Goal: Task Accomplishment & Management: Complete application form

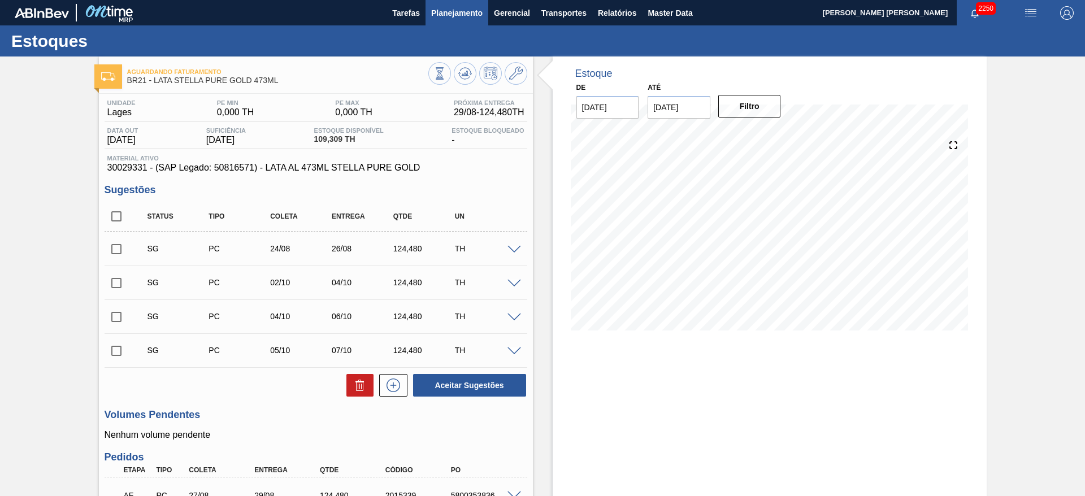
click at [449, 18] on span "Planejamento" at bounding box center [456, 13] width 51 height 14
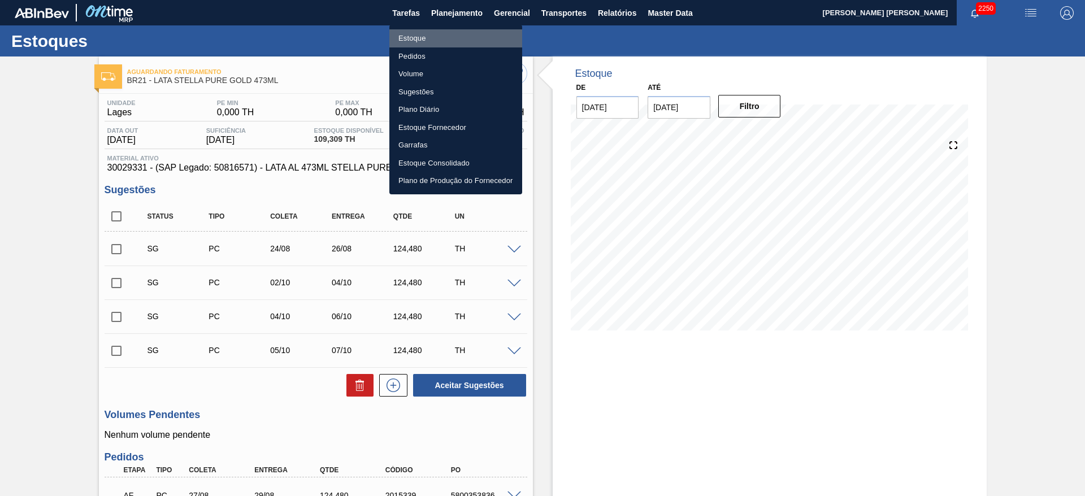
click at [421, 39] on li "Estoque" at bounding box center [455, 38] width 133 height 18
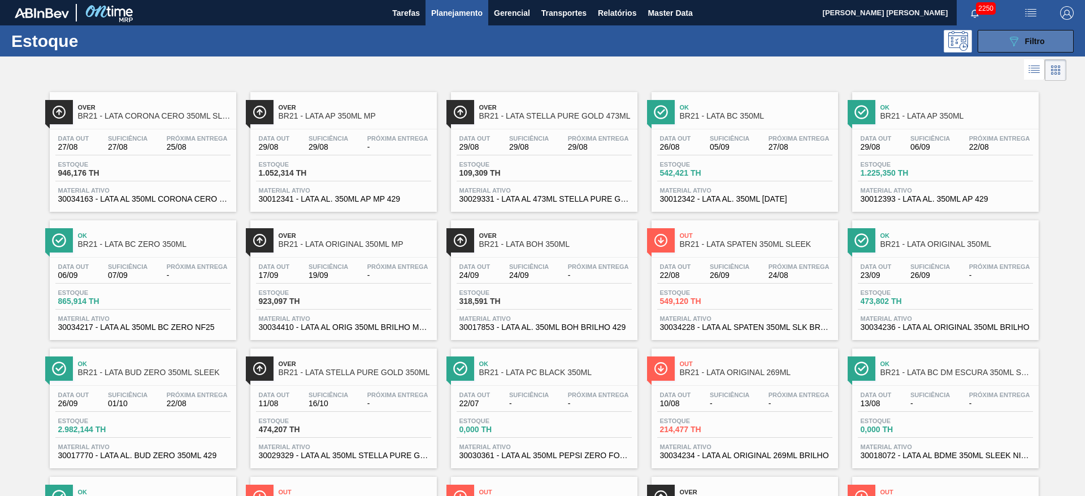
click at [1003, 36] on button "089F7B8B-B2A5-4AFE-B5C0-19BA573D28AC Filtro" at bounding box center [1025, 41] width 96 height 23
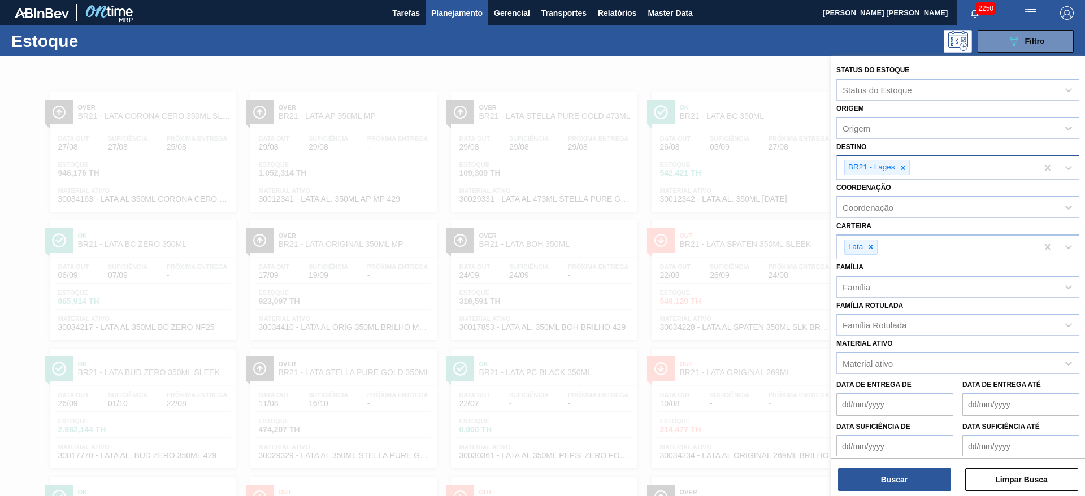
click at [901, 166] on icon at bounding box center [903, 168] width 8 height 8
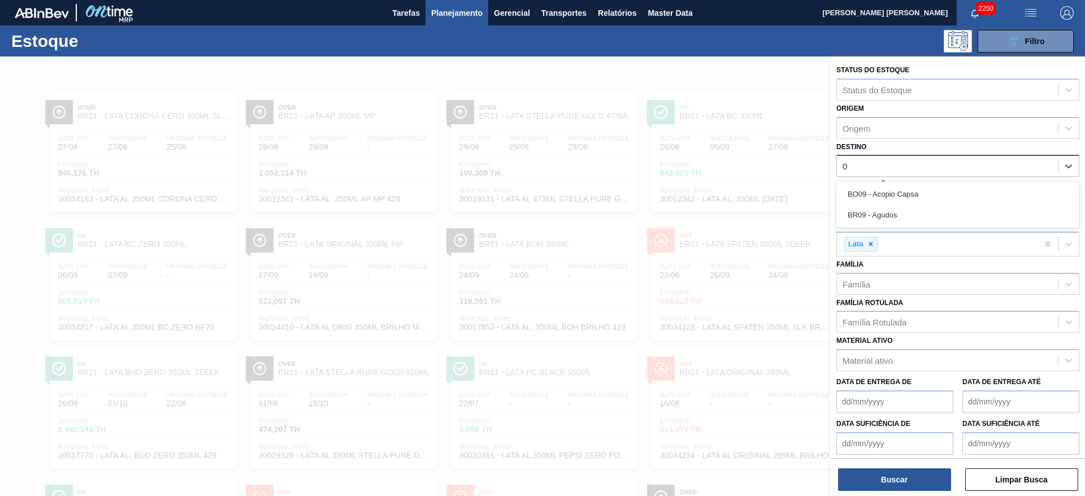
type input "09"
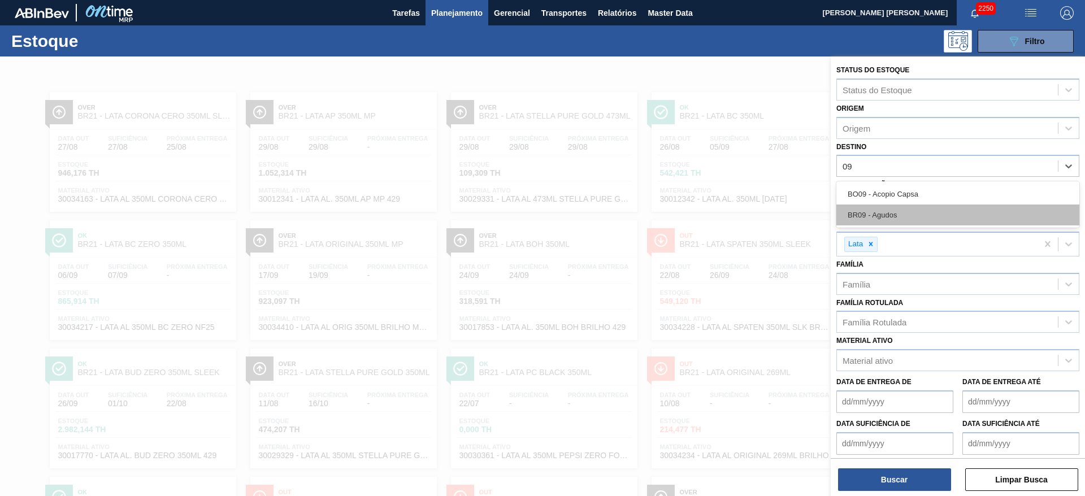
click at [926, 206] on div "BR09 - Agudos" at bounding box center [957, 215] width 243 height 21
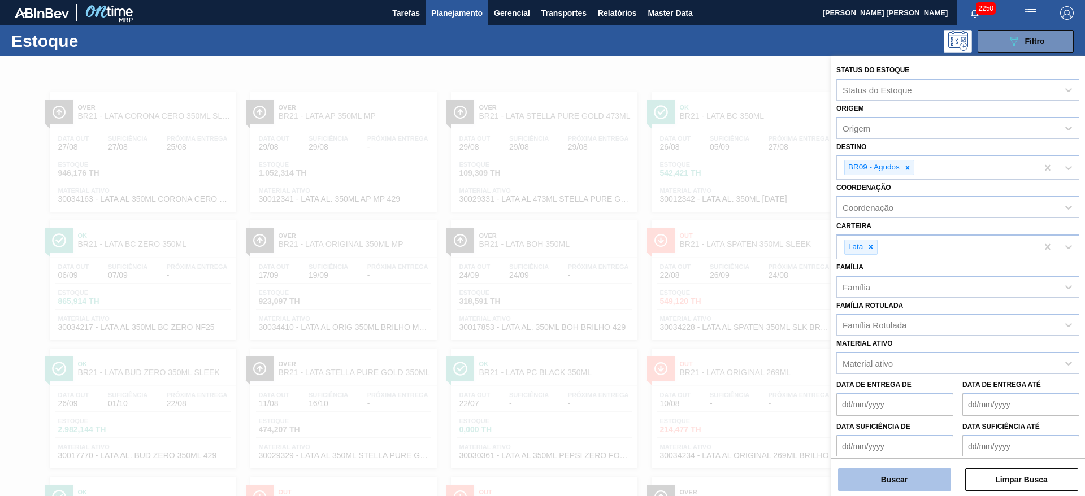
click at [880, 486] on button "Buscar" at bounding box center [894, 479] width 113 height 23
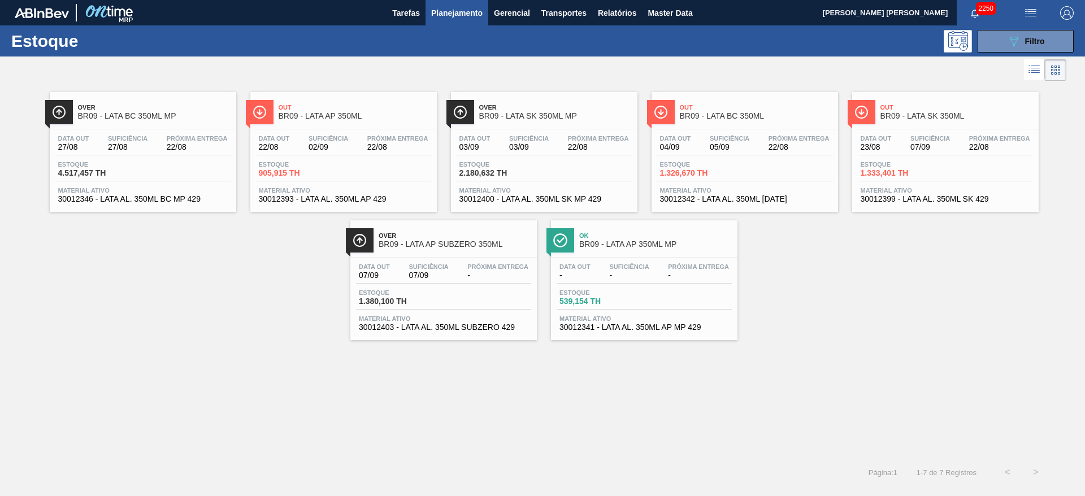
click at [209, 115] on span "BR09 - LATA BC 350ML MP" at bounding box center [154, 116] width 153 height 8
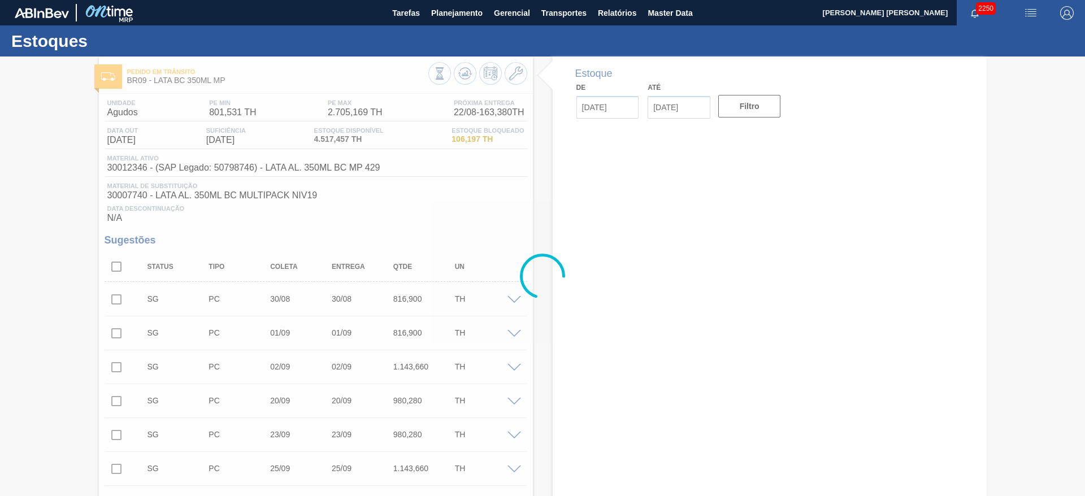
type input "22/08/2025"
type input "[DATE]"
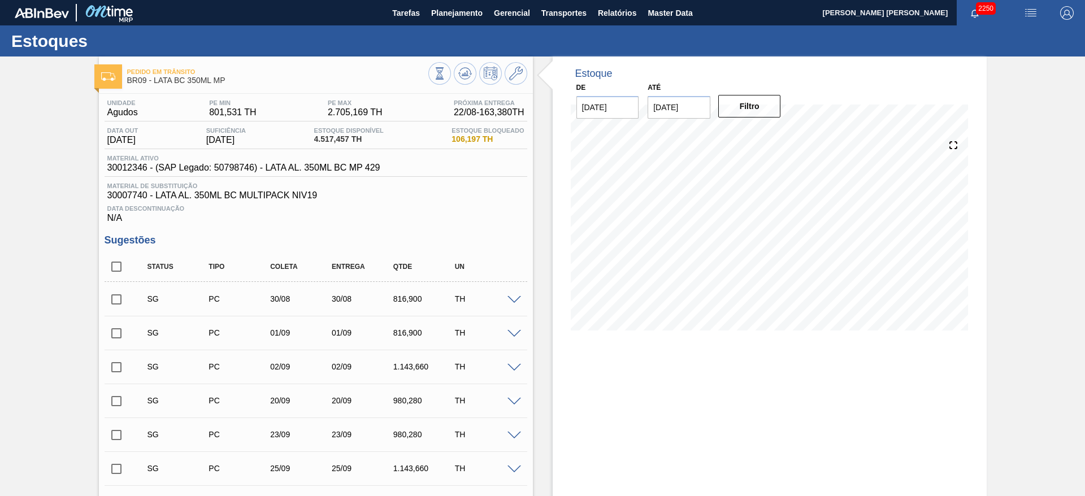
click at [1024, 11] on img "button" at bounding box center [1031, 13] width 14 height 14
click at [990, 37] on li "Pedido Contingência" at bounding box center [1023, 40] width 103 height 20
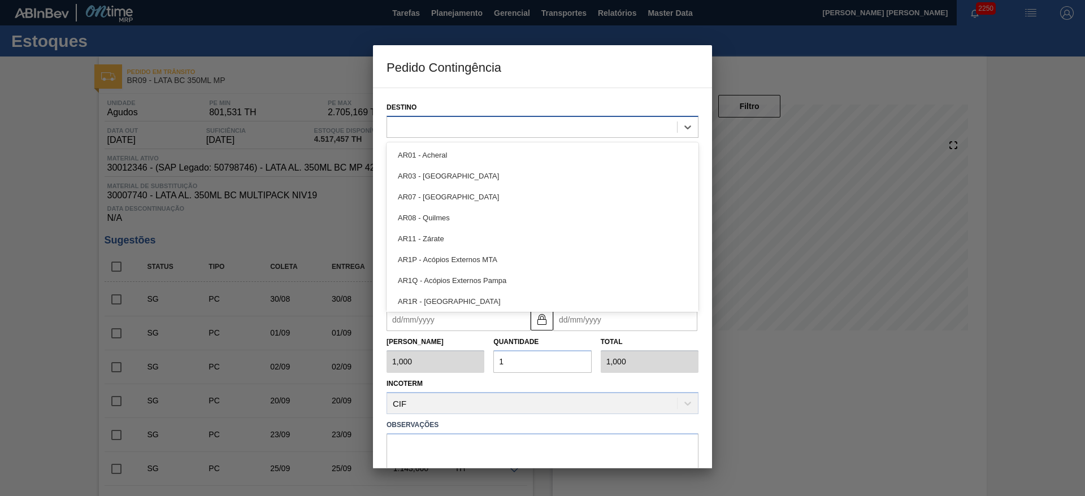
click at [424, 128] on div at bounding box center [532, 127] width 290 height 16
type input "09"
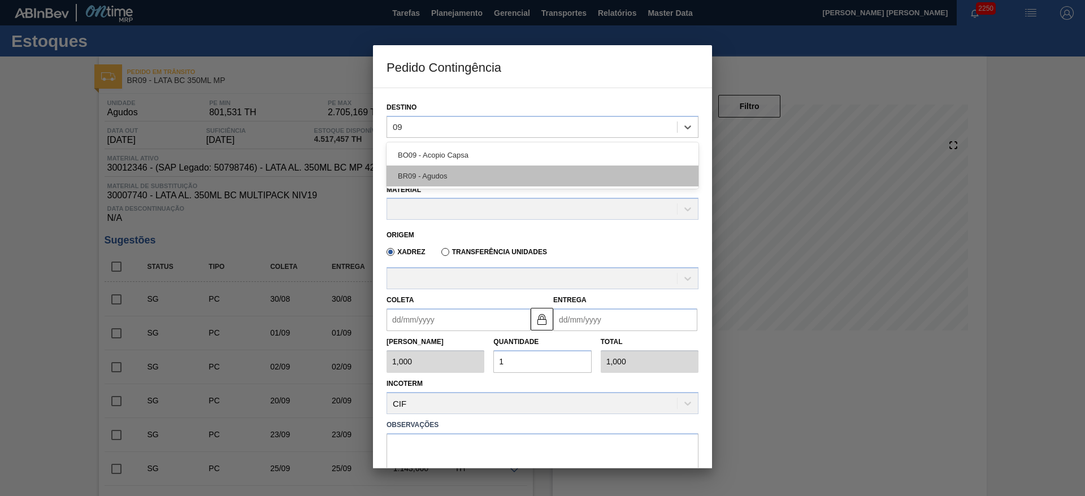
click at [490, 184] on div "BR09 - Agudos" at bounding box center [542, 176] width 312 height 21
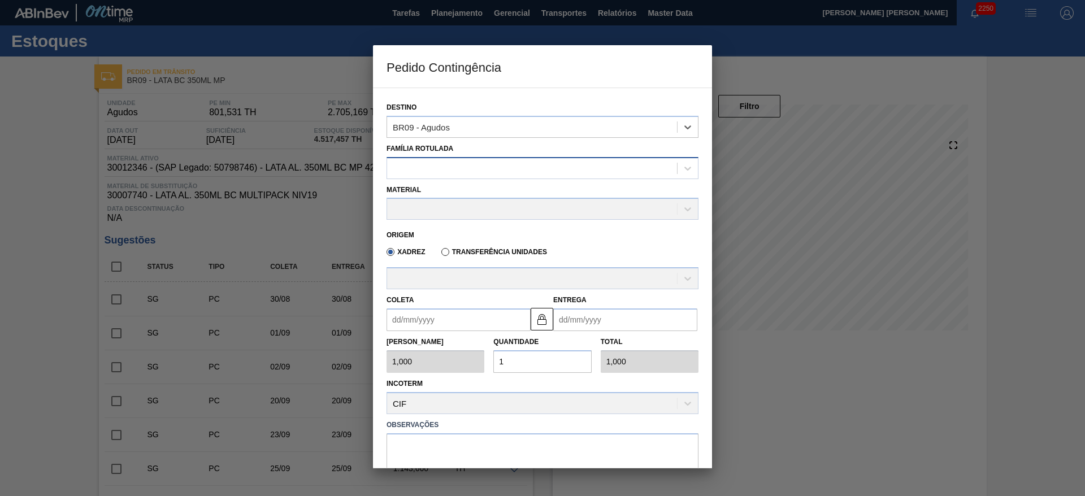
click at [458, 162] on div at bounding box center [532, 168] width 290 height 16
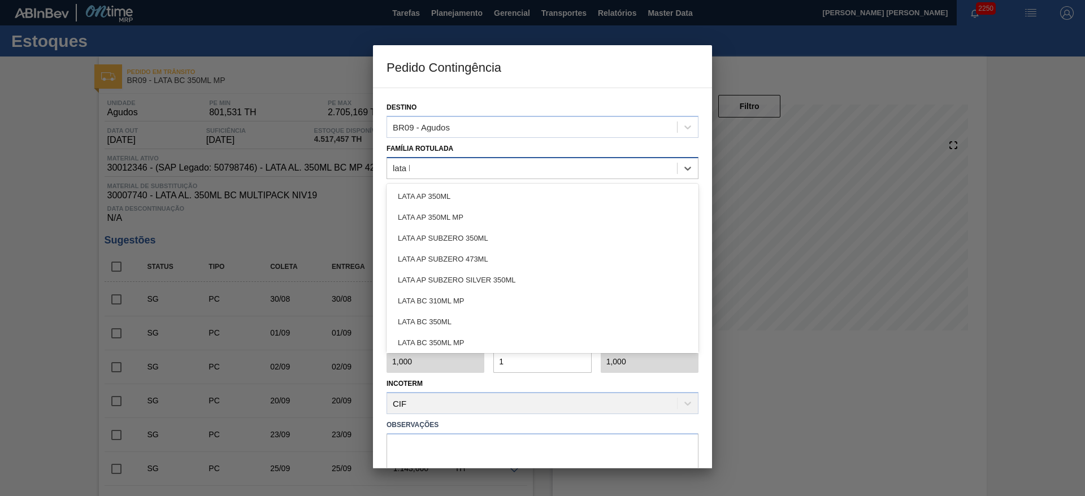
type Rotulada "lata bc"
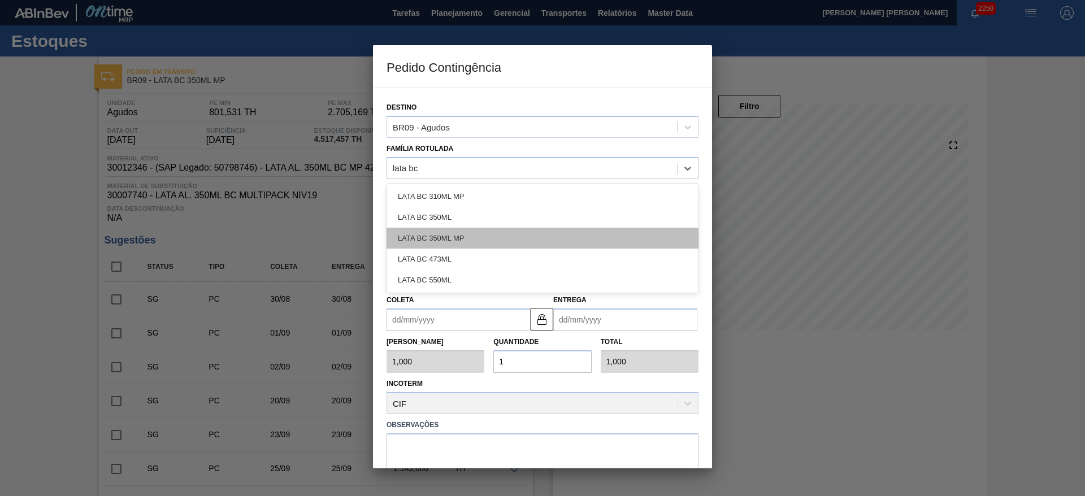
click at [449, 237] on div "LATA BC 350ML MP" at bounding box center [542, 238] width 312 height 21
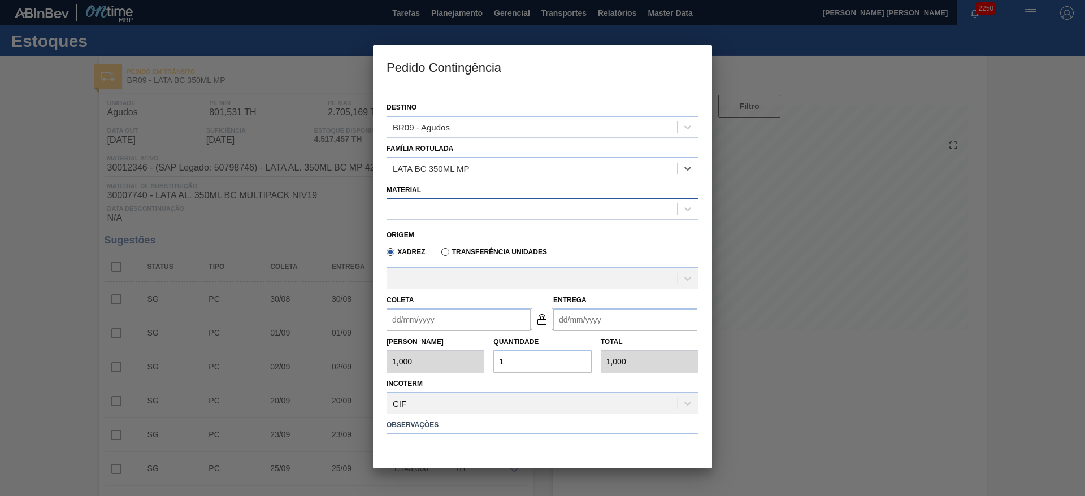
click at [432, 210] on div at bounding box center [532, 209] width 290 height 16
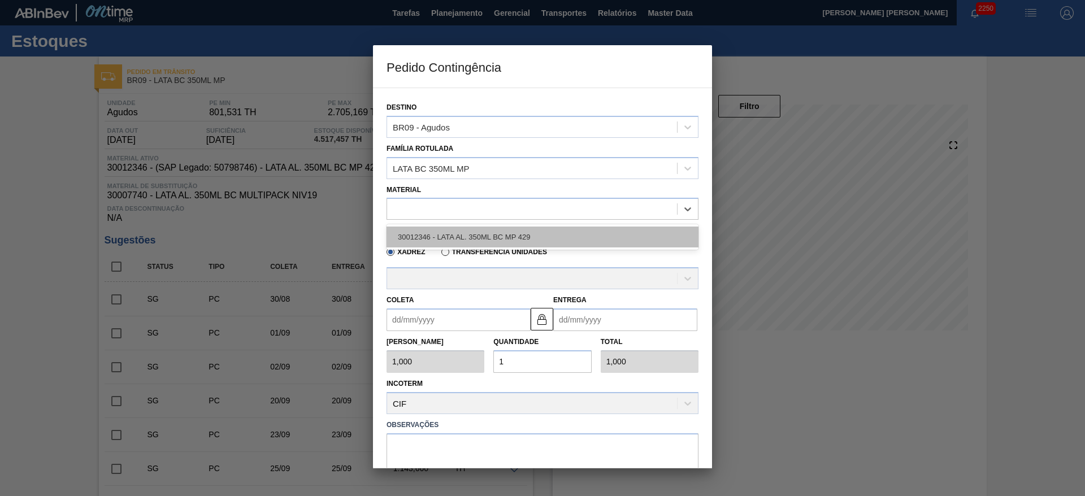
click at [481, 238] on div "30012346 - LATA AL. 350ML BC MP 429" at bounding box center [542, 237] width 312 height 21
type input "8,169"
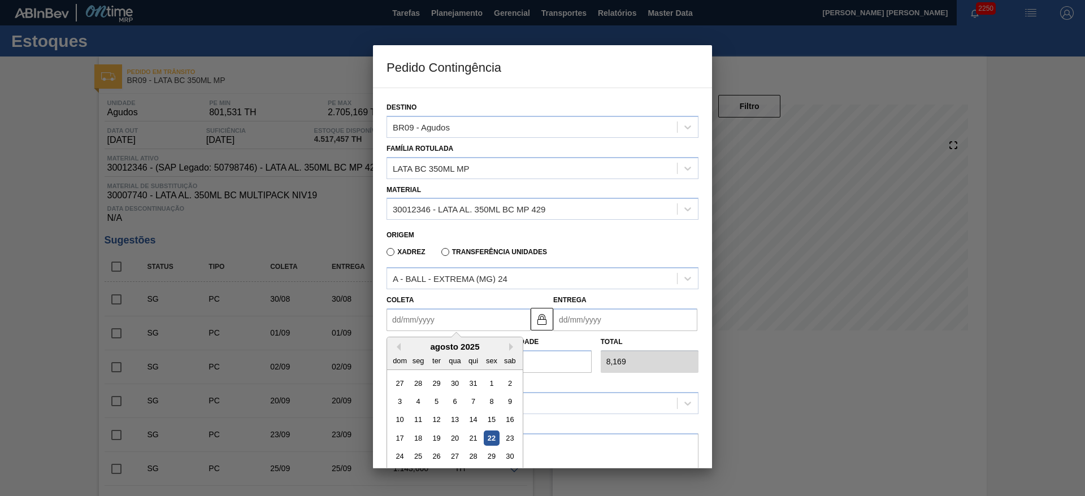
click at [478, 324] on input "Coleta" at bounding box center [458, 319] width 144 height 23
click at [490, 441] on div "22" at bounding box center [491, 438] width 15 height 15
type input "[DATE]"
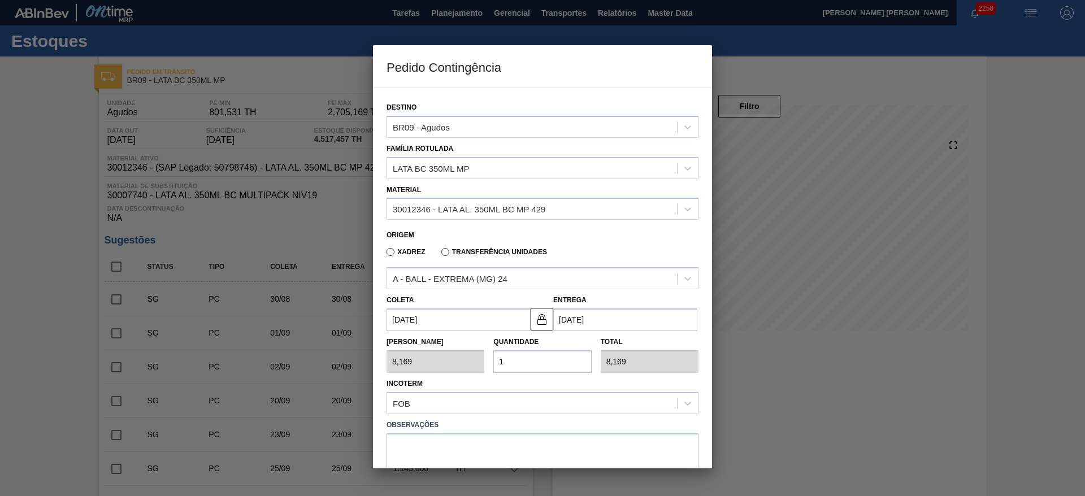
drag, startPoint x: 523, startPoint y: 360, endPoint x: 473, endPoint y: 349, distance: 51.5
click at [473, 349] on div "Tam Lote 8,169 Quantidade 1 Total 8,169" at bounding box center [542, 352] width 321 height 42
type input "2"
type input "16,338"
type input "20"
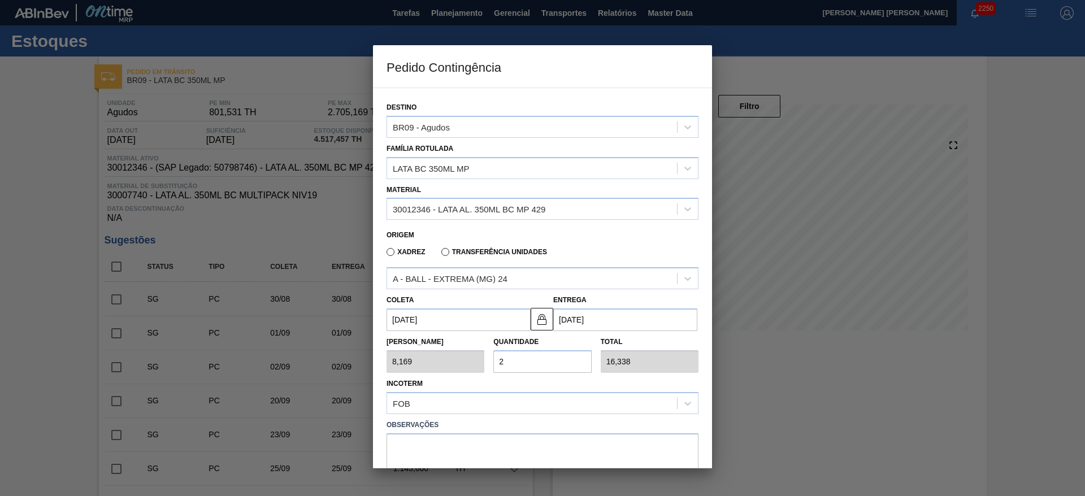
type input "163,380"
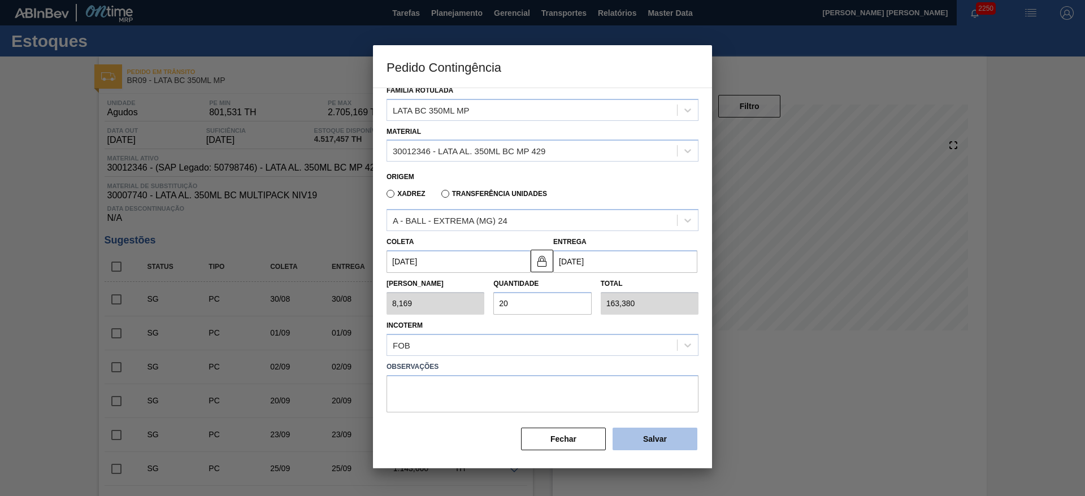
type input "20"
click at [651, 441] on button "Salvar" at bounding box center [654, 439] width 85 height 23
type input "1,000"
type input "1"
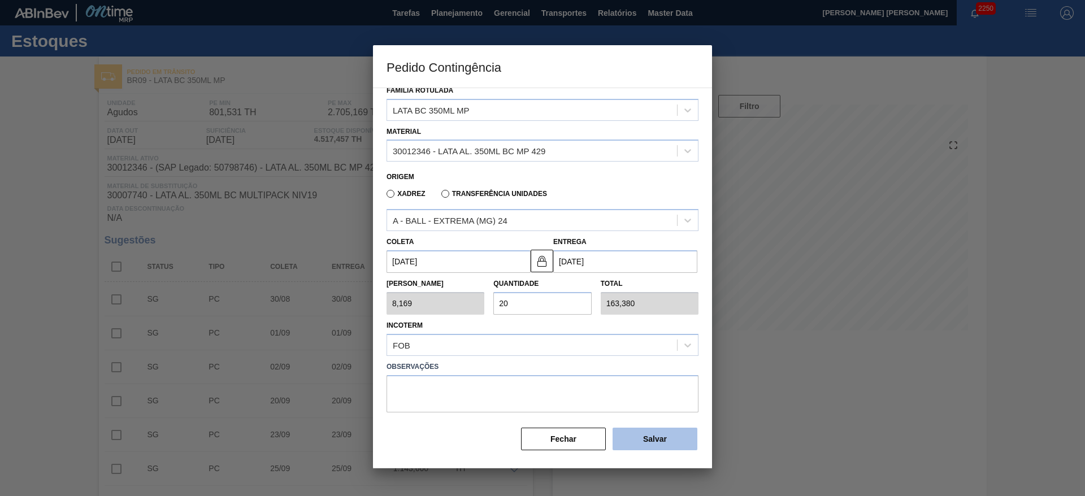
type input "1,000"
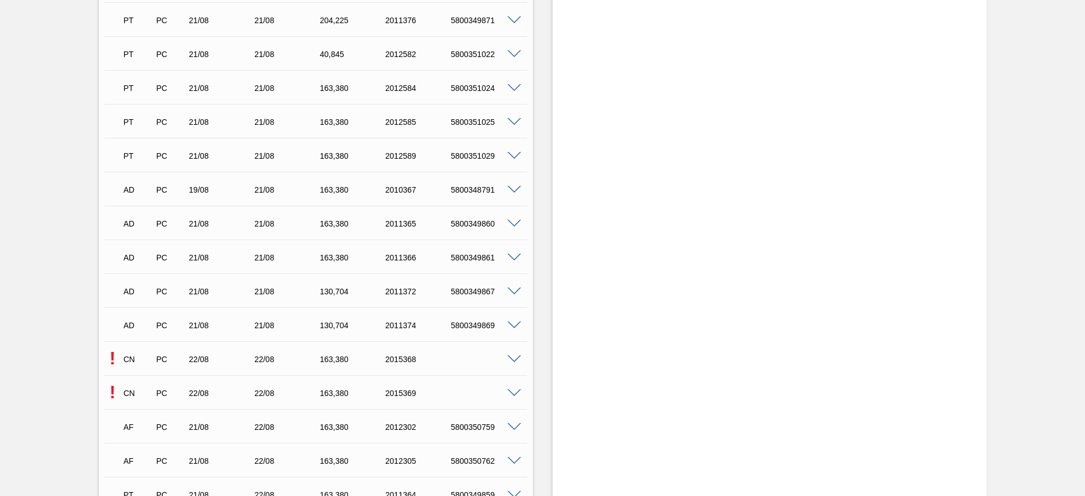
scroll to position [1186, 0]
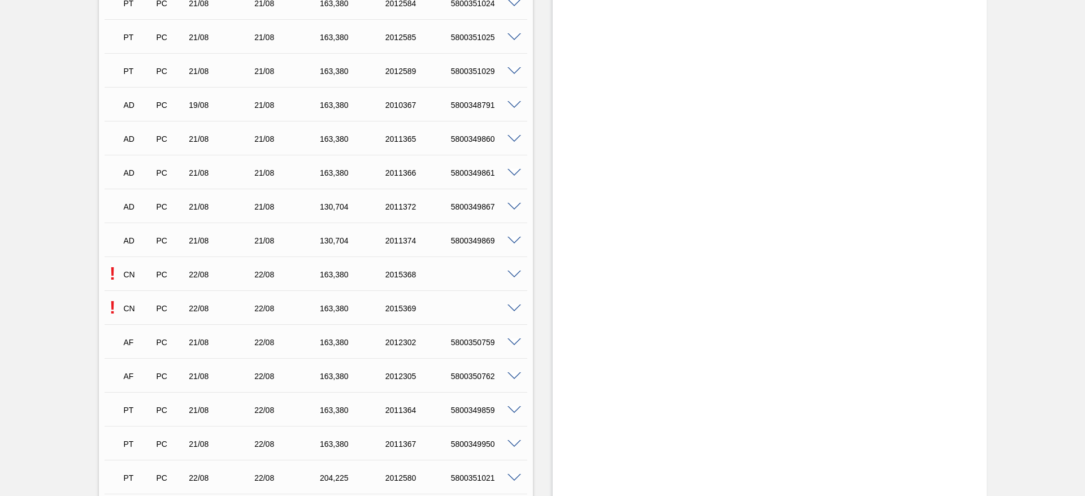
click at [514, 269] on div at bounding box center [516, 273] width 23 height 8
click at [514, 272] on span at bounding box center [514, 275] width 14 height 8
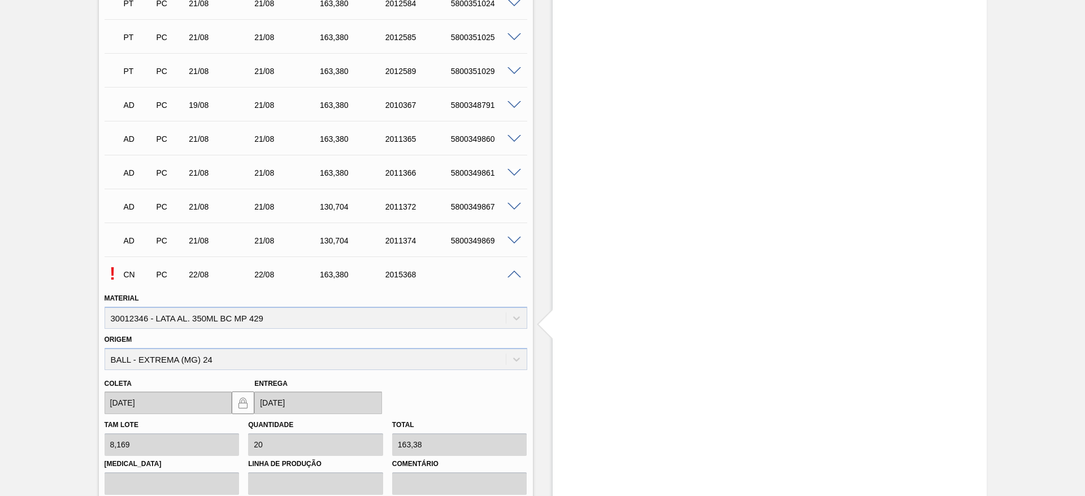
scroll to position [1441, 0]
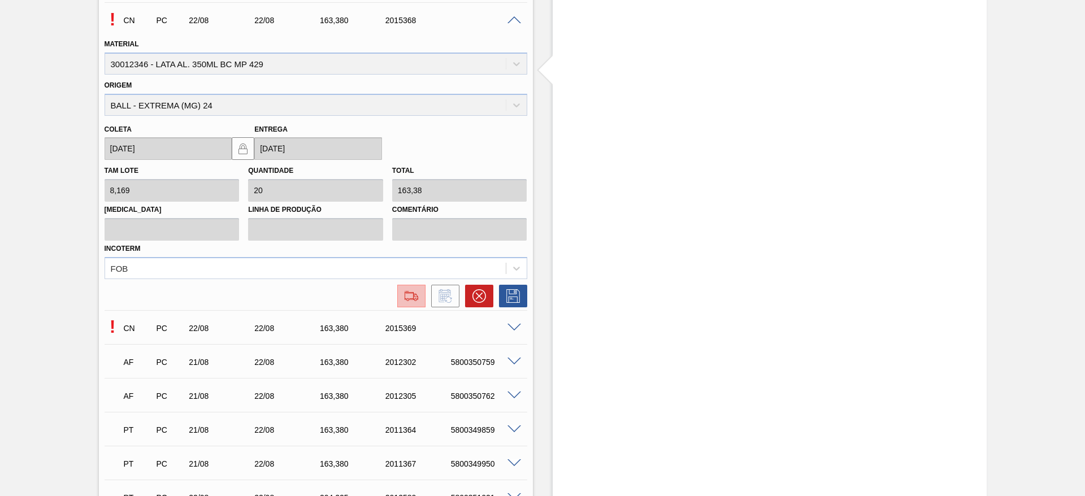
click at [410, 294] on img at bounding box center [411, 296] width 18 height 14
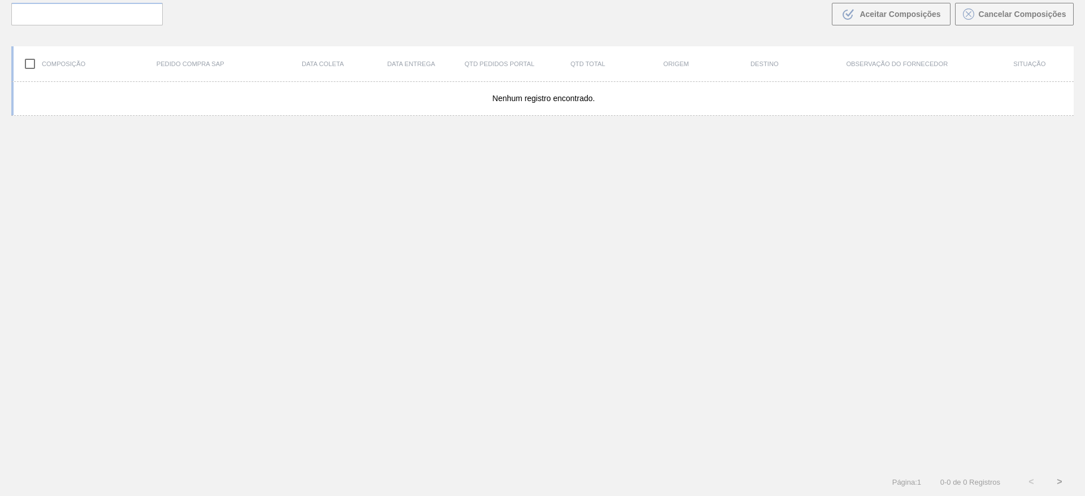
scroll to position [81, 0]
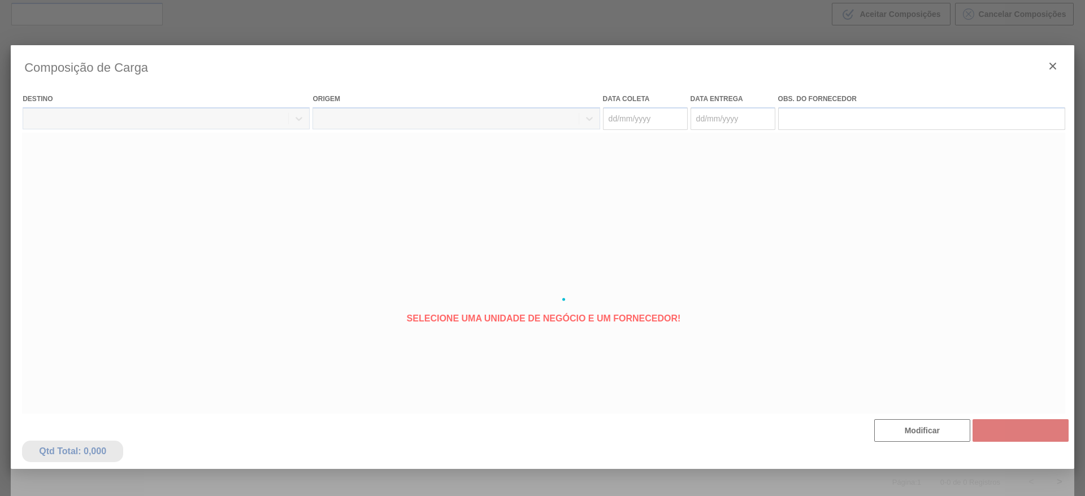
type coleta "[DATE]"
type entrega "[DATE]"
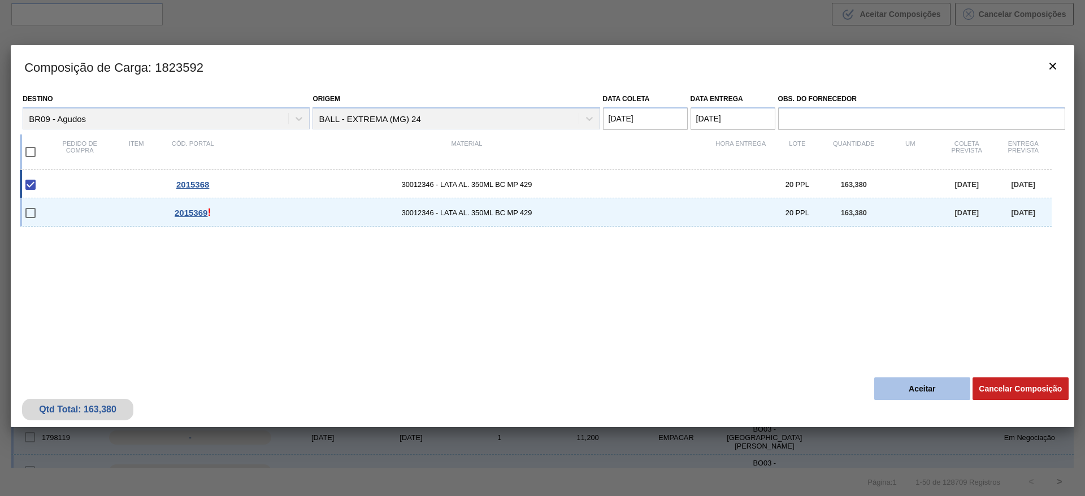
click at [938, 385] on button "Aceitar" at bounding box center [922, 388] width 96 height 23
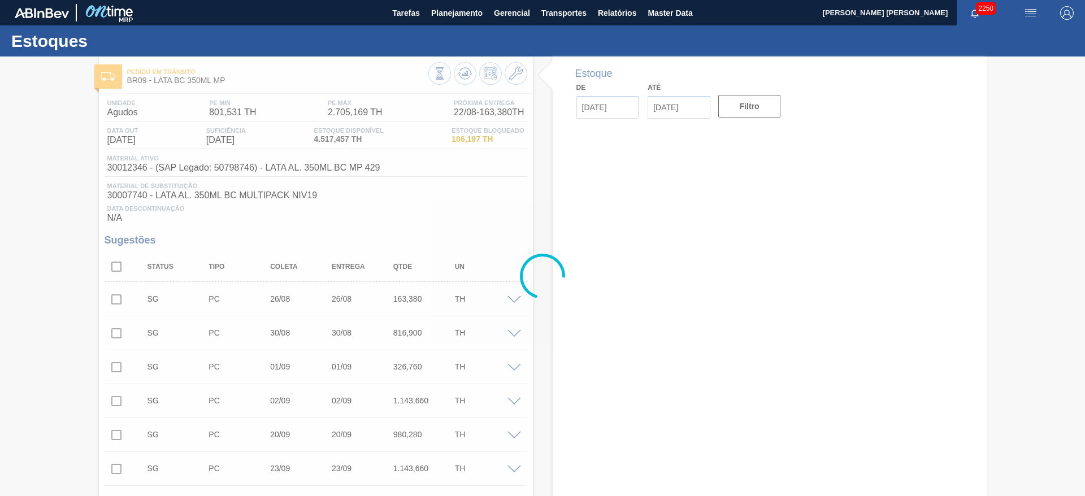
type input "[DATE]"
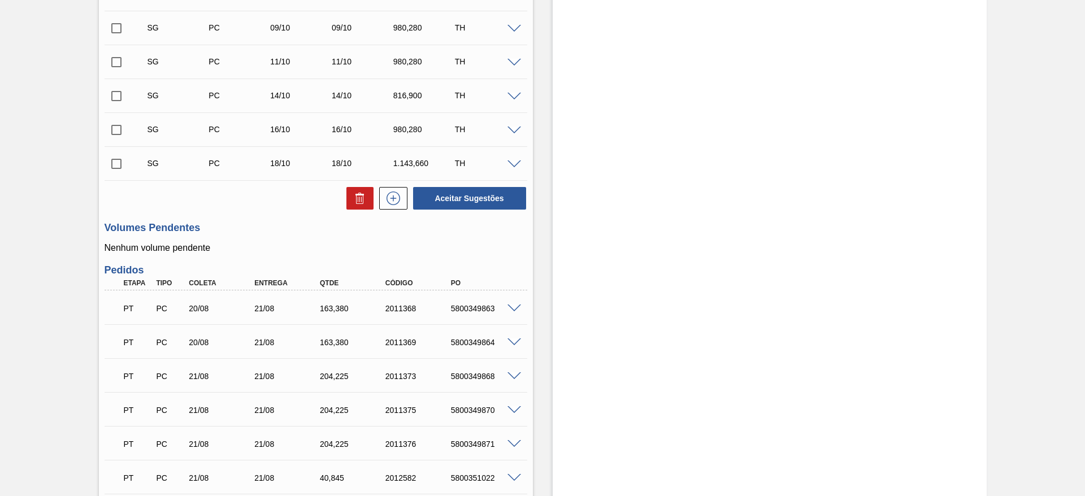
scroll to position [1102, 0]
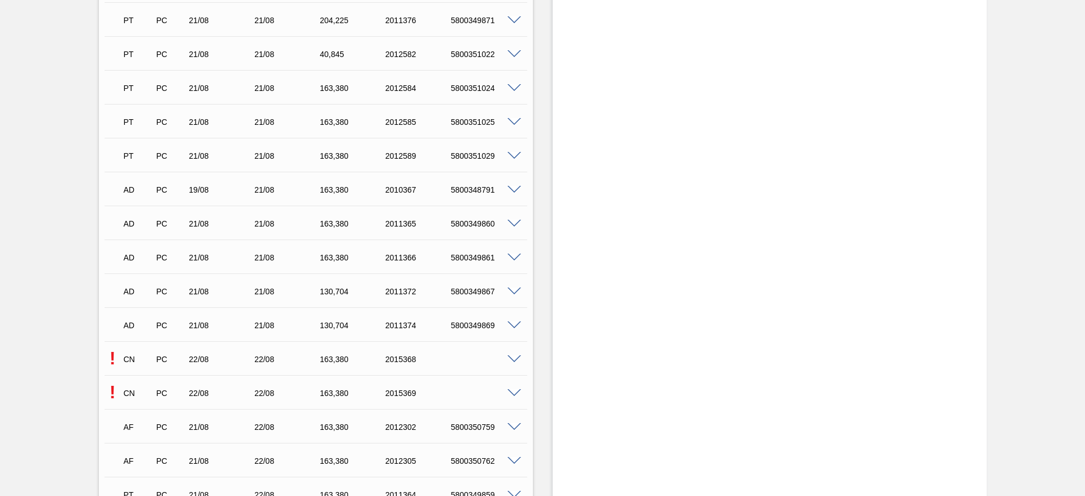
click at [511, 391] on span at bounding box center [514, 393] width 14 height 8
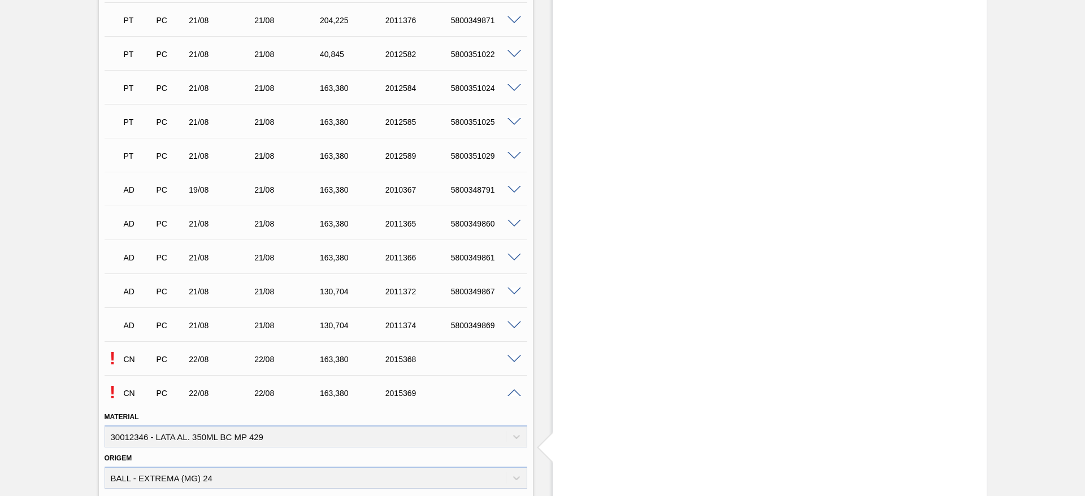
scroll to position [1441, 0]
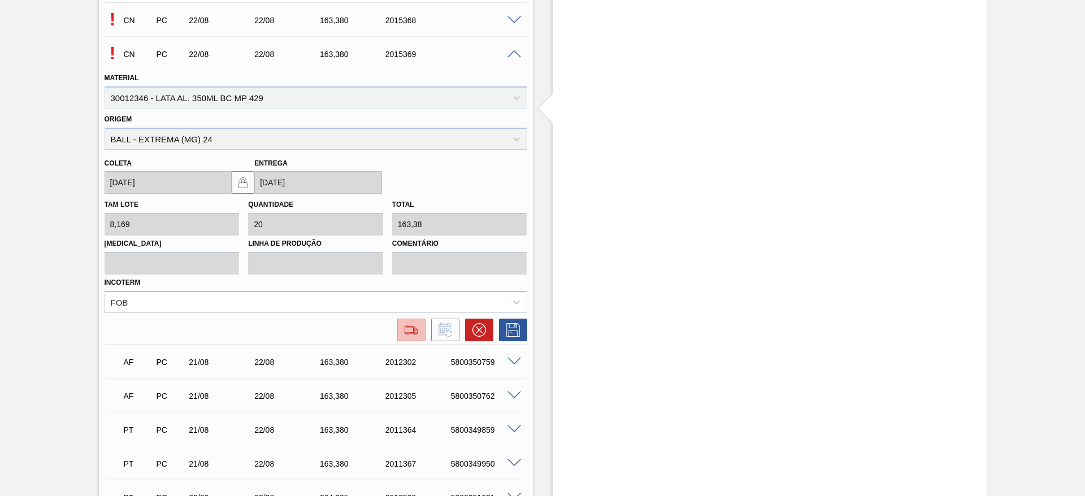
click at [408, 337] on button at bounding box center [411, 330] width 28 height 23
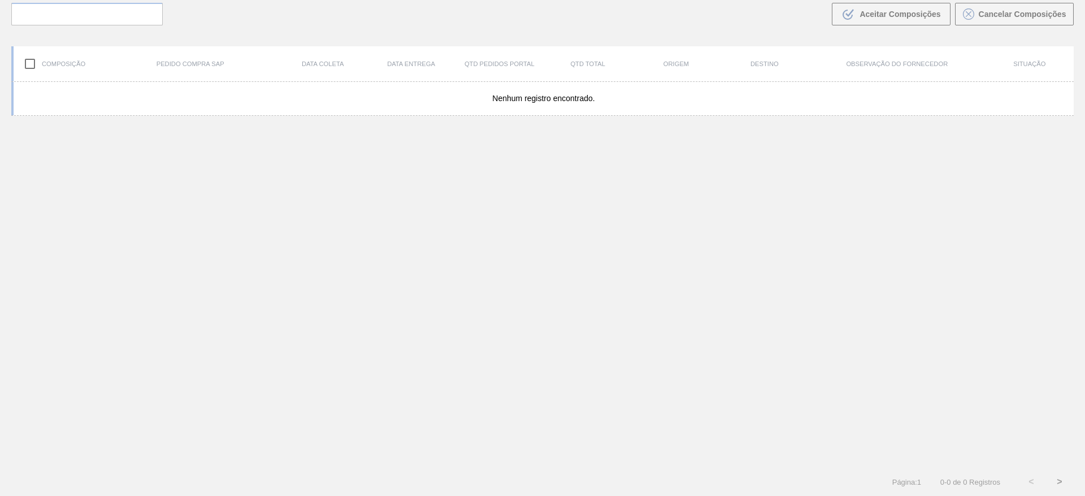
scroll to position [81, 0]
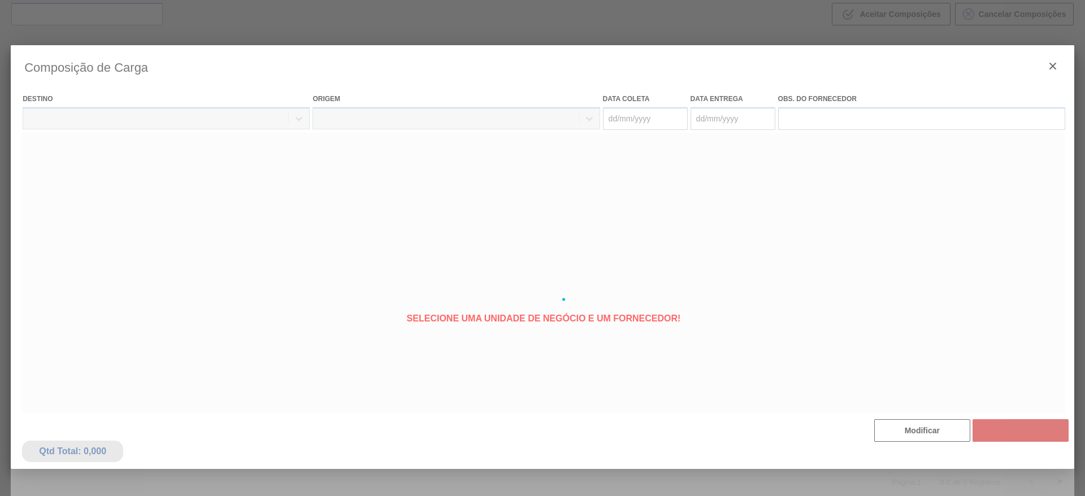
type coleta "[DATE]"
type entrega "[DATE]"
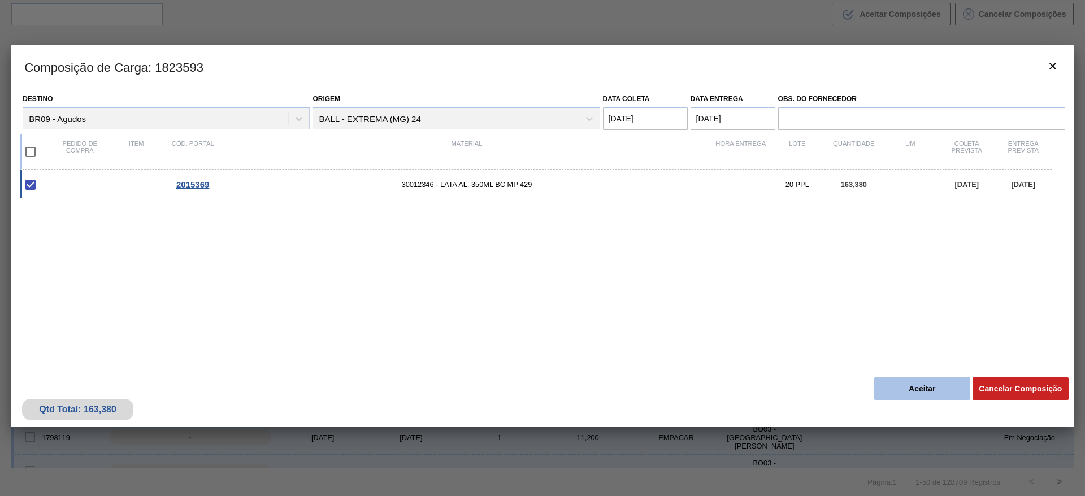
click at [906, 388] on button "Aceitar" at bounding box center [922, 388] width 96 height 23
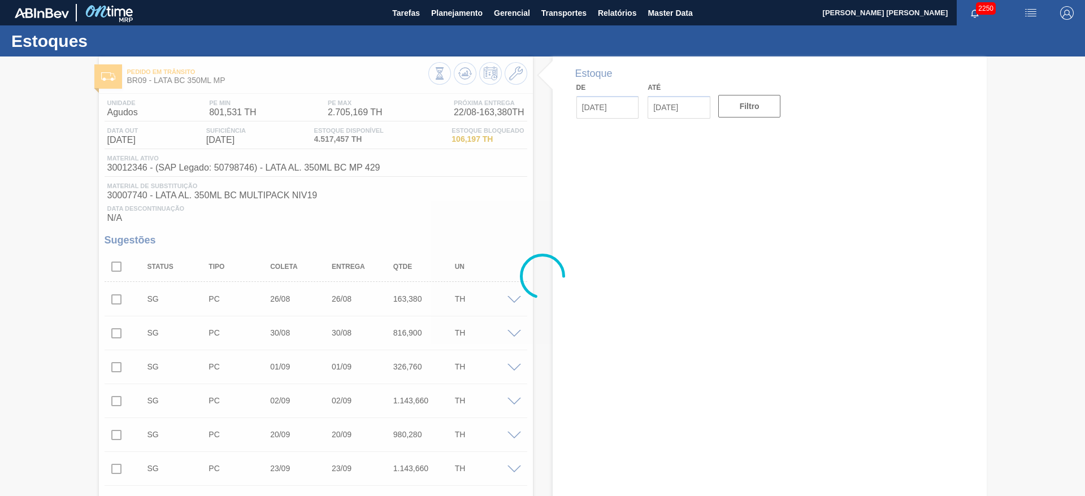
type input "[DATE]"
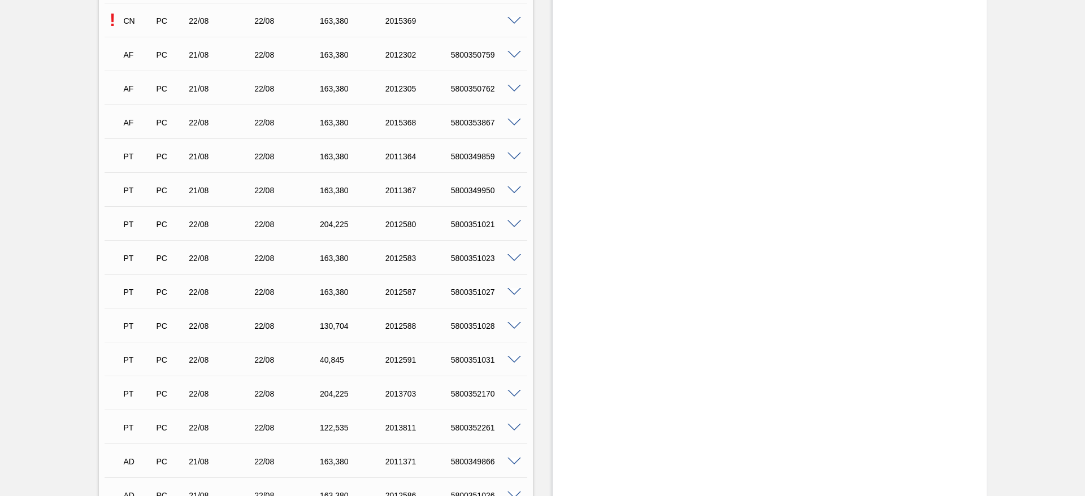
scroll to position [1441, 0]
click at [470, 123] on div "5800353867" at bounding box center [484, 122] width 73 height 9
click at [470, 122] on div "5800353867" at bounding box center [484, 122] width 73 height 9
copy div "5800353867"
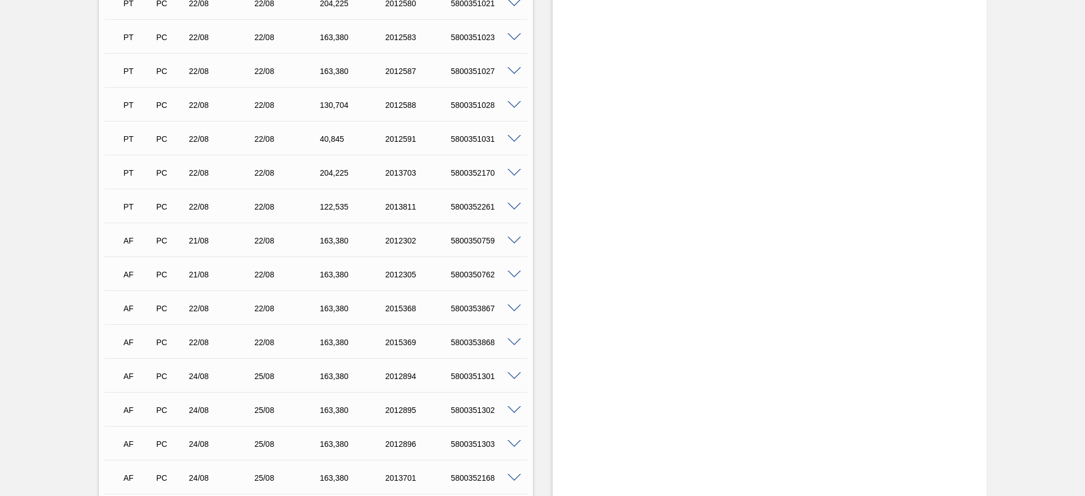
scroll to position [1695, 0]
click at [471, 311] on div "5800353868" at bounding box center [484, 308] width 73 height 9
copy div "5800353868"
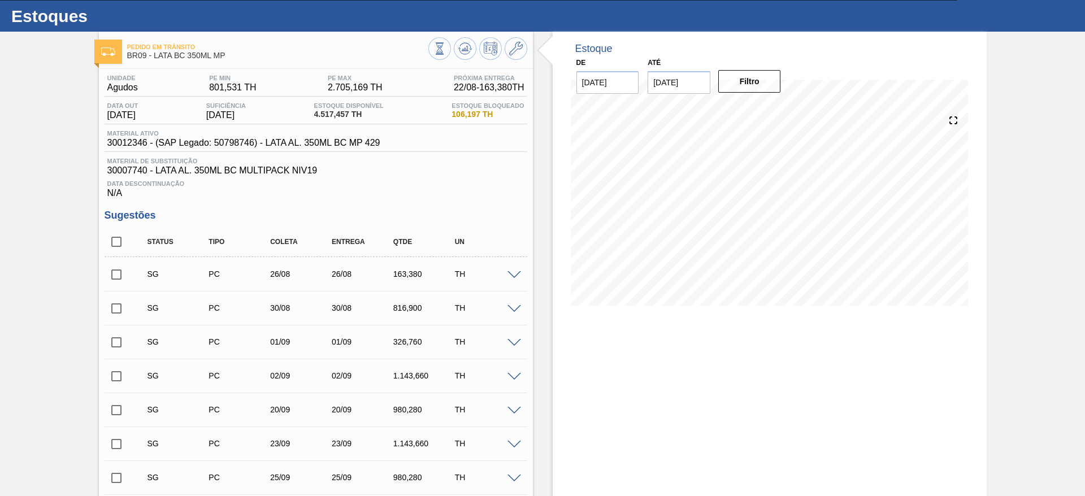
scroll to position [0, 0]
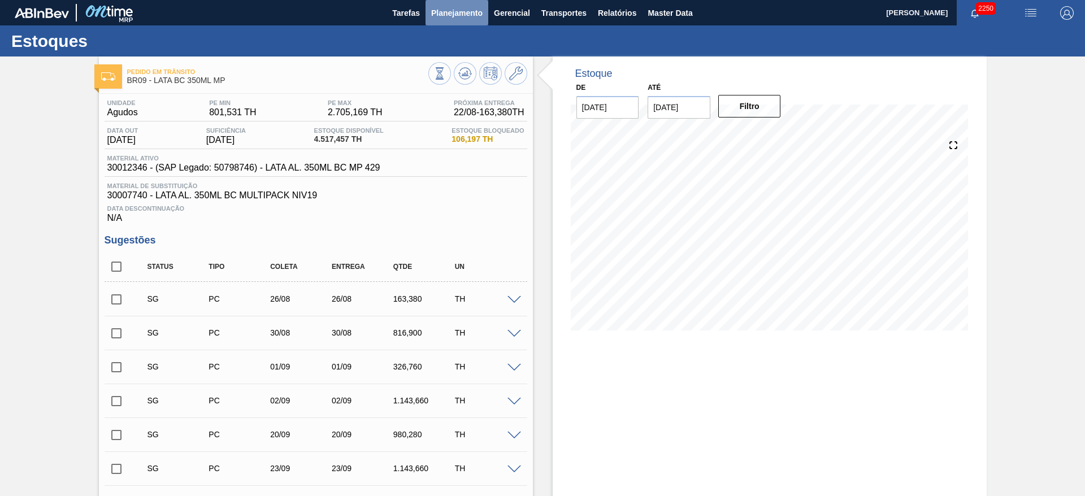
click at [458, 19] on span "Planejamento" at bounding box center [456, 13] width 51 height 14
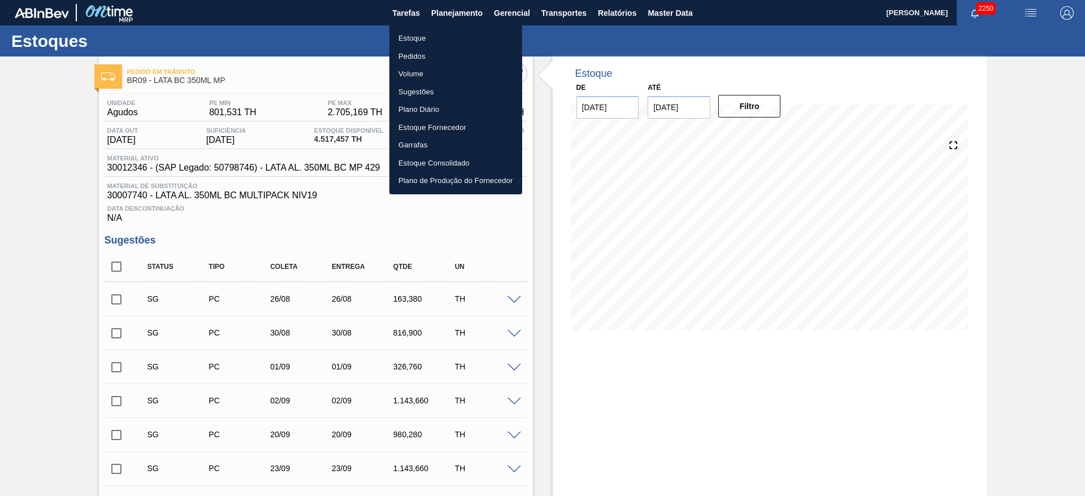
click at [421, 40] on li "Estoque" at bounding box center [455, 38] width 133 height 18
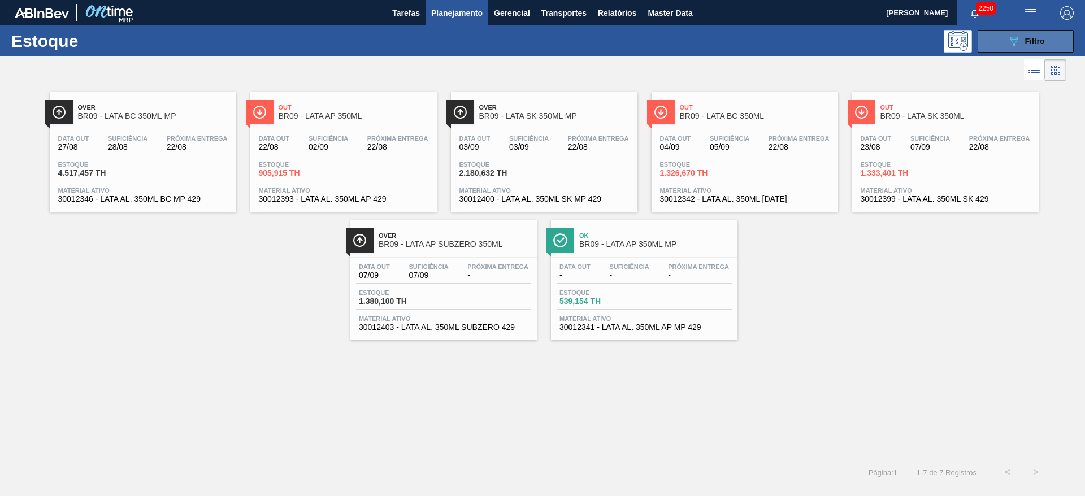
click at [1031, 34] on div "089F7B8B-B2A5-4AFE-B5C0-19BA573D28AC Filtro" at bounding box center [1026, 41] width 38 height 14
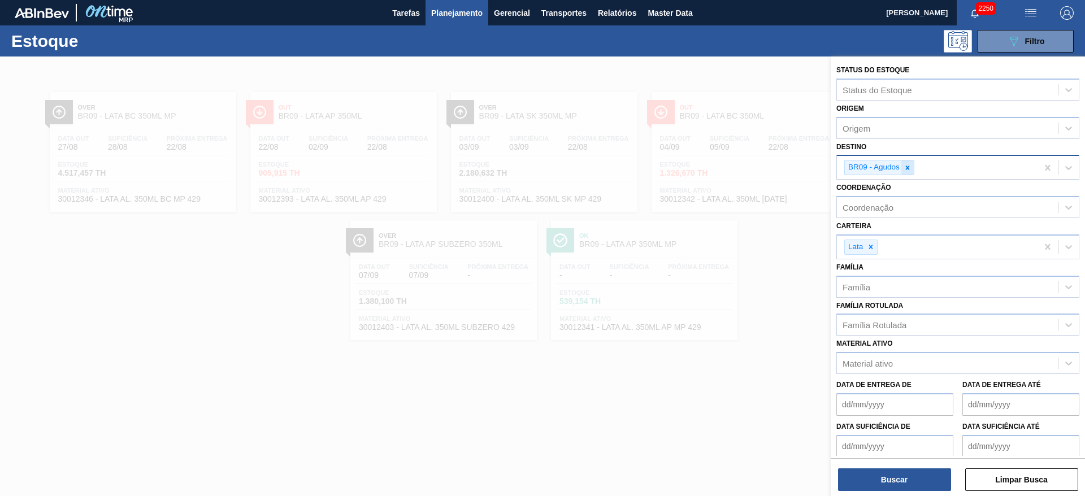
click at [907, 168] on icon at bounding box center [908, 168] width 4 height 4
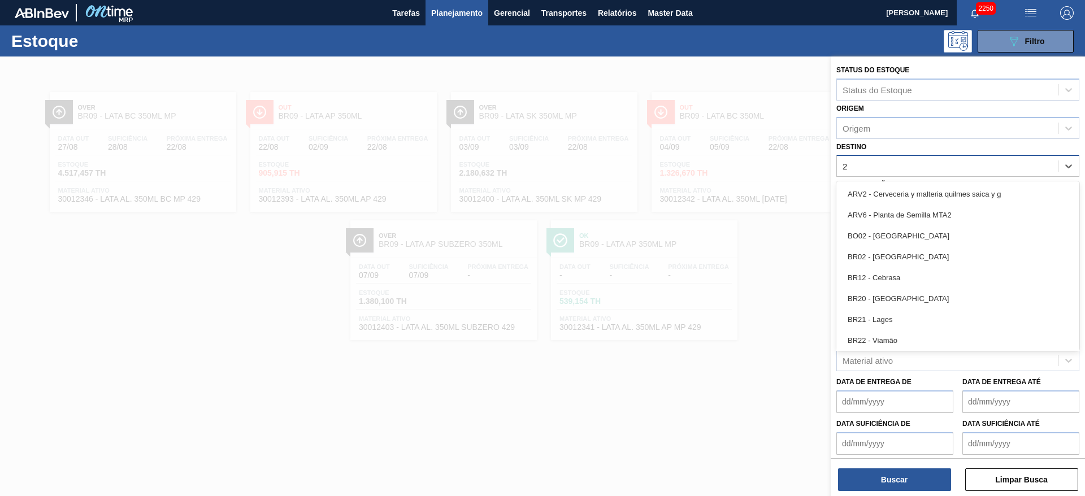
type input "21"
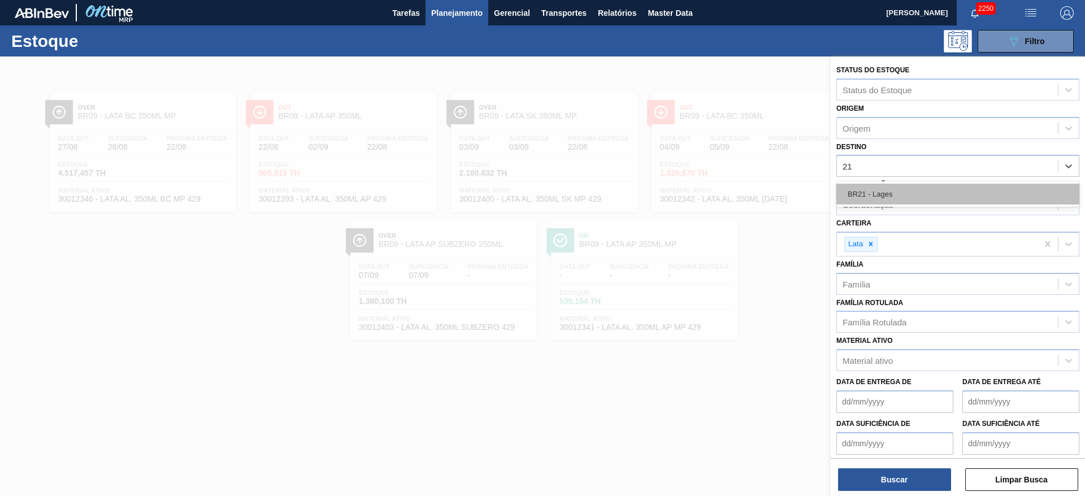
click at [891, 187] on div "BR21 - Lages" at bounding box center [957, 194] width 243 height 21
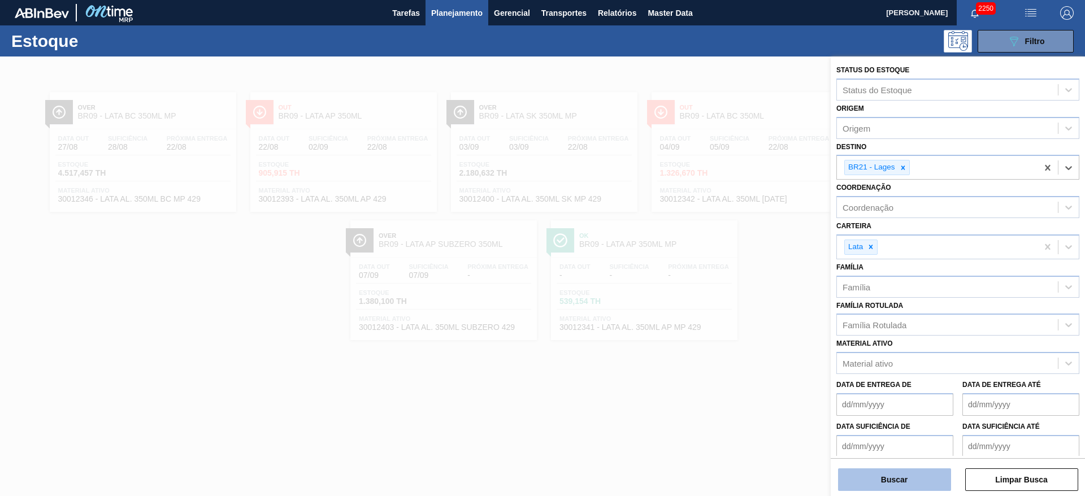
click at [886, 488] on button "Buscar" at bounding box center [894, 479] width 113 height 23
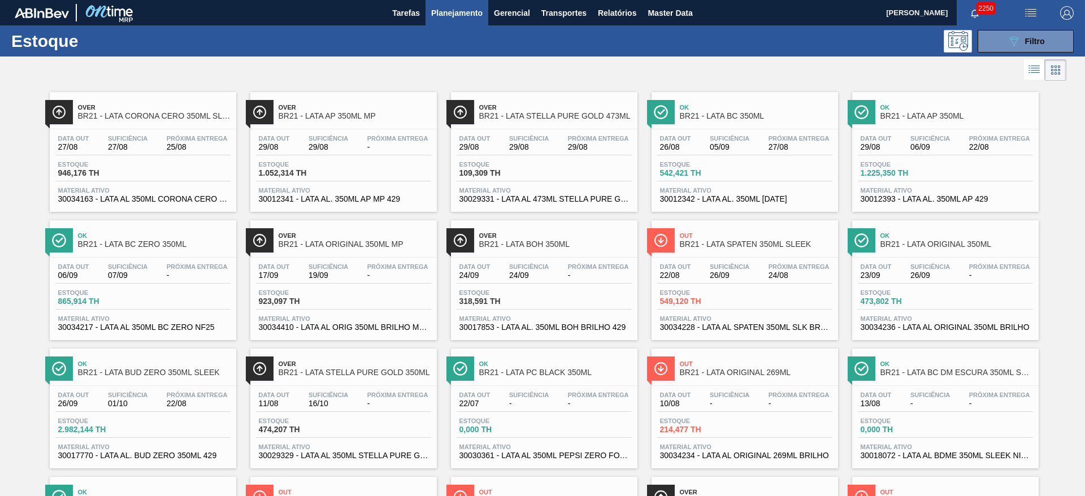
click at [519, 72] on div at bounding box center [533, 69] width 1066 height 27
click at [1002, 42] on button "089F7B8B-B2A5-4AFE-B5C0-19BA573D28AC Filtro" at bounding box center [1025, 41] width 96 height 23
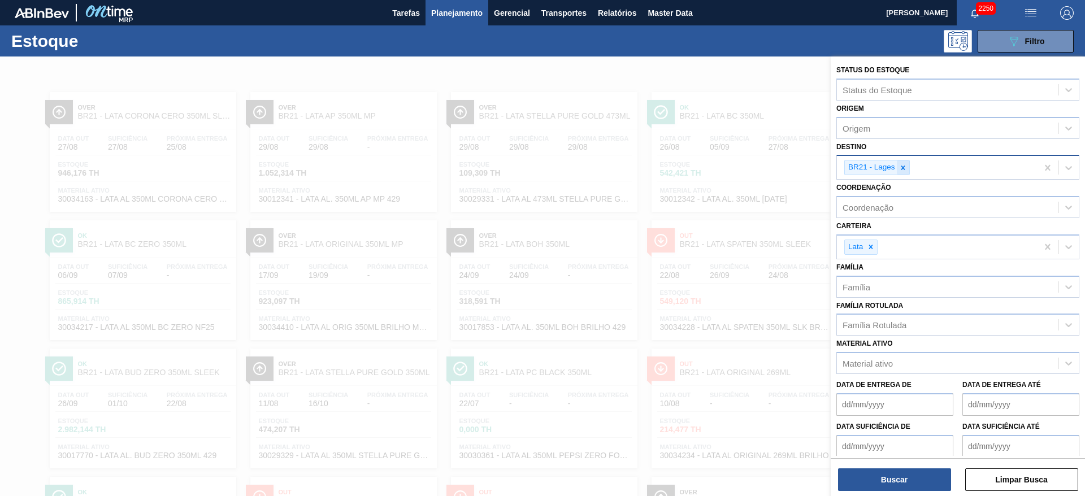
click at [900, 169] on icon at bounding box center [903, 168] width 8 height 8
type input "22"
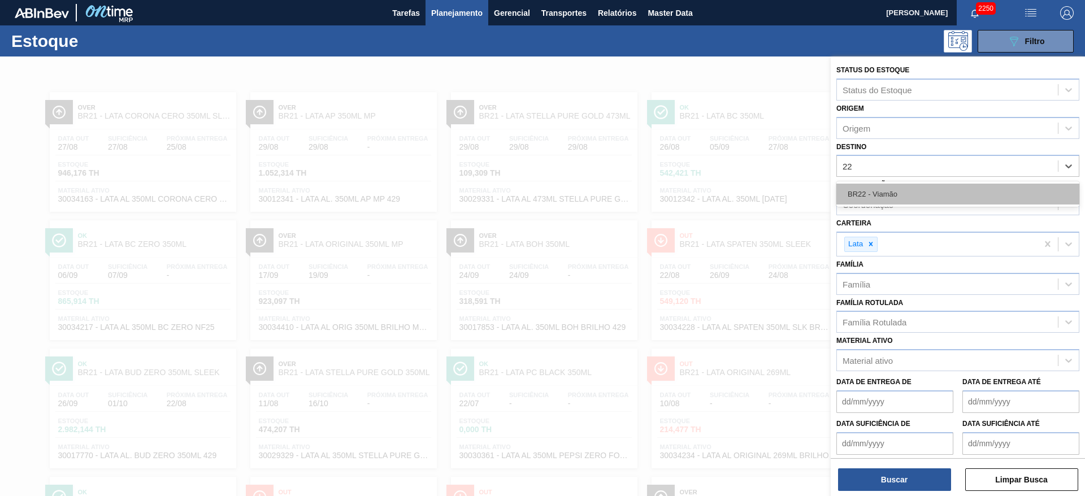
click at [889, 186] on div "BR22 - Viamão" at bounding box center [957, 194] width 243 height 21
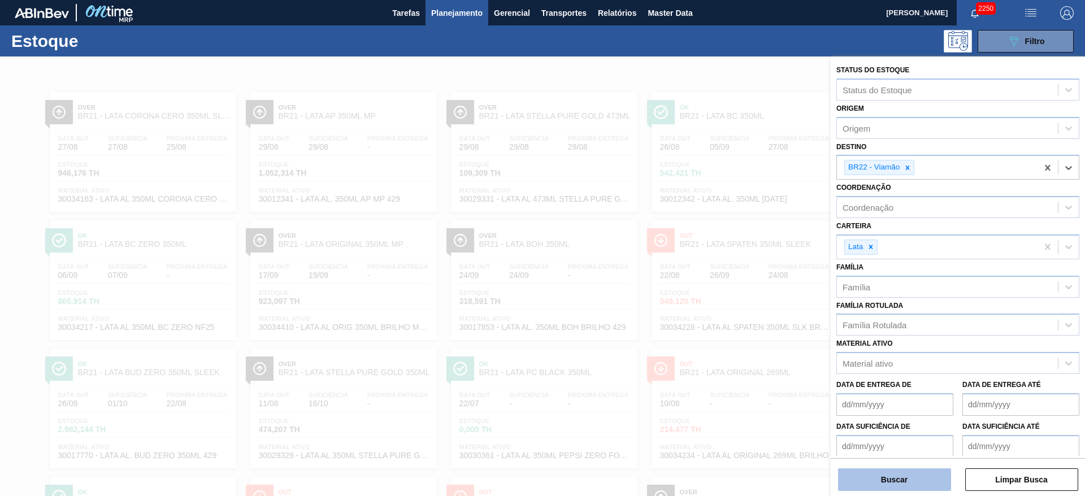
click at [908, 475] on button "Buscar" at bounding box center [894, 479] width 113 height 23
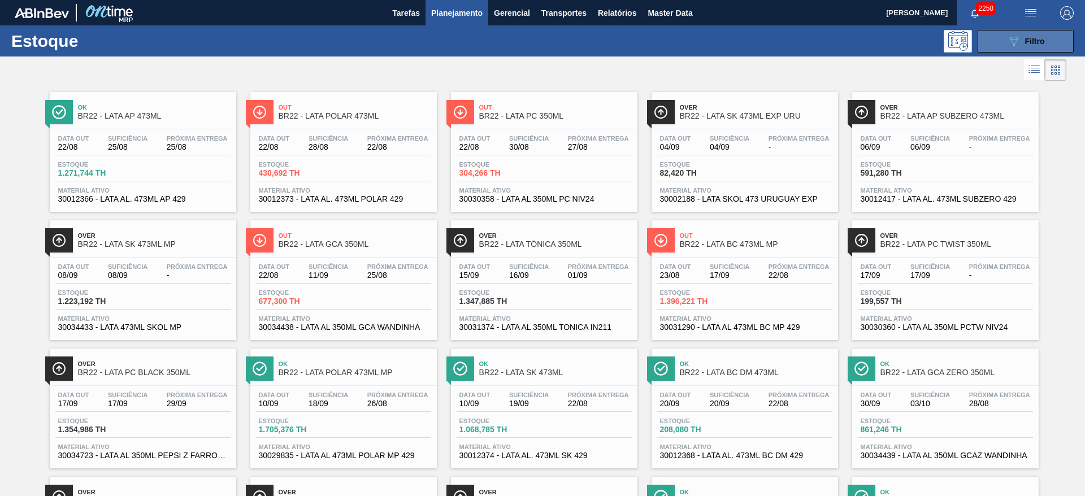
click at [1025, 37] on span "Filtro" at bounding box center [1035, 41] width 20 height 9
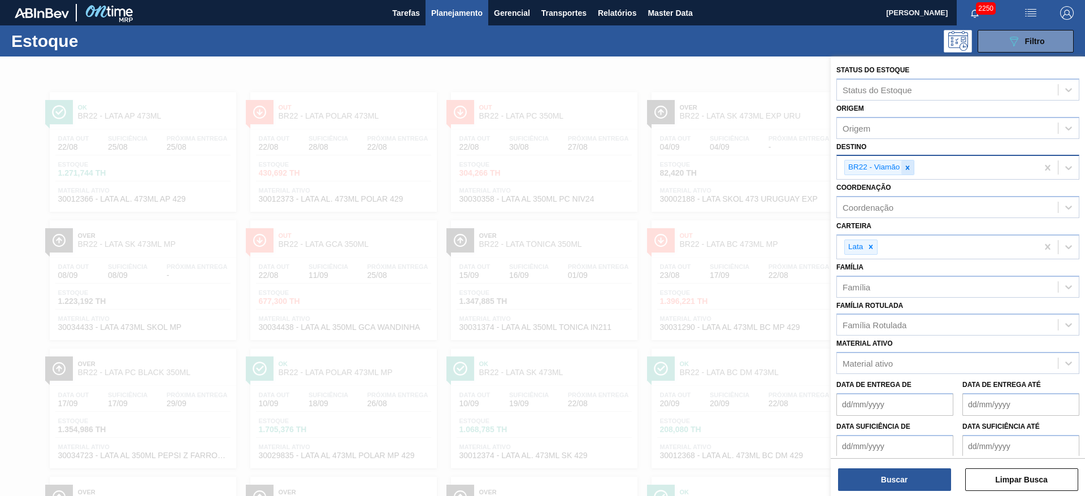
click at [905, 170] on icon at bounding box center [907, 168] width 8 height 8
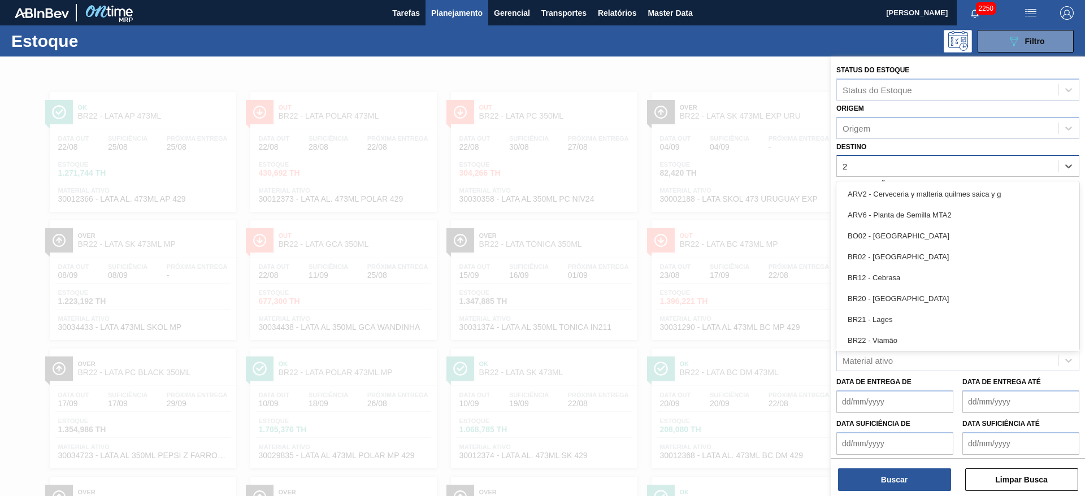
type input "21"
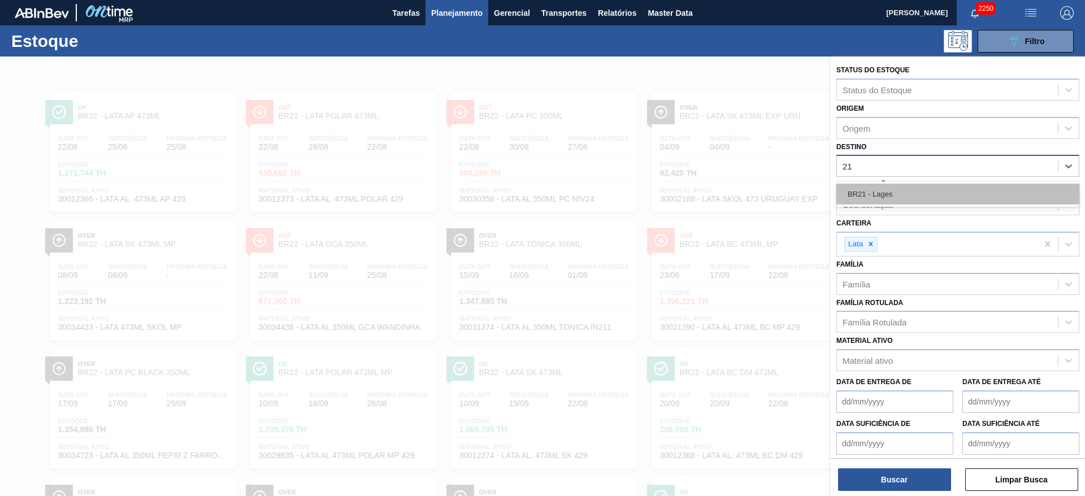
click at [888, 189] on div "BR21 - Lages" at bounding box center [957, 194] width 243 height 21
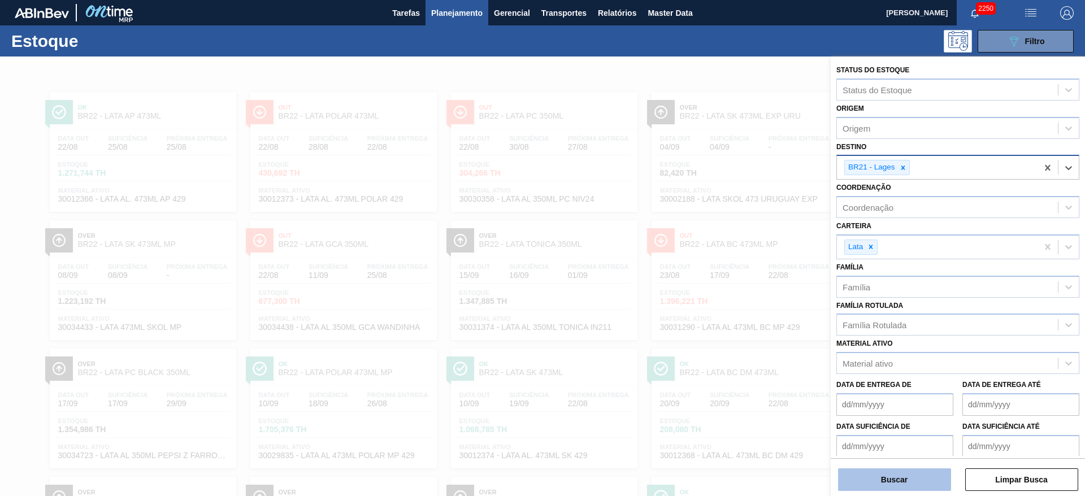
click at [895, 481] on button "Buscar" at bounding box center [894, 479] width 113 height 23
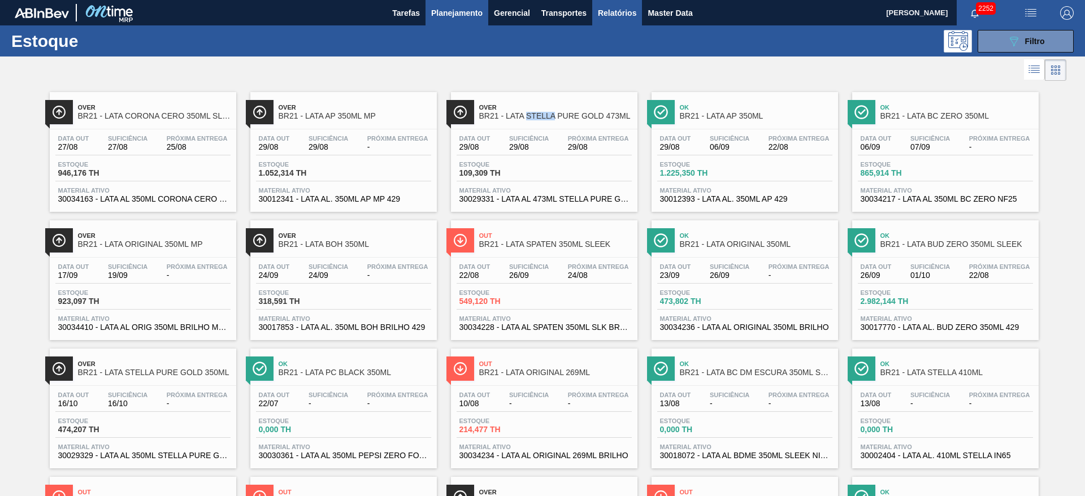
click at [622, 15] on span "Relatórios" at bounding box center [617, 13] width 38 height 14
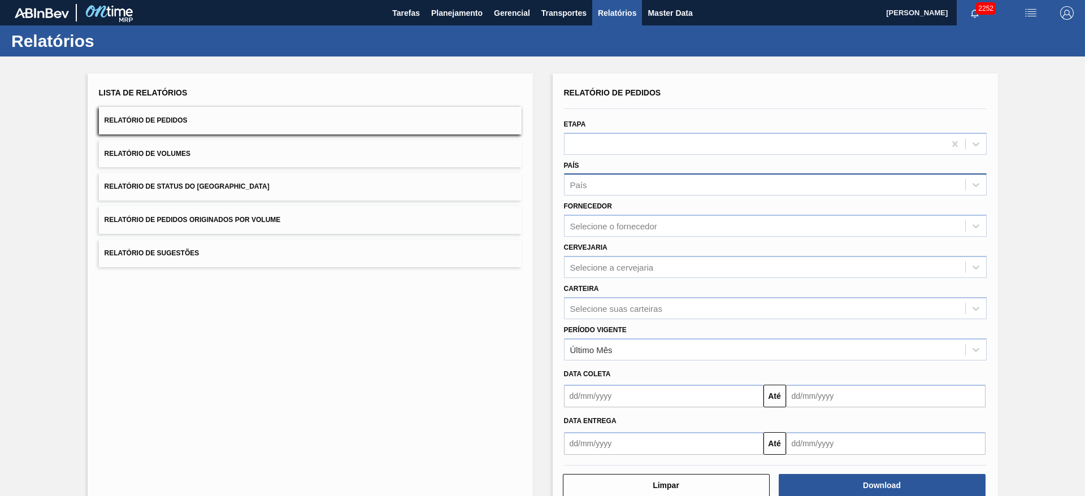
click at [594, 185] on div "País" at bounding box center [764, 185] width 401 height 16
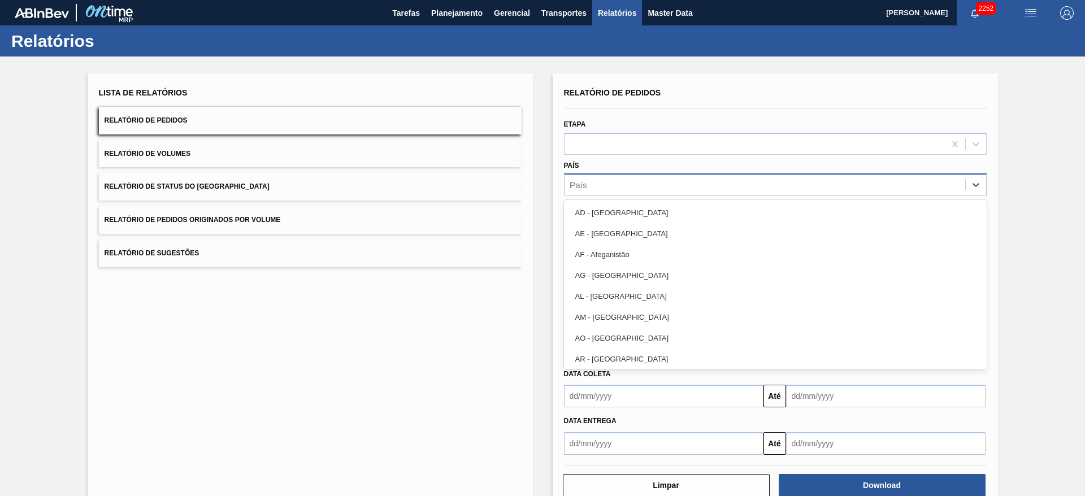
type input "br"
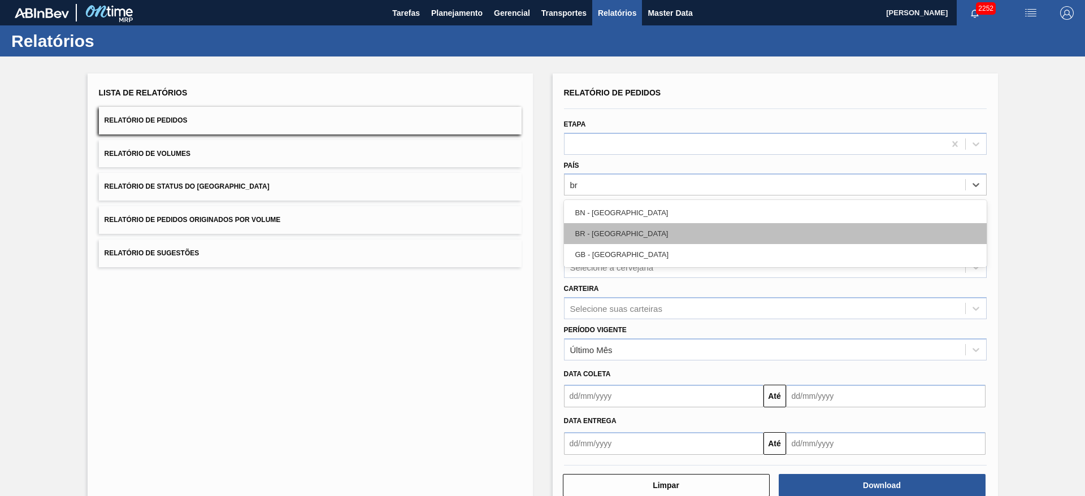
click at [601, 225] on div "BR - Brasil" at bounding box center [775, 233] width 423 height 21
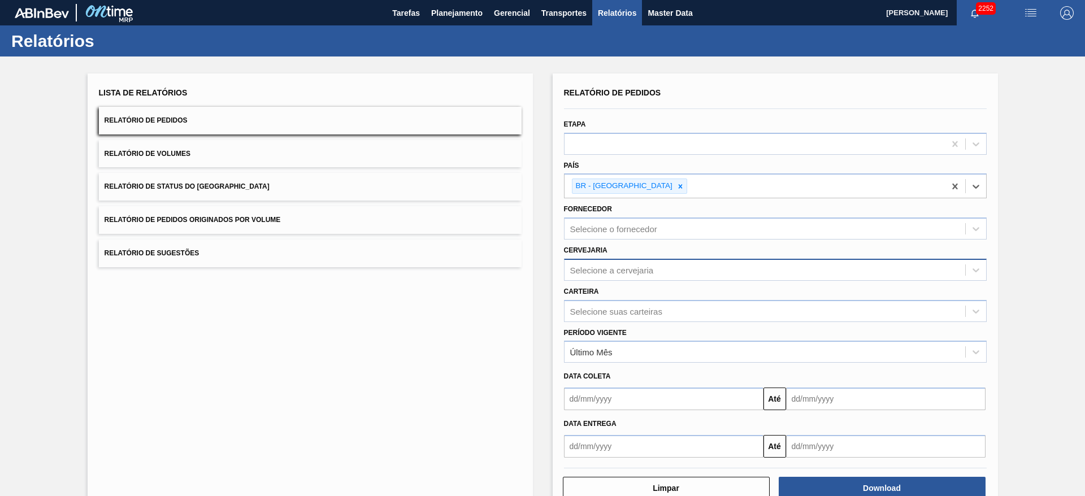
click at [608, 266] on div "Selecione a cervejaria" at bounding box center [612, 270] width 84 height 10
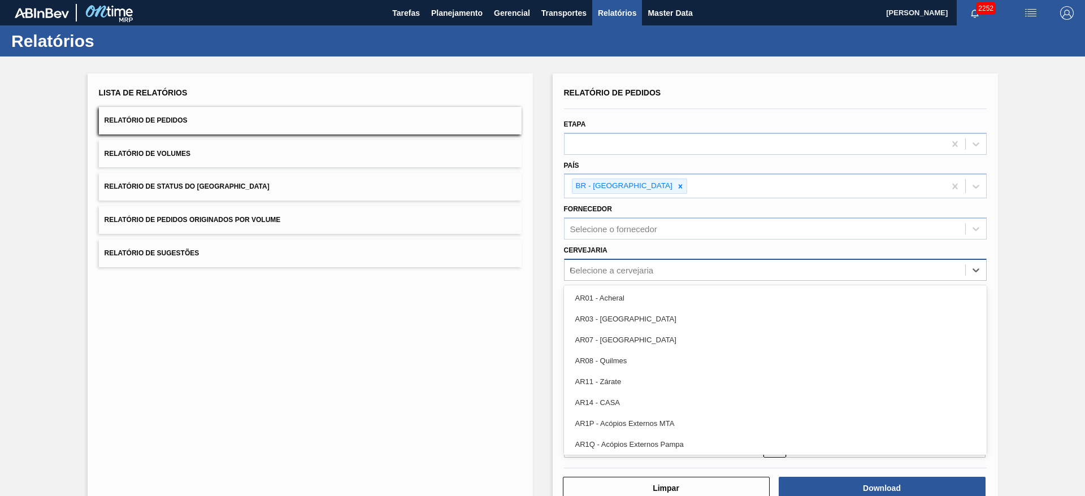
type input "09"
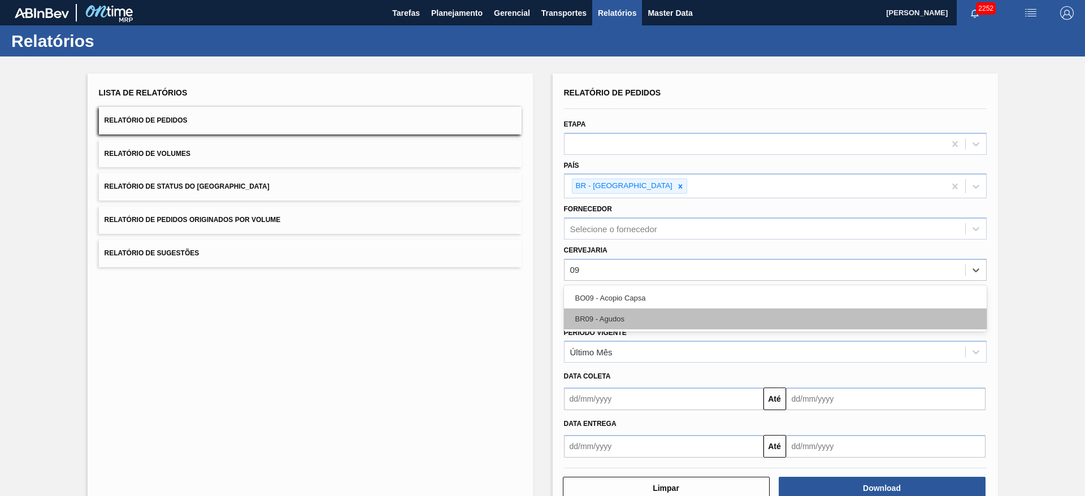
click at [635, 320] on div "BR09 - Agudos" at bounding box center [775, 318] width 423 height 21
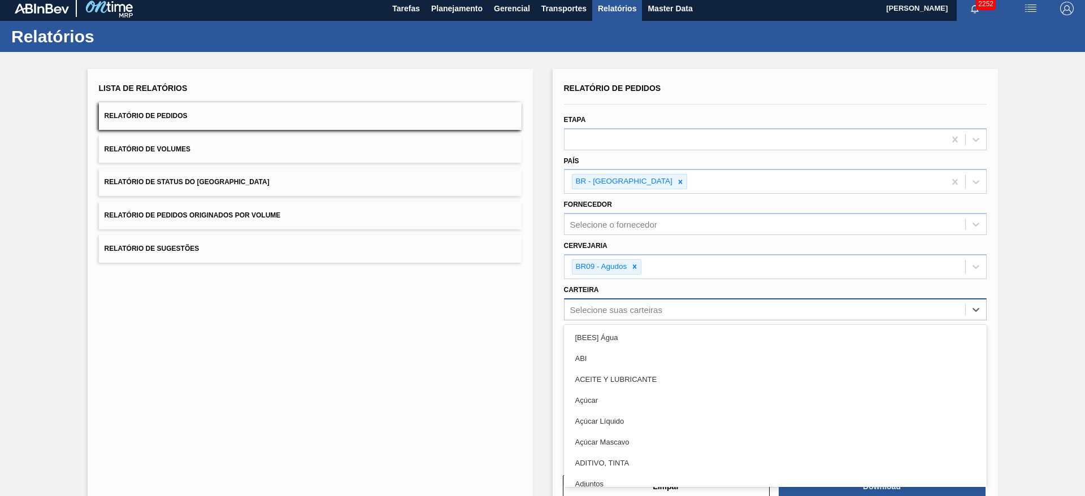
click at [608, 317] on div "Selecione suas carteiras" at bounding box center [775, 309] width 423 height 22
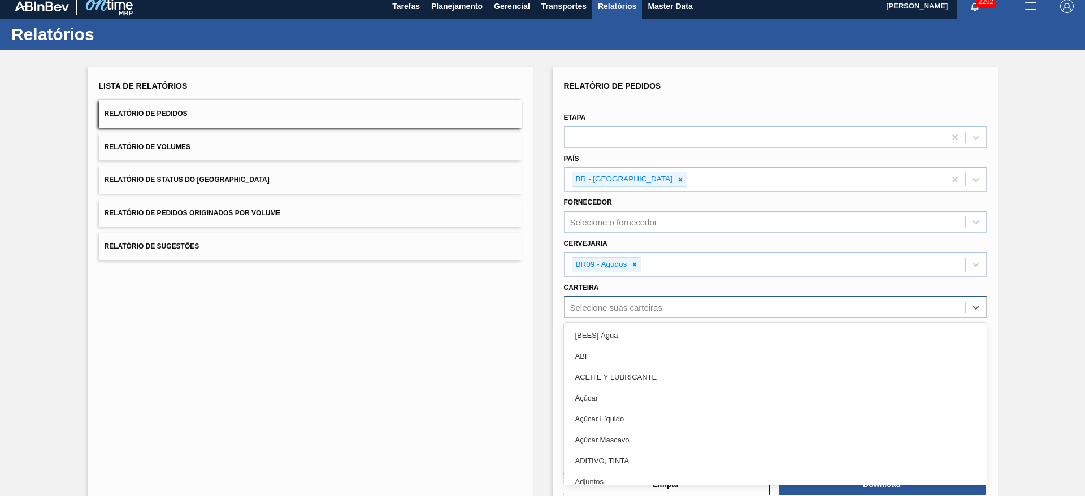
scroll to position [7, 0]
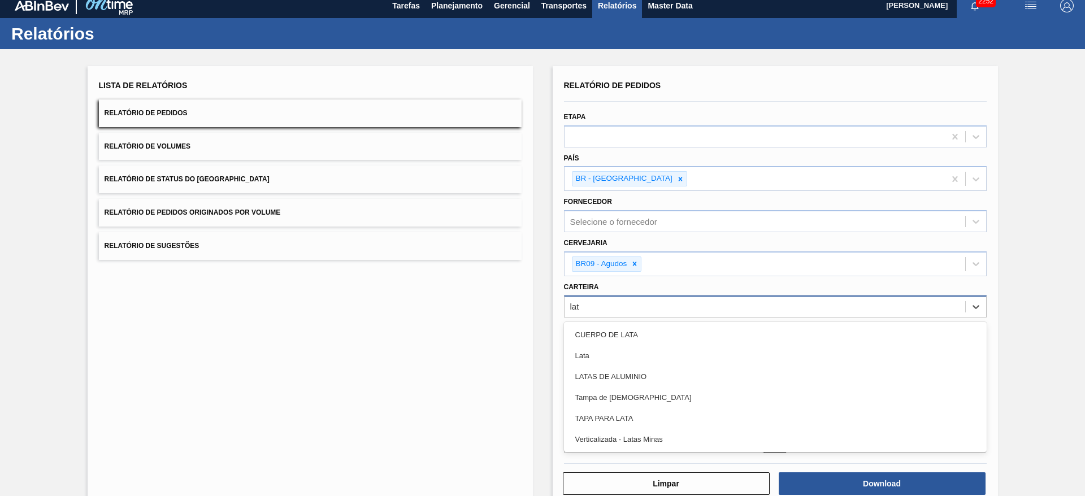
type input "lata"
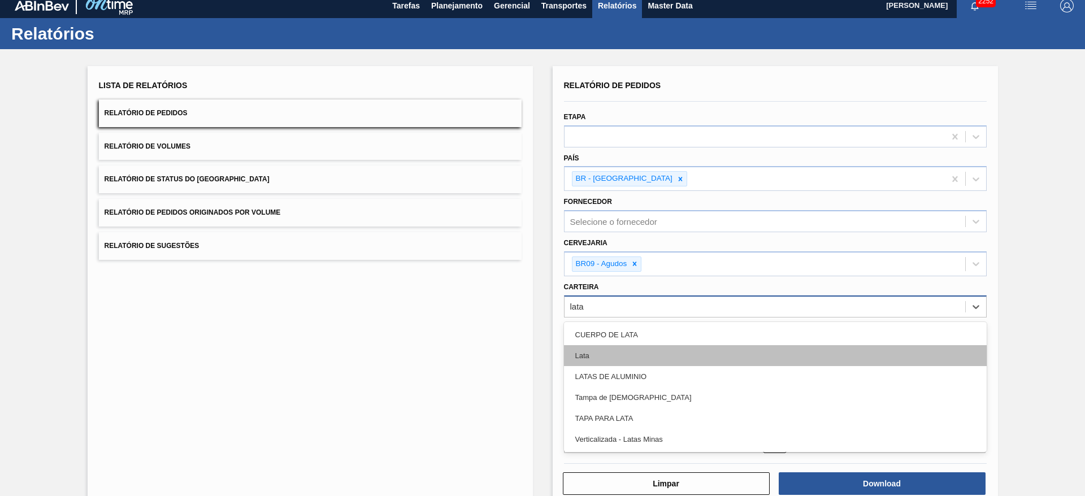
click at [595, 350] on div "Lata" at bounding box center [775, 355] width 423 height 21
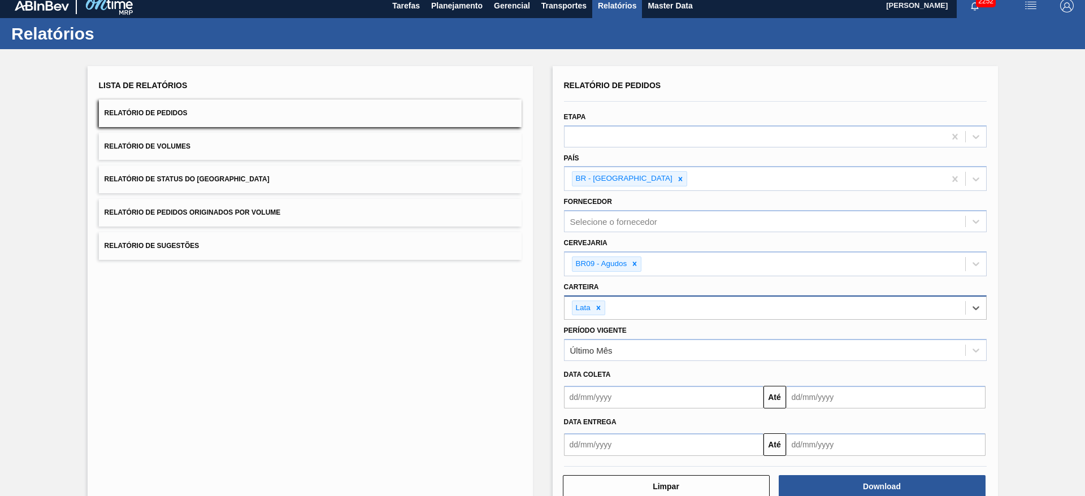
click at [610, 399] on input "text" at bounding box center [663, 397] width 199 height 23
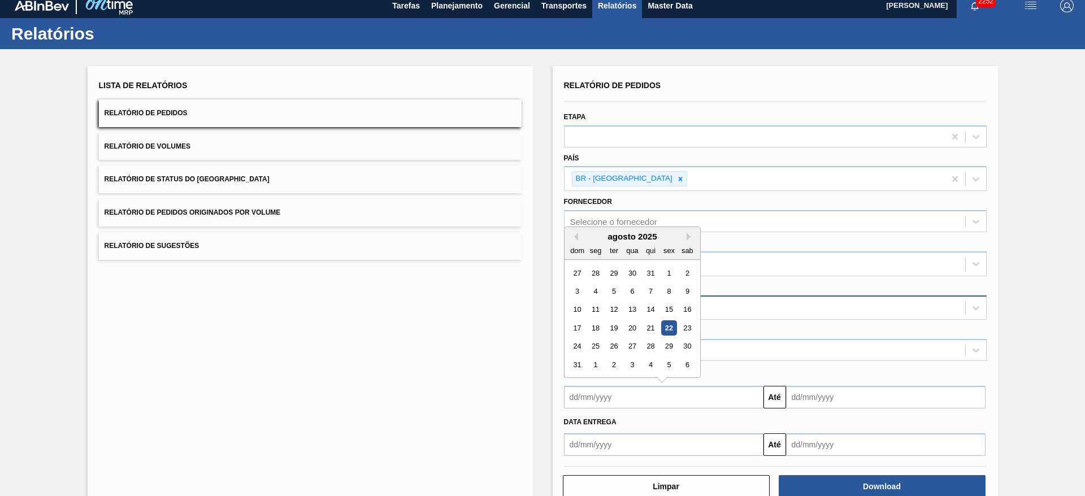
click at [671, 329] on div "22" at bounding box center [668, 327] width 15 height 15
type input "[DATE]"
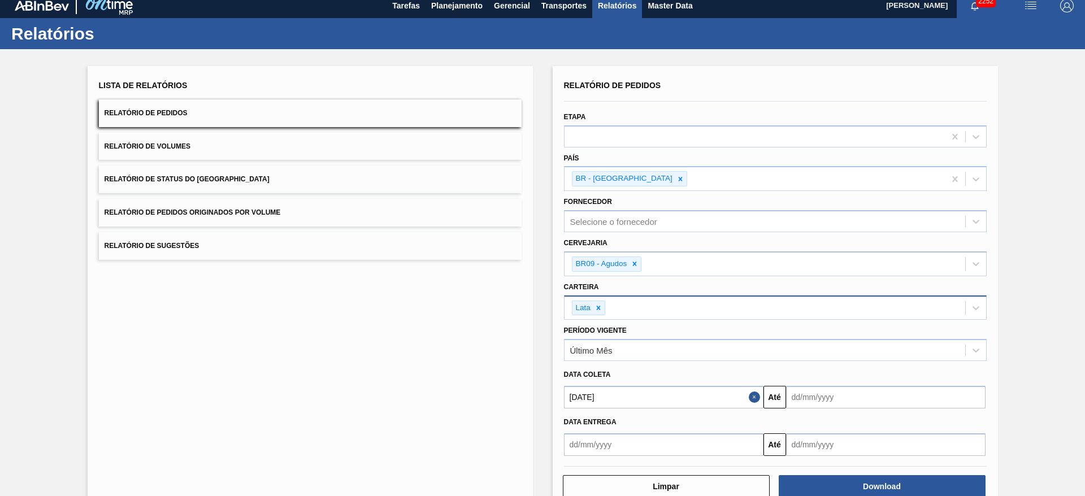
click at [808, 395] on input "text" at bounding box center [885, 397] width 199 height 23
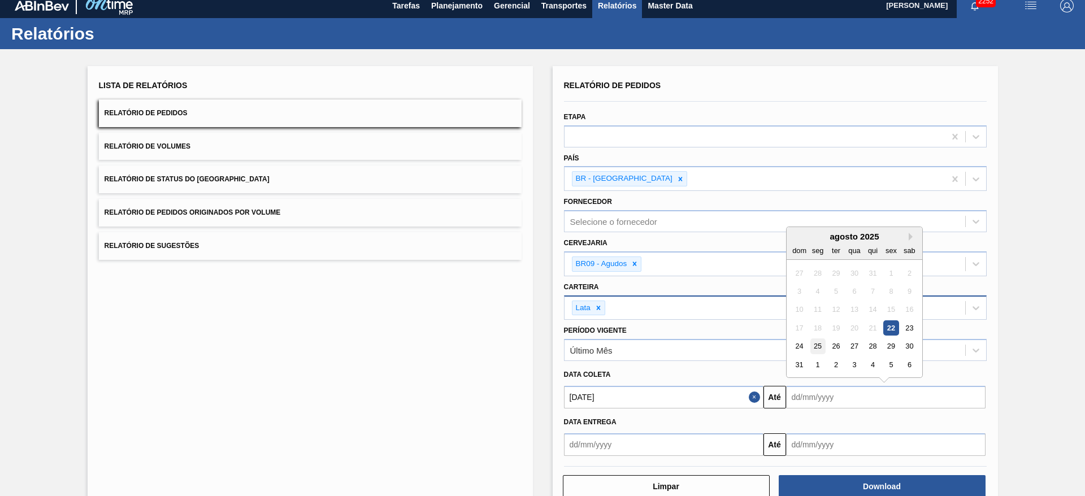
click at [816, 349] on div "25" at bounding box center [817, 346] width 15 height 15
type input "[DATE]"
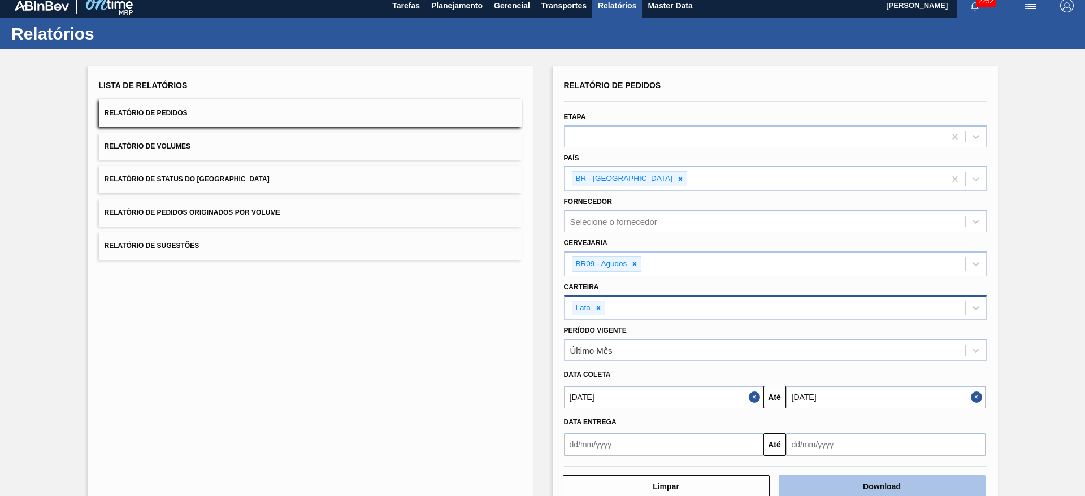
click at [879, 482] on button "Download" at bounding box center [882, 486] width 207 height 23
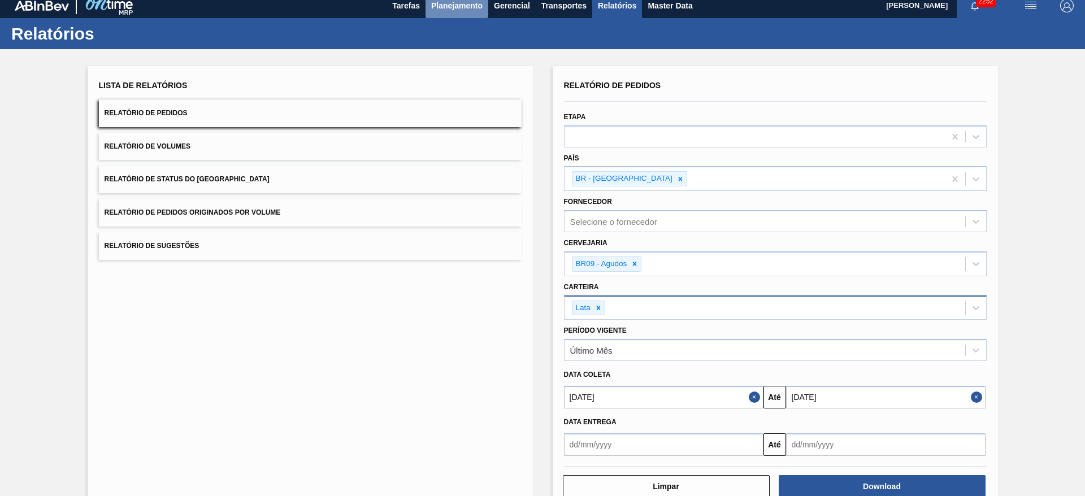
click at [480, 6] on span "Planejamento" at bounding box center [456, 6] width 51 height 14
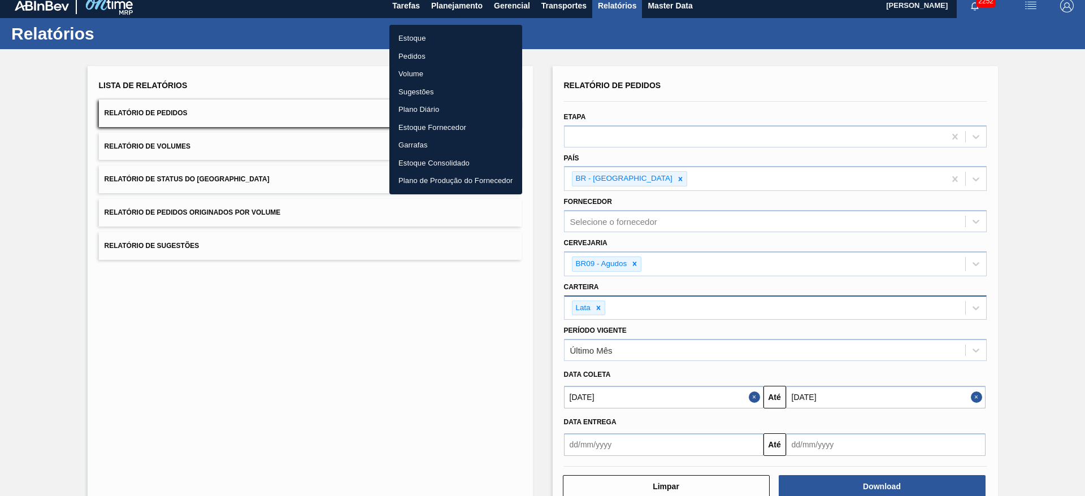
click at [417, 54] on li "Pedidos" at bounding box center [455, 56] width 133 height 18
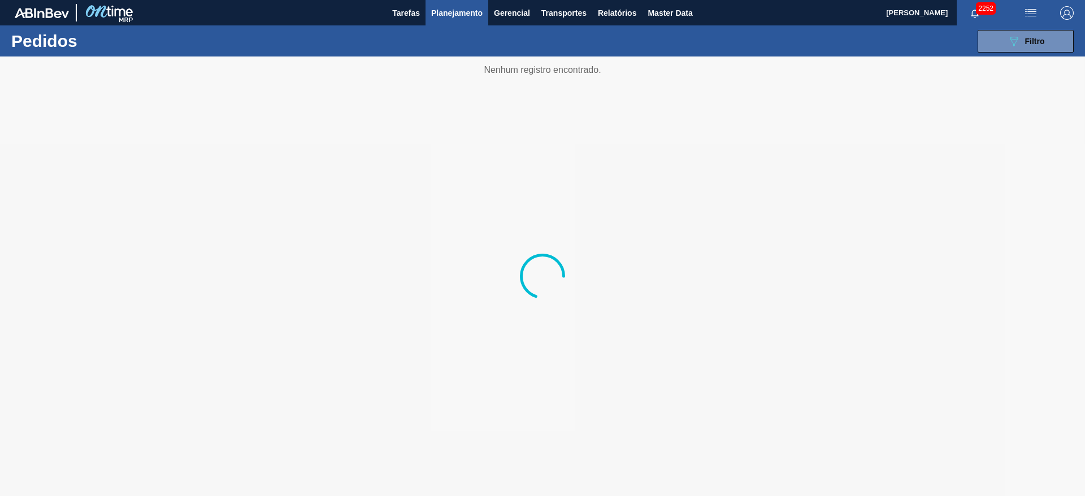
click at [442, 14] on span "Planejamento" at bounding box center [456, 13] width 51 height 14
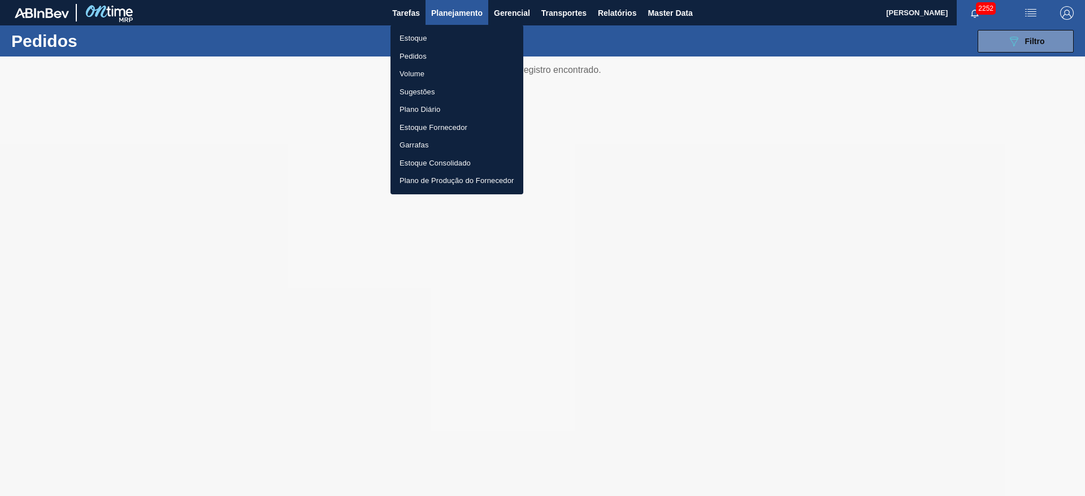
click at [424, 41] on li "Estoque" at bounding box center [456, 38] width 133 height 18
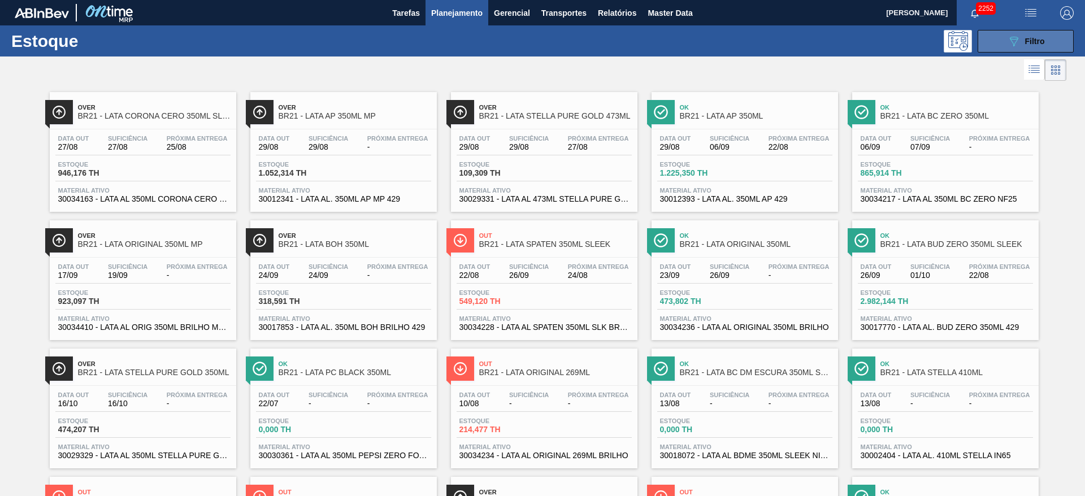
click at [1000, 33] on button "089F7B8B-B2A5-4AFE-B5C0-19BA573D28AC Filtro" at bounding box center [1025, 41] width 96 height 23
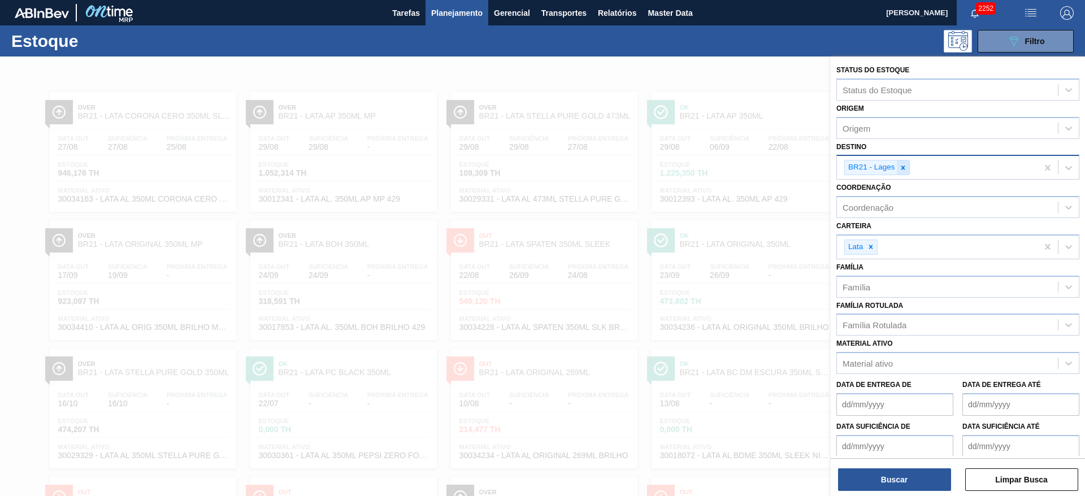
click at [905, 166] on icon at bounding box center [903, 168] width 8 height 8
type input "09"
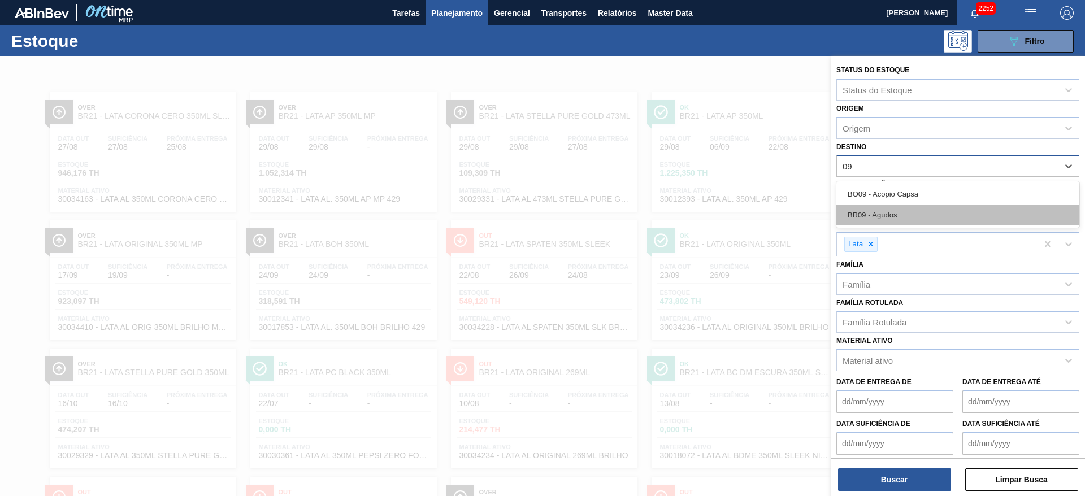
click at [875, 216] on div "BR09 - Agudos" at bounding box center [957, 215] width 243 height 21
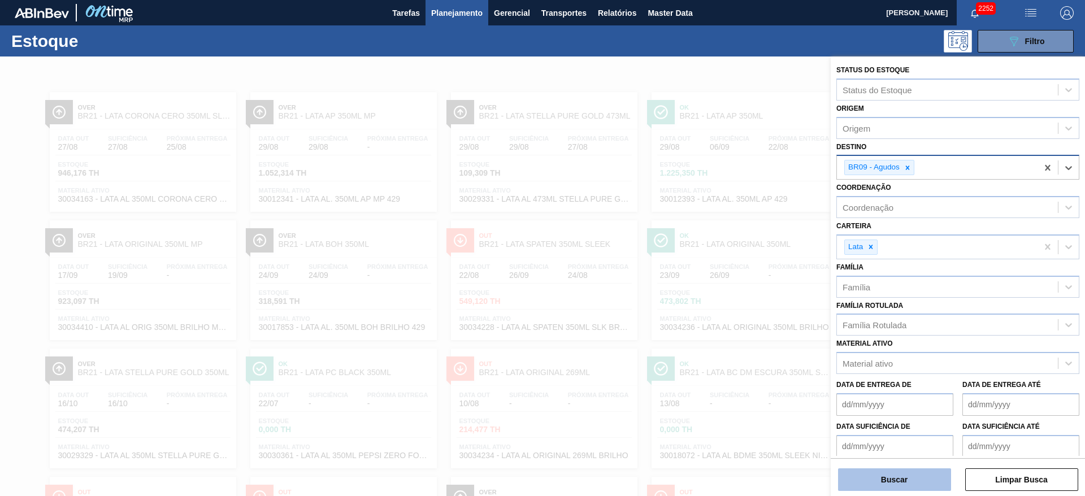
click at [908, 479] on button "Buscar" at bounding box center [894, 479] width 113 height 23
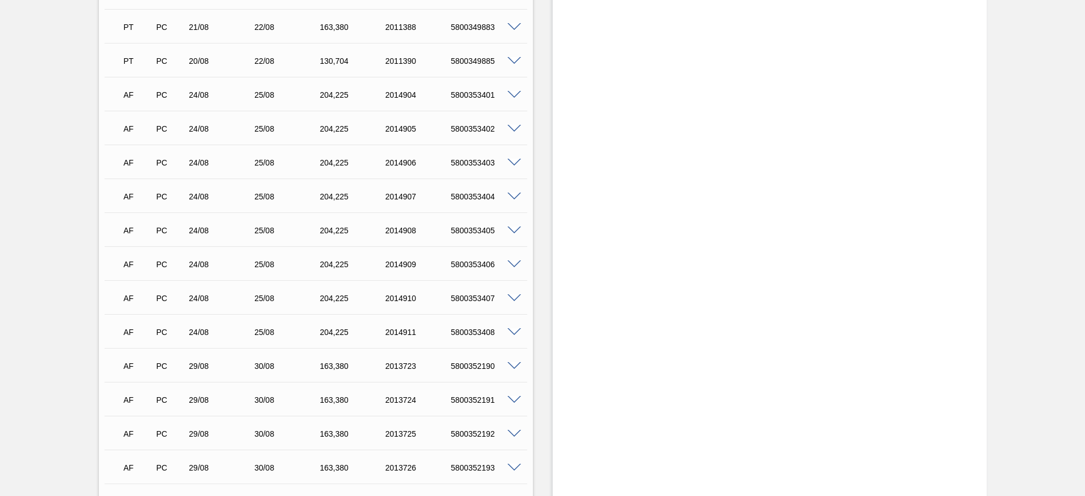
scroll to position [1610, 0]
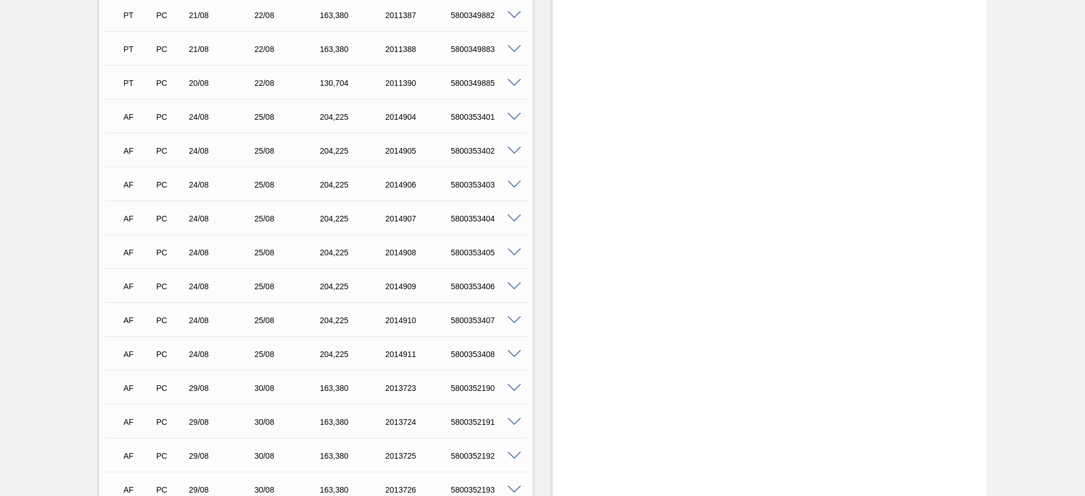
click at [514, 120] on div "5800353401" at bounding box center [484, 116] width 73 height 9
click at [514, 118] on span at bounding box center [514, 117] width 14 height 8
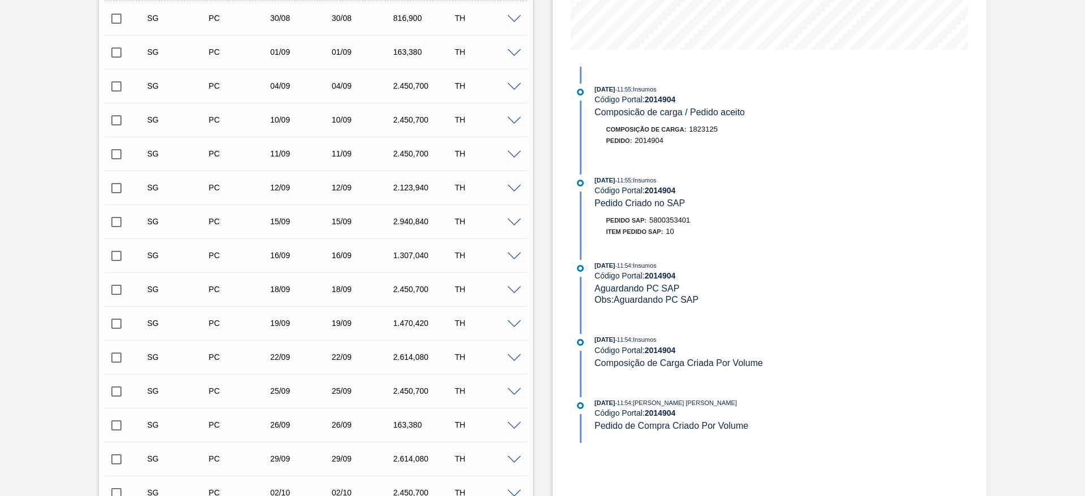
scroll to position [254, 0]
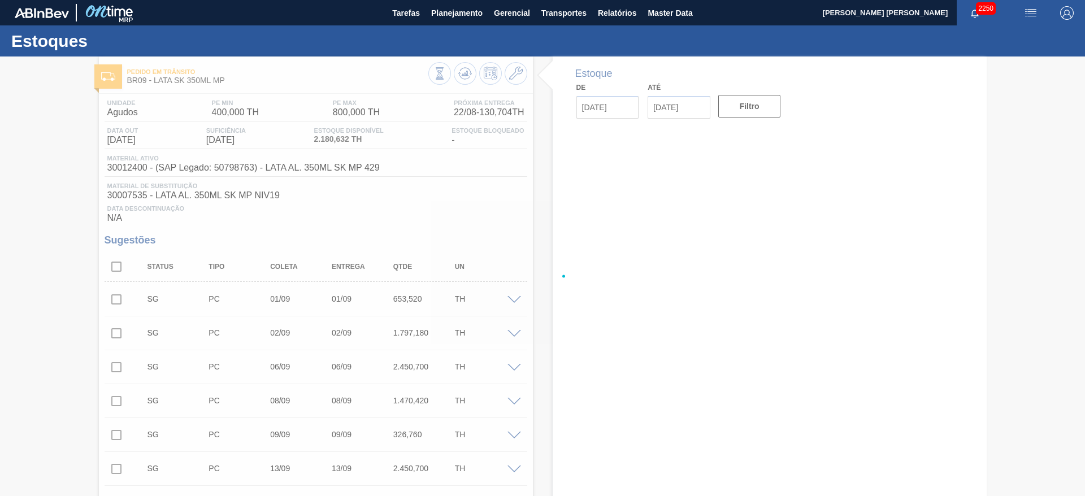
type input "[DATE]"
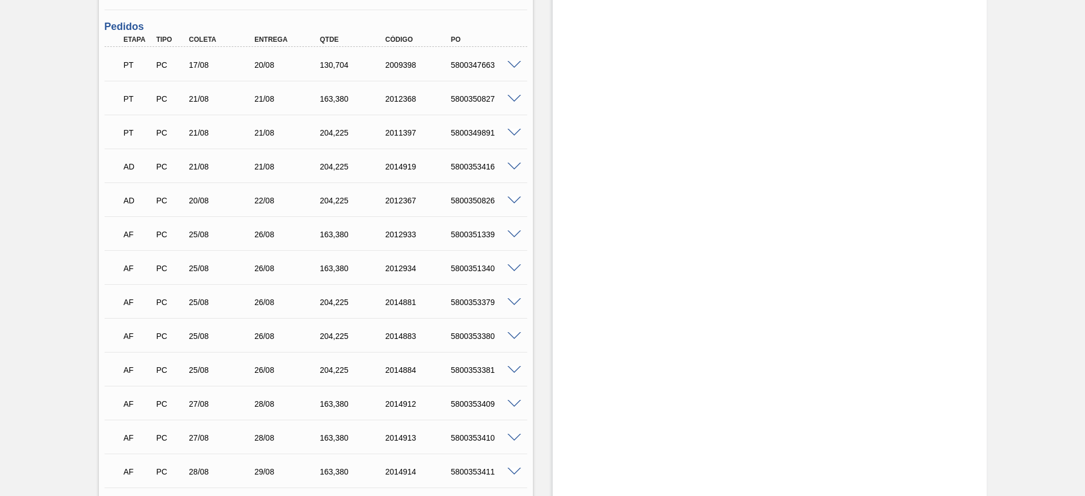
scroll to position [1186, 0]
click at [516, 233] on span at bounding box center [514, 236] width 14 height 8
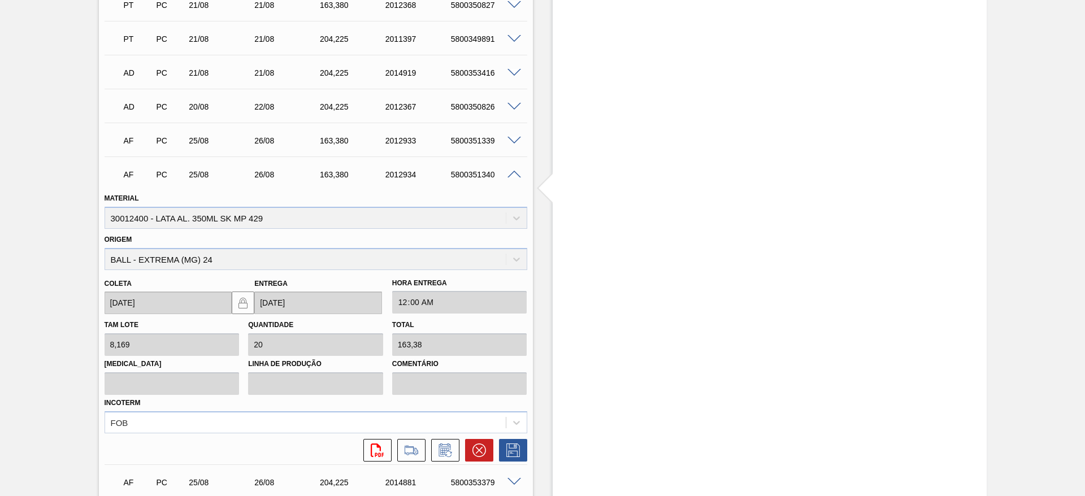
scroll to position [1271, 0]
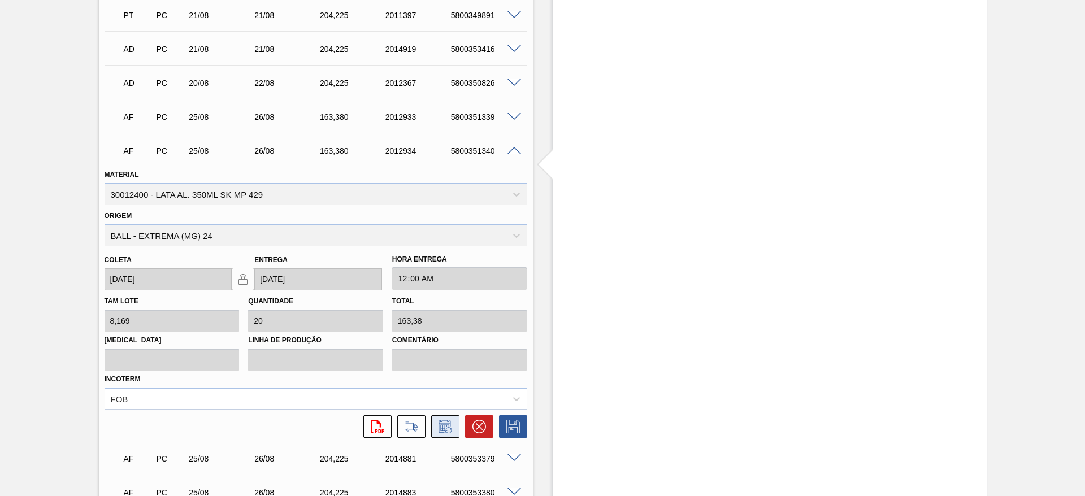
click at [443, 425] on icon at bounding box center [445, 427] width 18 height 14
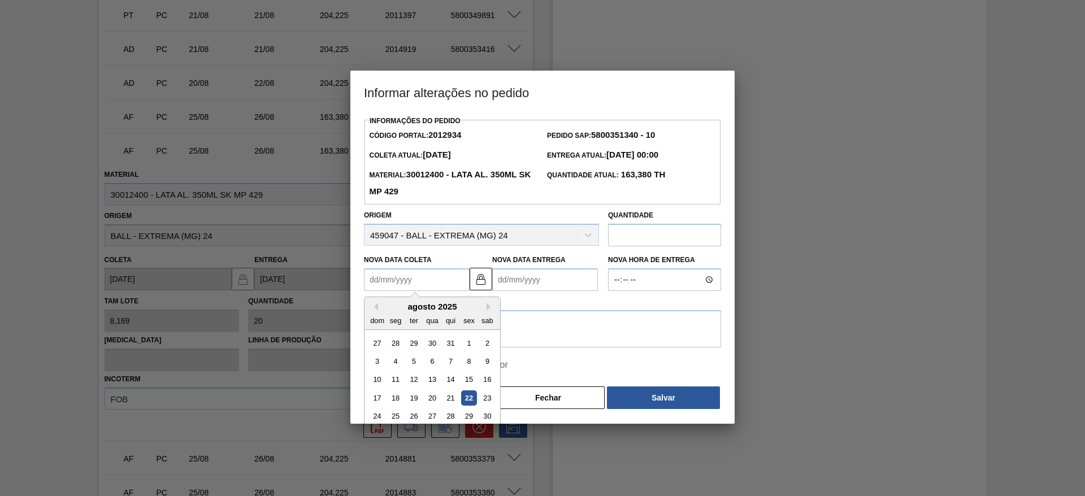
click at [438, 281] on Coleta2012934 "Nova Data Coleta" at bounding box center [417, 279] width 106 height 23
type Coleta2012934 "2"
type Entrega2012934 "[DATE]"
type Coleta2012934 "25"
type Entrega2012934 "[DATE]"
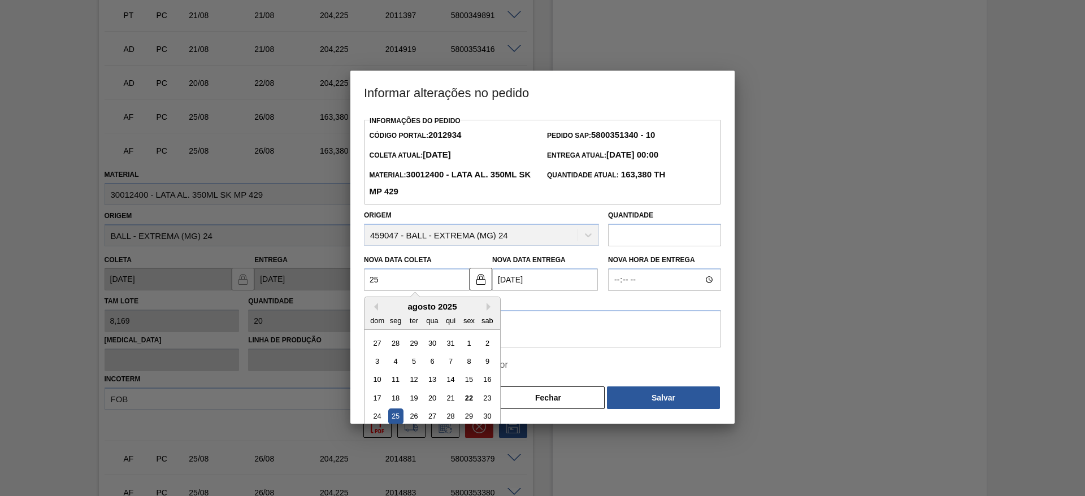
click at [487, 237] on div "Origem 459047 - BALL - EXTREMA (MG) 24" at bounding box center [481, 226] width 235 height 38
type Coleta2012934 "[DATE]"
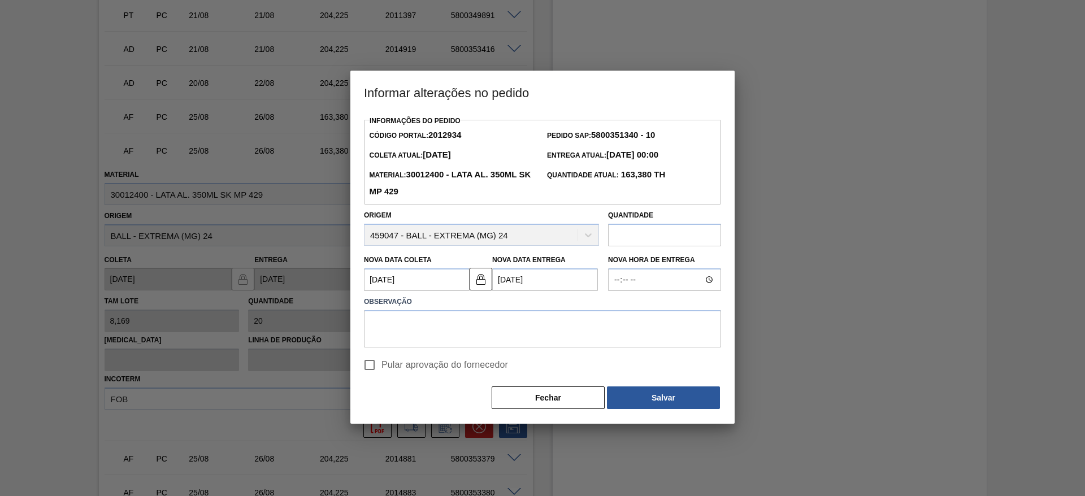
click at [640, 241] on input "text" at bounding box center [664, 235] width 113 height 23
type input "204,225"
click at [372, 367] on input "Pular aprovação do fornecedor" at bounding box center [370, 365] width 24 height 24
checkbox input "true"
click at [680, 406] on button "Salvar" at bounding box center [663, 397] width 113 height 23
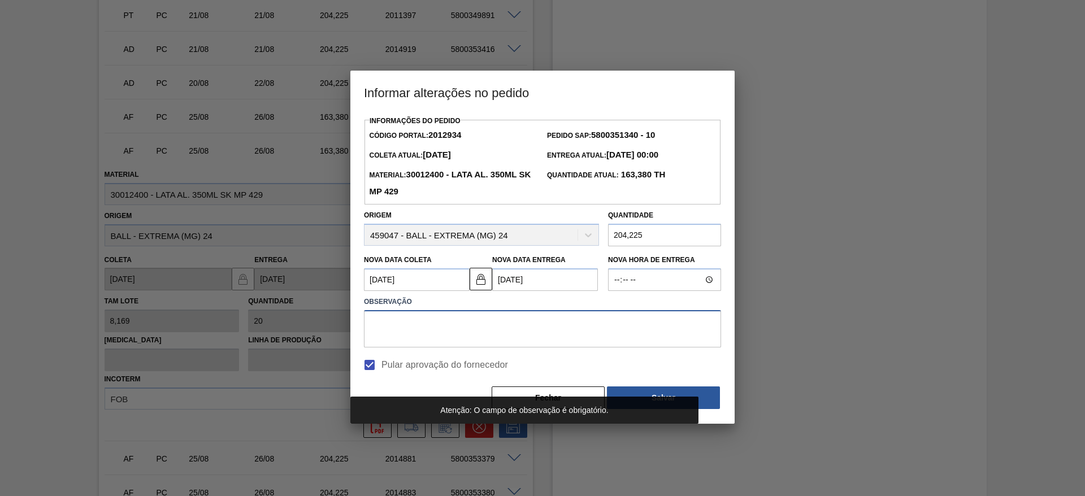
click at [558, 327] on textarea at bounding box center [542, 328] width 357 height 37
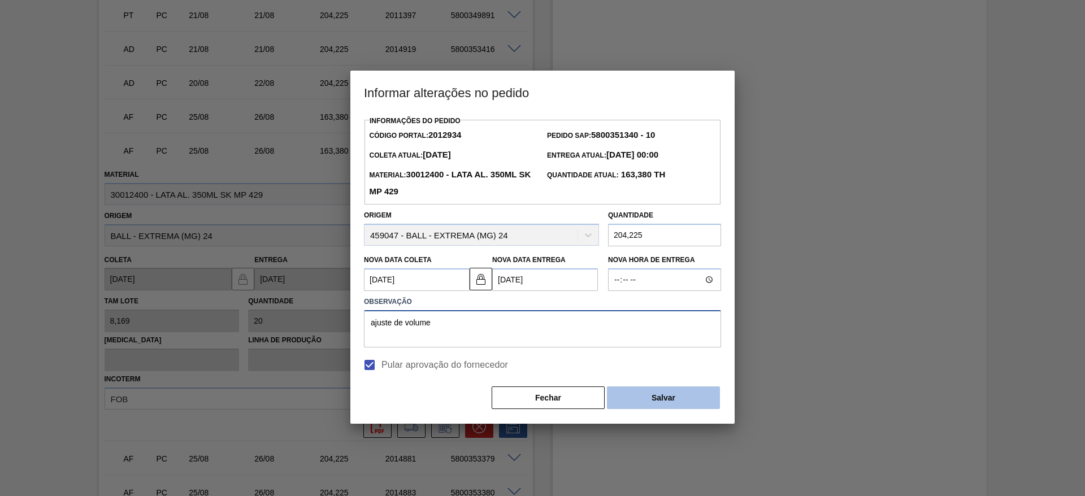
type textarea "ajuste de volume"
click at [646, 397] on button "Salvar" at bounding box center [663, 397] width 113 height 23
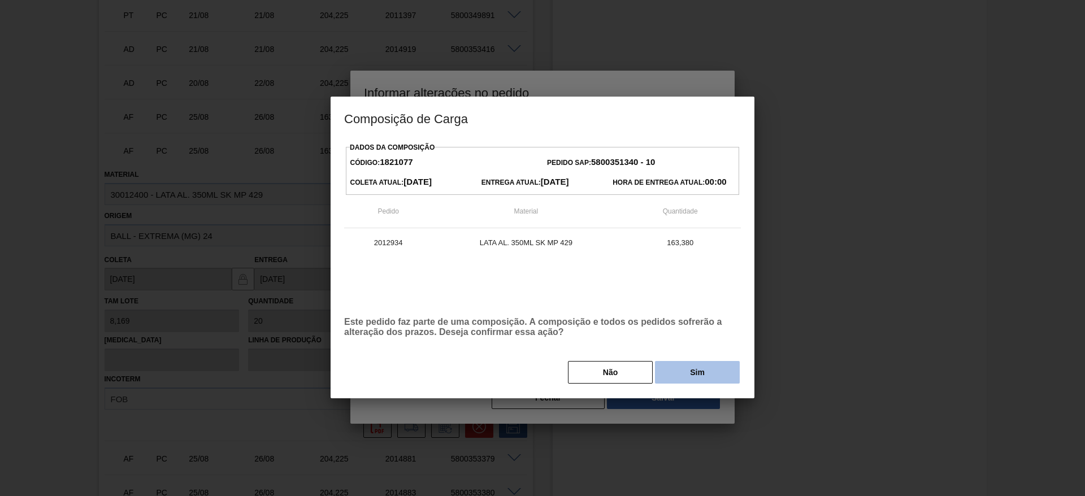
click at [670, 366] on button "Sim" at bounding box center [697, 372] width 85 height 23
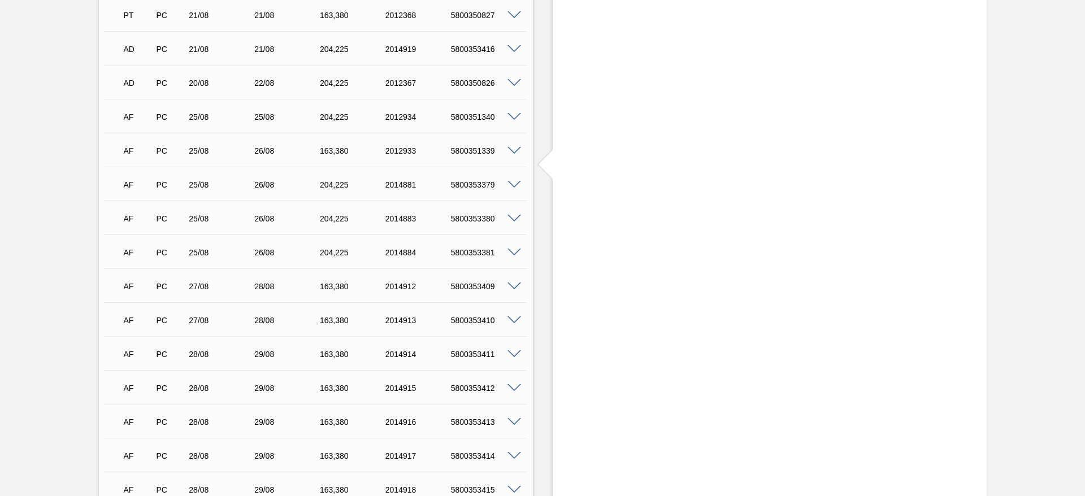
scroll to position [1237, 0]
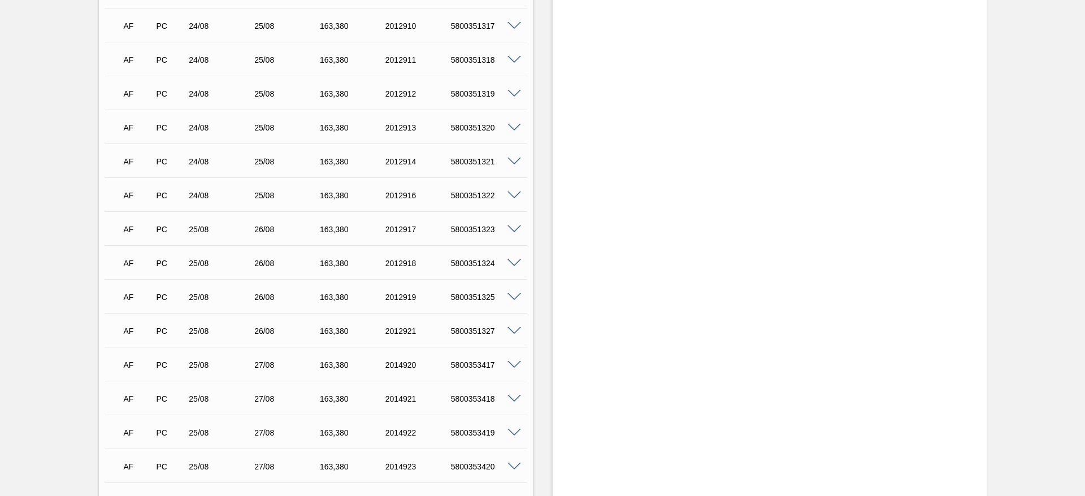
scroll to position [1610, 0]
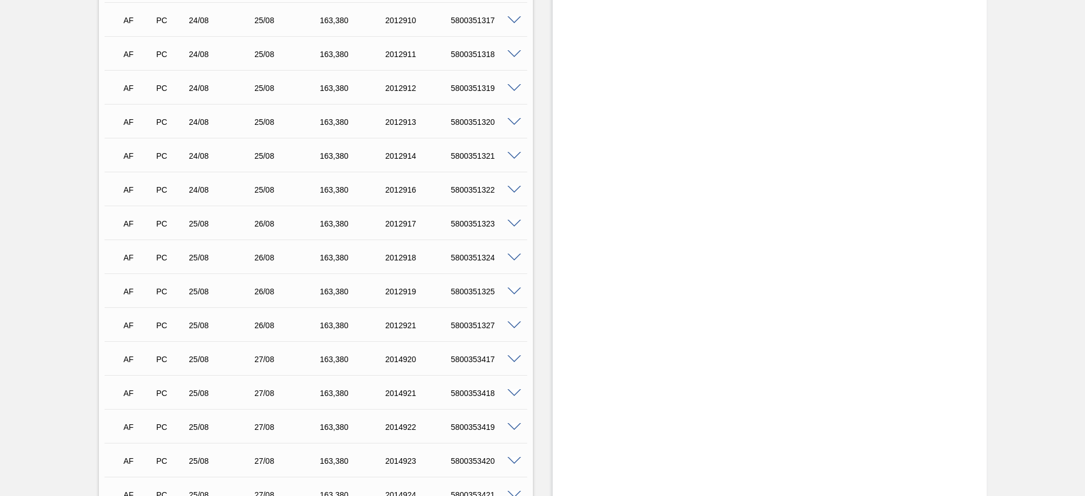
click at [513, 223] on span at bounding box center [514, 224] width 14 height 8
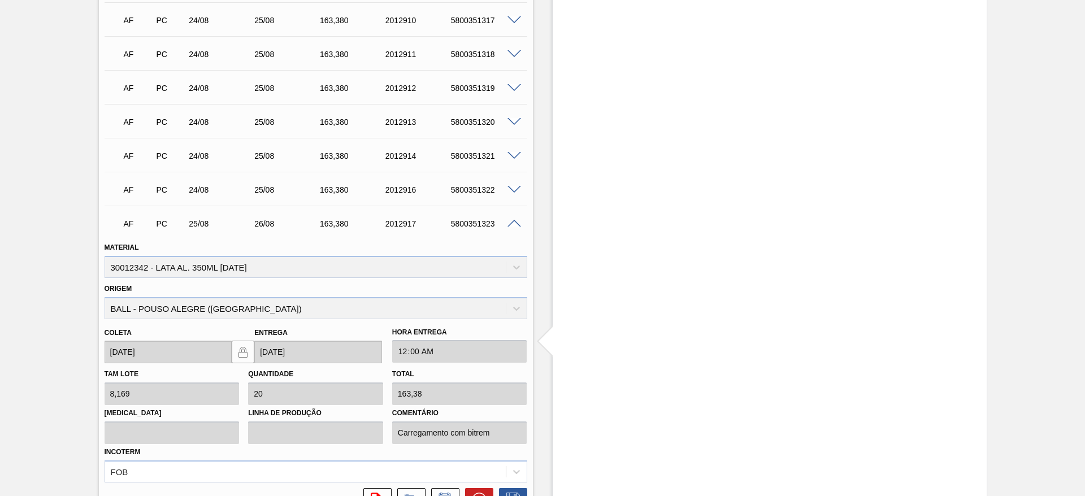
click at [513, 223] on span at bounding box center [514, 224] width 14 height 8
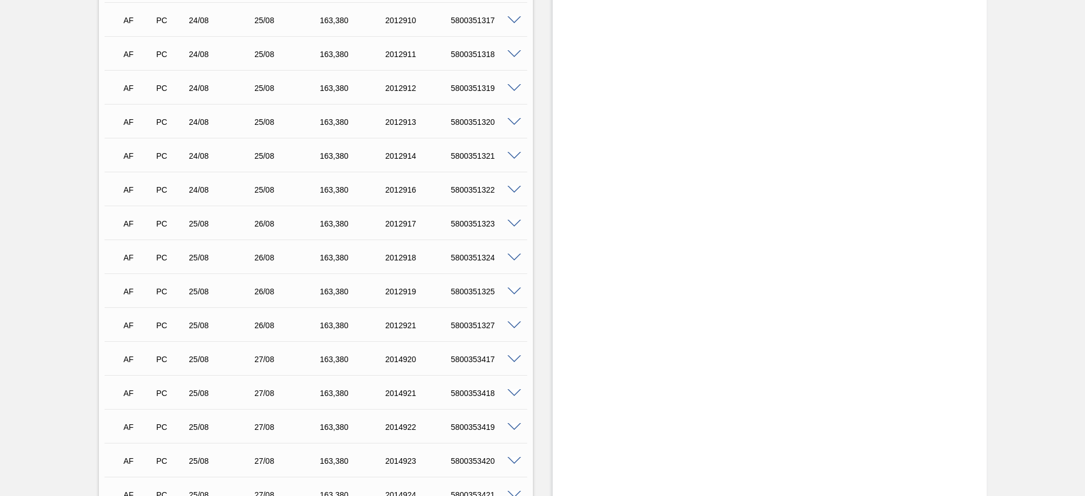
click at [511, 359] on span at bounding box center [514, 359] width 14 height 8
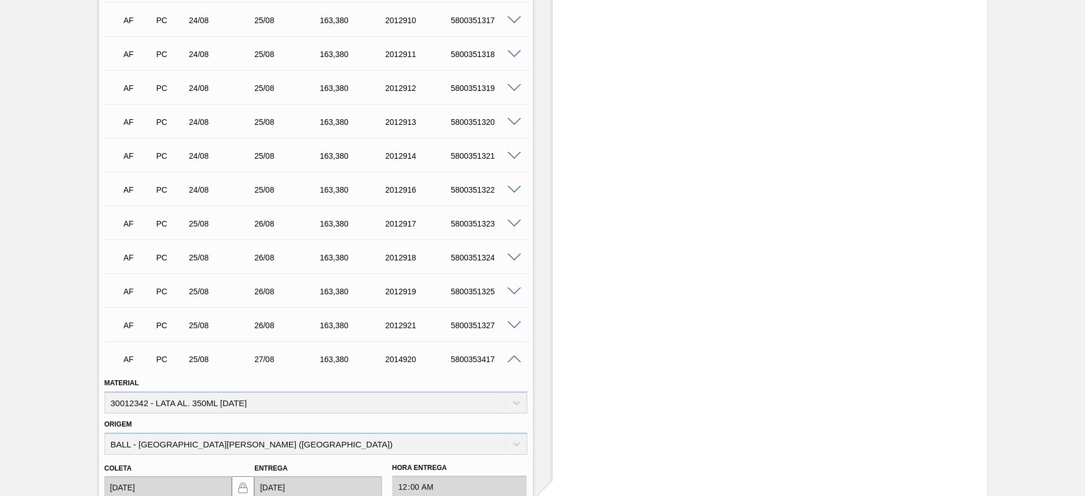
click at [511, 359] on span at bounding box center [514, 359] width 14 height 8
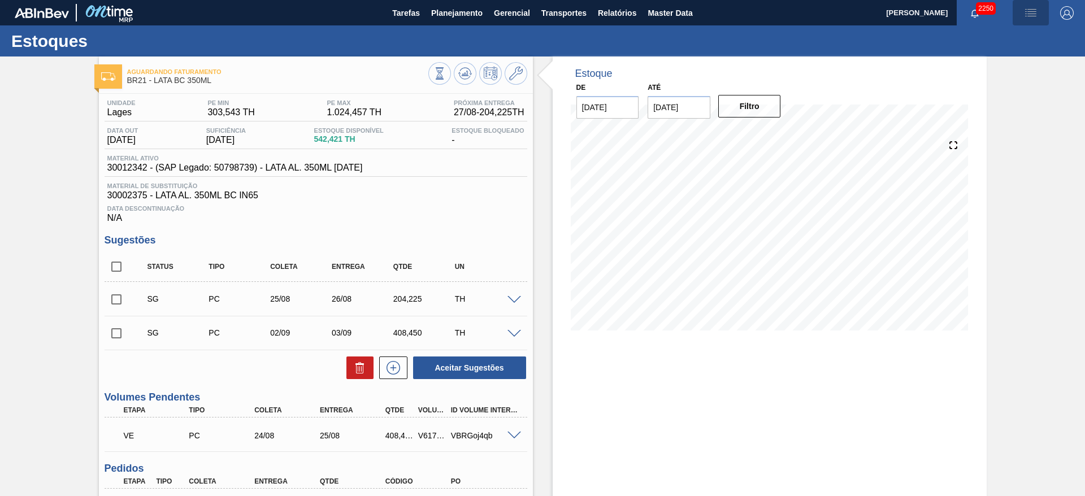
click at [1029, 15] on img "button" at bounding box center [1031, 13] width 14 height 14
click at [1014, 42] on li "Pedido Contingência" at bounding box center [1023, 40] width 103 height 20
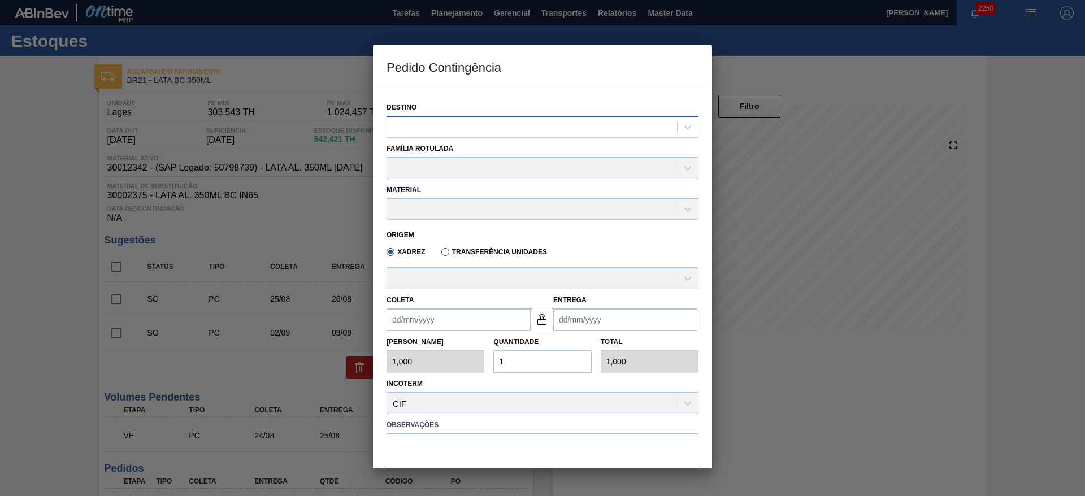
click at [559, 123] on div at bounding box center [532, 127] width 290 height 16
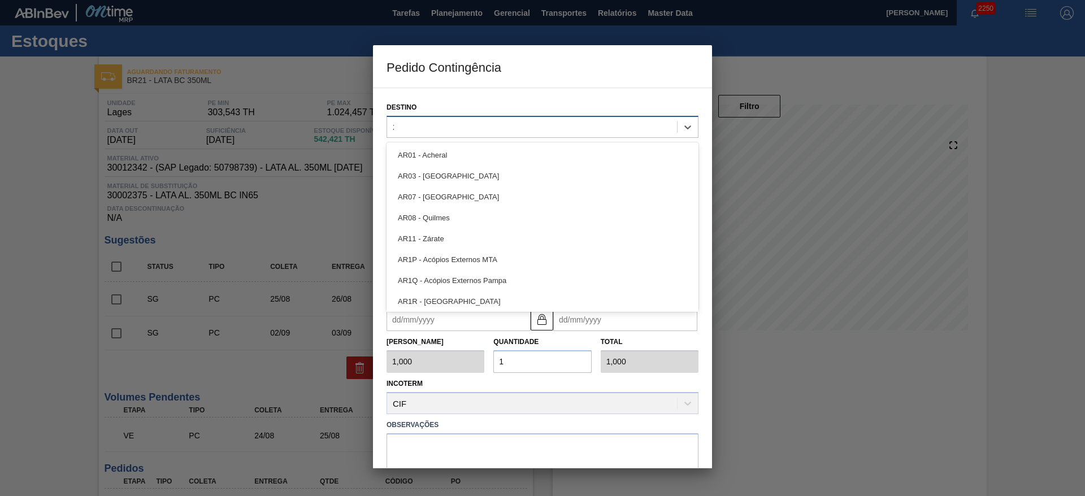
type input "21"
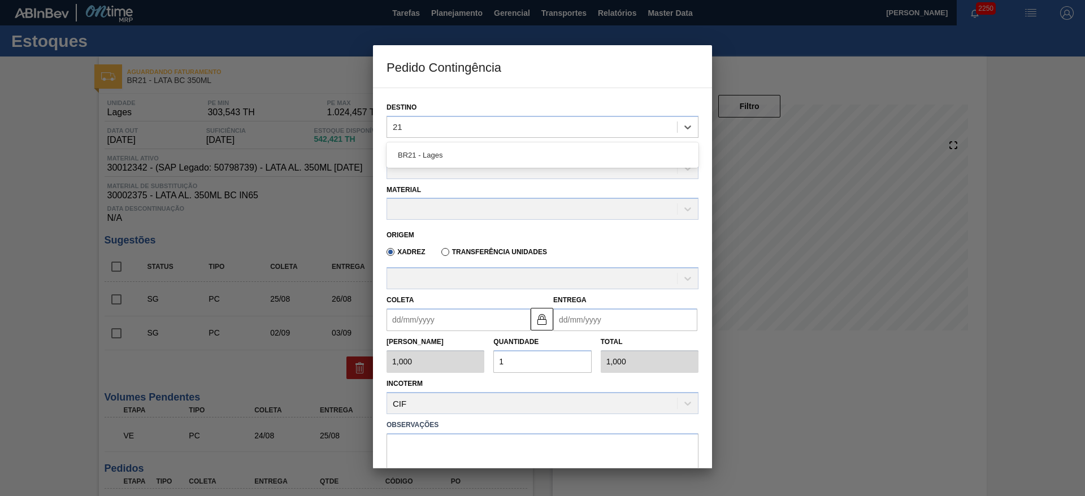
click at [487, 150] on div "BR21 - Lages" at bounding box center [542, 155] width 312 height 21
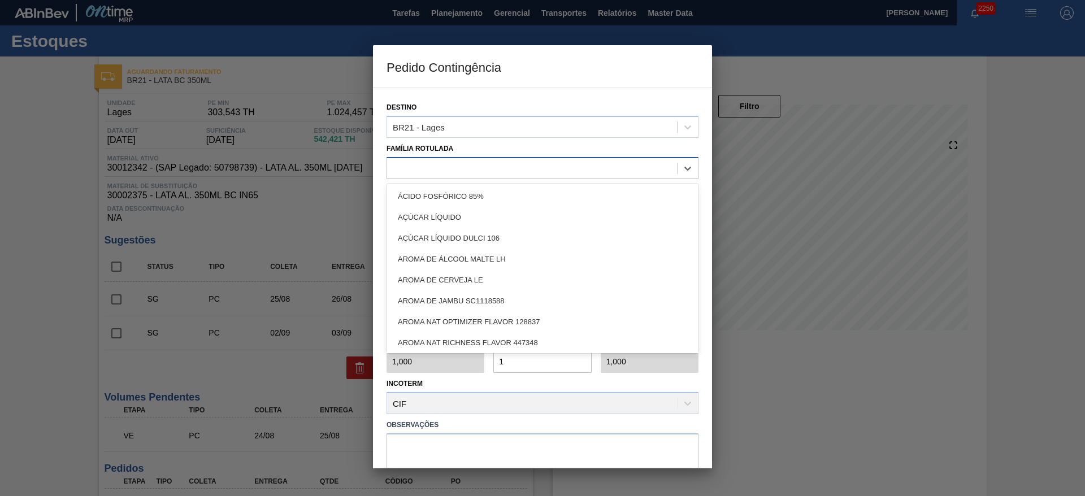
click at [456, 171] on div at bounding box center [532, 168] width 290 height 16
type Rotulada "lata bc"
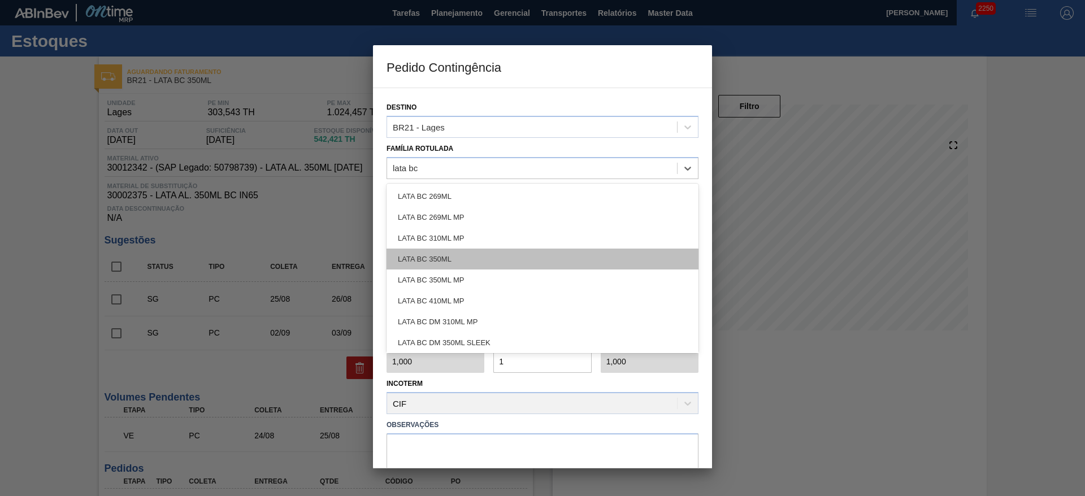
click at [461, 253] on div "LATA BC 350ML" at bounding box center [542, 259] width 312 height 21
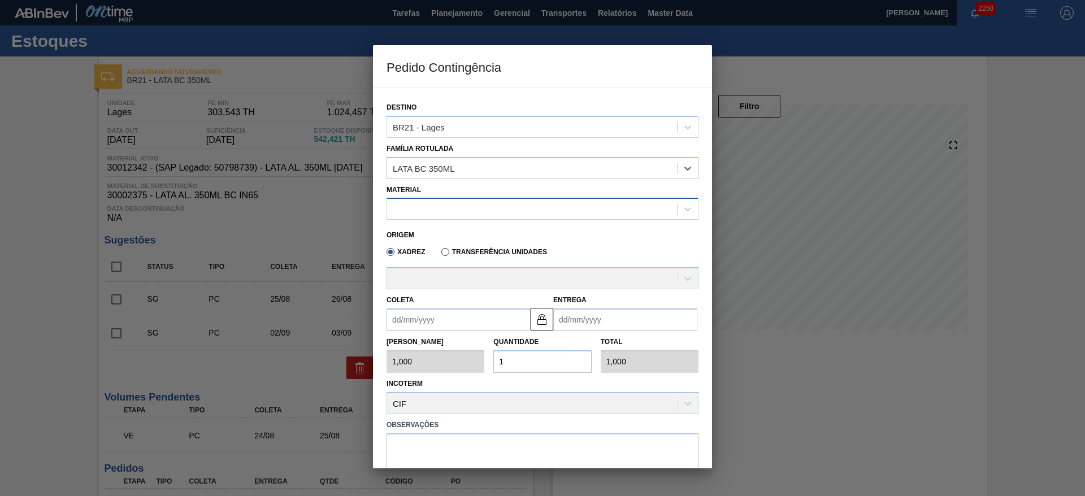
click at [449, 209] on div at bounding box center [532, 209] width 290 height 16
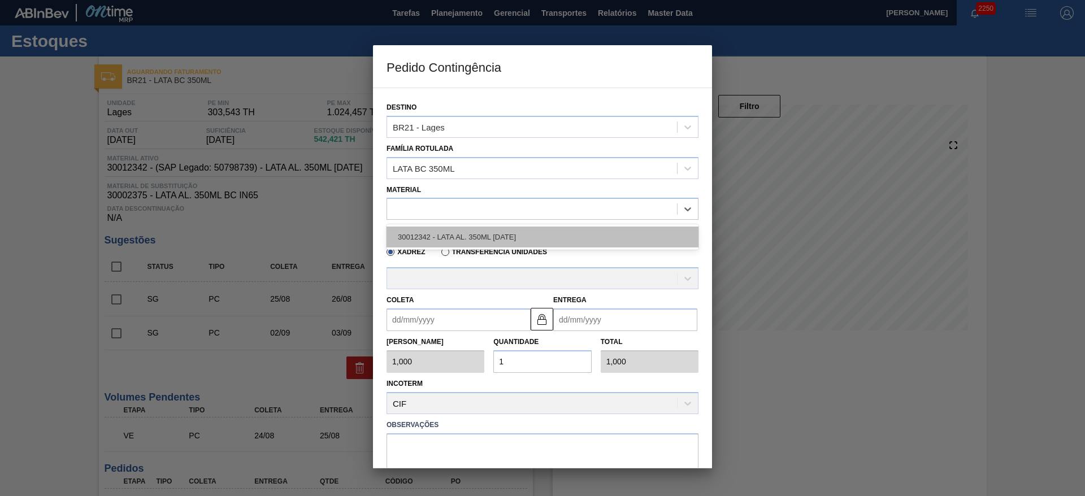
click at [465, 234] on div "30012342 - LATA AL. 350ML BC 429" at bounding box center [542, 237] width 312 height 21
type input "8,169"
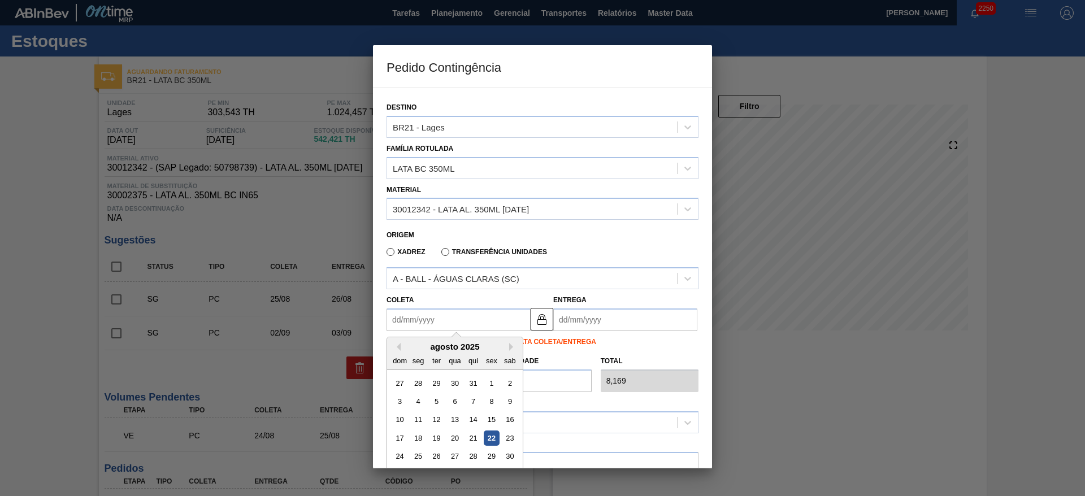
click at [448, 316] on input "Coleta" at bounding box center [458, 319] width 144 height 23
click at [403, 454] on div "24" at bounding box center [399, 456] width 15 height 15
type input "24/08/2025"
type input "[DATE]"
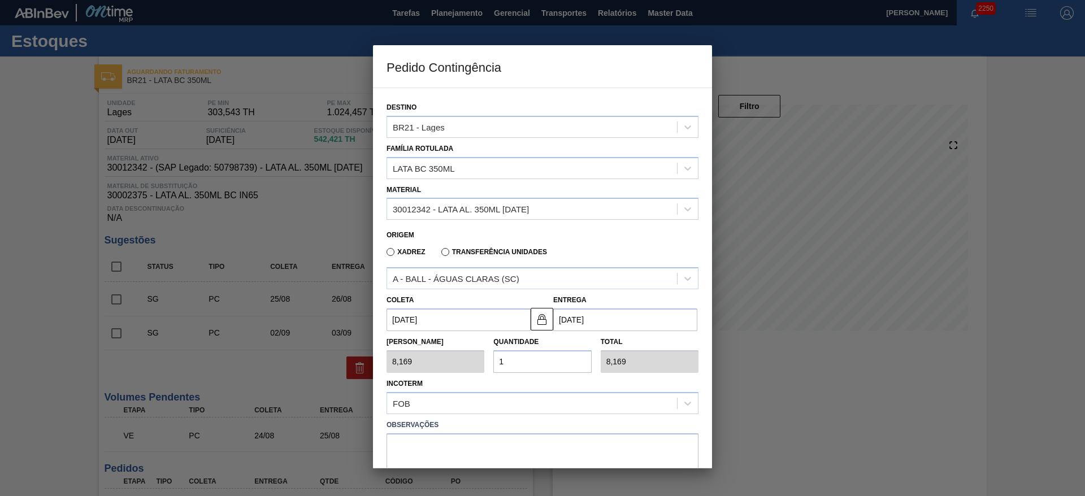
click at [465, 359] on div "Tam Lote 8,169 Quantidade 1 Total 8,169" at bounding box center [542, 352] width 321 height 42
type input "2"
type input "16,338"
type input "25"
type input "204,225"
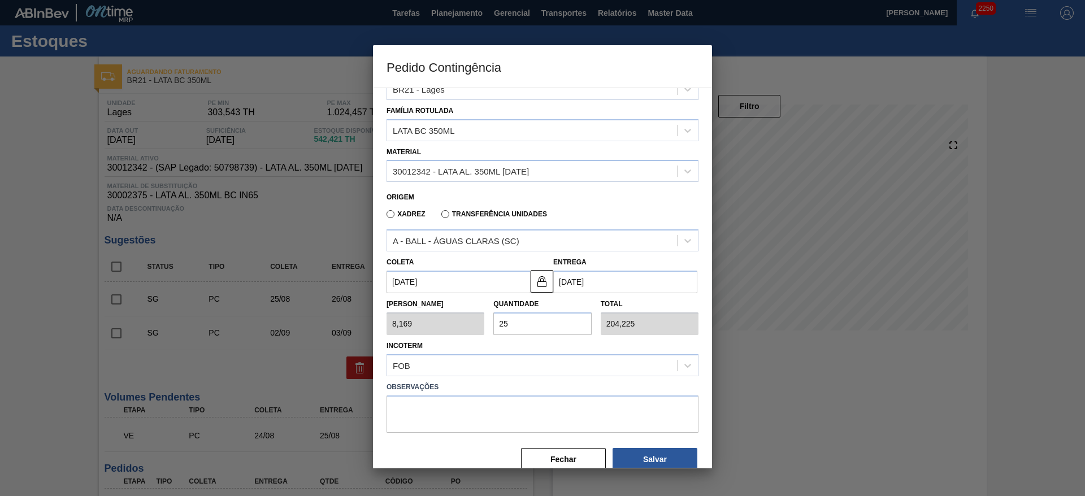
scroll to position [58, 0]
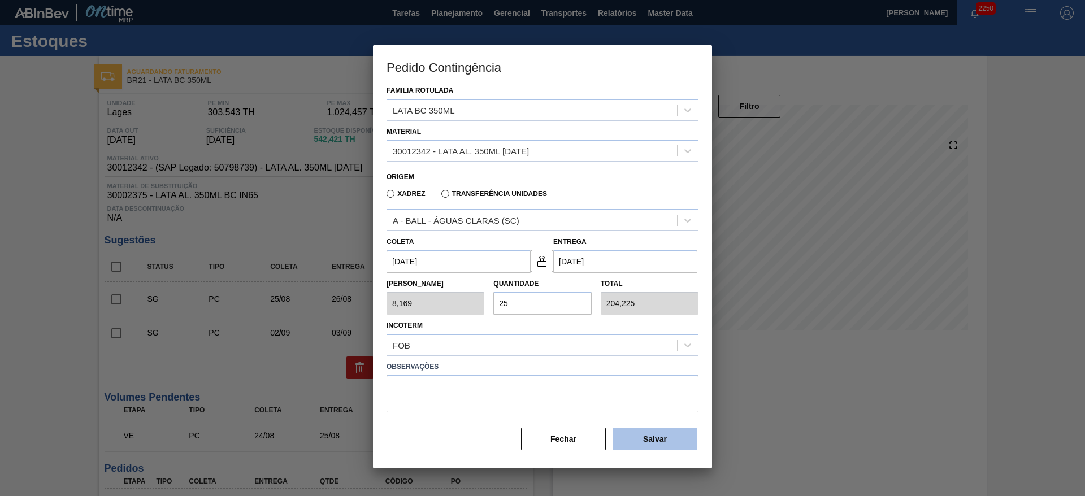
type input "25"
click at [653, 435] on button "Salvar" at bounding box center [654, 439] width 85 height 23
type input "1,000"
type input "1"
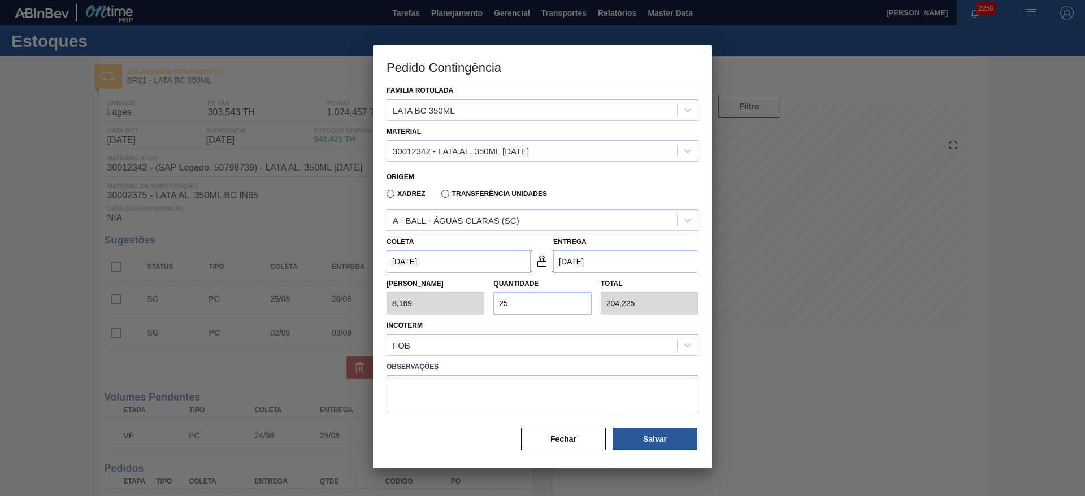
type input "1,000"
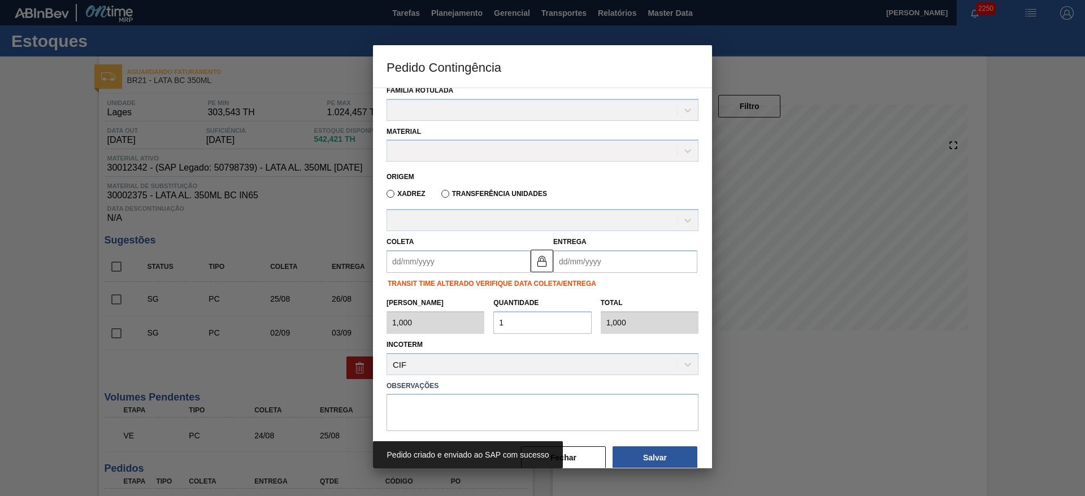
click at [989, 140] on div at bounding box center [542, 248] width 1085 height 496
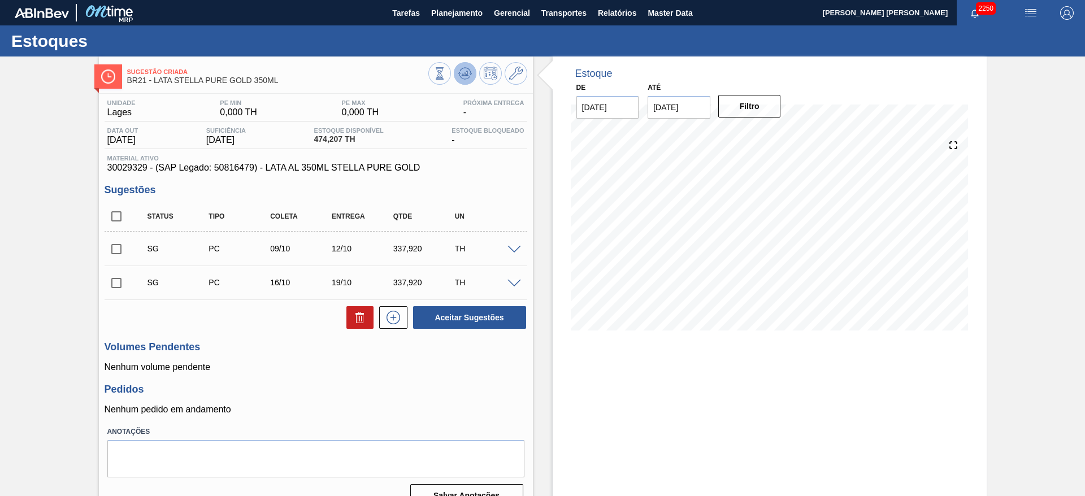
click at [446, 75] on icon at bounding box center [439, 73] width 12 height 12
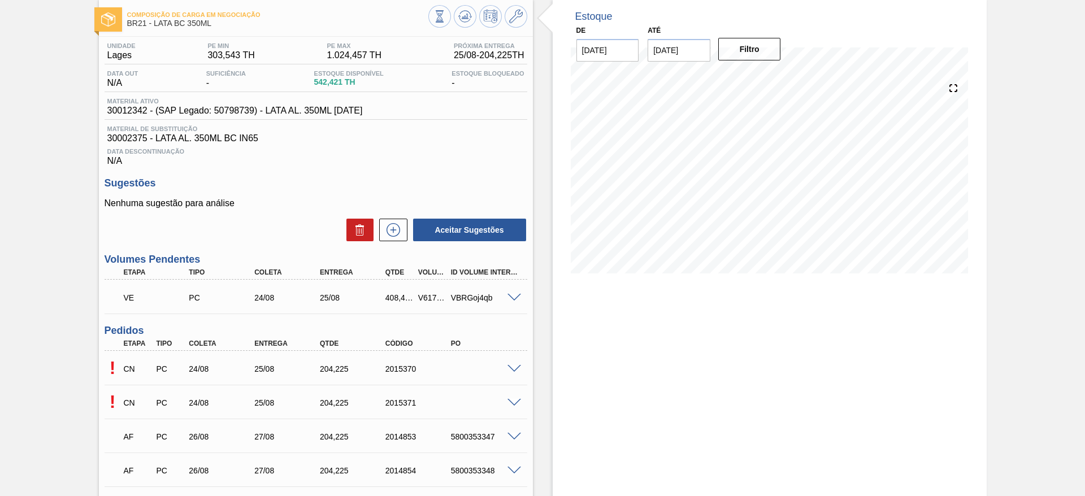
scroll to position [169, 0]
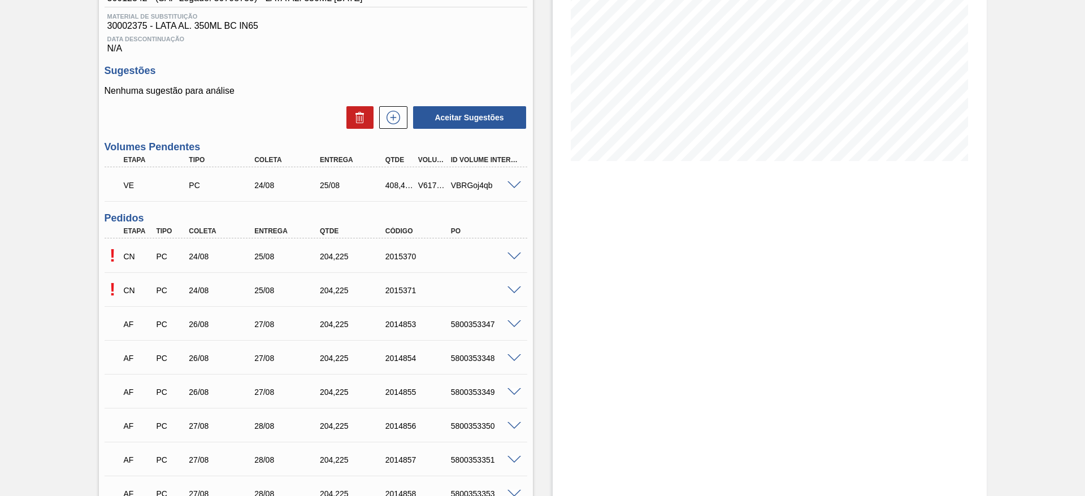
click at [515, 251] on div at bounding box center [516, 255] width 23 height 8
click at [515, 257] on span at bounding box center [514, 257] width 14 height 8
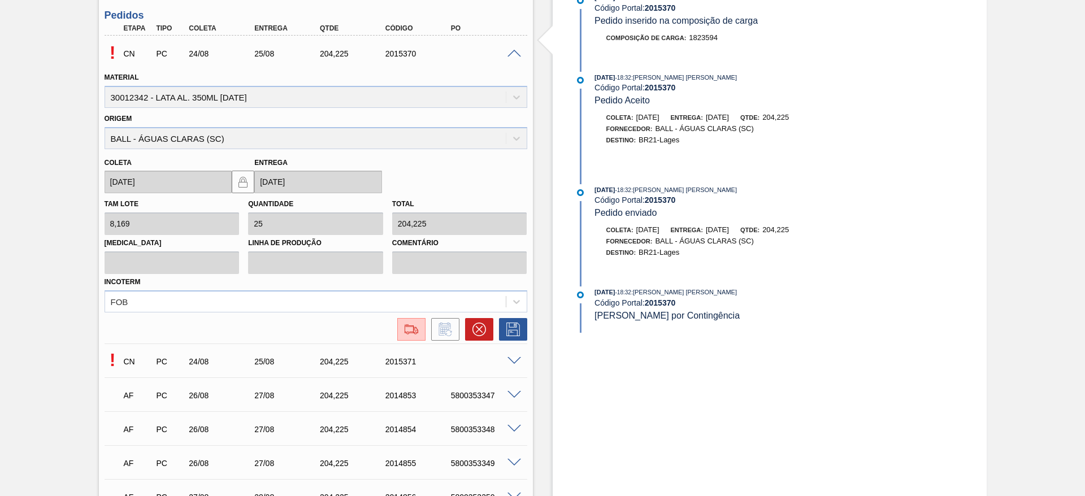
scroll to position [424, 0]
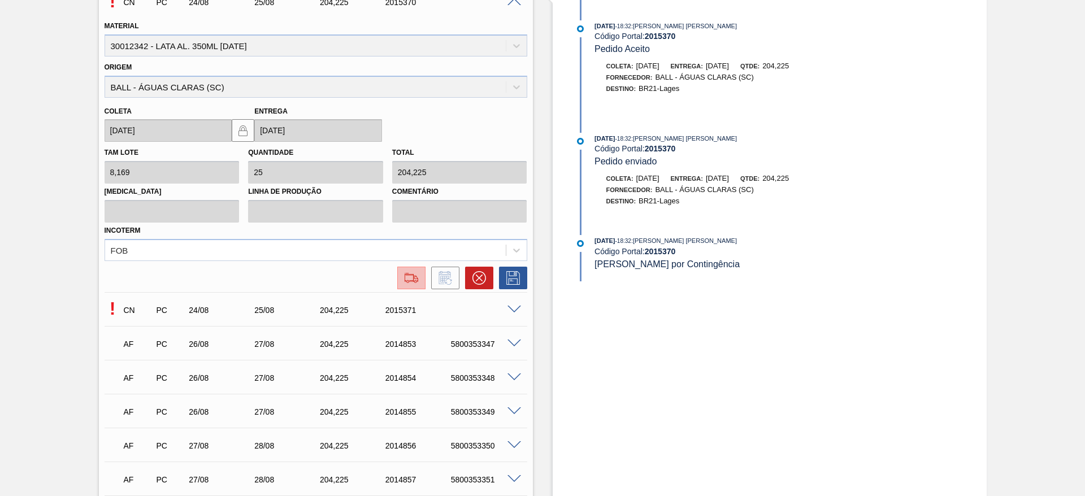
click at [414, 283] on img at bounding box center [411, 278] width 18 height 14
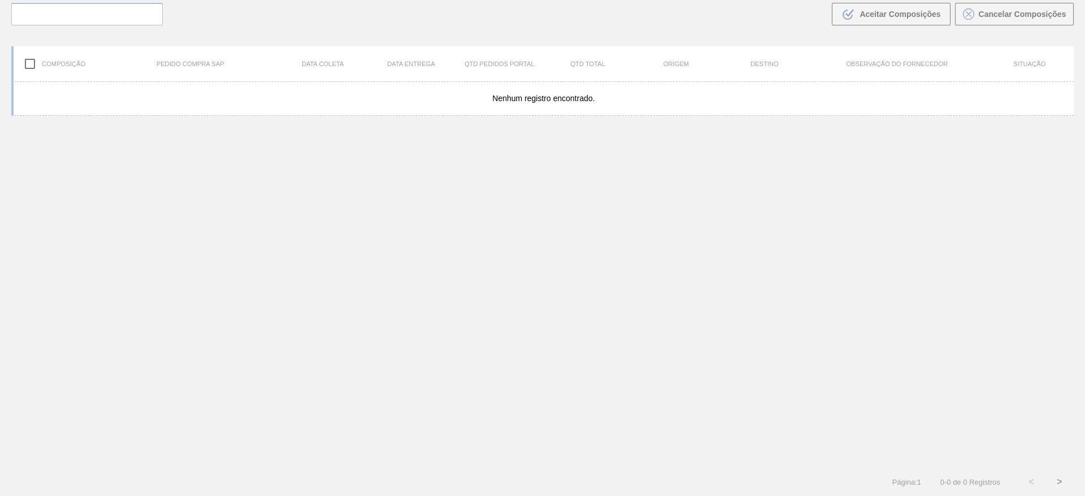
scroll to position [81, 0]
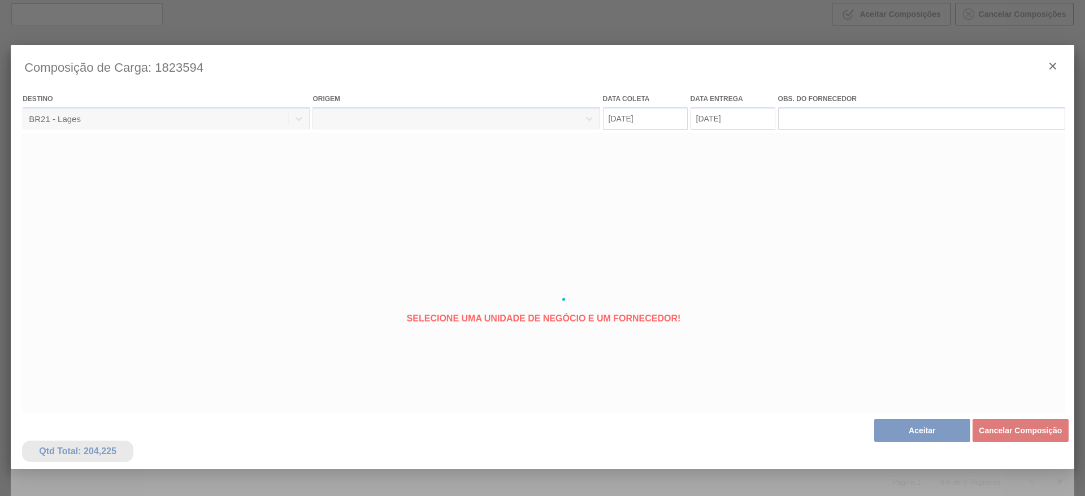
type coleta "[DATE]"
type entrega "[DATE]"
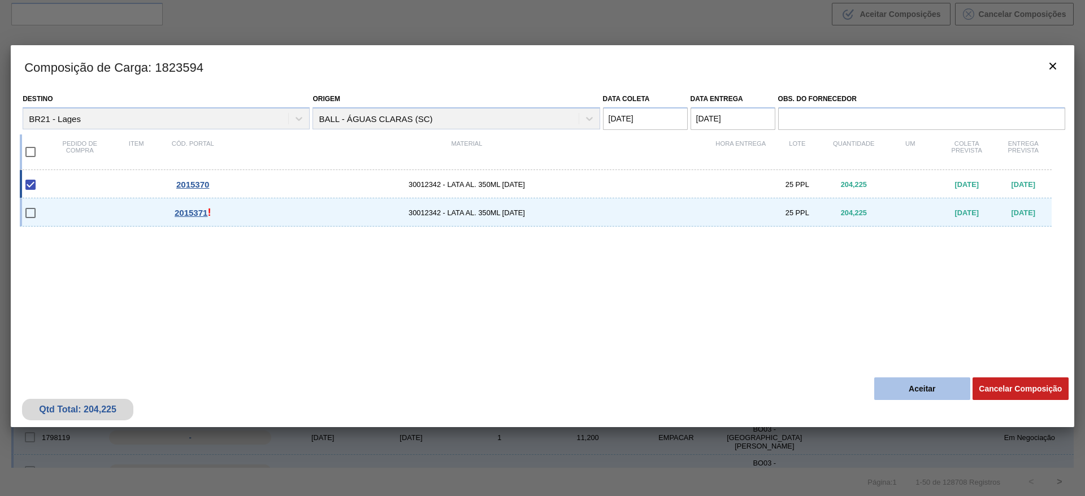
click at [911, 386] on button "Aceitar" at bounding box center [922, 388] width 96 height 23
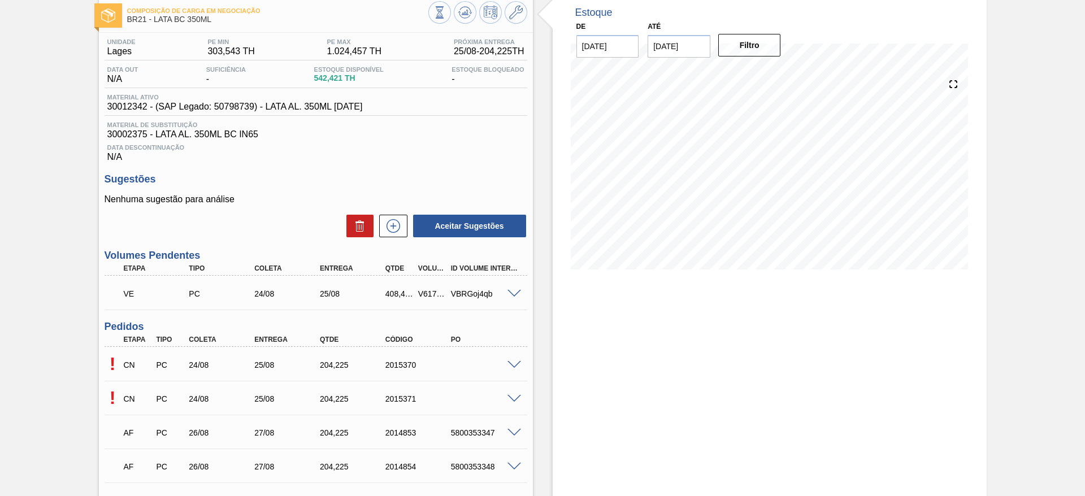
scroll to position [85, 0]
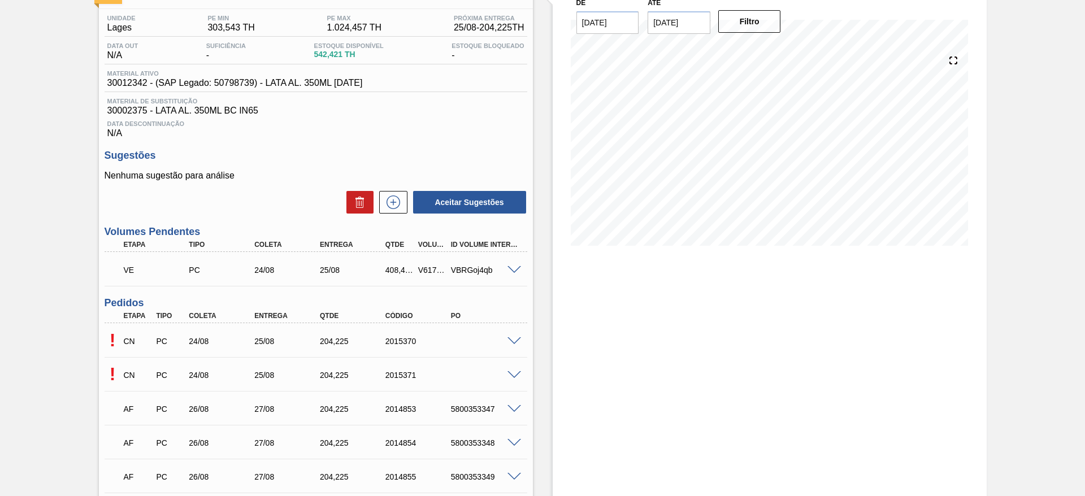
click at [514, 376] on span at bounding box center [514, 375] width 14 height 8
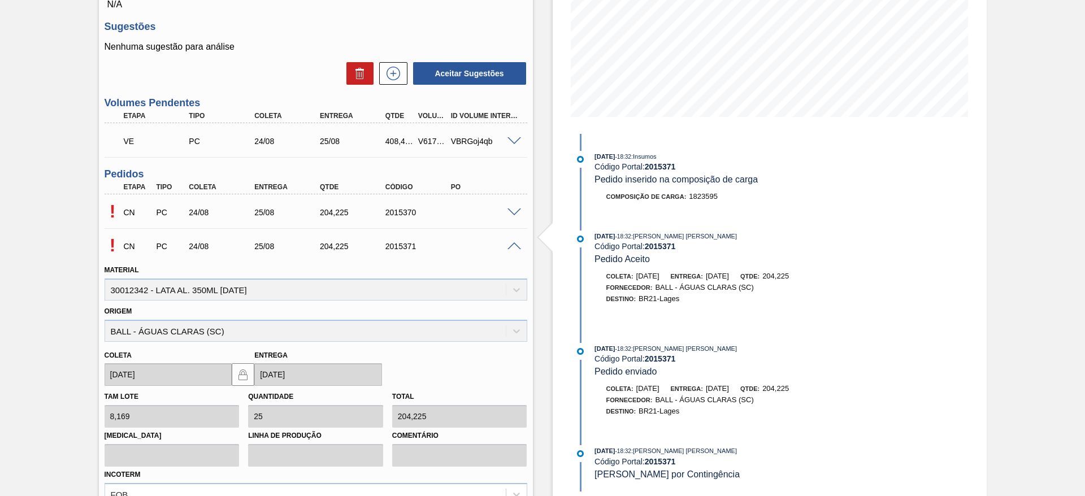
scroll to position [254, 0]
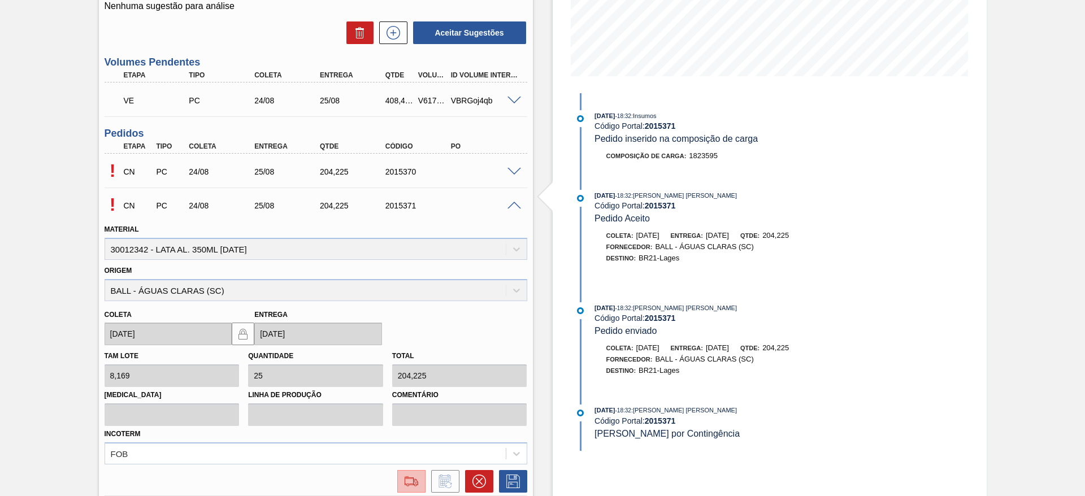
click at [409, 479] on img at bounding box center [411, 482] width 18 height 14
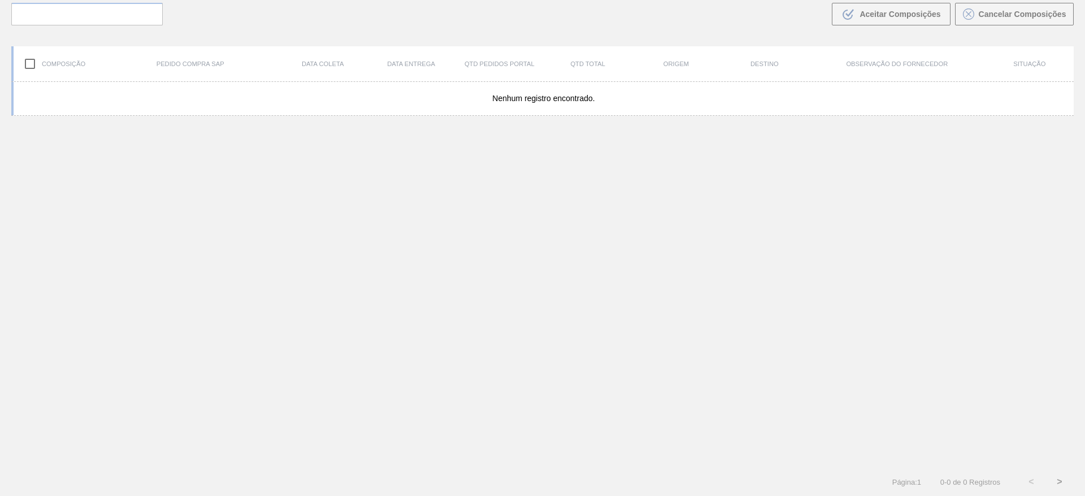
scroll to position [81, 0]
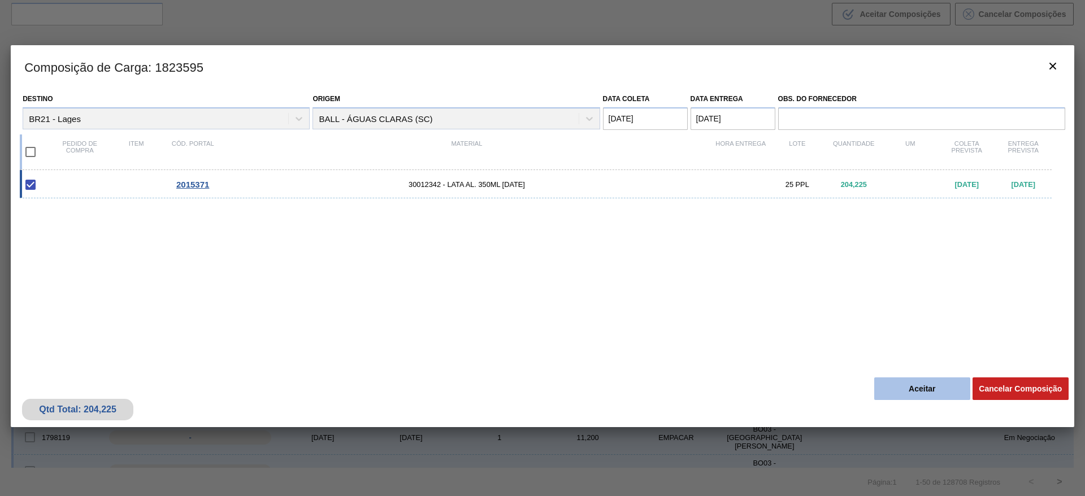
click at [934, 391] on button "Aceitar" at bounding box center [922, 388] width 96 height 23
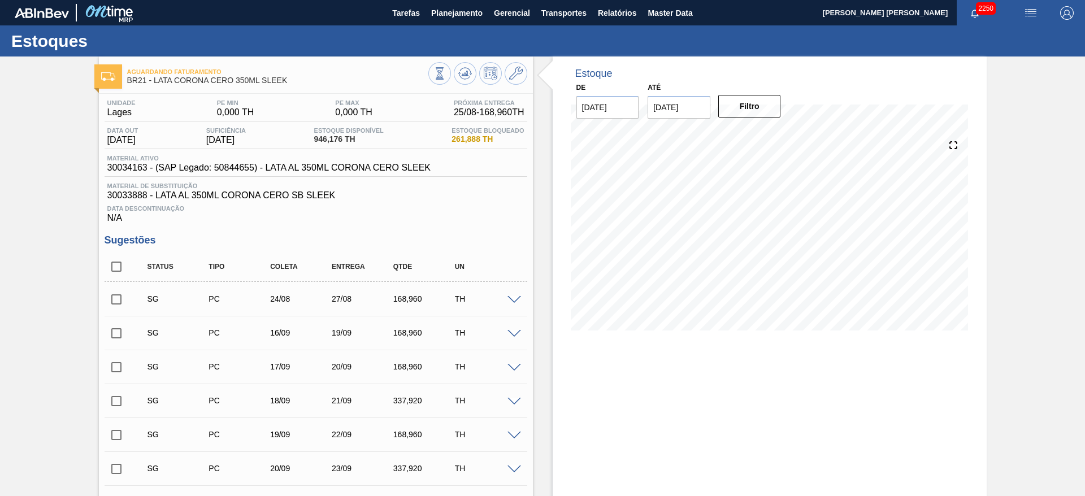
click at [1027, 18] on img "button" at bounding box center [1031, 13] width 14 height 14
click at [1001, 39] on li "Pedido Contingência" at bounding box center [1023, 40] width 103 height 20
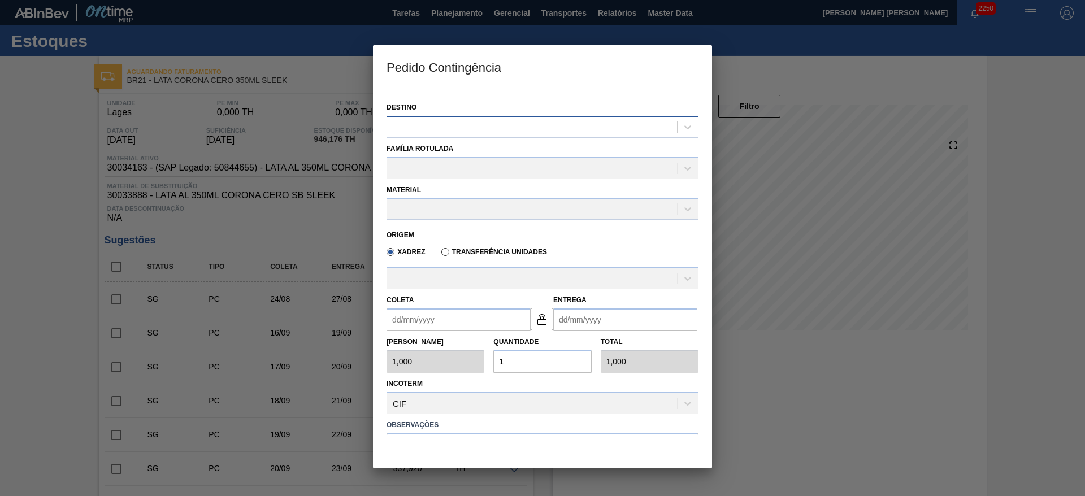
click at [520, 120] on div at bounding box center [532, 127] width 290 height 16
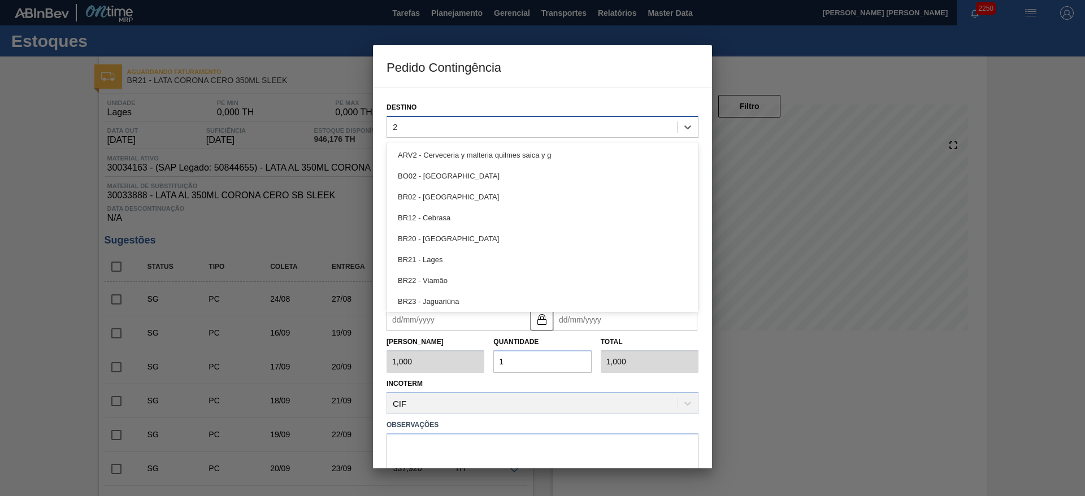
type input "21"
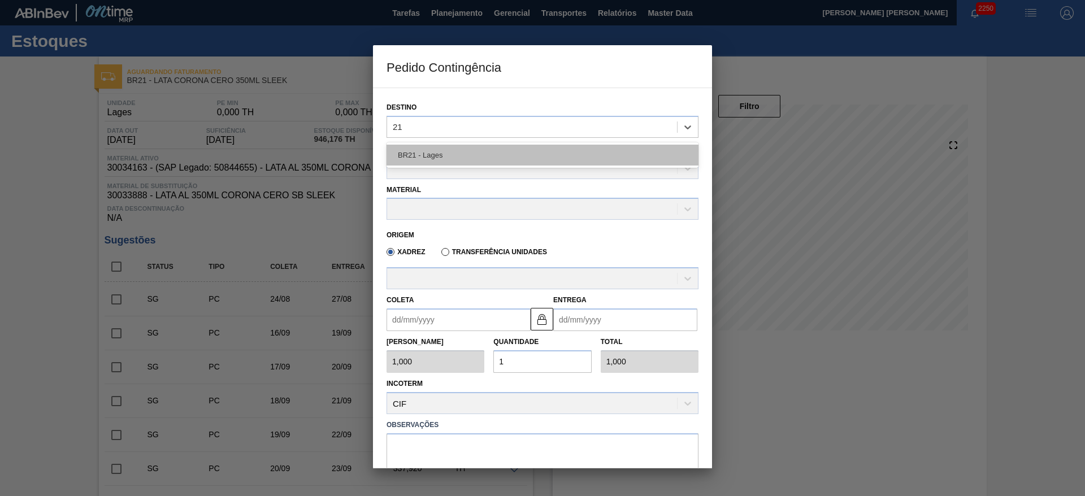
click at [481, 152] on div "BR21 - Lages" at bounding box center [542, 155] width 312 height 21
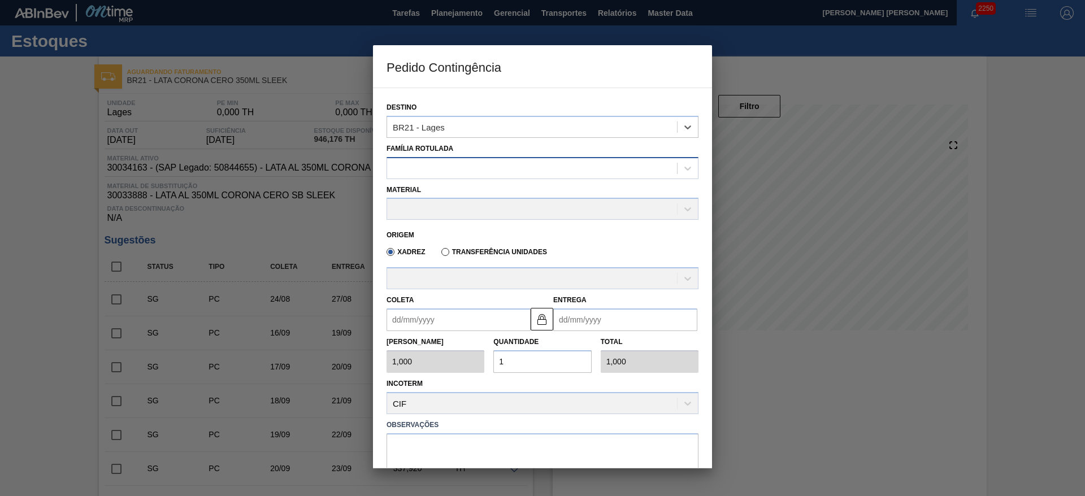
click at [447, 164] on div at bounding box center [532, 168] width 290 height 16
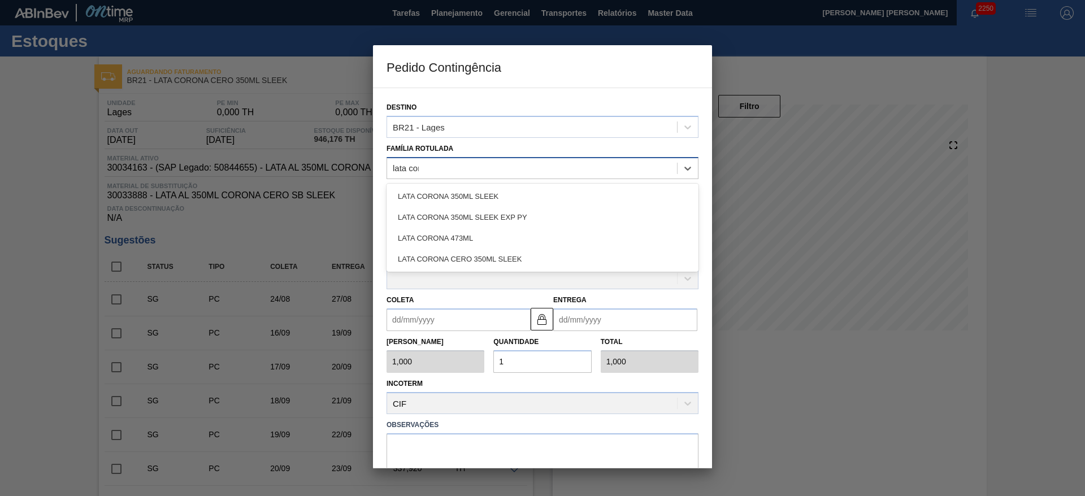
type Rotulada "lata coro"
click at [479, 254] on div "LATA CORONA CERO 350ML SLEEK" at bounding box center [542, 259] width 312 height 21
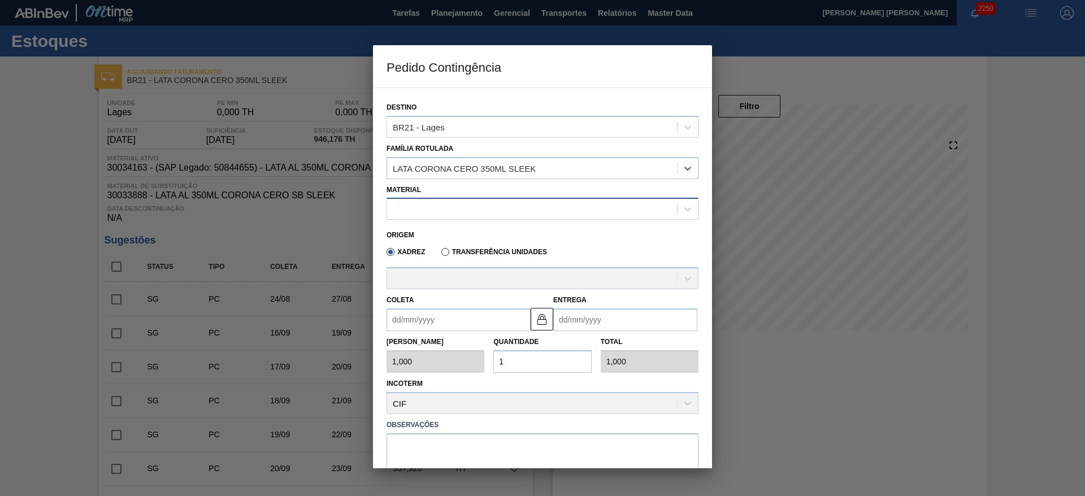
click at [446, 206] on div at bounding box center [532, 209] width 290 height 16
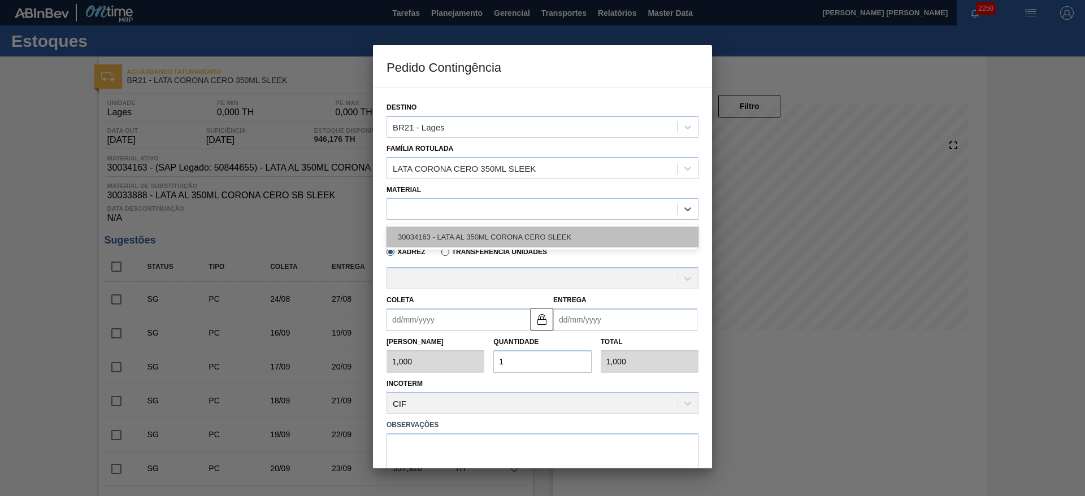
click at [469, 238] on div "30034163 - LATA AL 350ML CORONA CERO SLEEK" at bounding box center [542, 237] width 312 height 21
type input "8,448"
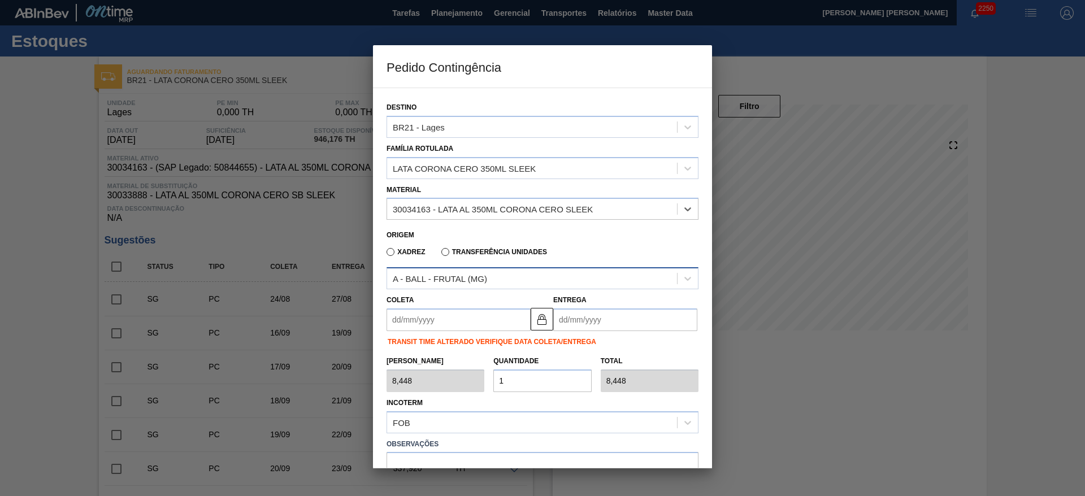
click at [493, 276] on div "A - BALL - FRUTAL (MG)" at bounding box center [532, 279] width 290 height 16
click at [438, 324] on input "Coleta" at bounding box center [458, 319] width 144 height 23
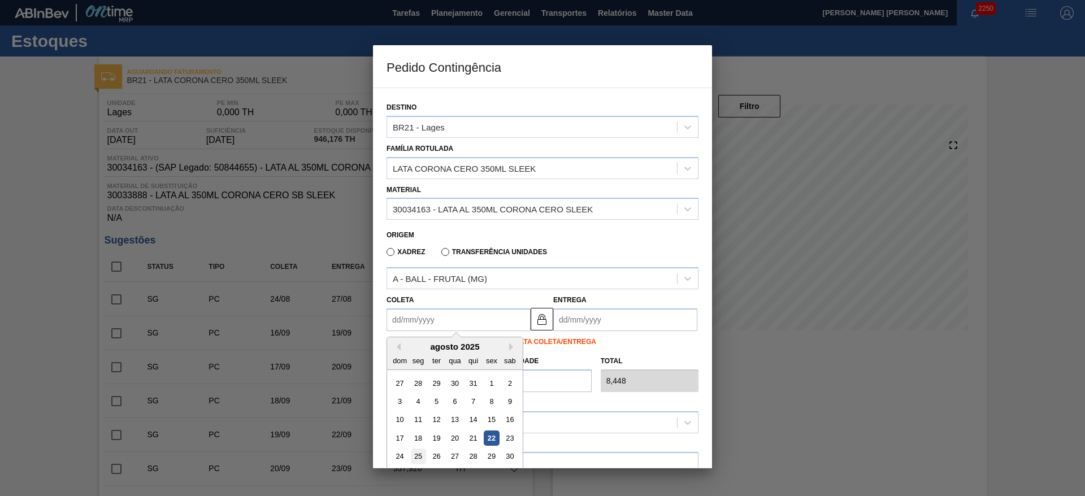
click at [416, 461] on div "25" at bounding box center [418, 456] width 15 height 15
type input "25/08/2025"
type input "[DATE]"
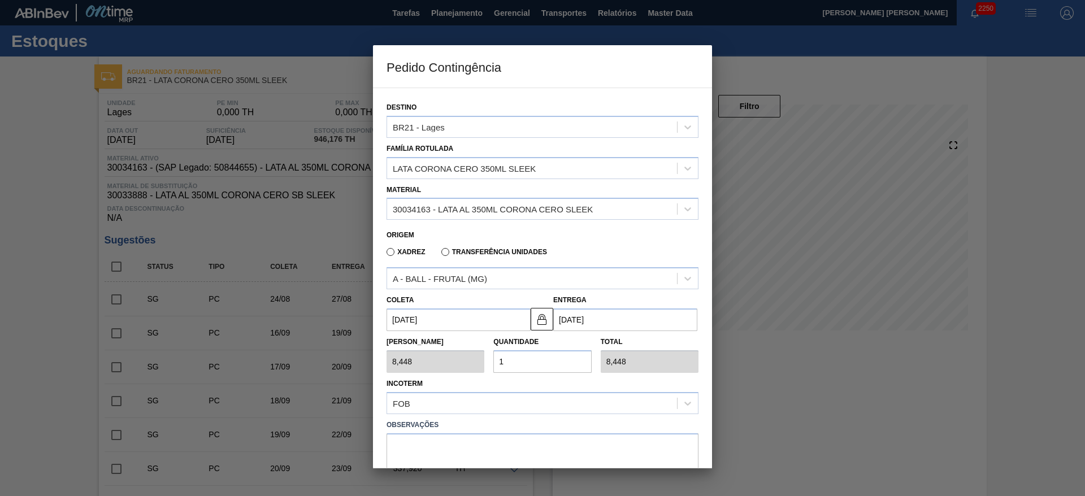
click at [480, 361] on div "Tam Lote 8,448 Quantidade 1 Total 8,448" at bounding box center [542, 352] width 321 height 42
type input "2"
type input "16,896"
type input "25"
type input "211,200"
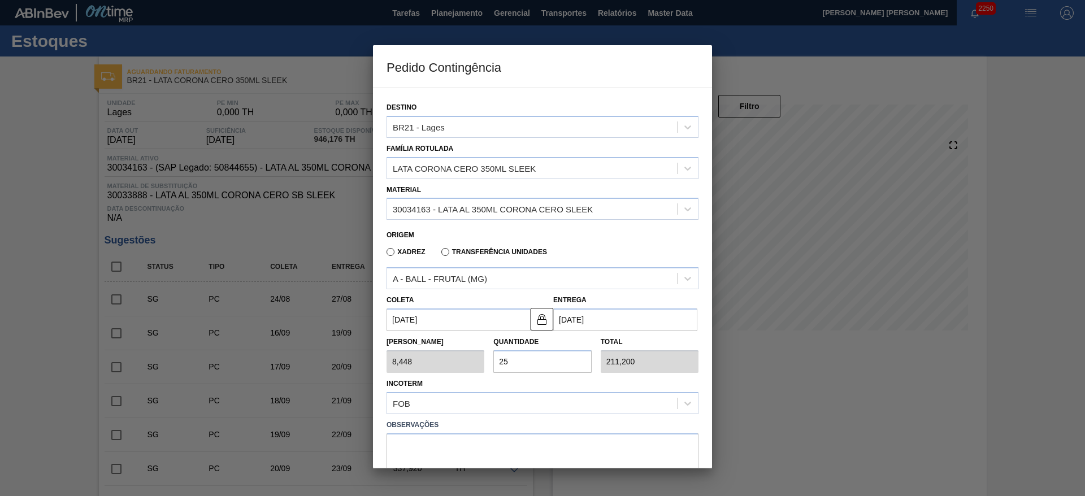
type input "2"
type input "16,896"
type input "0,000"
type input "2"
type input "16,896"
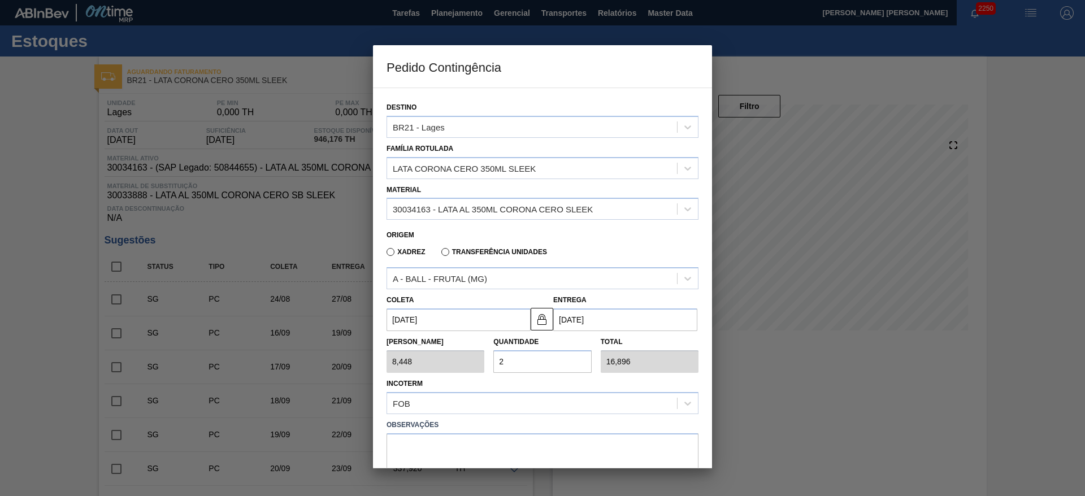
type input "20"
type input "168,960"
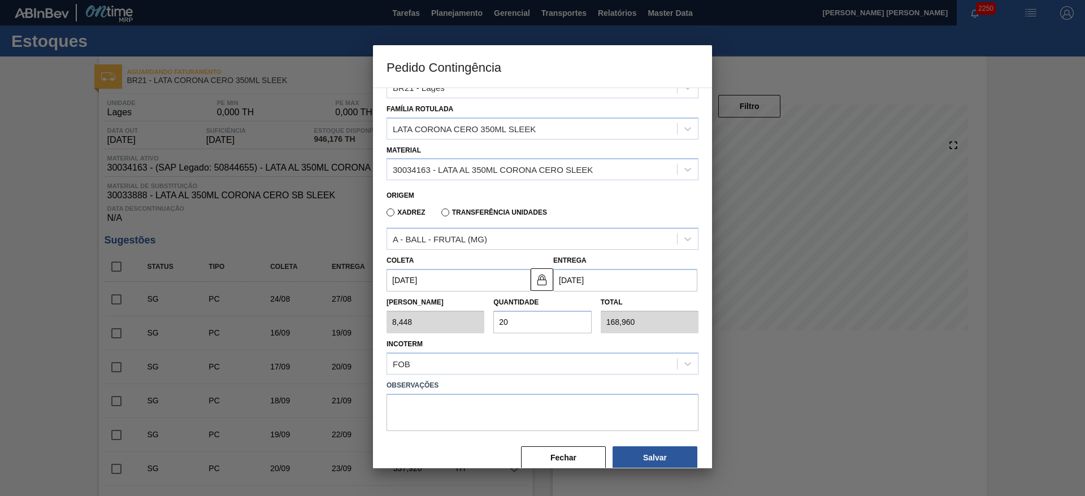
scroll to position [58, 0]
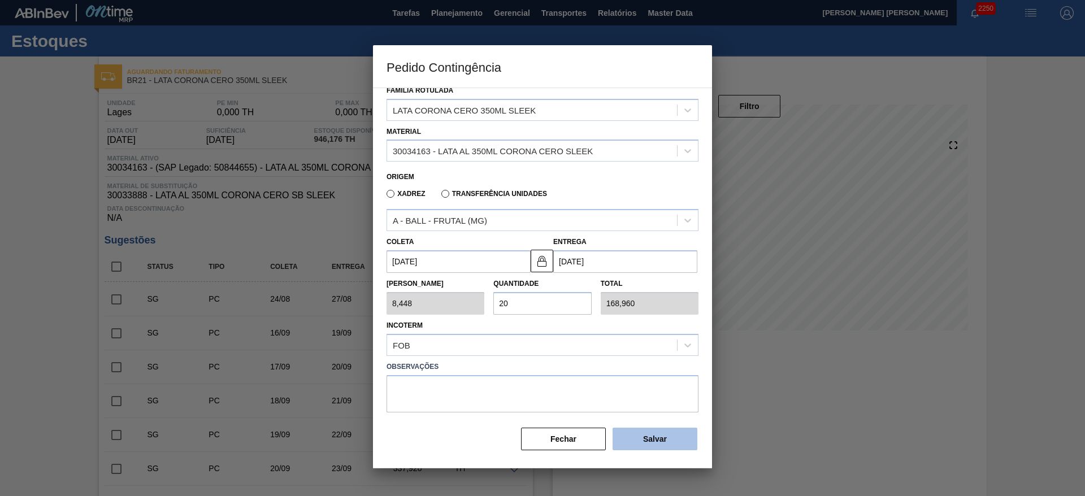
type input "20"
click at [659, 445] on button "Salvar" at bounding box center [654, 439] width 85 height 23
click at [657, 444] on button "Salvar" at bounding box center [654, 439] width 85 height 23
type input "1,000"
type input "1"
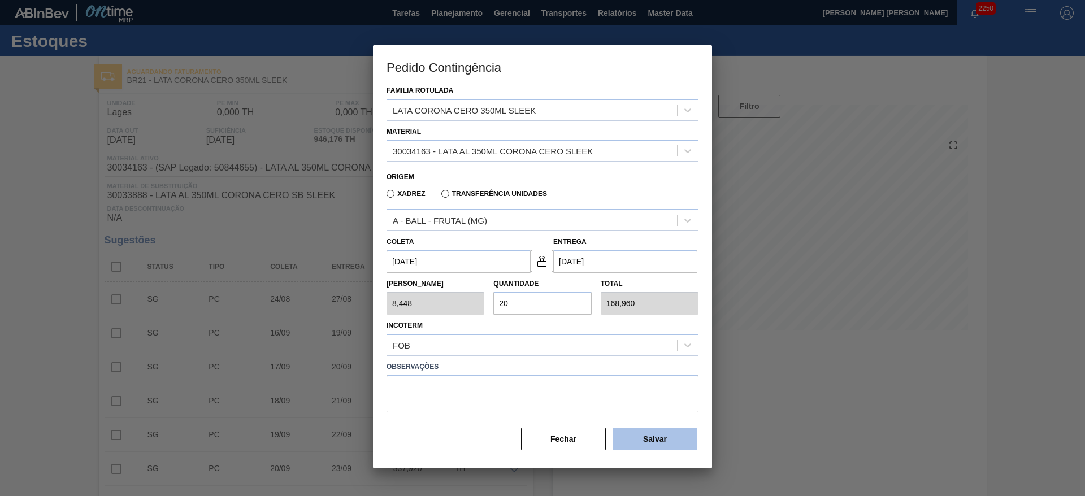
type input "1,000"
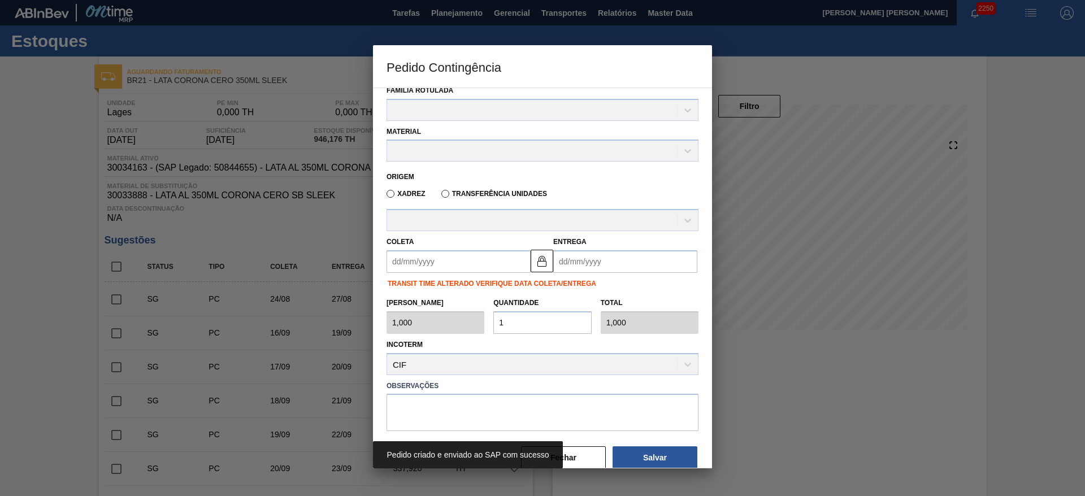
click at [790, 406] on div at bounding box center [542, 248] width 1085 height 496
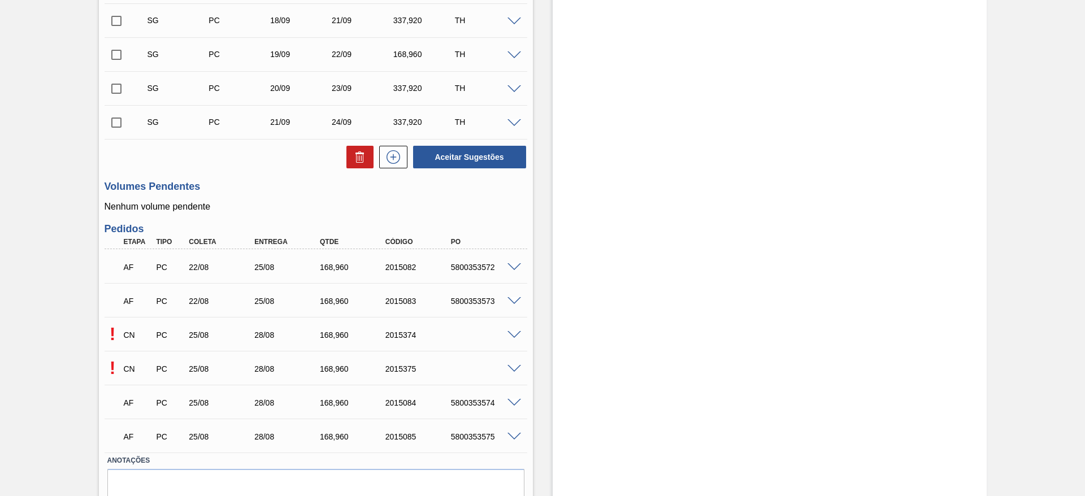
scroll to position [429, 0]
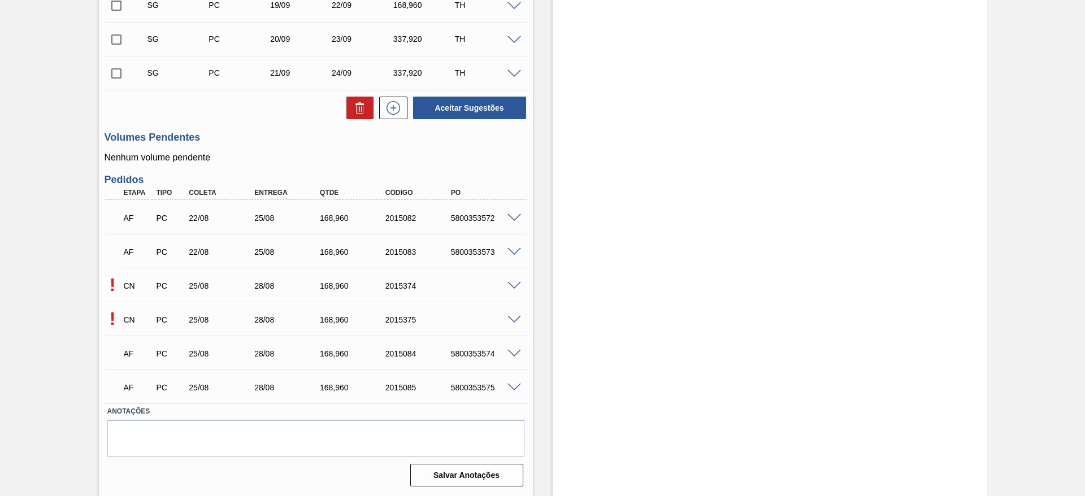
click at [510, 287] on span at bounding box center [514, 286] width 14 height 8
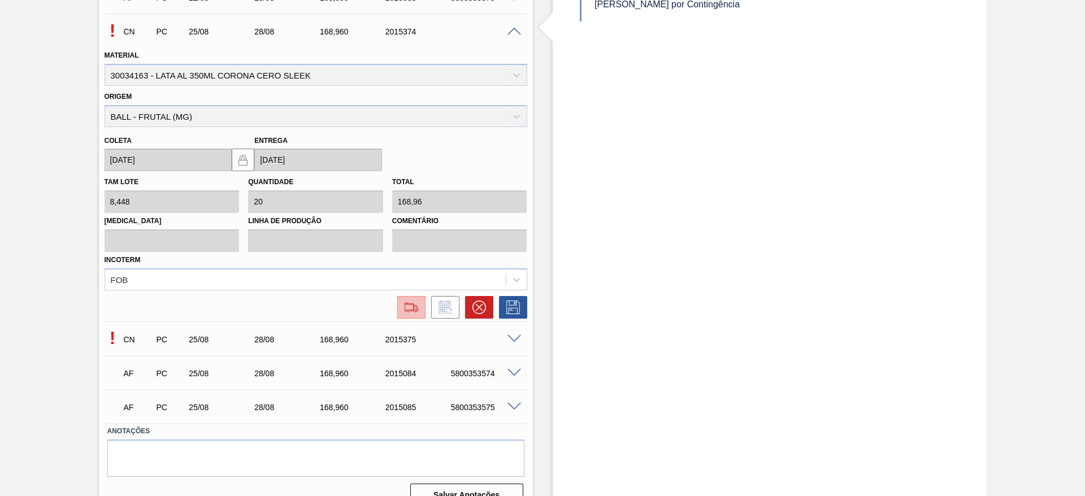
click at [408, 310] on img at bounding box center [411, 308] width 18 height 14
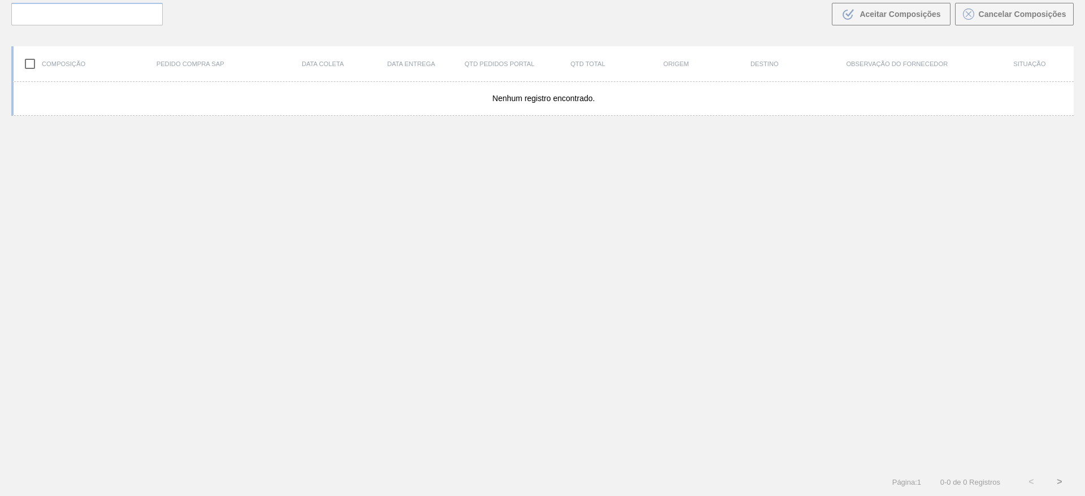
scroll to position [81, 0]
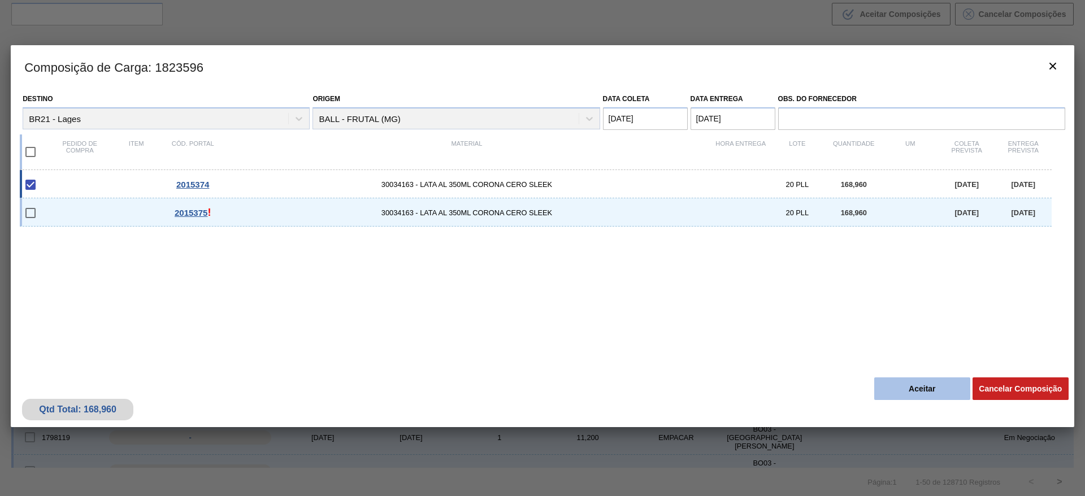
click at [916, 384] on button "Aceitar" at bounding box center [922, 388] width 96 height 23
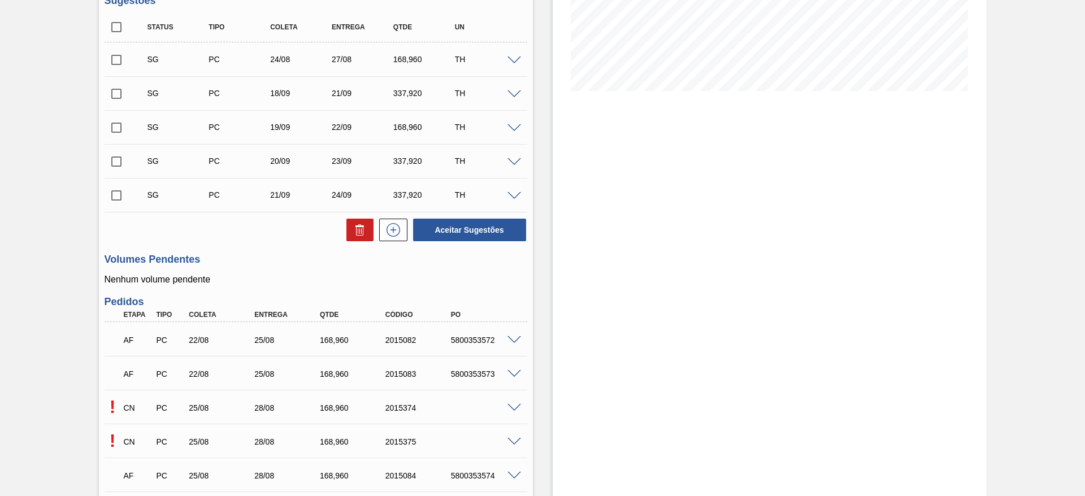
scroll to position [254, 0]
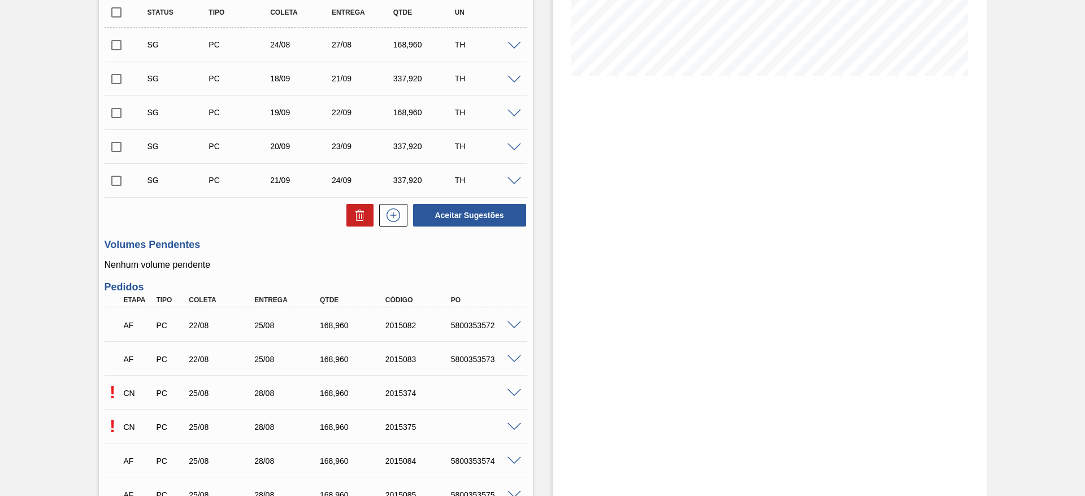
click at [511, 425] on span at bounding box center [514, 427] width 14 height 8
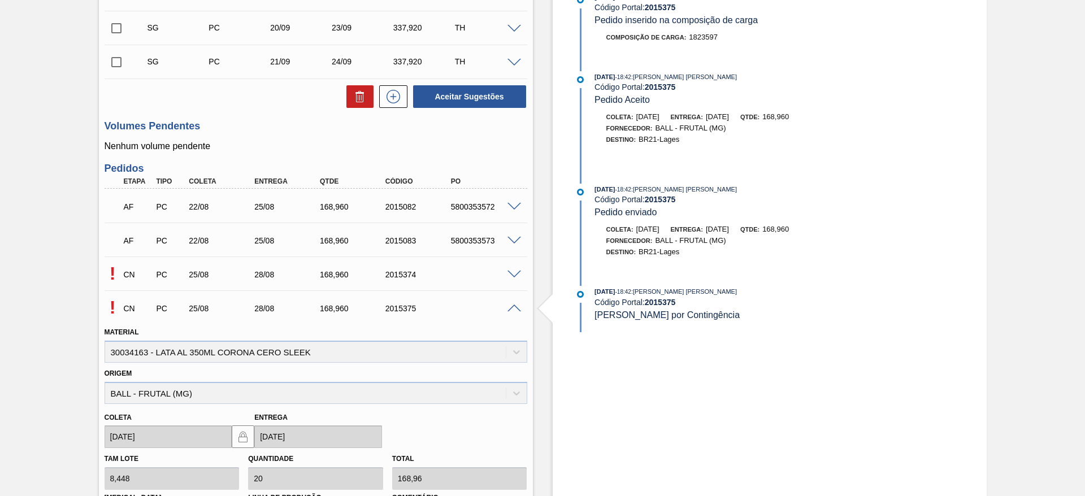
scroll to position [508, 0]
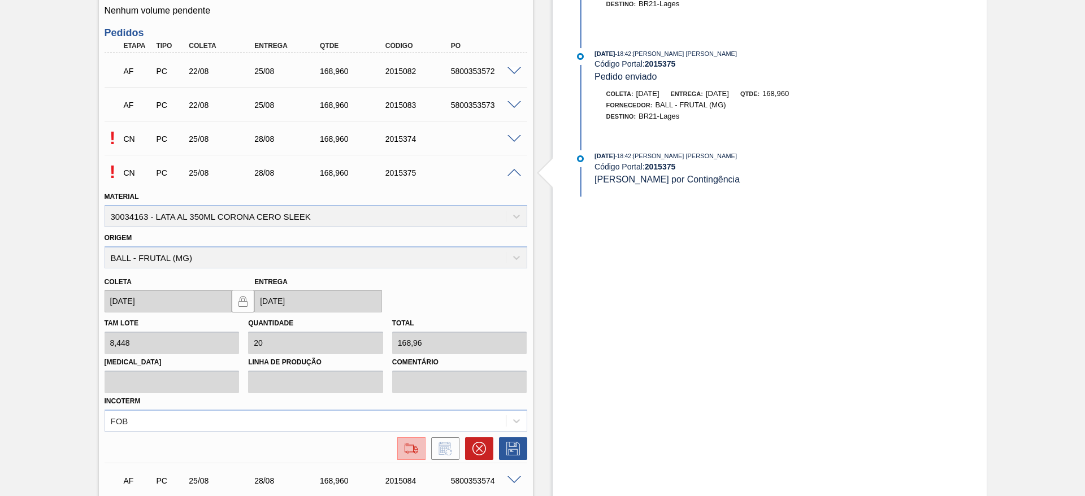
click at [416, 451] on img at bounding box center [411, 449] width 18 height 14
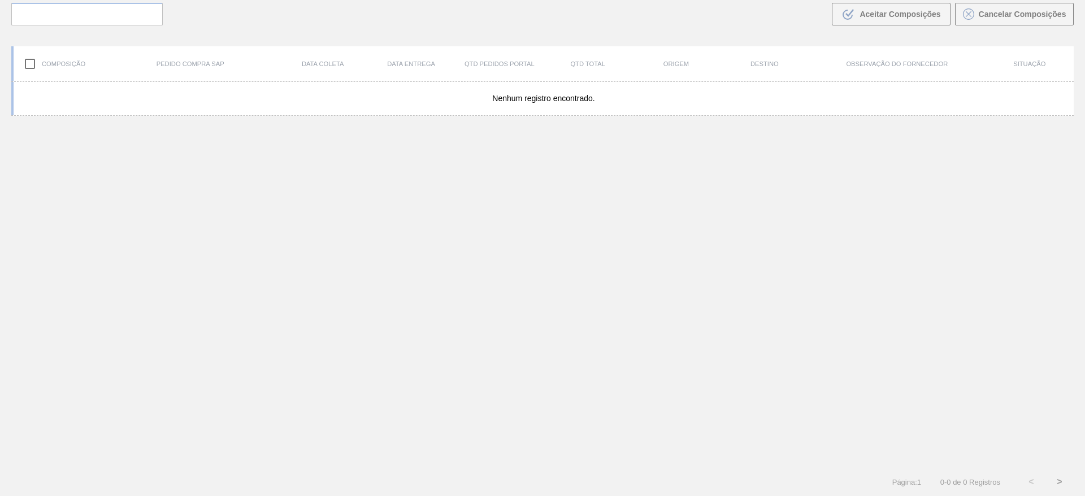
scroll to position [81, 0]
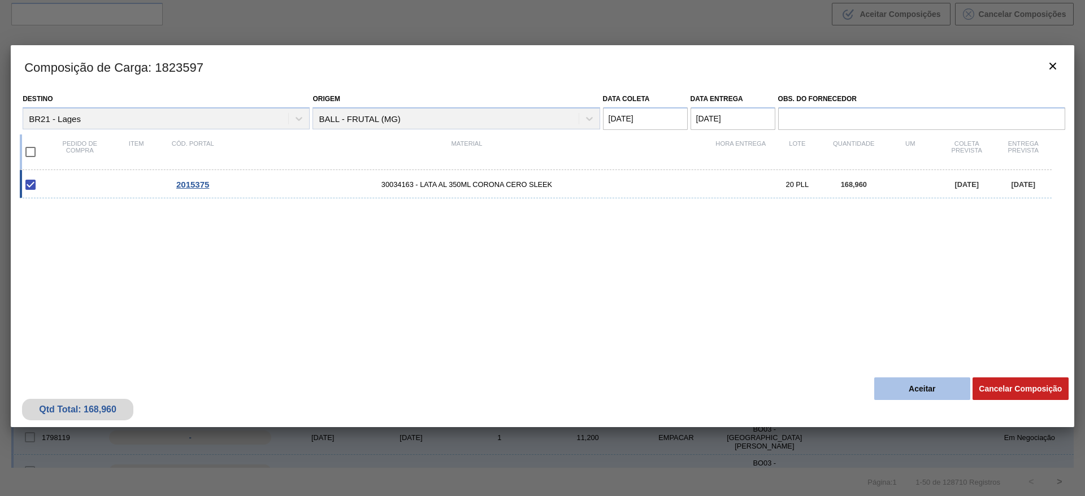
click at [911, 385] on button "Aceitar" at bounding box center [922, 388] width 96 height 23
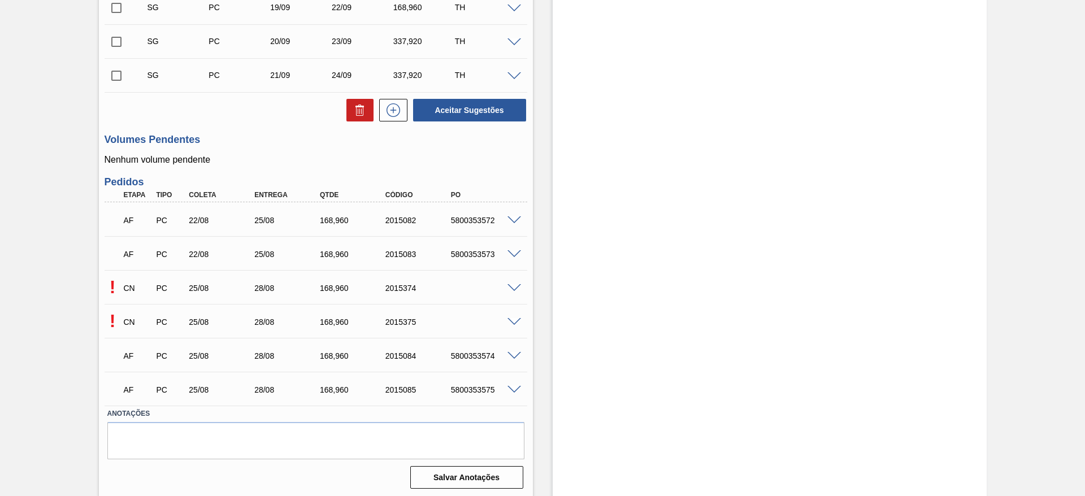
scroll to position [362, 0]
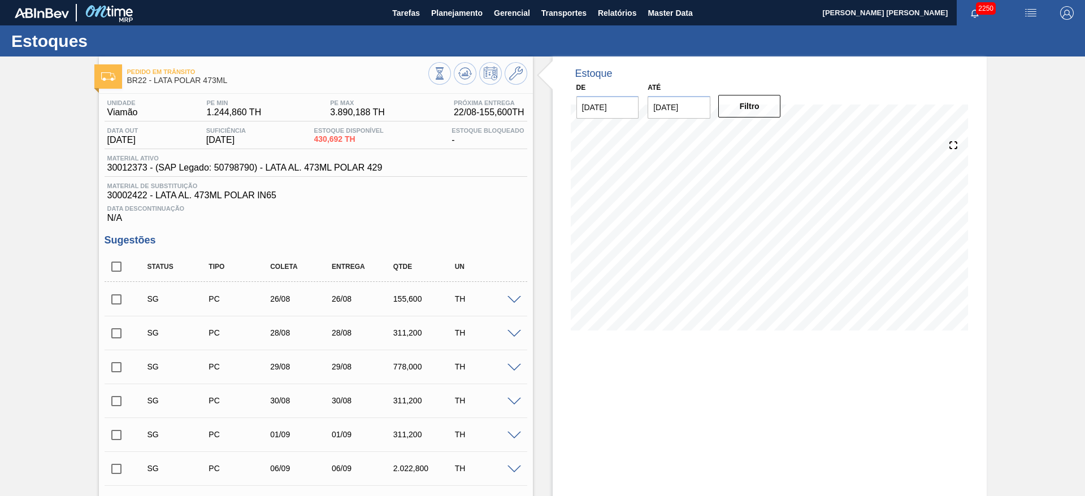
click at [1024, 16] on img "button" at bounding box center [1031, 13] width 14 height 14
click at [1005, 31] on li "Pedido Contingência" at bounding box center [1023, 40] width 103 height 20
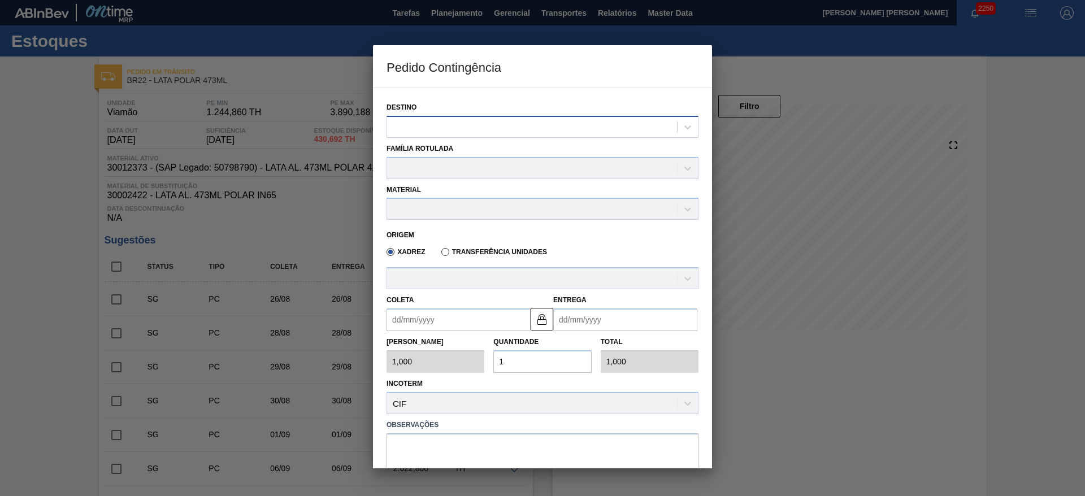
click at [481, 125] on div at bounding box center [532, 127] width 290 height 16
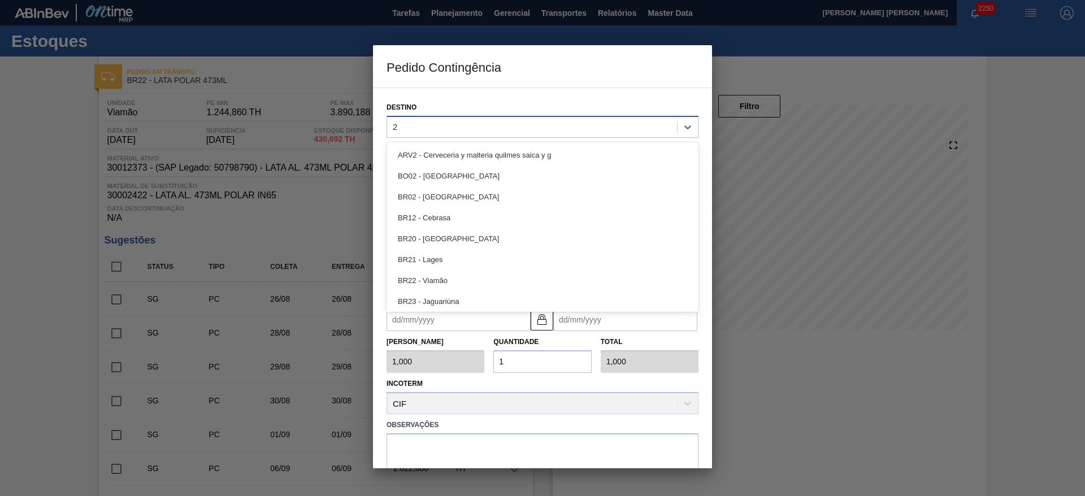
type input "22"
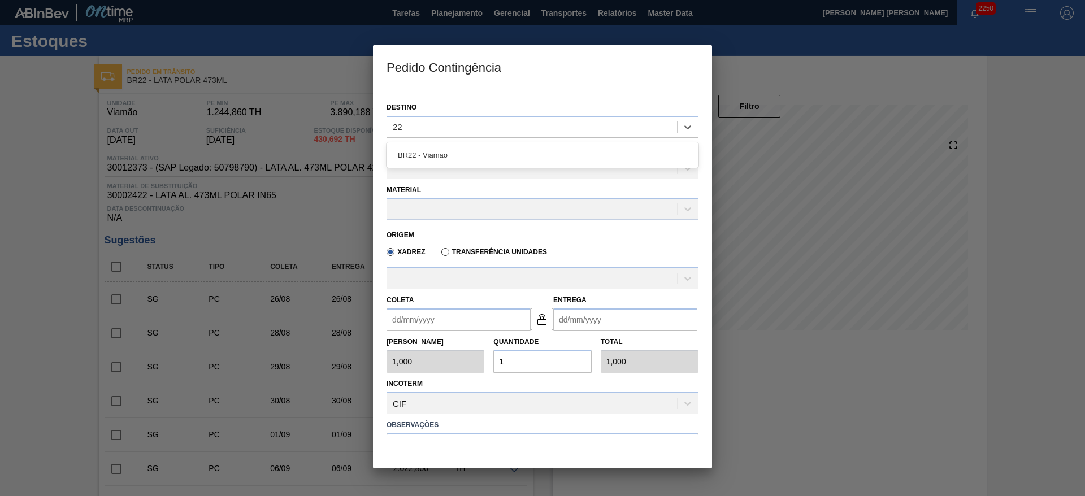
click at [440, 159] on div "BR22 - Viamão" at bounding box center [542, 155] width 312 height 21
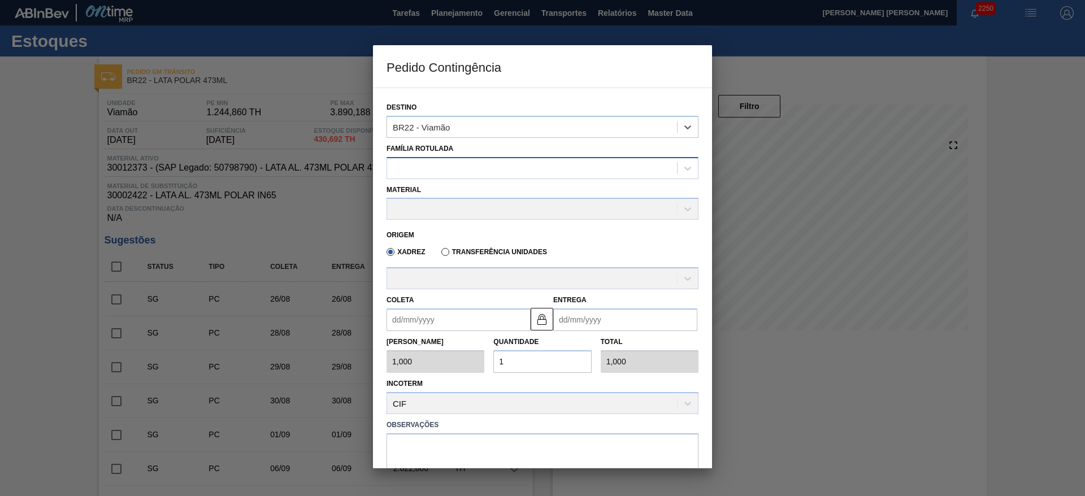
click at [434, 170] on div at bounding box center [532, 168] width 290 height 16
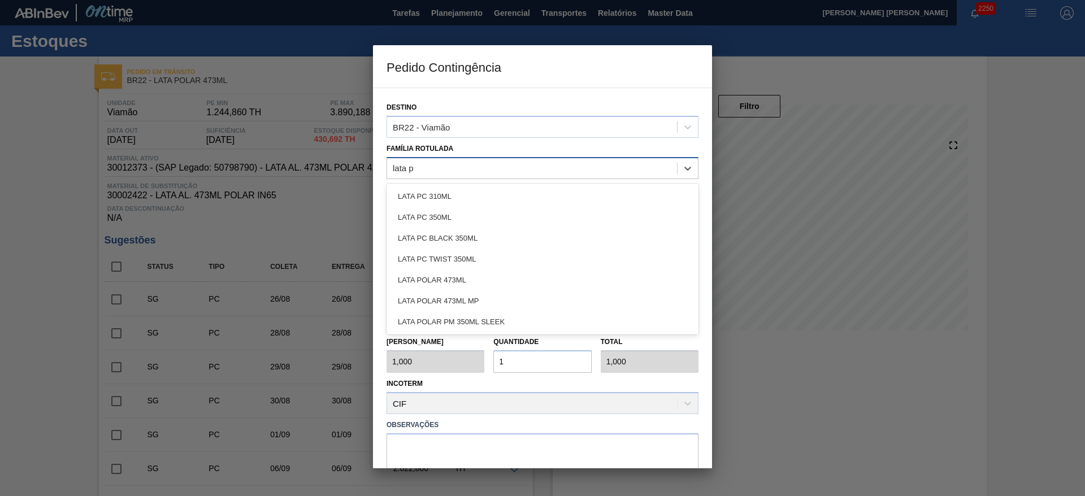
type Rotulada "lata po"
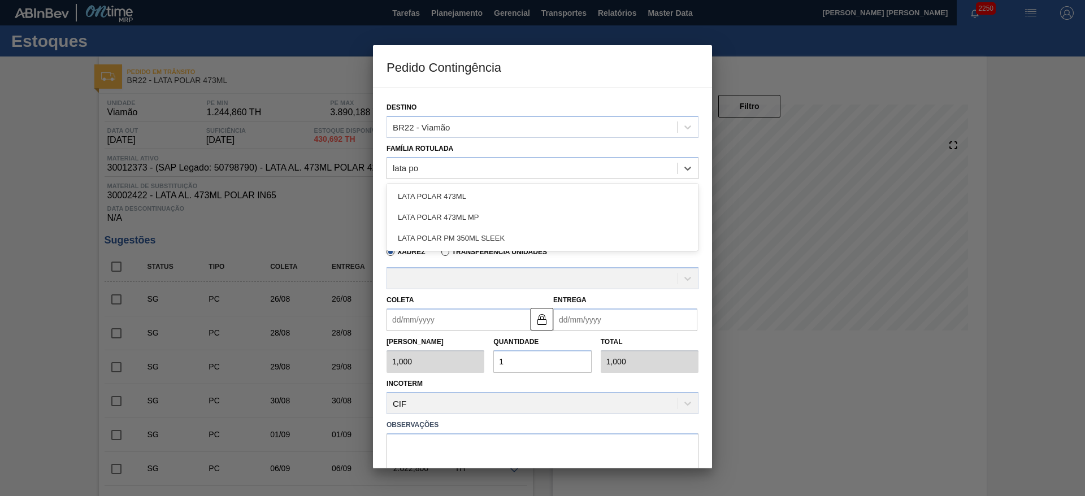
click at [447, 190] on div "LATA POLAR 473ML" at bounding box center [542, 196] width 312 height 21
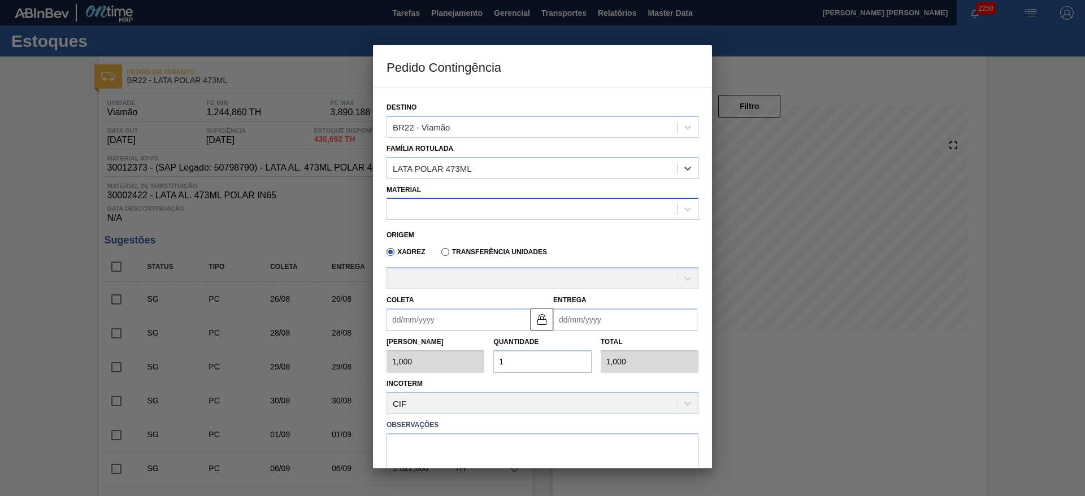
click at [440, 204] on div at bounding box center [532, 209] width 290 height 16
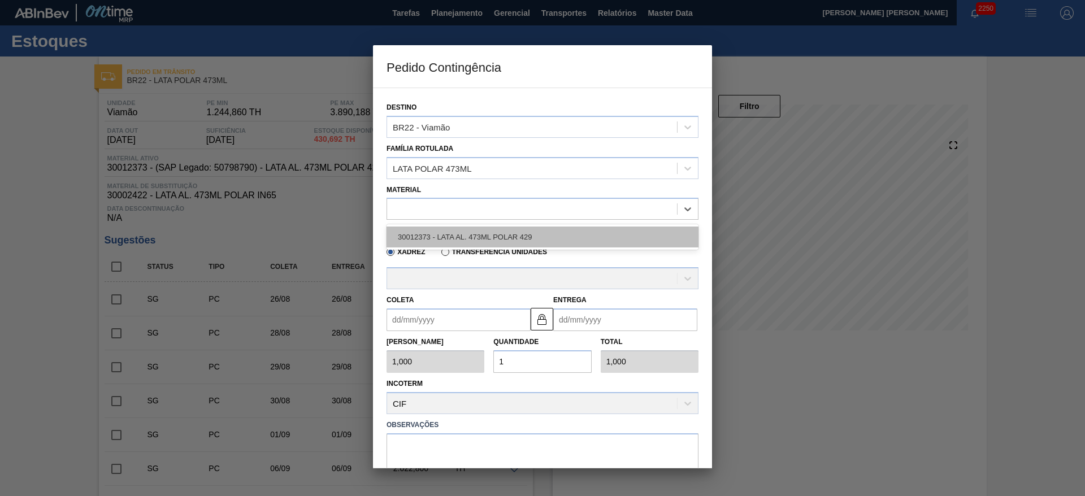
click at [464, 237] on div "30012373 - LATA AL. 473ML POLAR 429" at bounding box center [542, 237] width 312 height 21
type input "6,224"
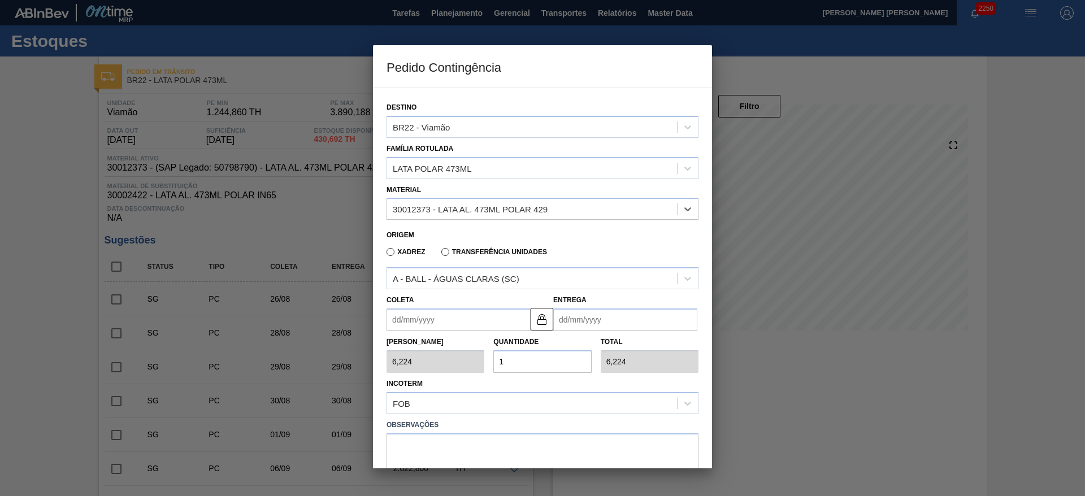
click at [454, 325] on input "Coleta" at bounding box center [458, 319] width 144 height 23
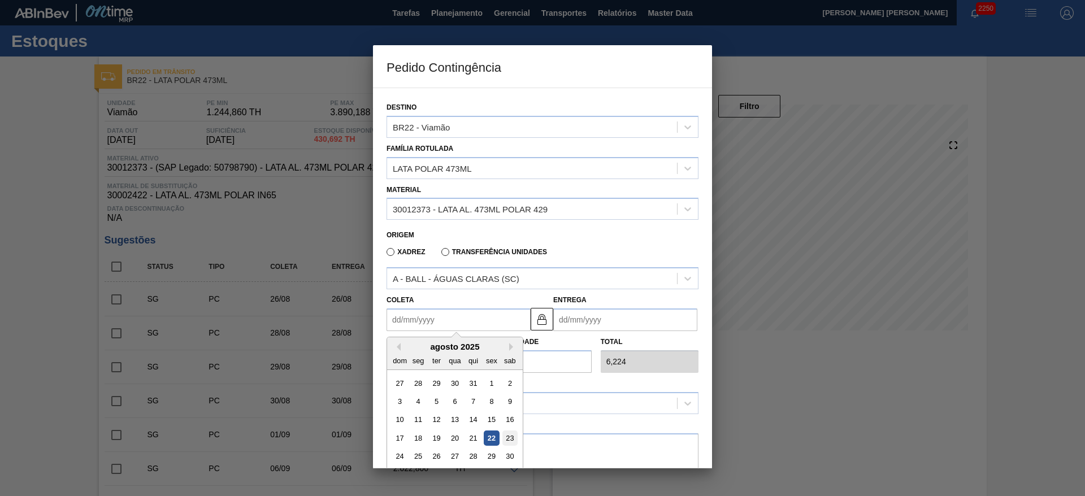
click at [508, 437] on div "23" at bounding box center [509, 438] width 15 height 15
type input "23/08/2025"
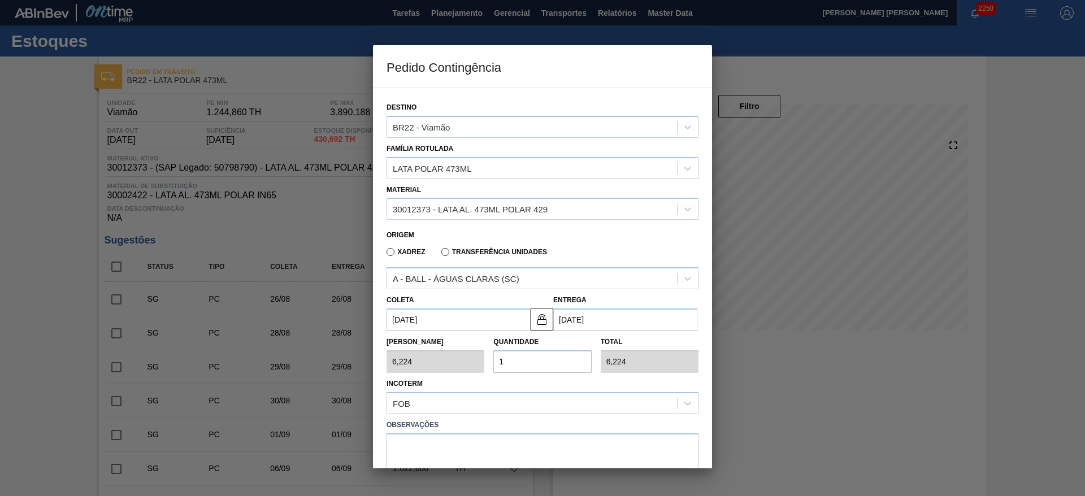
drag, startPoint x: 511, startPoint y: 367, endPoint x: 487, endPoint y: 366, distance: 23.8
click at [487, 366] on div "Tam Lote 6,224 Quantidade 1 Total 6,224" at bounding box center [542, 352] width 321 height 42
type input "2"
type input "12,448"
type input "25"
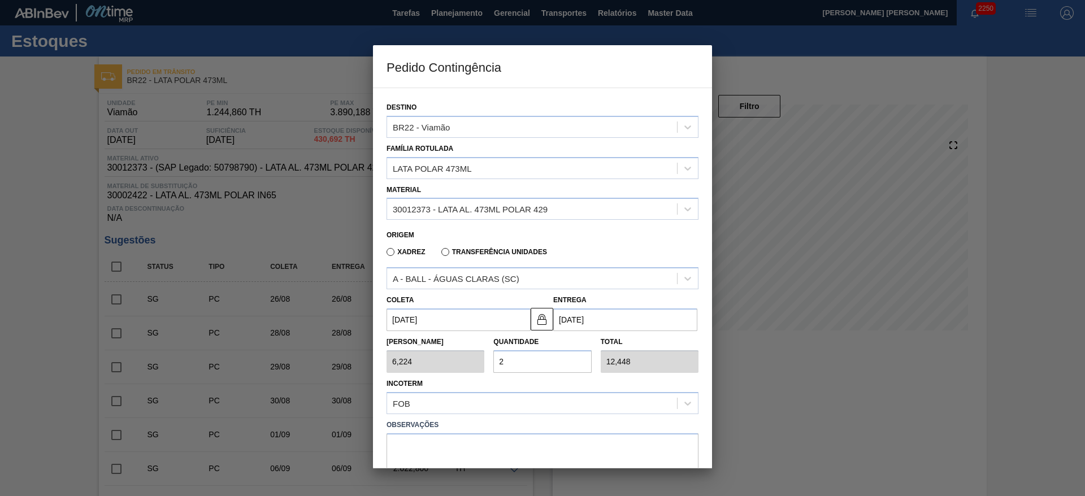
type input "155,600"
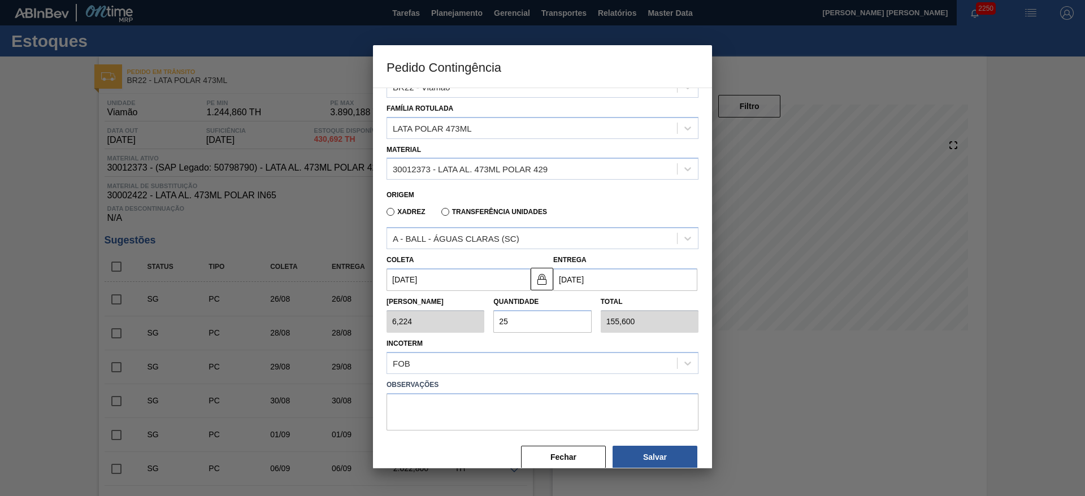
scroll to position [58, 0]
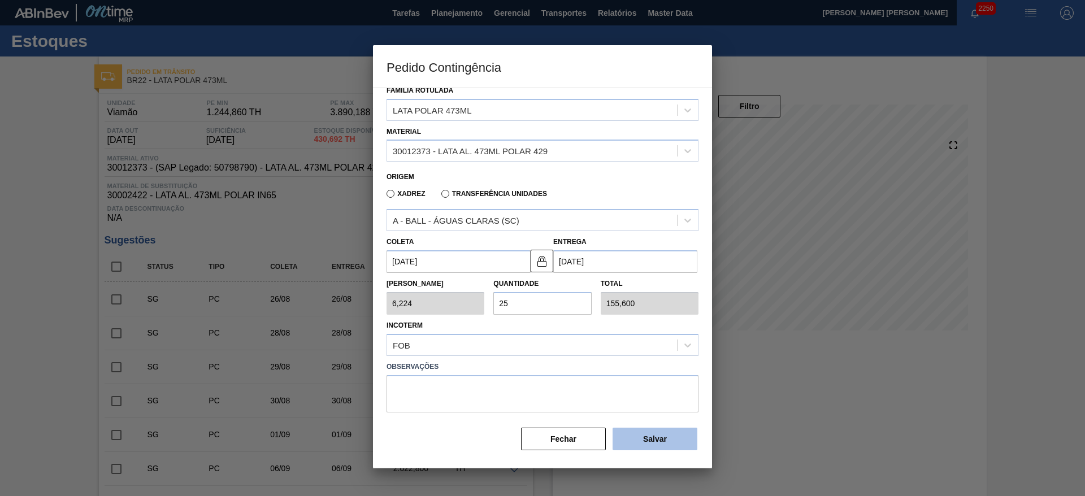
type input "25"
click at [649, 441] on button "Salvar" at bounding box center [654, 439] width 85 height 23
type input "1,000"
type input "1"
type input "1,000"
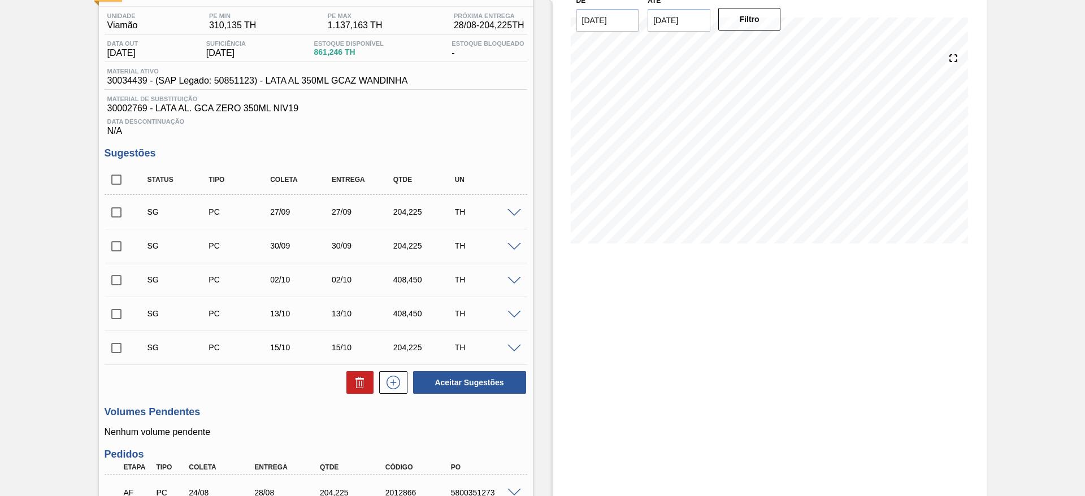
scroll to position [294, 0]
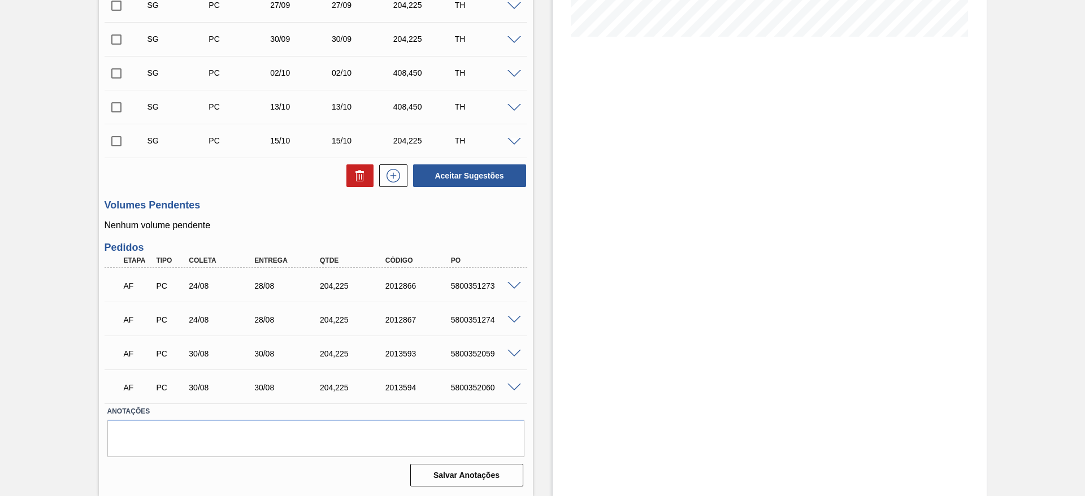
click at [471, 319] on div "5800351274" at bounding box center [484, 319] width 73 height 9
copy div "5800351274"
click at [471, 320] on div "5800351274" at bounding box center [484, 319] width 73 height 9
click at [472, 319] on div "5800351274" at bounding box center [484, 319] width 73 height 9
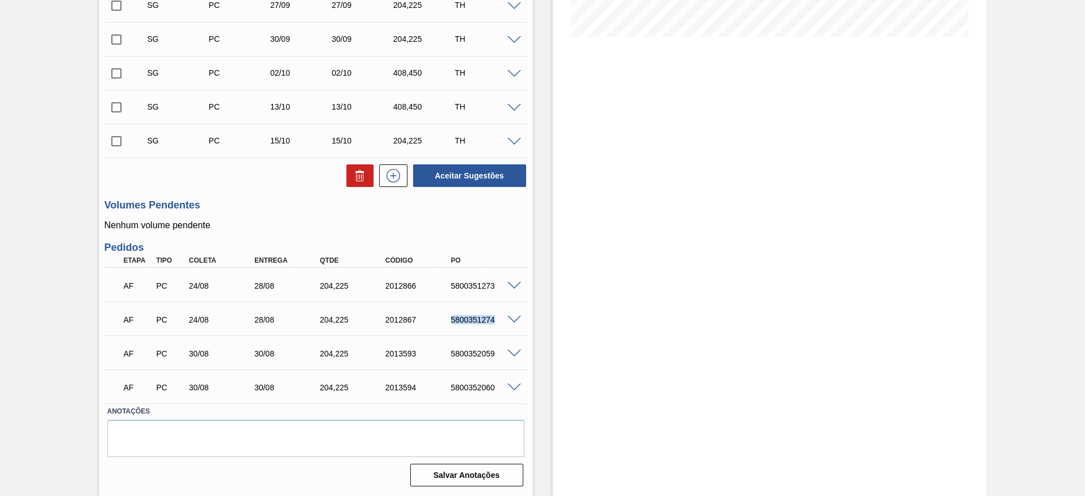
click at [470, 320] on div "5800351274" at bounding box center [484, 319] width 73 height 9
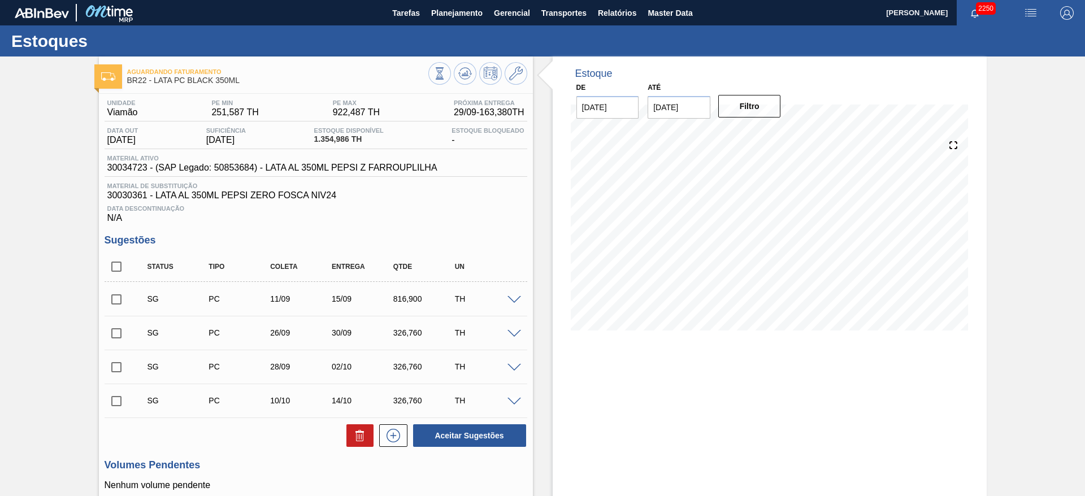
scroll to position [192, 0]
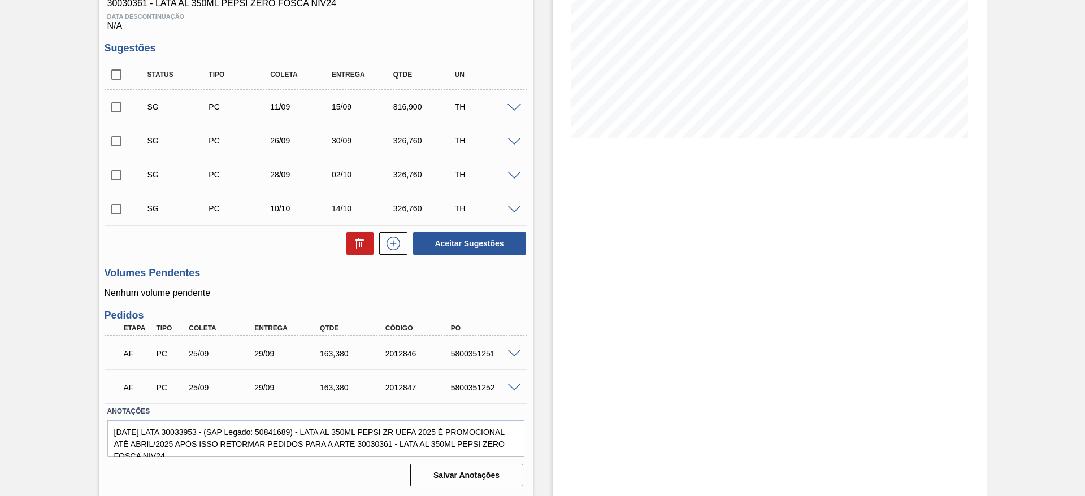
click at [512, 350] on span at bounding box center [514, 354] width 14 height 8
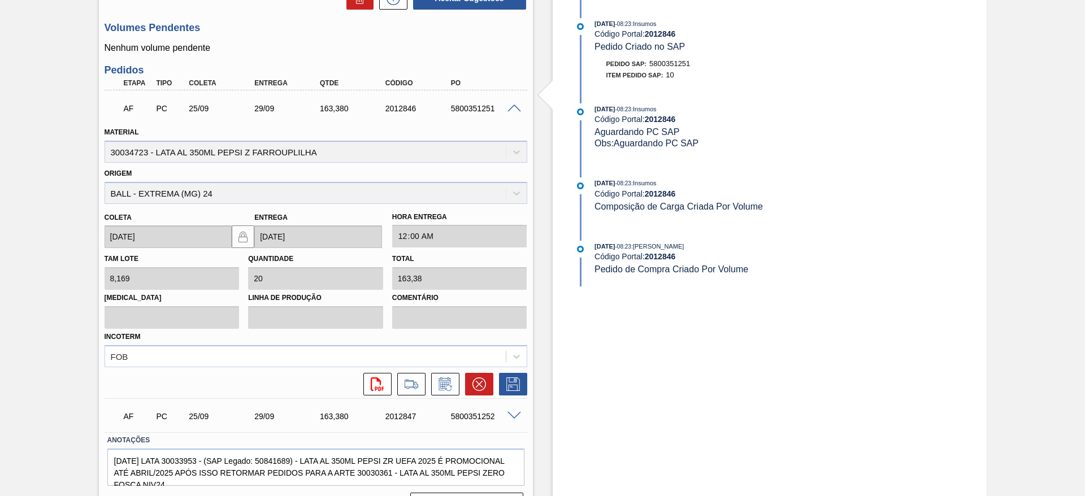
scroll to position [446, 0]
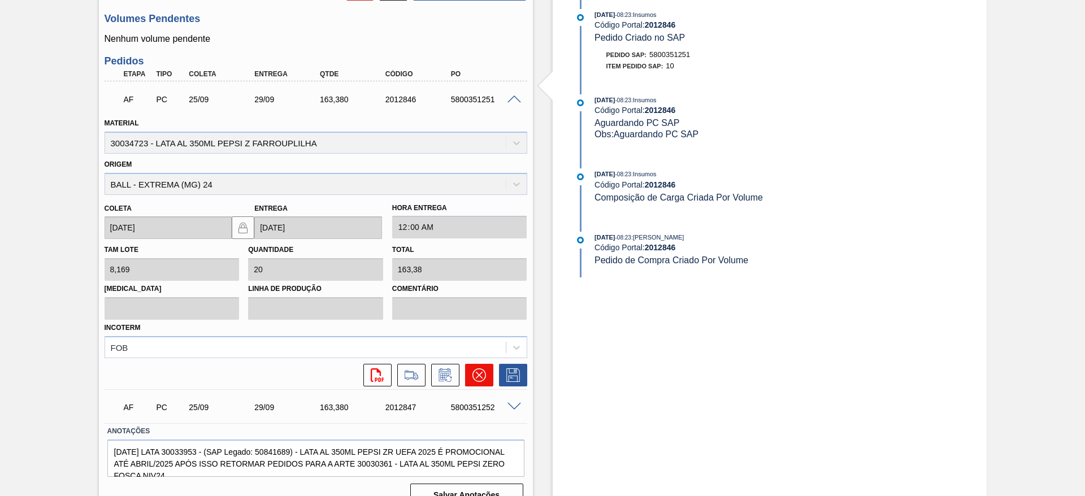
click at [481, 377] on icon at bounding box center [479, 375] width 14 height 14
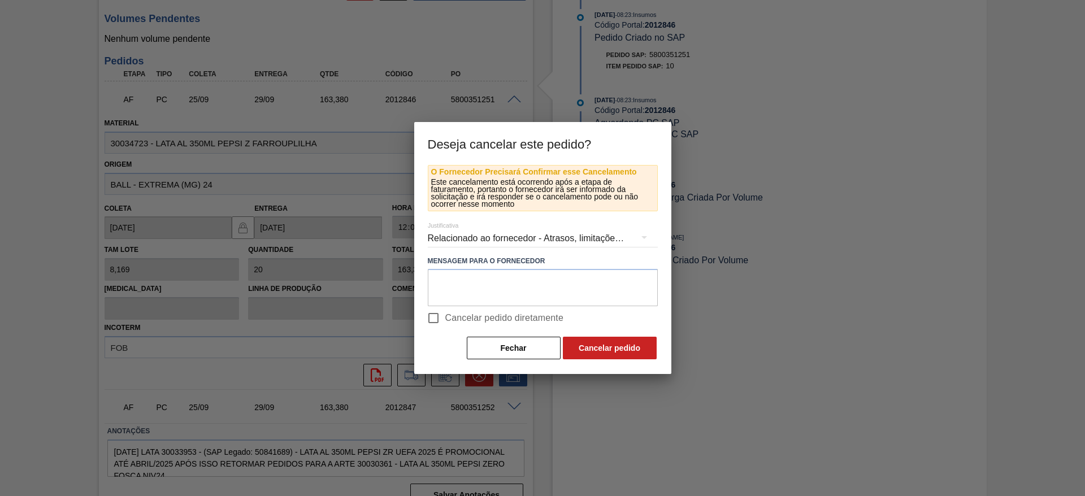
click at [442, 316] on input "Cancelar pedido diretamente" at bounding box center [433, 318] width 24 height 24
checkbox input "true"
click at [584, 348] on button "Cancelar pedido" at bounding box center [610, 348] width 94 height 23
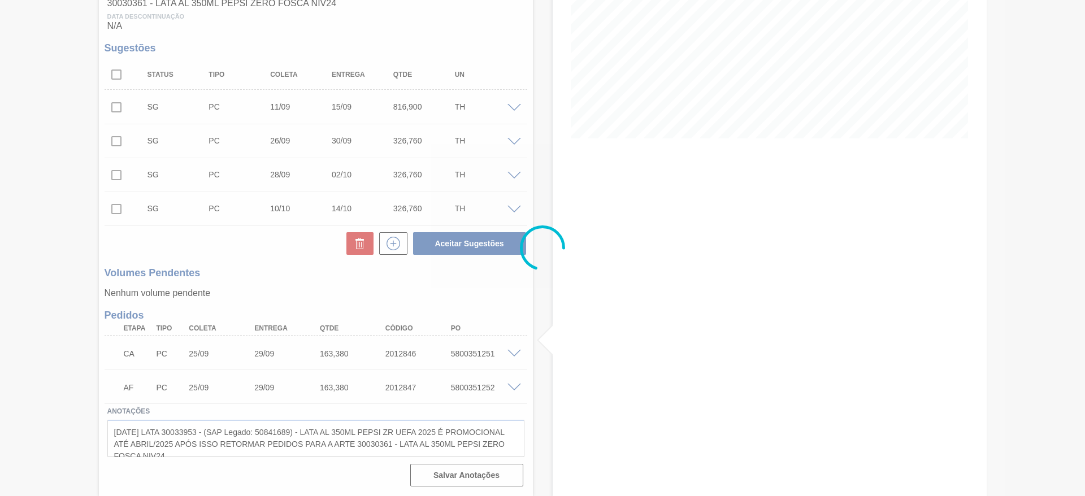
scroll to position [192, 0]
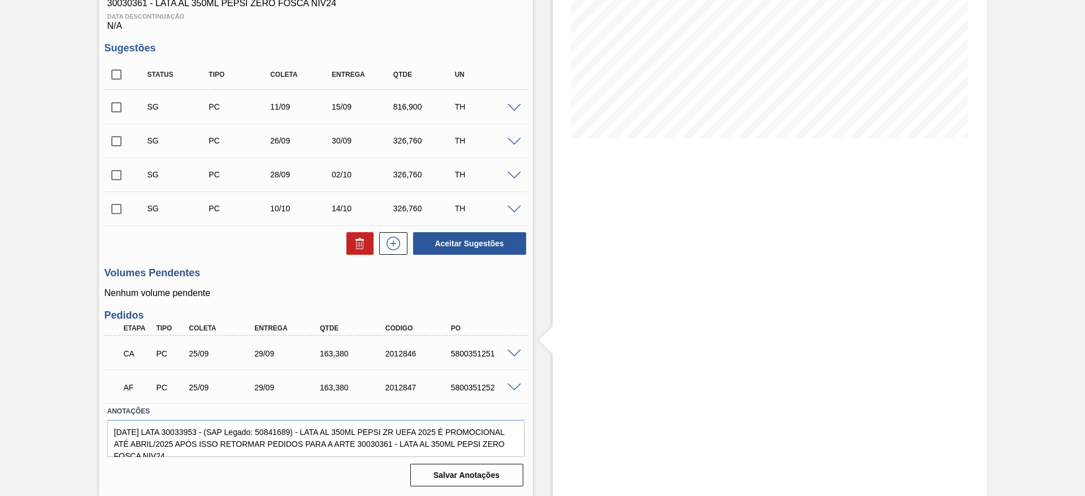
click at [514, 386] on span at bounding box center [514, 388] width 14 height 8
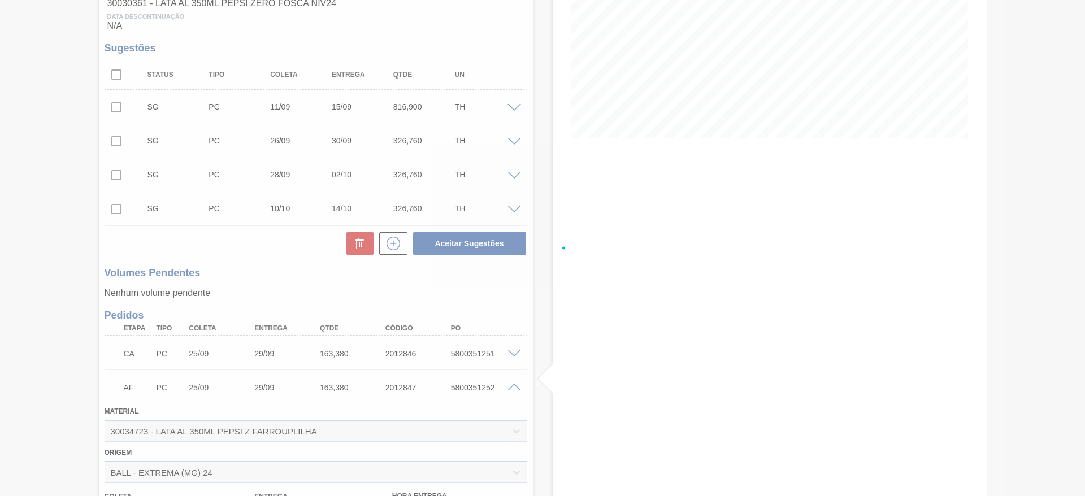
scroll to position [446, 0]
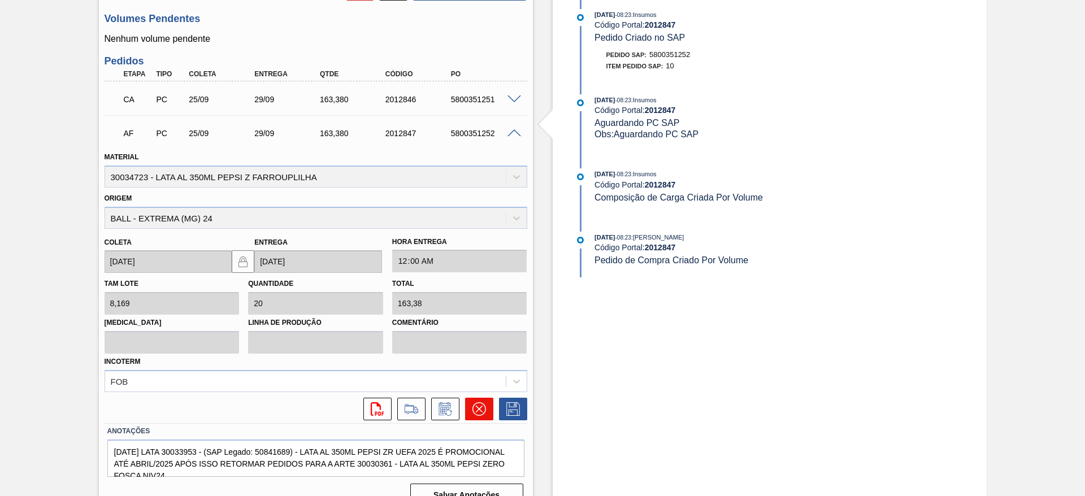
click at [480, 411] on icon at bounding box center [479, 409] width 14 height 14
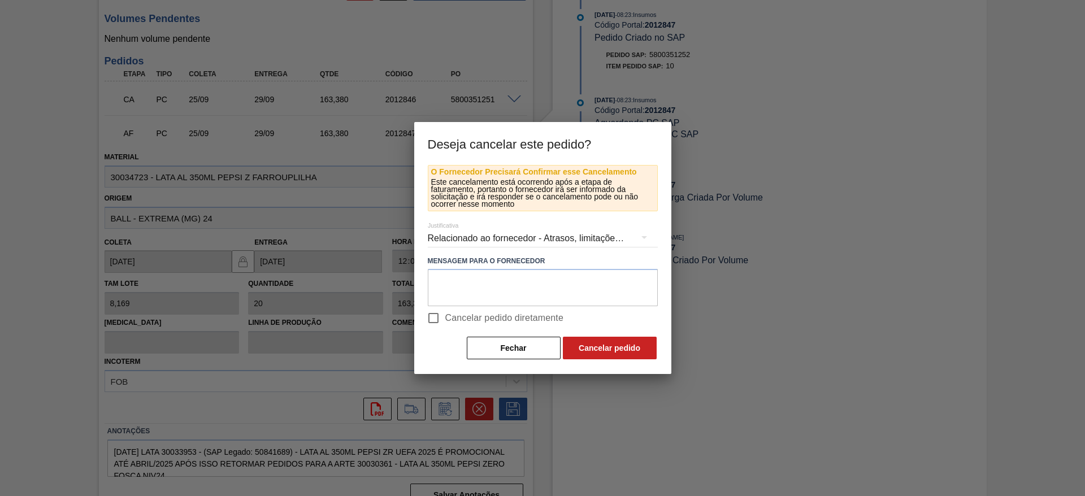
click at [435, 318] on input "Cancelar pedido diretamente" at bounding box center [433, 318] width 24 height 24
checkbox input "true"
click at [592, 349] on button "Cancelar pedido" at bounding box center [610, 348] width 94 height 23
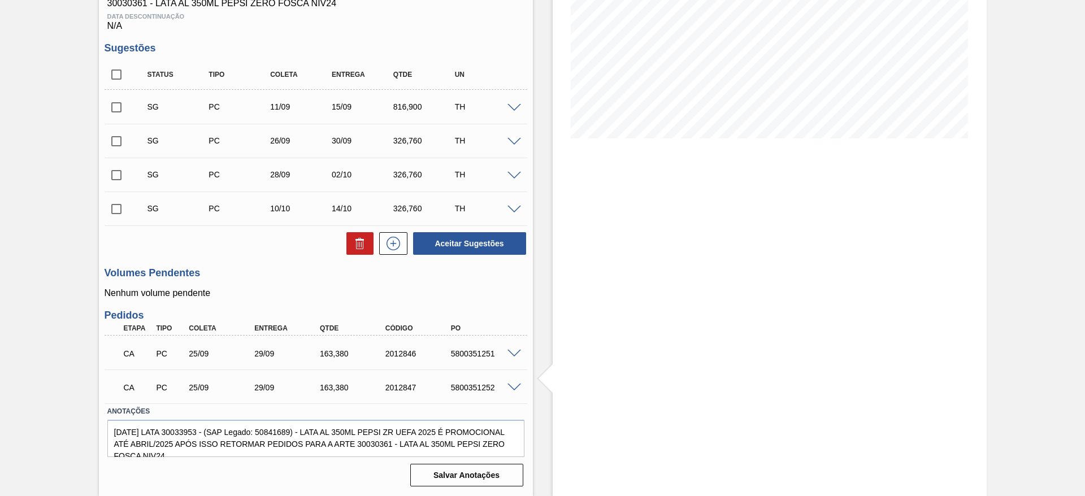
scroll to position [0, 0]
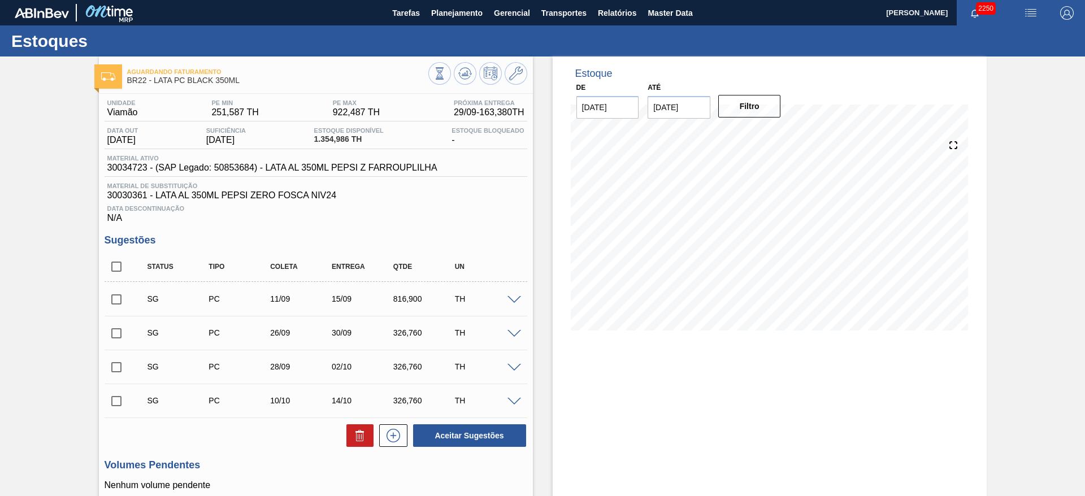
click at [1027, 14] on img "button" at bounding box center [1031, 13] width 14 height 14
click at [992, 42] on li "Pedido Contingência" at bounding box center [1023, 40] width 103 height 20
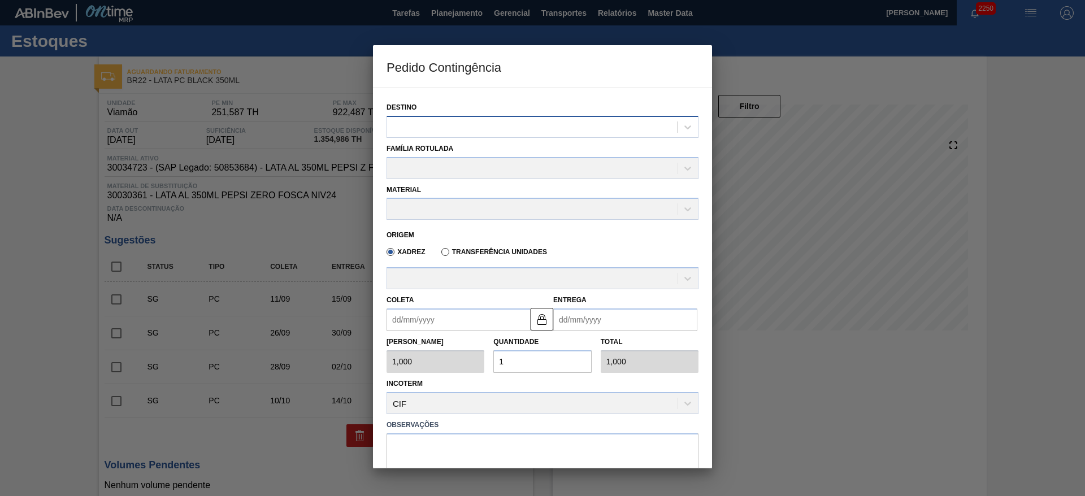
click at [557, 123] on div at bounding box center [532, 127] width 290 height 16
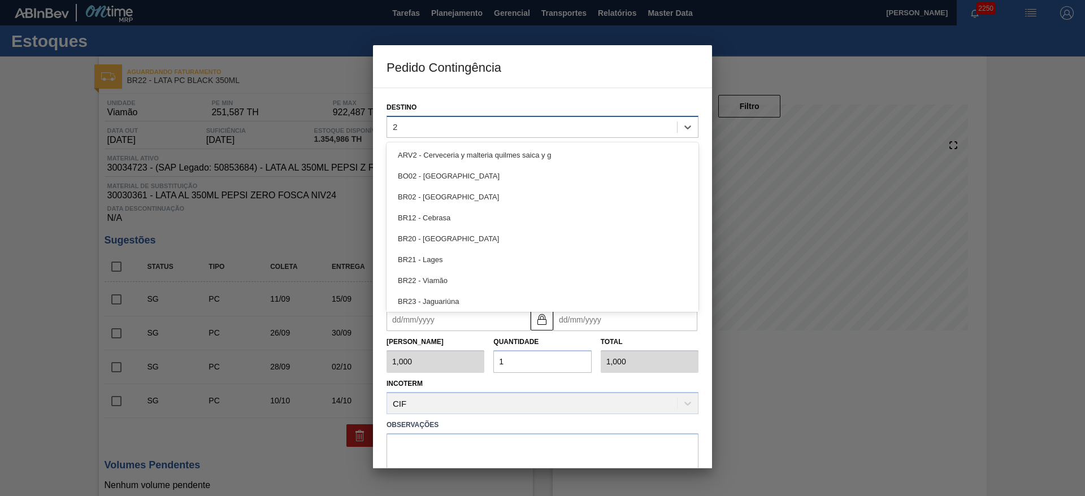
type input "22"
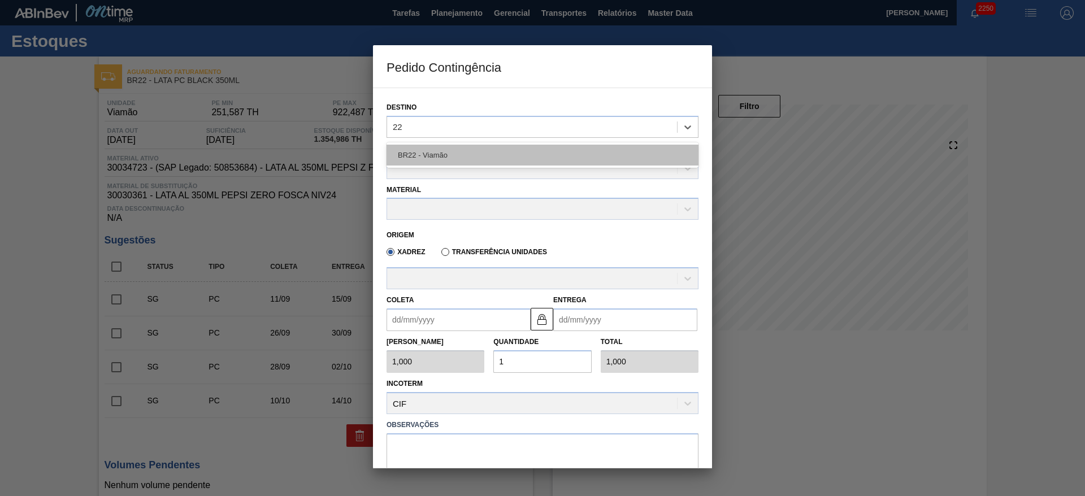
click at [477, 155] on div "BR22 - Viamão" at bounding box center [542, 155] width 312 height 21
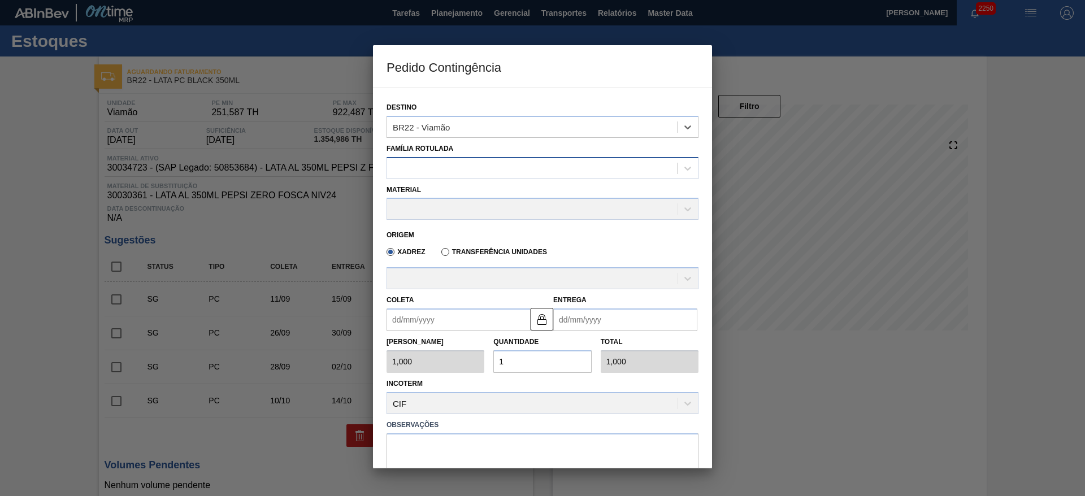
click at [458, 168] on div at bounding box center [532, 168] width 290 height 16
type Rotulada "lata pc"
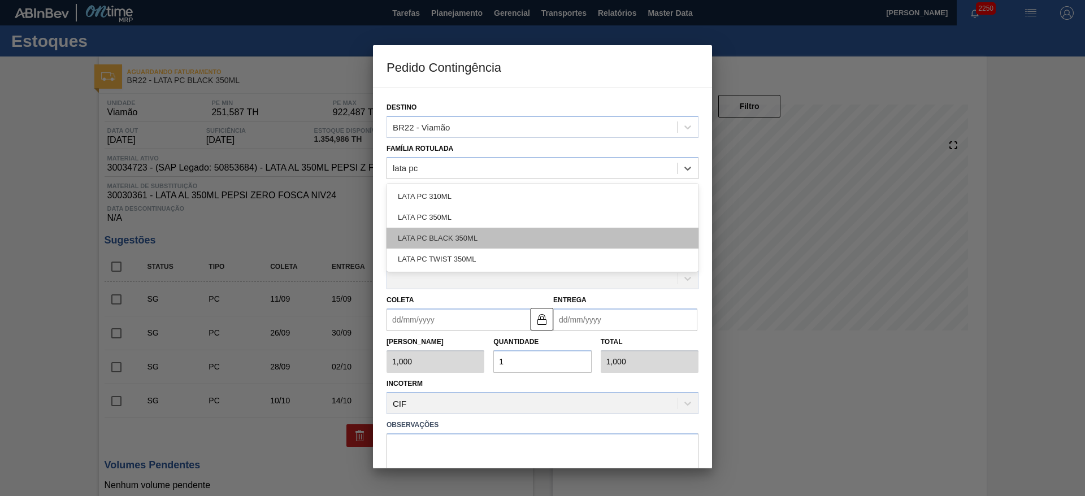
click at [465, 240] on div "LATA PC BLACK 350ML" at bounding box center [542, 238] width 312 height 21
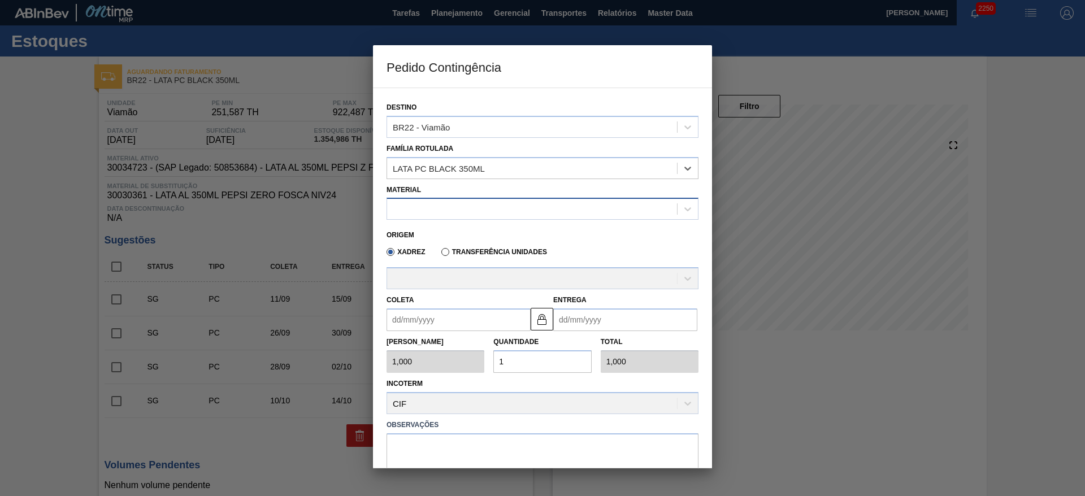
click at [453, 210] on div at bounding box center [532, 209] width 290 height 16
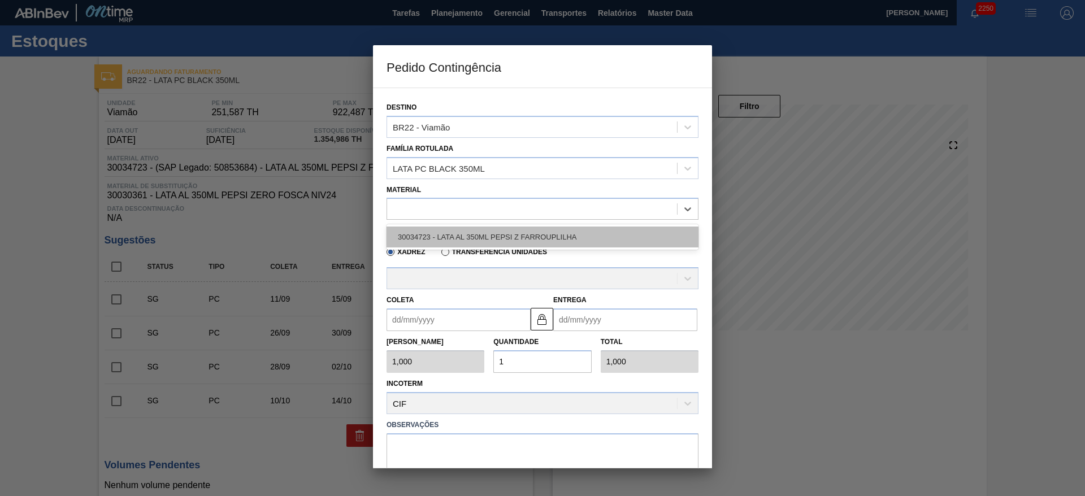
click at [470, 228] on div "30034723 - LATA AL 350ML PEPSI Z FARROUPLILHA" at bounding box center [542, 237] width 312 height 21
type input "8,169"
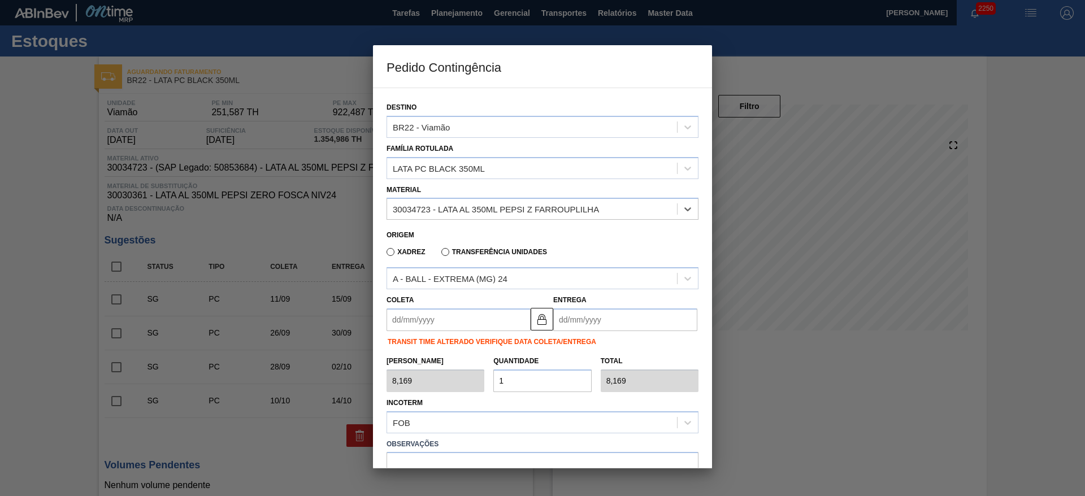
click at [446, 323] on input "Coleta" at bounding box center [458, 319] width 144 height 23
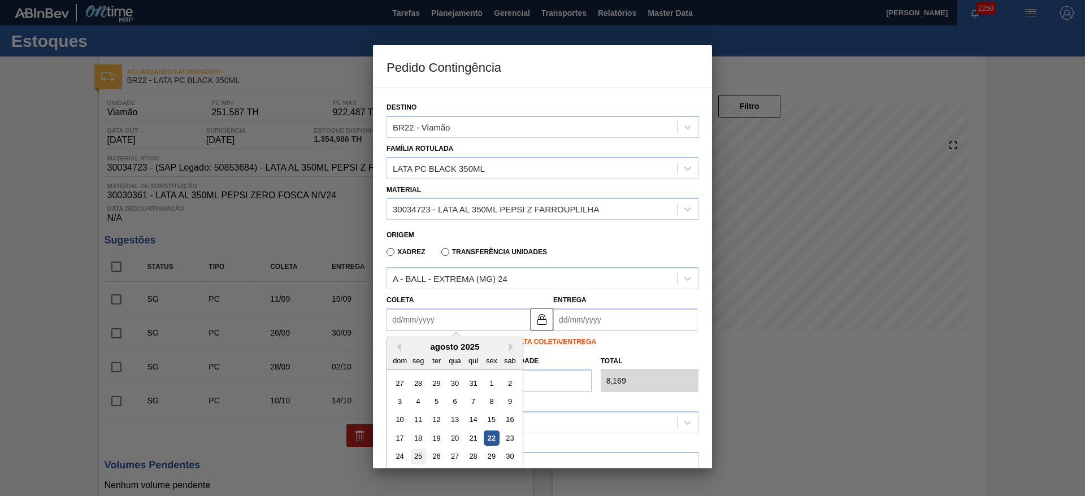
click at [412, 462] on div "25" at bounding box center [418, 456] width 15 height 15
type input "25/08/2025"
type input "[DATE]"
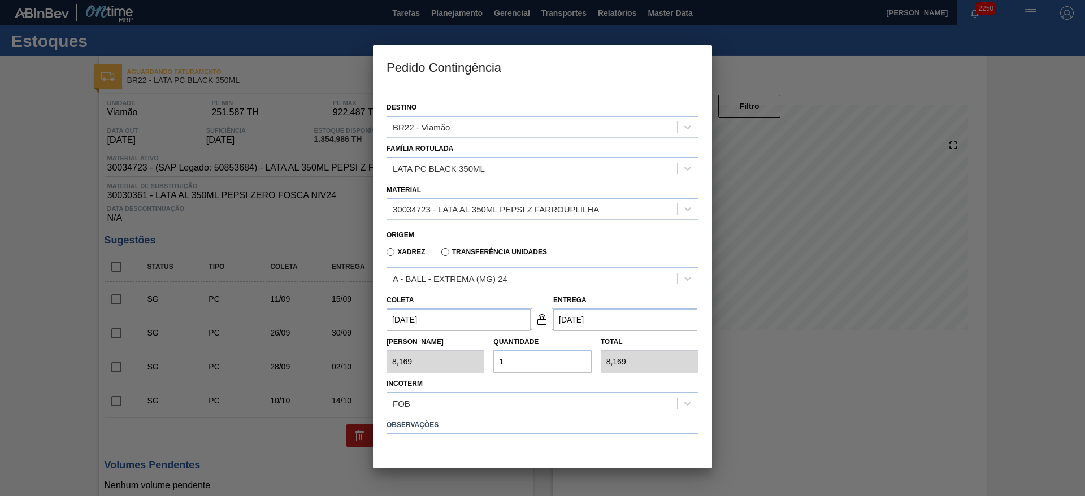
drag, startPoint x: 550, startPoint y: 353, endPoint x: 484, endPoint y: 353, distance: 65.5
click at [484, 353] on div "Tam Lote 8,169 Quantidade 1 Total 8,169" at bounding box center [542, 352] width 321 height 42
type input "2"
type input "16,338"
type input "25"
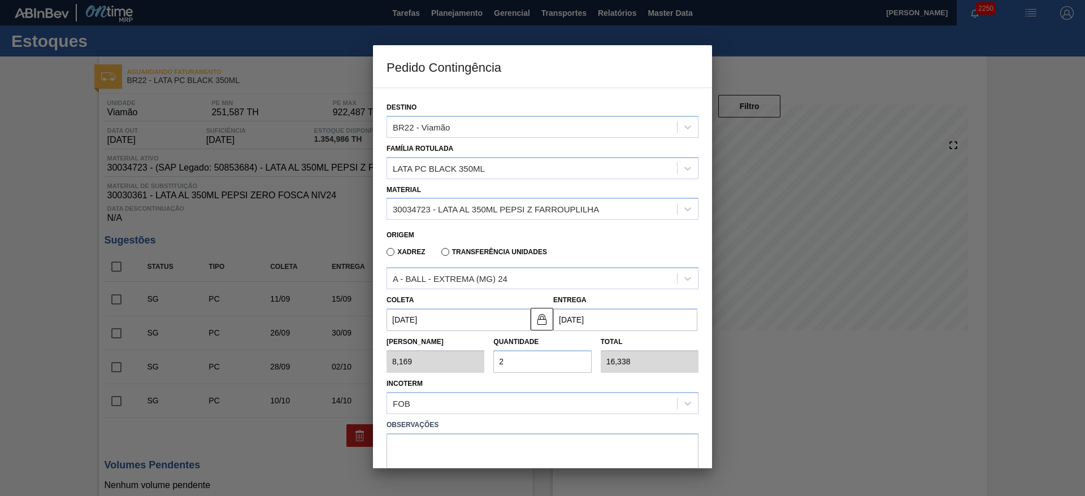
type input "204,225"
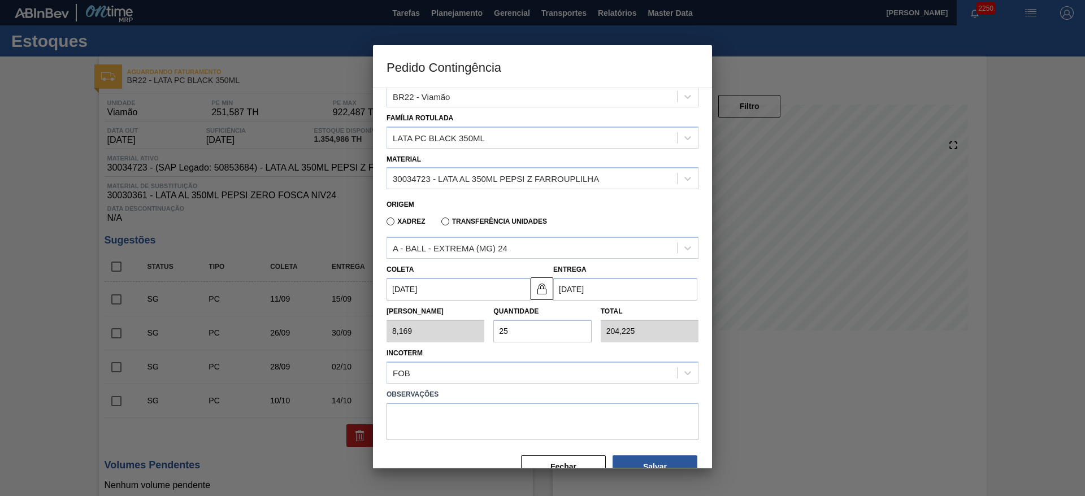
scroll to position [58, 0]
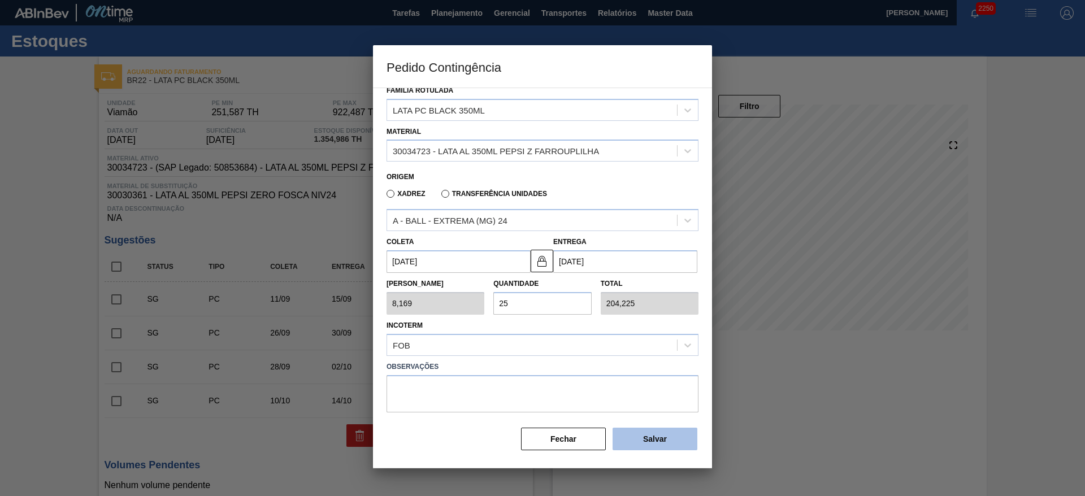
type input "25"
click at [651, 446] on button "Salvar" at bounding box center [654, 439] width 85 height 23
type input "1,000"
type input "1"
type input "1,000"
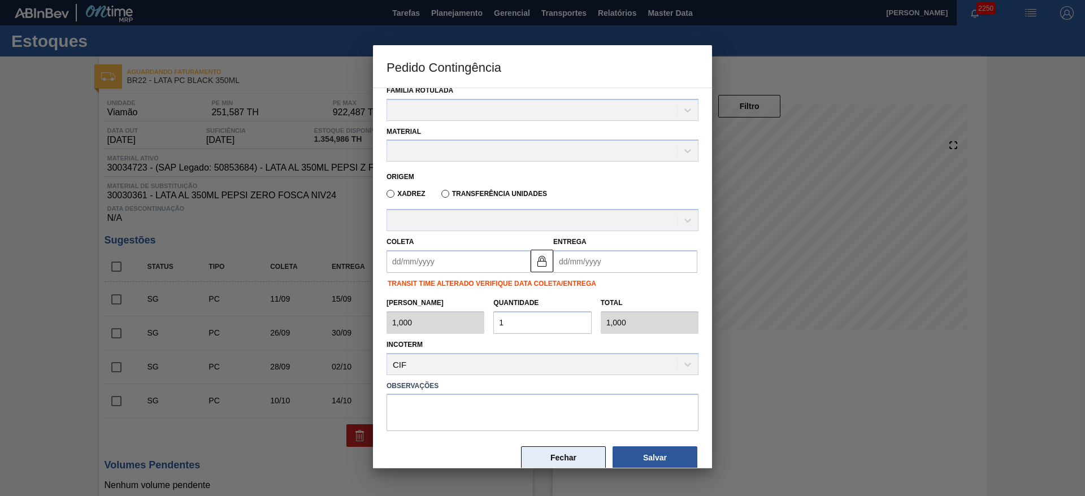
click at [584, 455] on button "Fechar" at bounding box center [563, 457] width 85 height 23
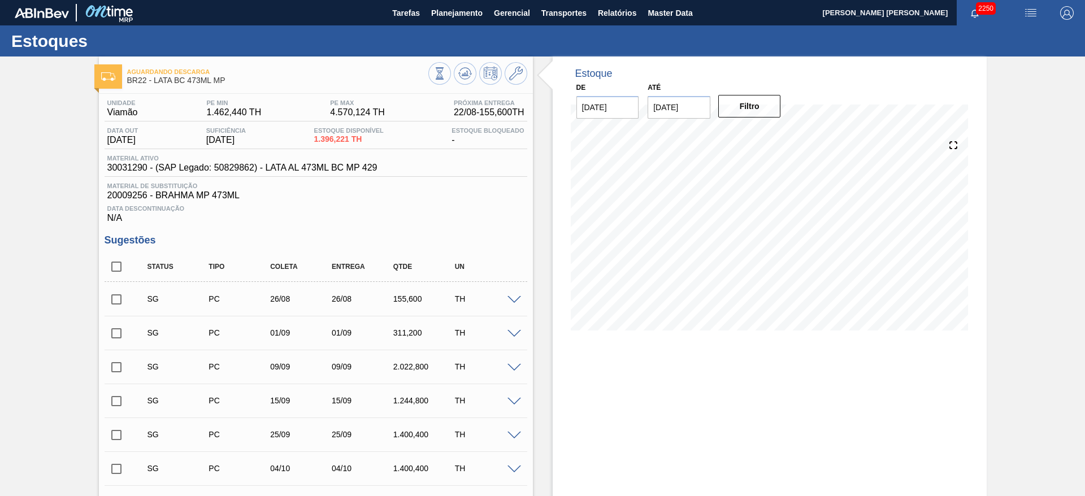
click at [1028, 18] on img "button" at bounding box center [1031, 13] width 14 height 14
click at [992, 43] on li "Pedido Contingência" at bounding box center [1023, 40] width 103 height 20
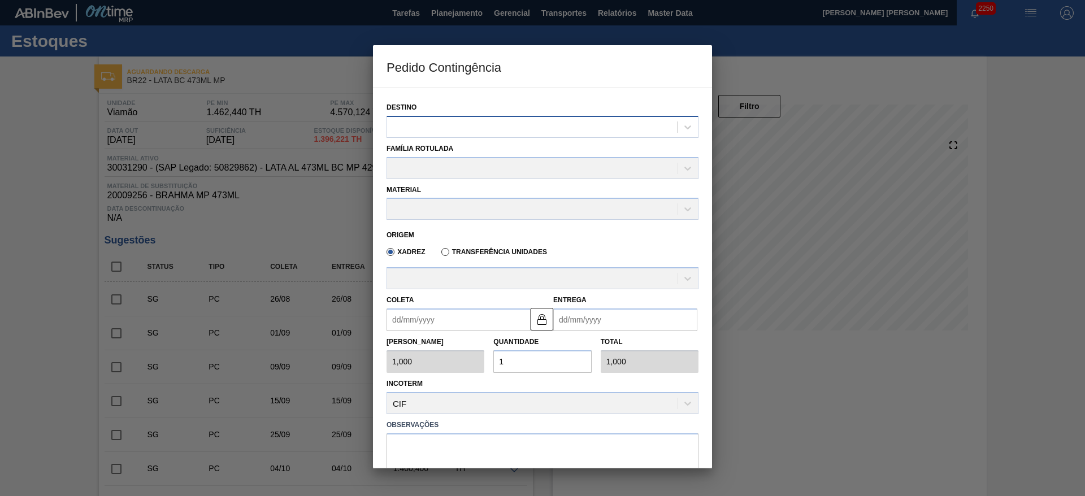
click at [544, 125] on div at bounding box center [532, 127] width 290 height 16
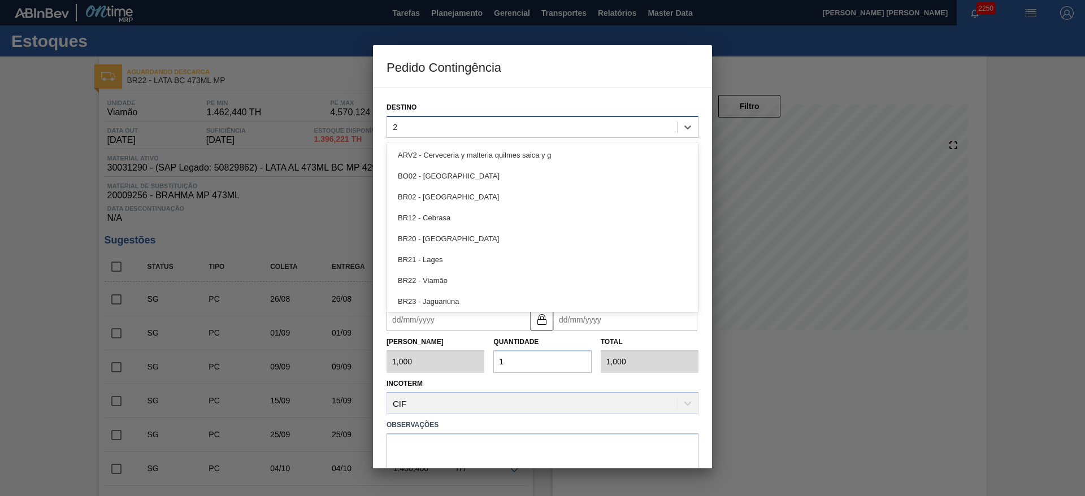
type input "22"
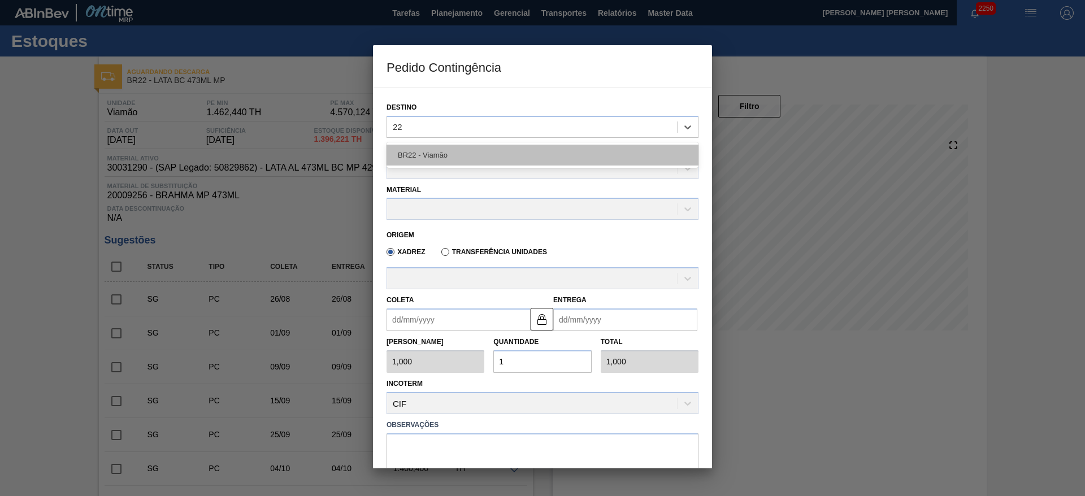
click at [437, 159] on div "BR22 - Viamão" at bounding box center [542, 155] width 312 height 21
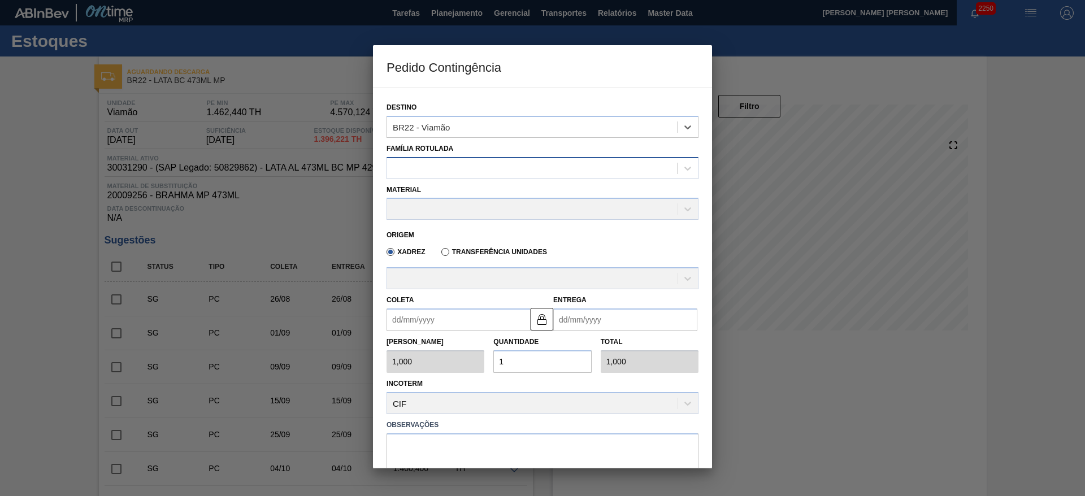
click at [444, 168] on div at bounding box center [532, 168] width 290 height 16
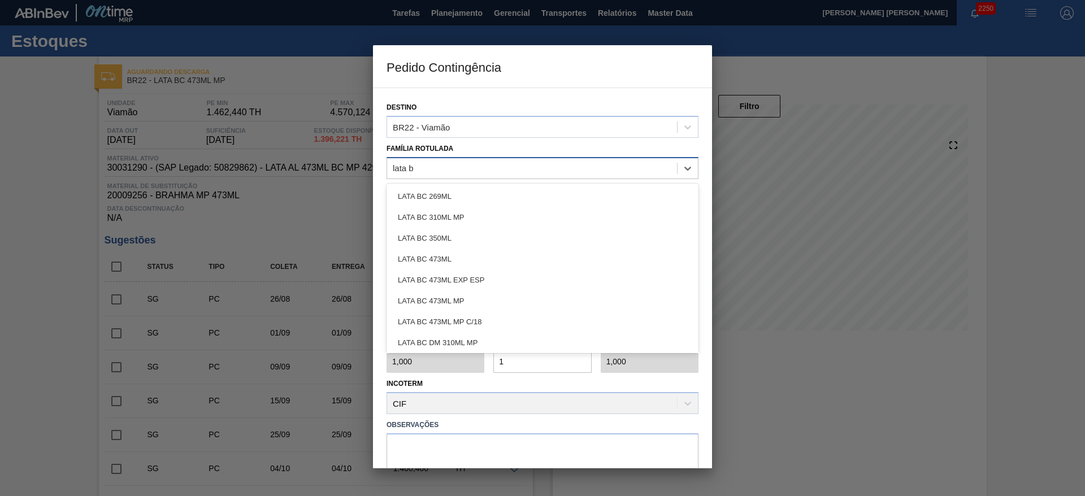
type Rotulada "lata bc"
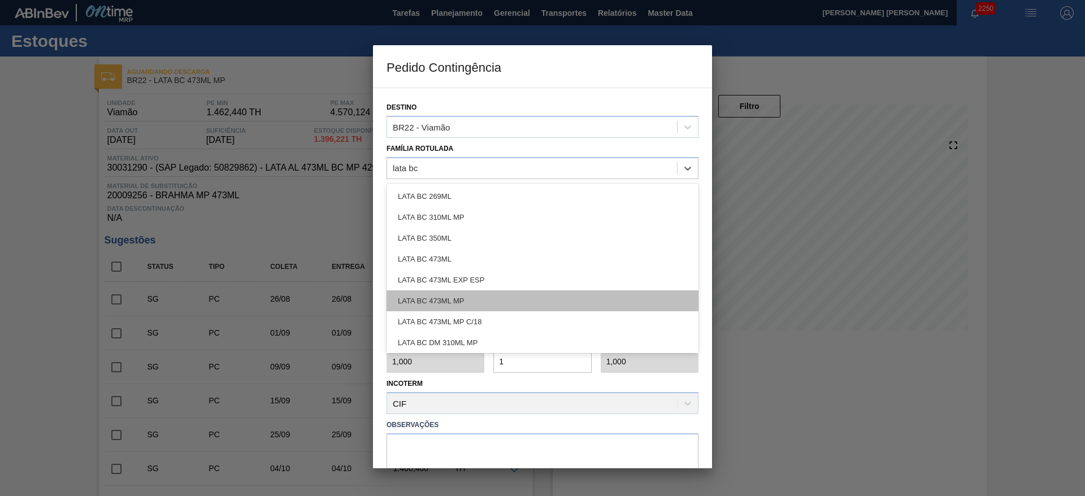
click at [468, 295] on div "LATA BC 473ML MP" at bounding box center [542, 300] width 312 height 21
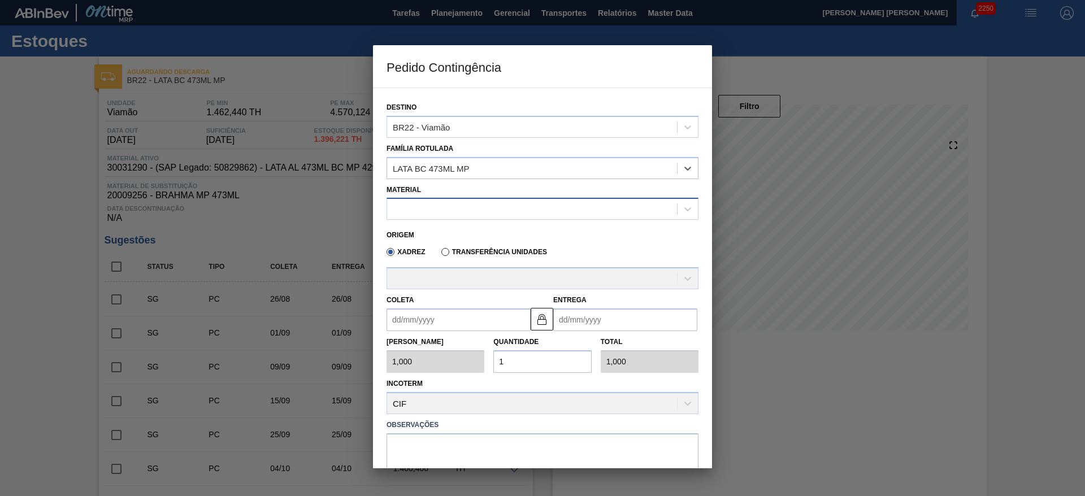
click at [462, 210] on div at bounding box center [532, 209] width 290 height 16
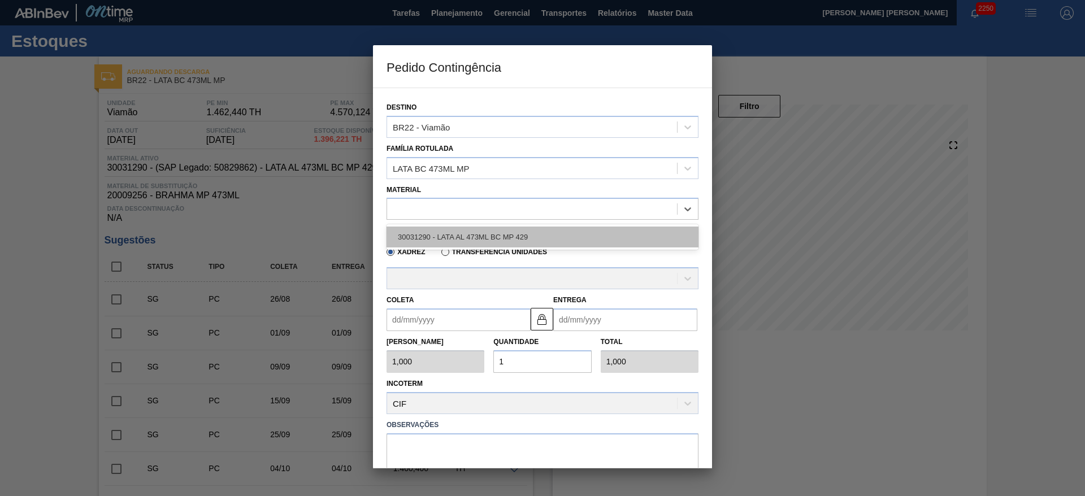
click at [468, 233] on div "30031290 - LATA AL 473ML BC MP 429" at bounding box center [542, 237] width 312 height 21
type input "6,224"
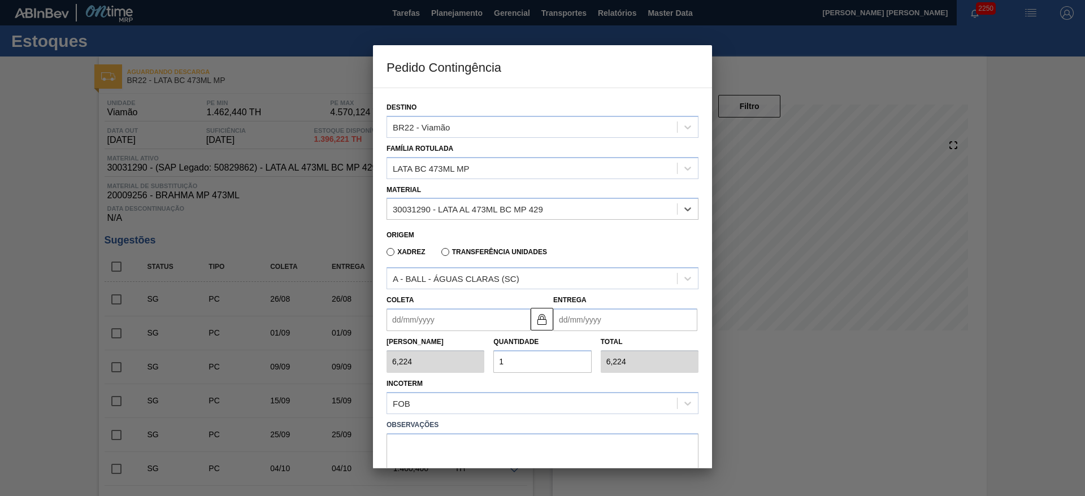
click at [440, 319] on input "Coleta" at bounding box center [458, 319] width 144 height 23
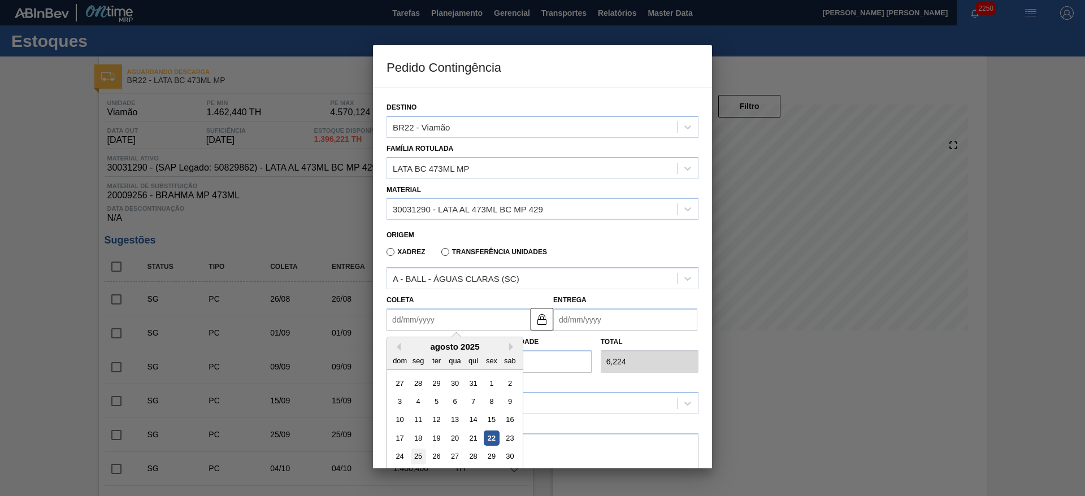
click at [414, 454] on div "25" at bounding box center [418, 456] width 15 height 15
type input "[DATE]"
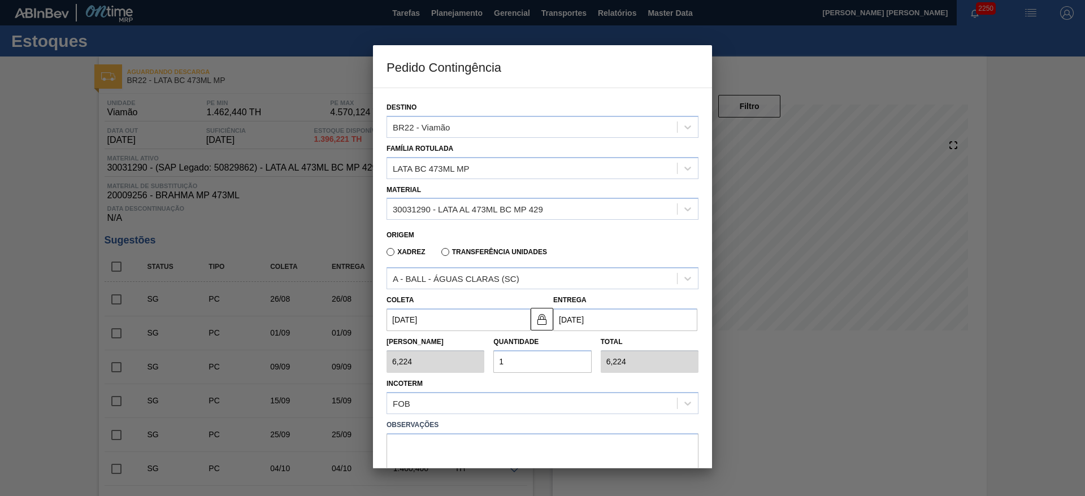
click at [501, 360] on input "1" at bounding box center [542, 361] width 98 height 23
type input "2"
type input "12,448"
type input "25"
type input "155,600"
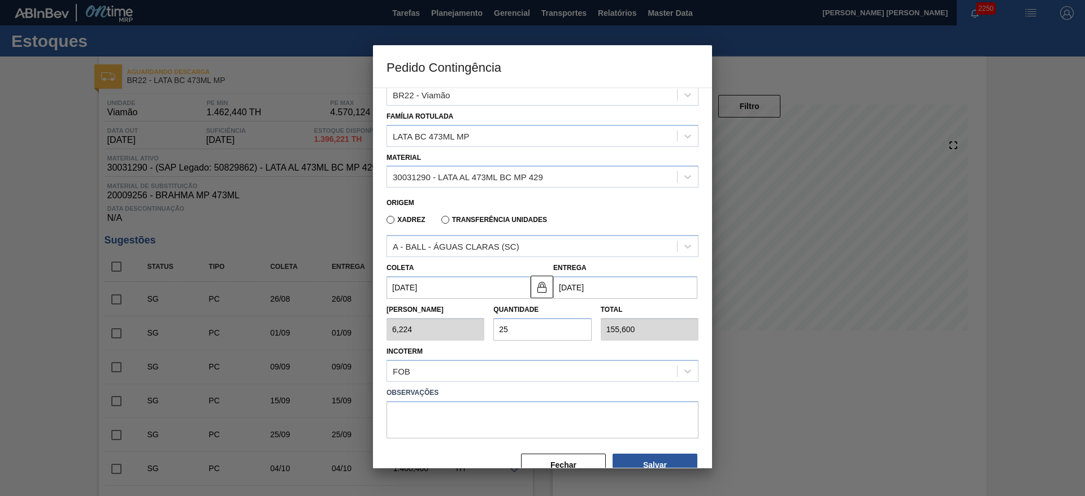
scroll to position [58, 0]
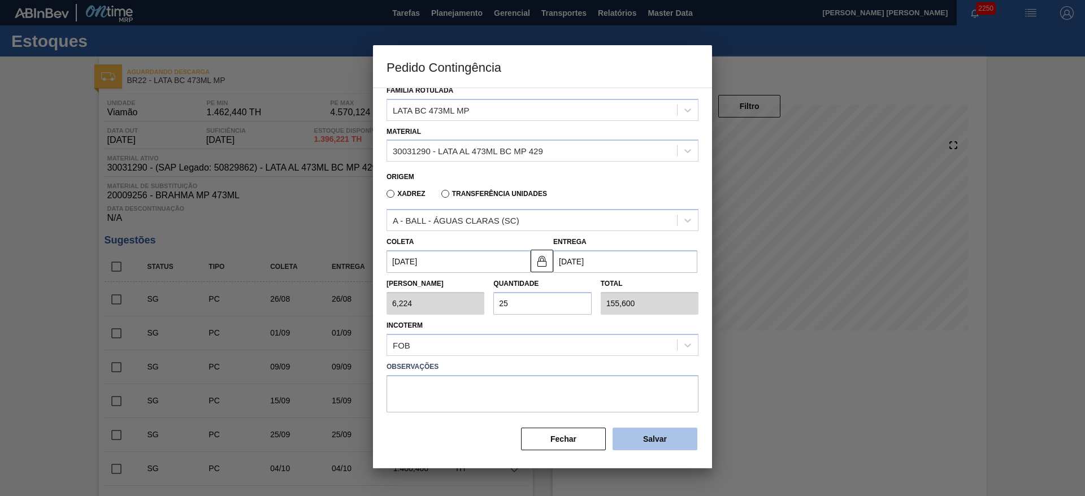
type input "25"
click at [641, 441] on button "Salvar" at bounding box center [654, 439] width 85 height 23
type input "1,000"
type input "1"
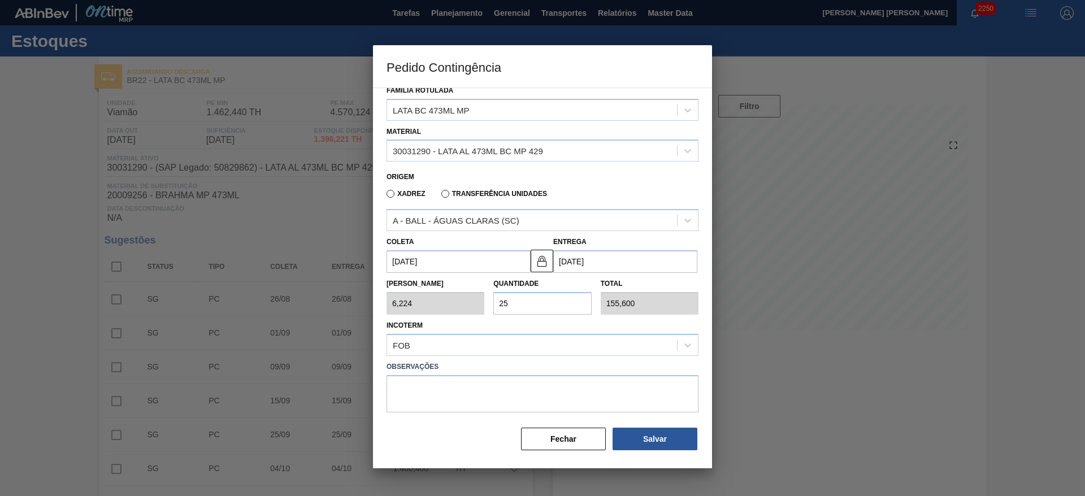
type input "1,000"
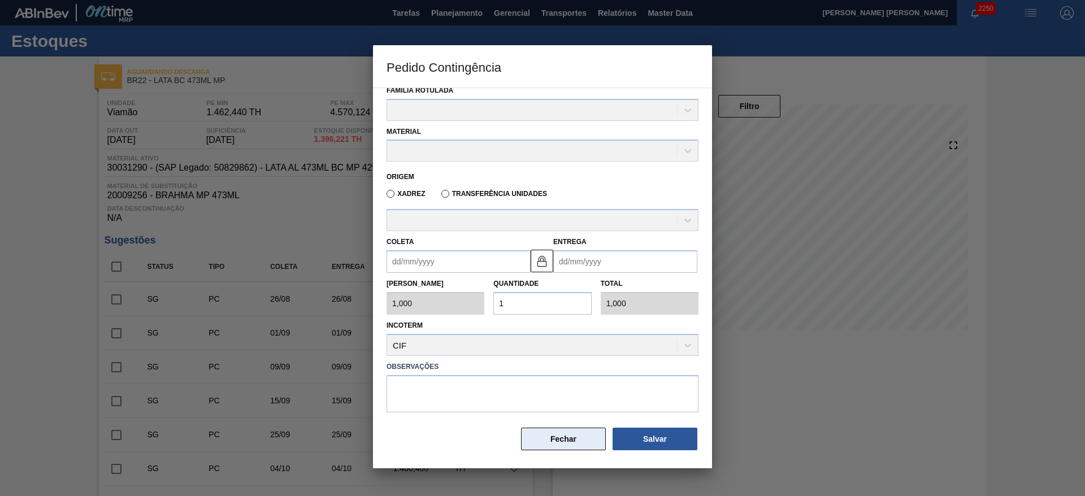
click at [568, 432] on button "Fechar" at bounding box center [563, 439] width 85 height 23
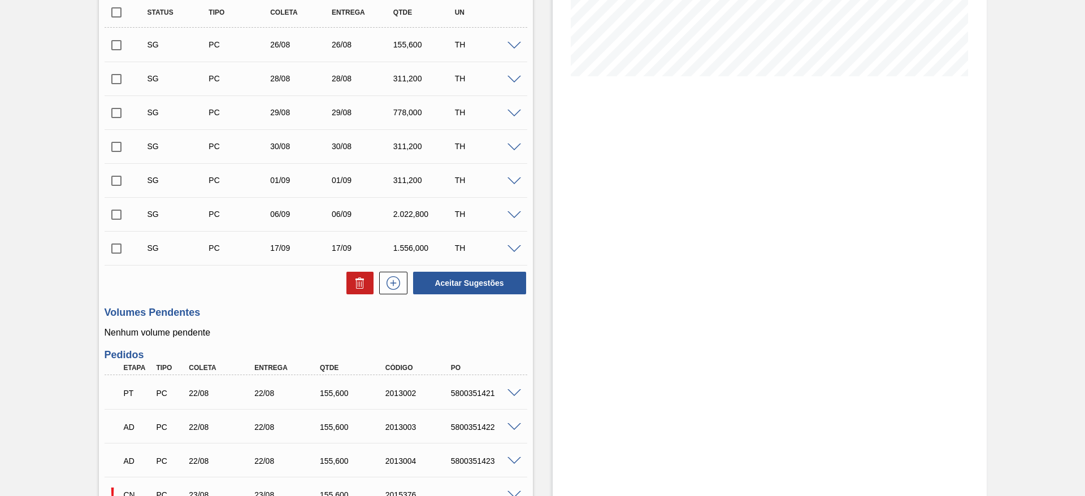
scroll to position [508, 0]
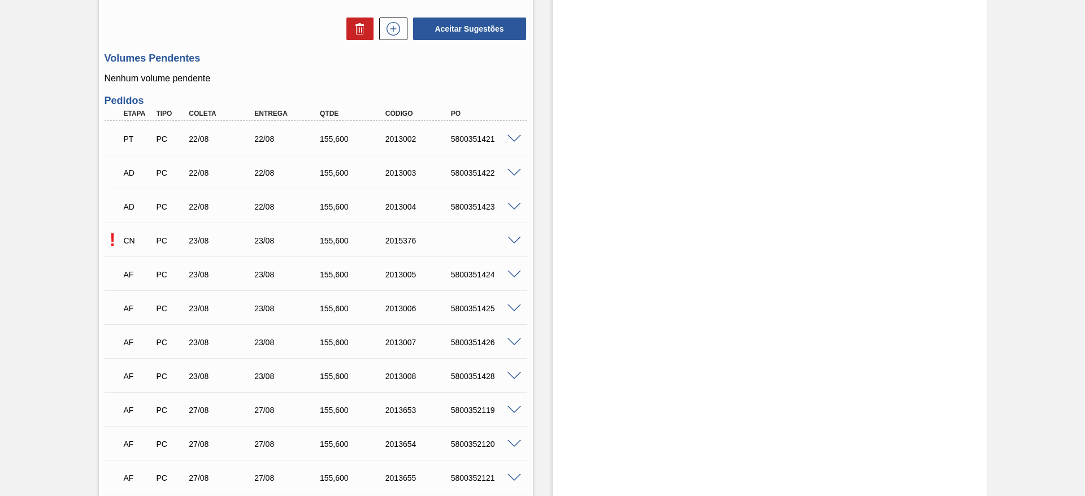
click at [516, 237] on span at bounding box center [514, 241] width 14 height 8
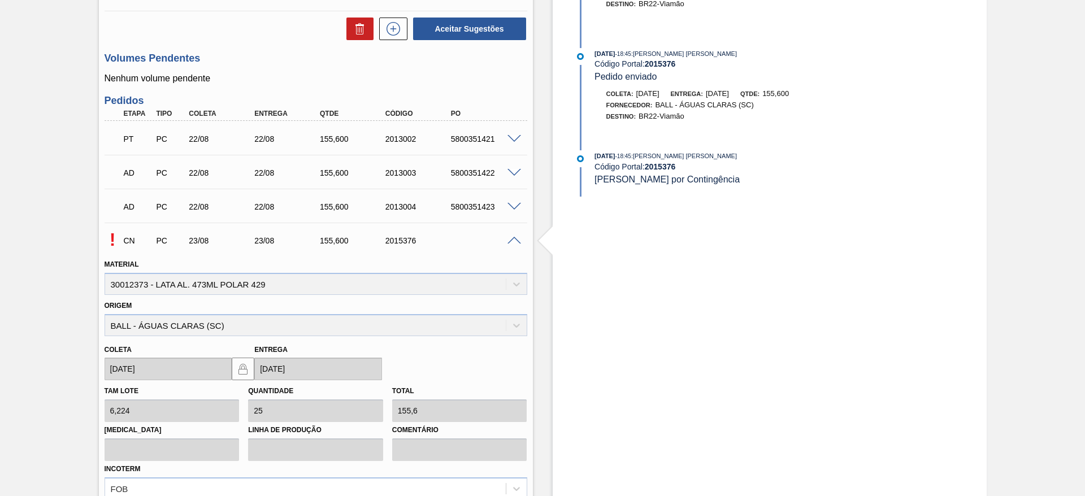
scroll to position [678, 0]
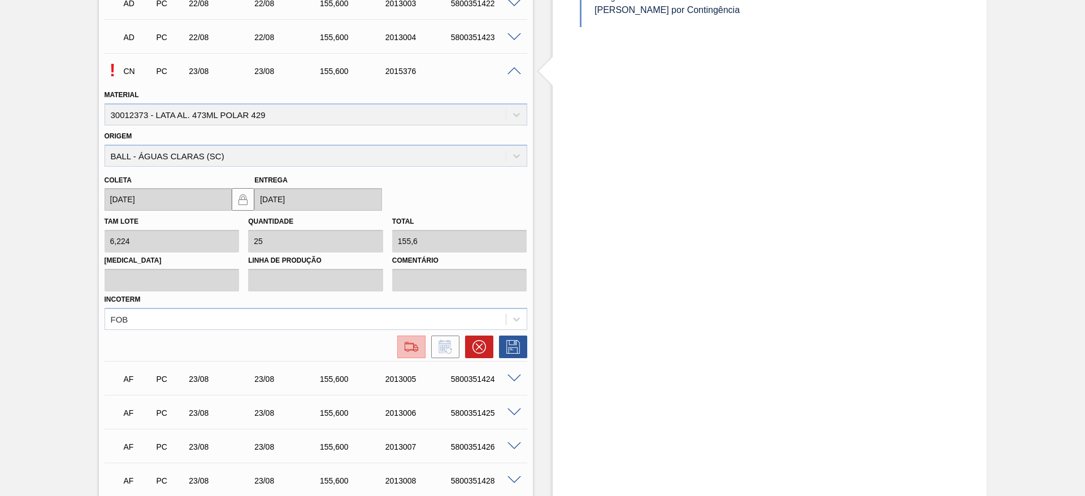
click at [415, 350] on img at bounding box center [411, 347] width 18 height 14
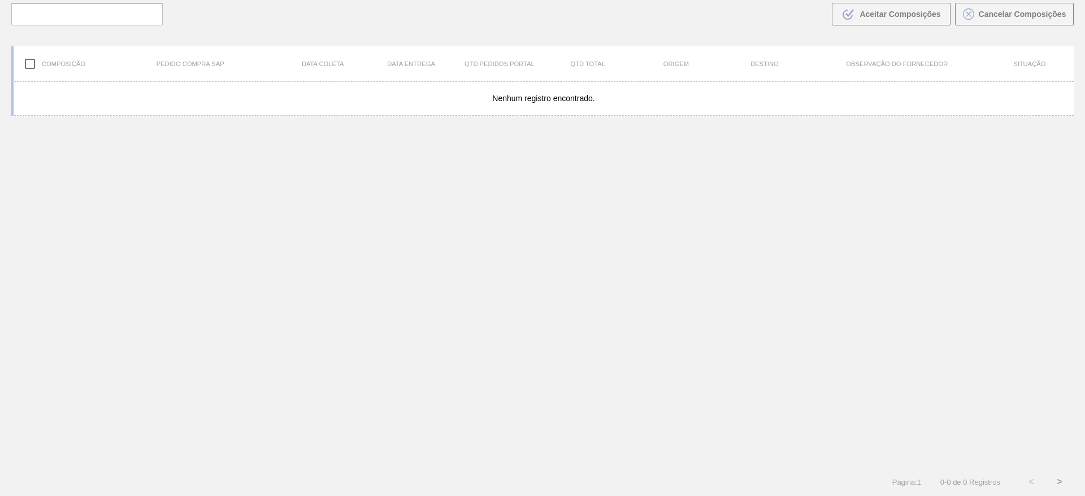
scroll to position [81, 0]
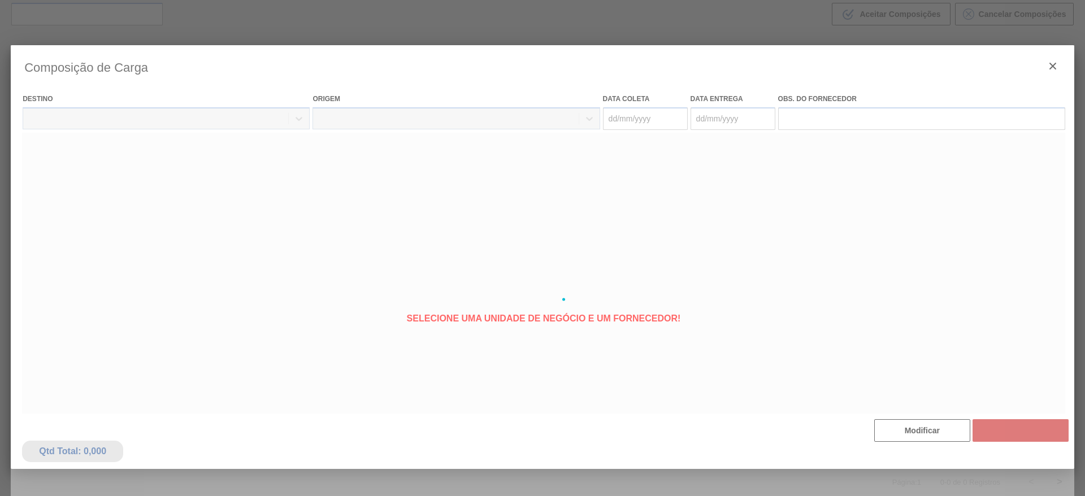
type coleta "[DATE]"
type entrega "[DATE]"
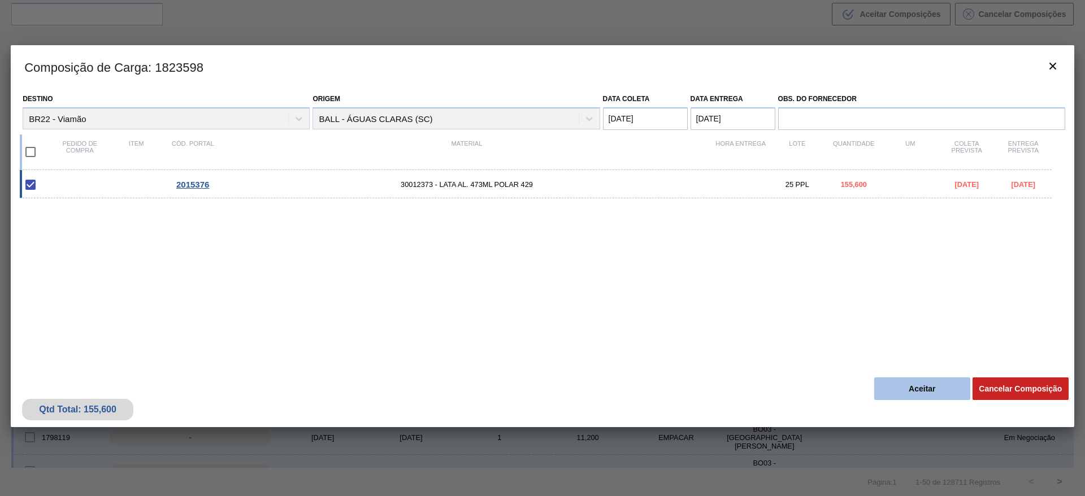
click at [919, 383] on button "Aceitar" at bounding box center [922, 388] width 96 height 23
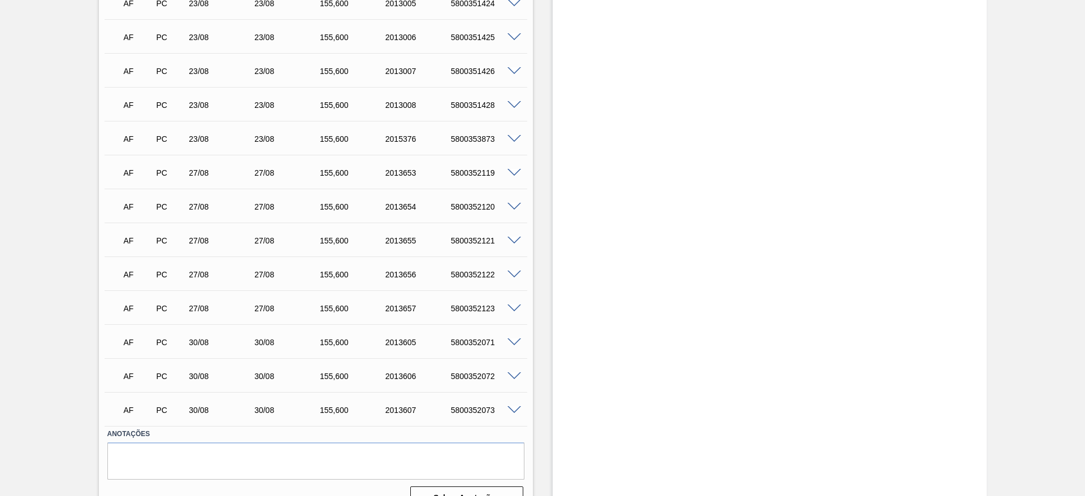
scroll to position [593, 0]
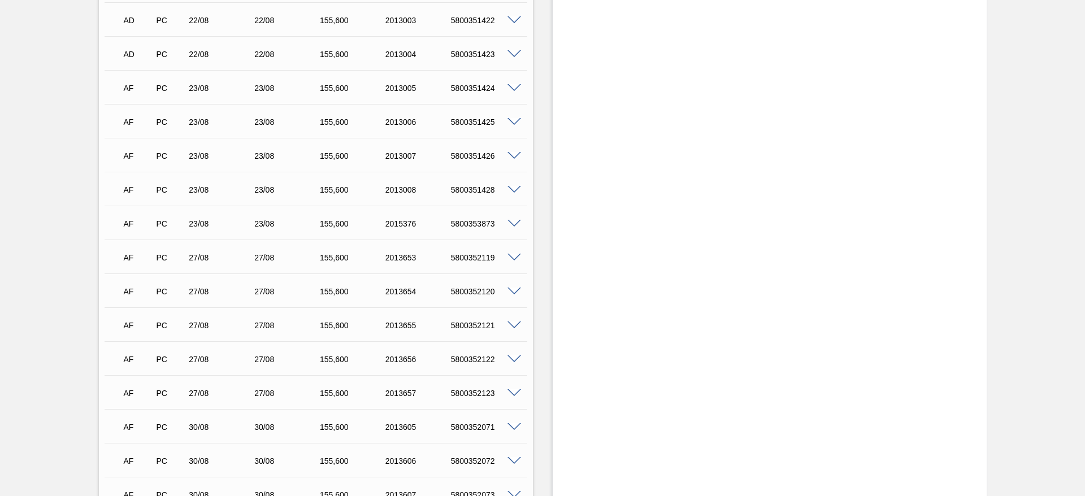
click at [475, 222] on div "5800353873" at bounding box center [484, 223] width 73 height 9
click at [474, 222] on div "5800353873" at bounding box center [484, 223] width 73 height 9
copy div "5800353873"
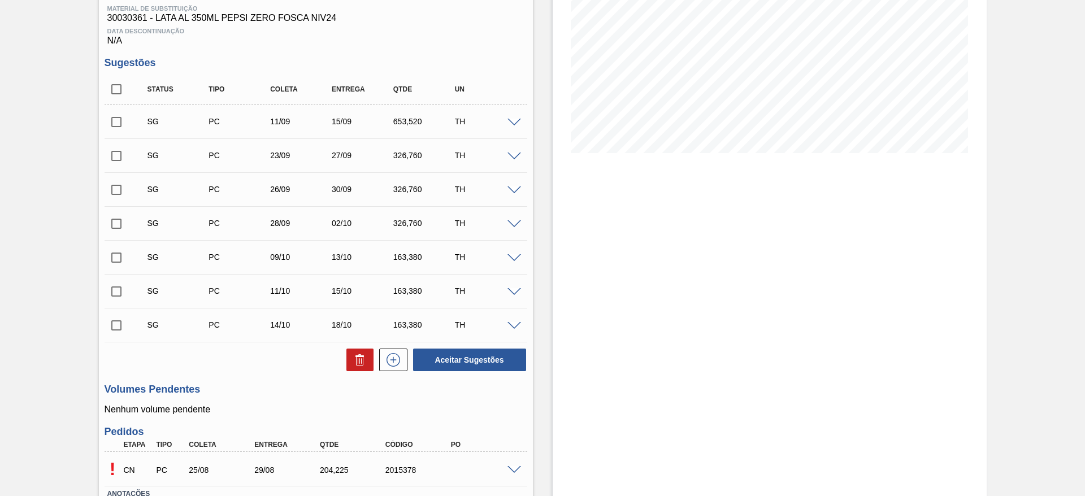
scroll to position [260, 0]
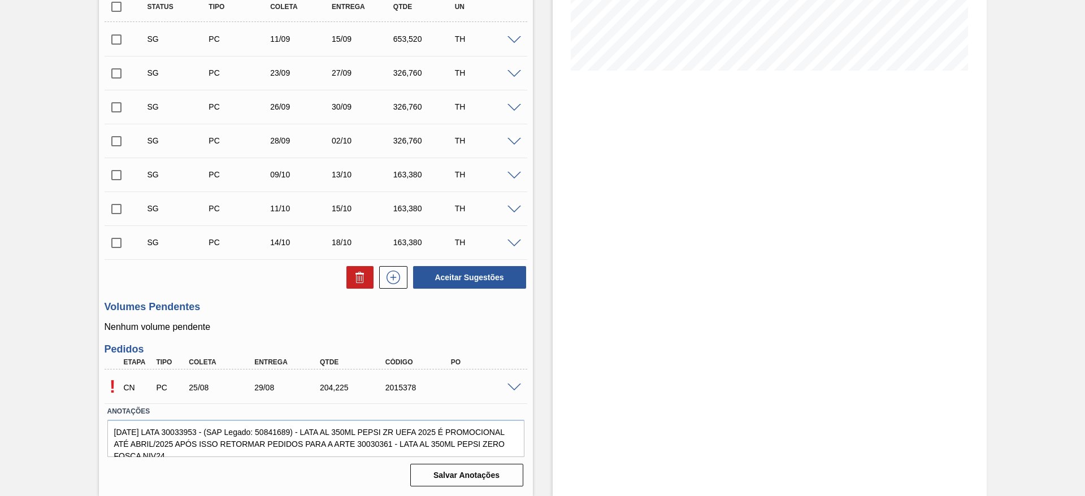
click at [518, 387] on span at bounding box center [514, 388] width 14 height 8
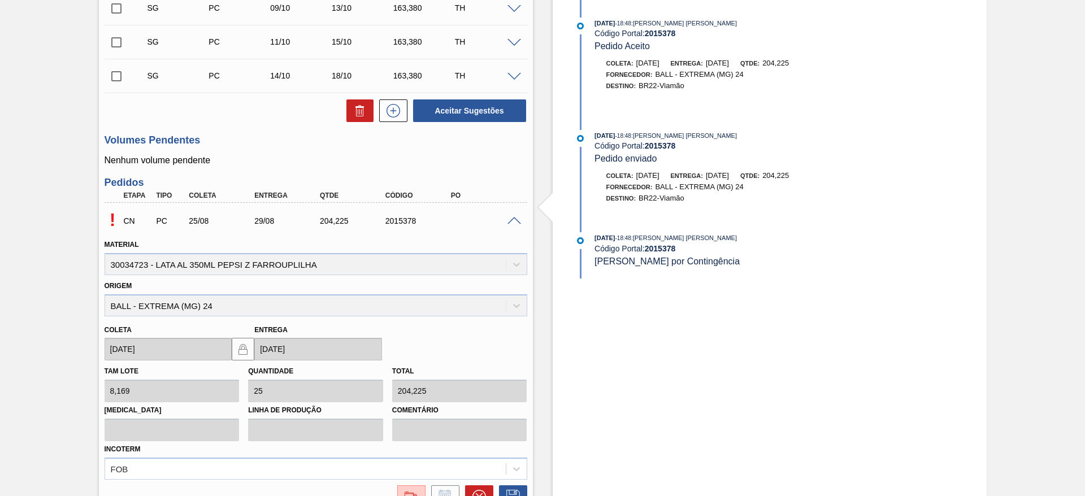
scroll to position [514, 0]
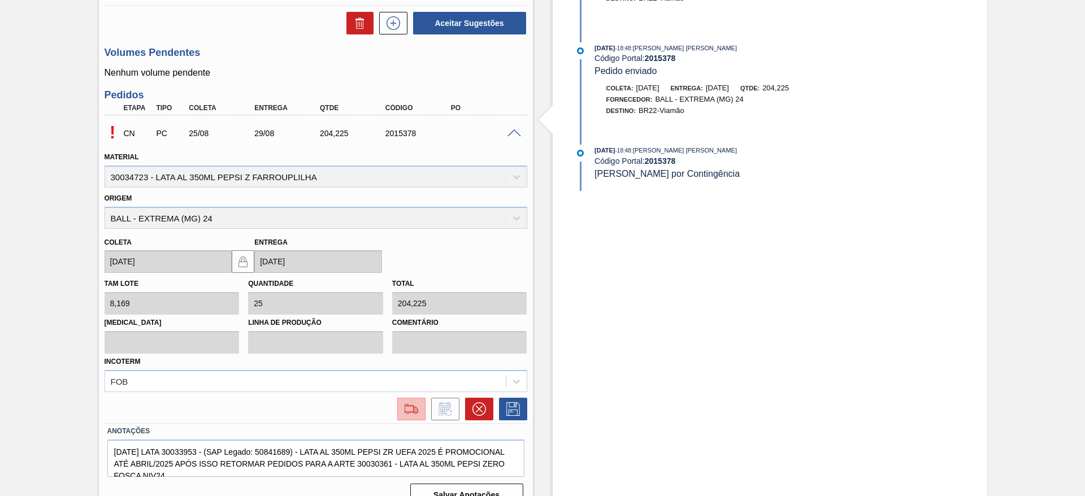
click at [410, 408] on img at bounding box center [411, 409] width 18 height 14
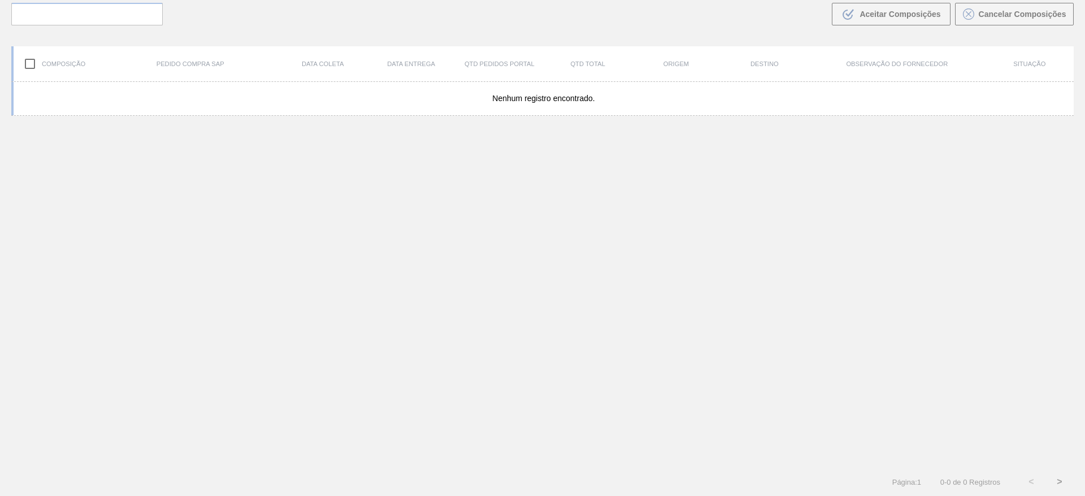
scroll to position [81, 0]
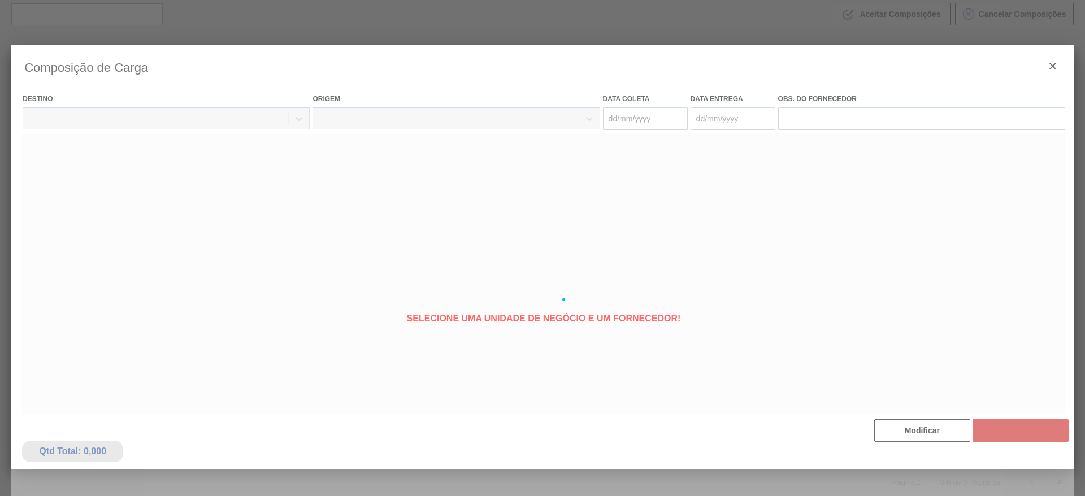
type coleta "[DATE]"
type entrega "[DATE]"
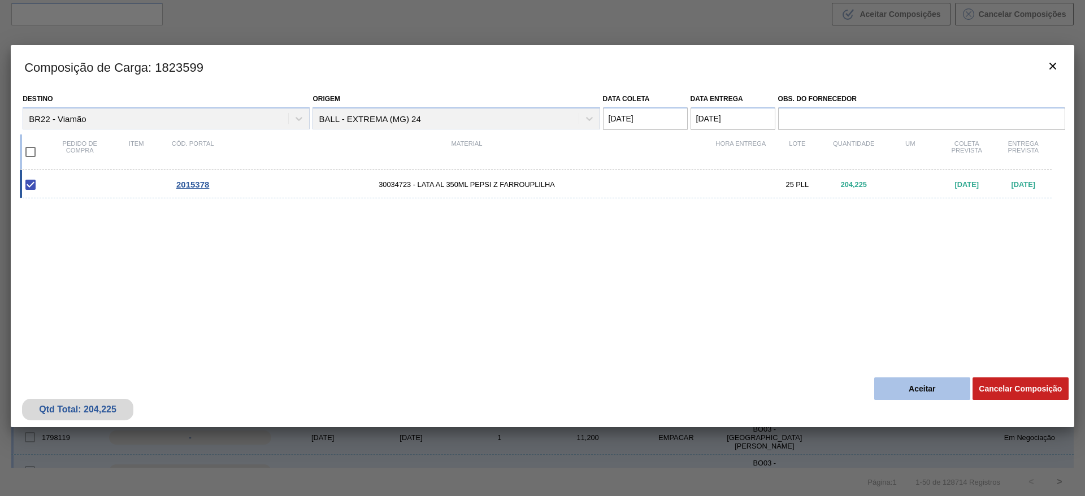
click at [921, 389] on button "Aceitar" at bounding box center [922, 388] width 96 height 23
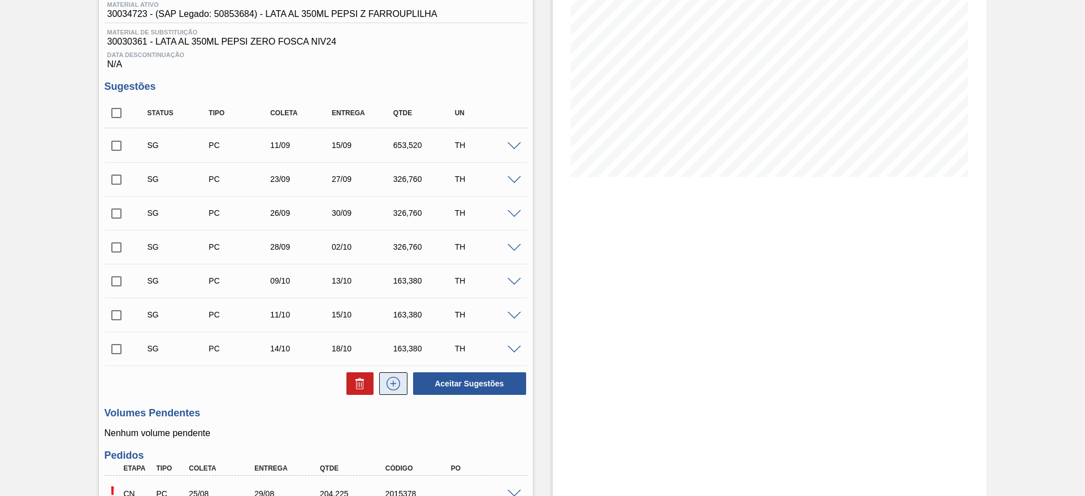
scroll to position [260, 0]
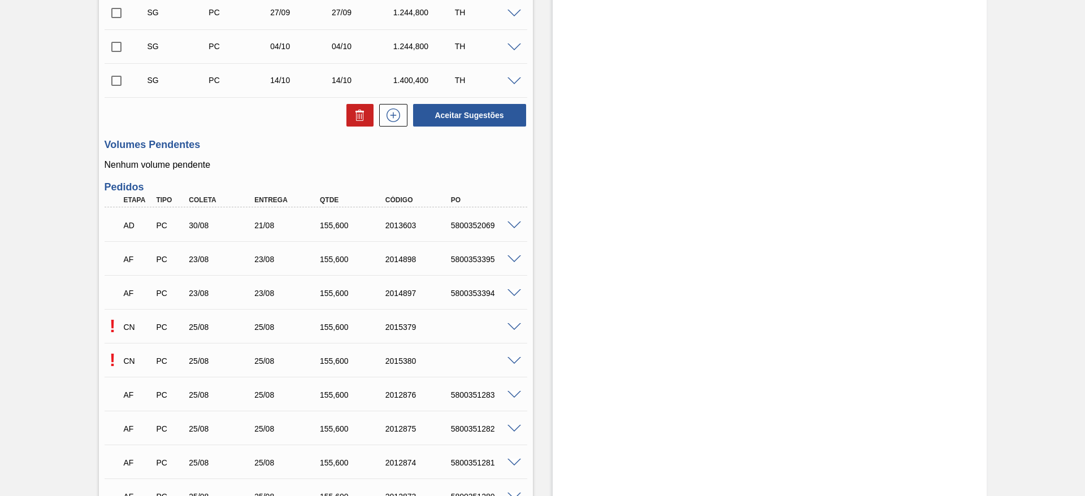
scroll to position [424, 0]
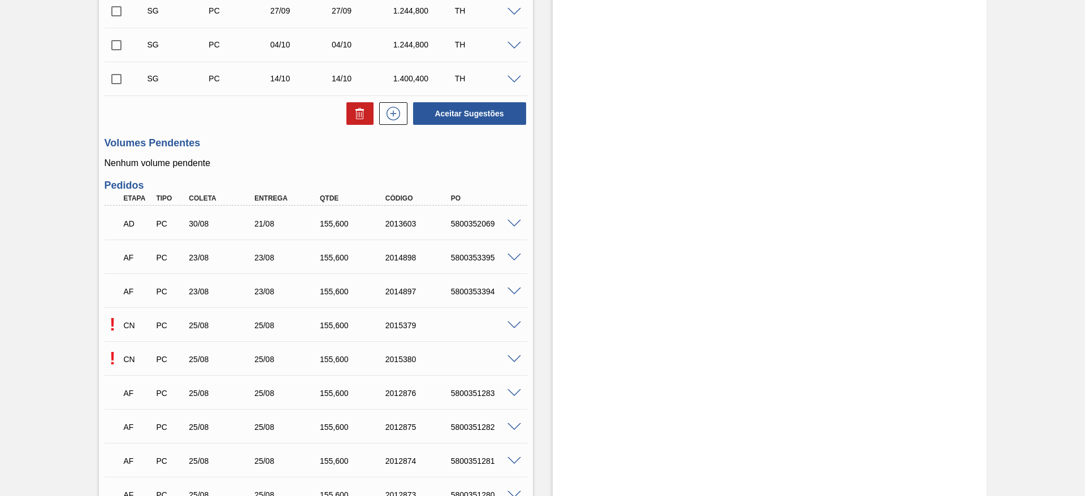
click at [512, 323] on span at bounding box center [514, 325] width 14 height 8
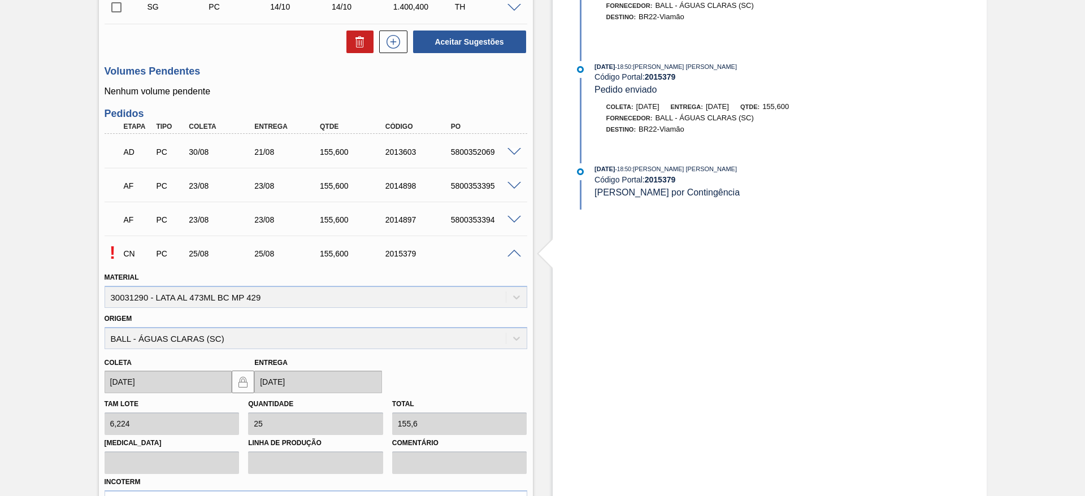
scroll to position [593, 0]
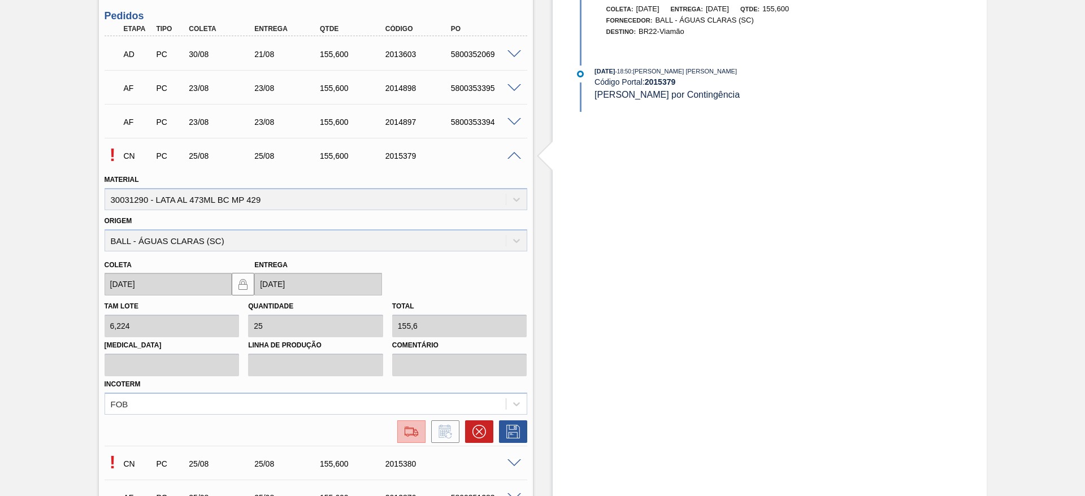
click at [414, 434] on img at bounding box center [411, 432] width 18 height 14
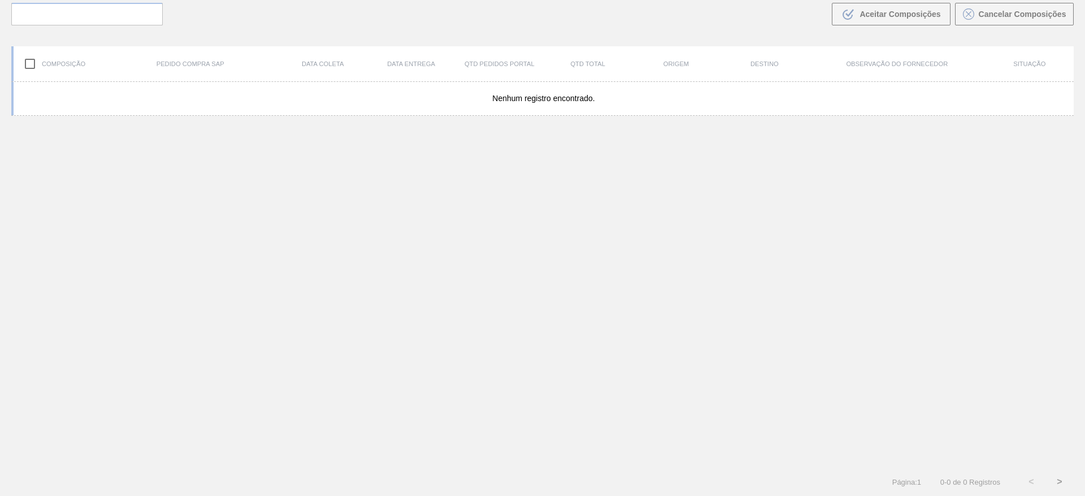
scroll to position [81, 0]
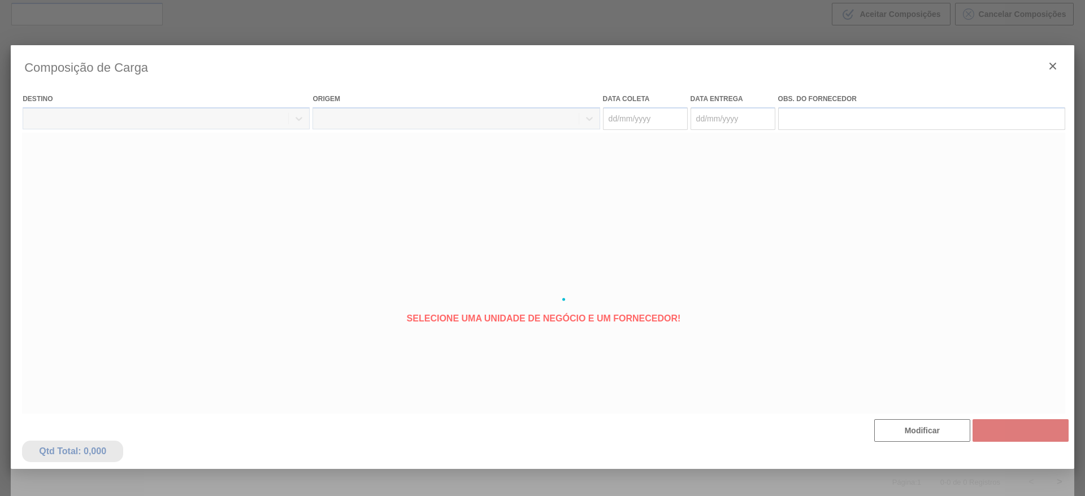
type coleta "[DATE]"
type entrega "[DATE]"
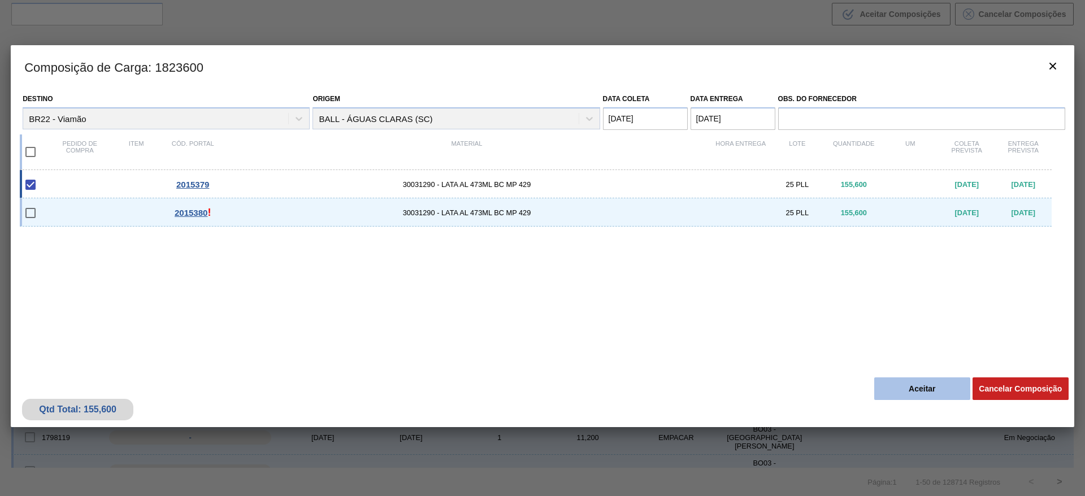
click at [916, 389] on button "Aceitar" at bounding box center [922, 388] width 96 height 23
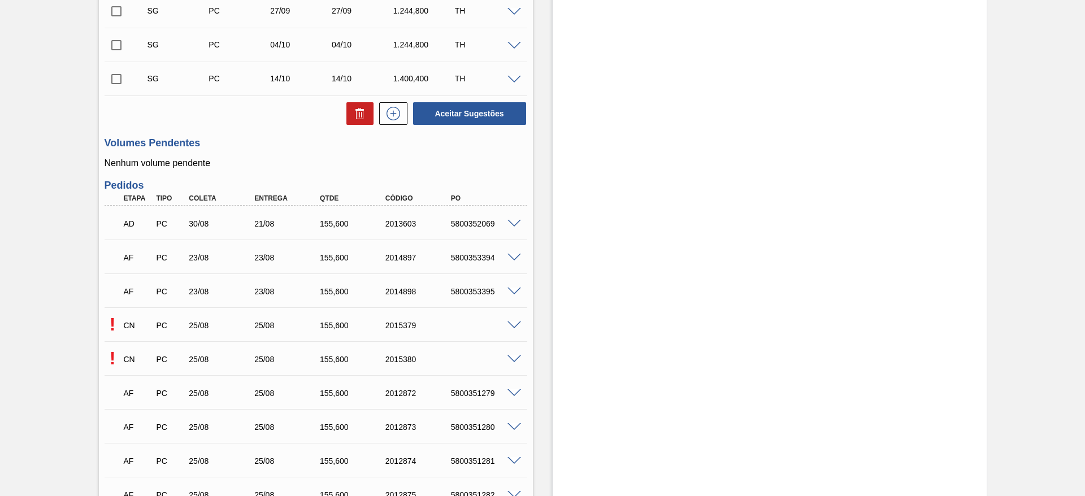
scroll to position [508, 0]
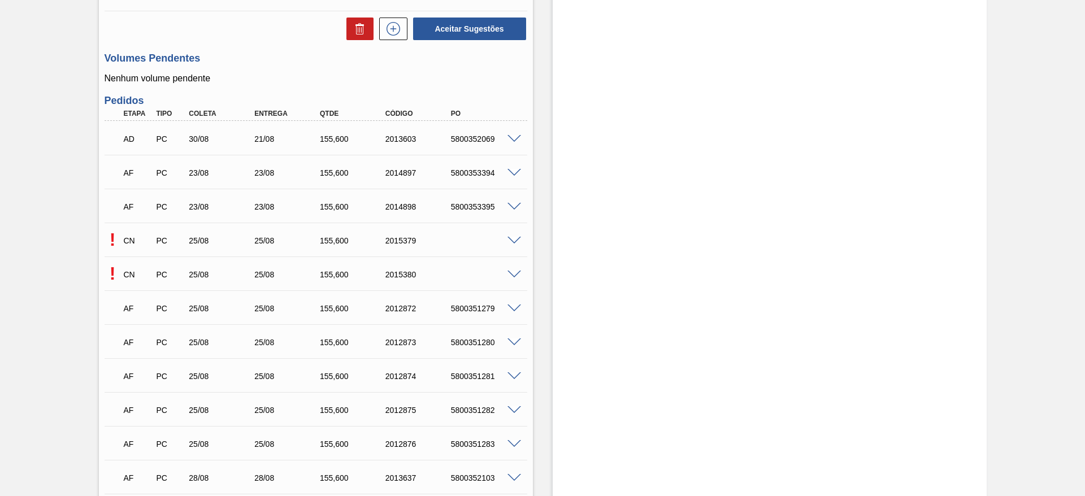
click at [511, 271] on span at bounding box center [514, 275] width 14 height 8
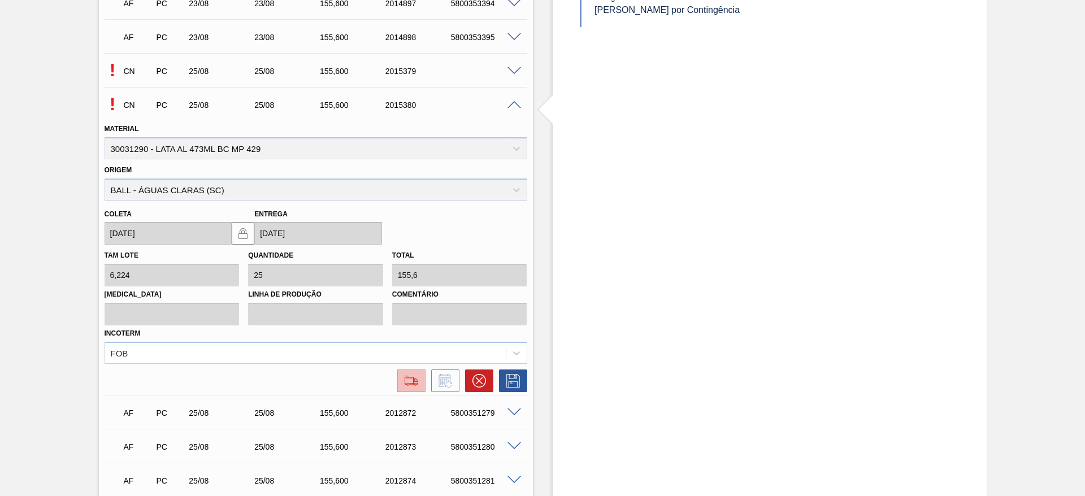
click at [415, 381] on img at bounding box center [411, 381] width 18 height 14
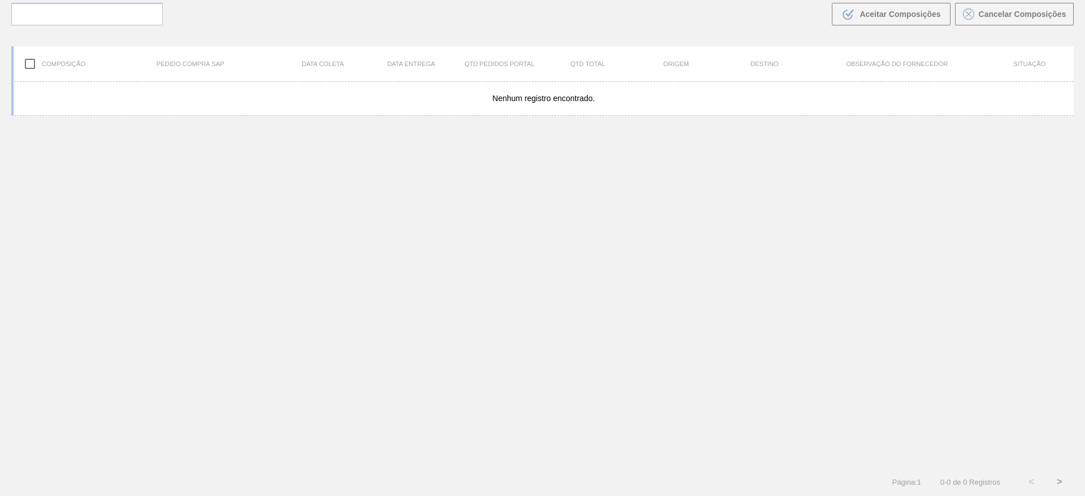
scroll to position [81, 0]
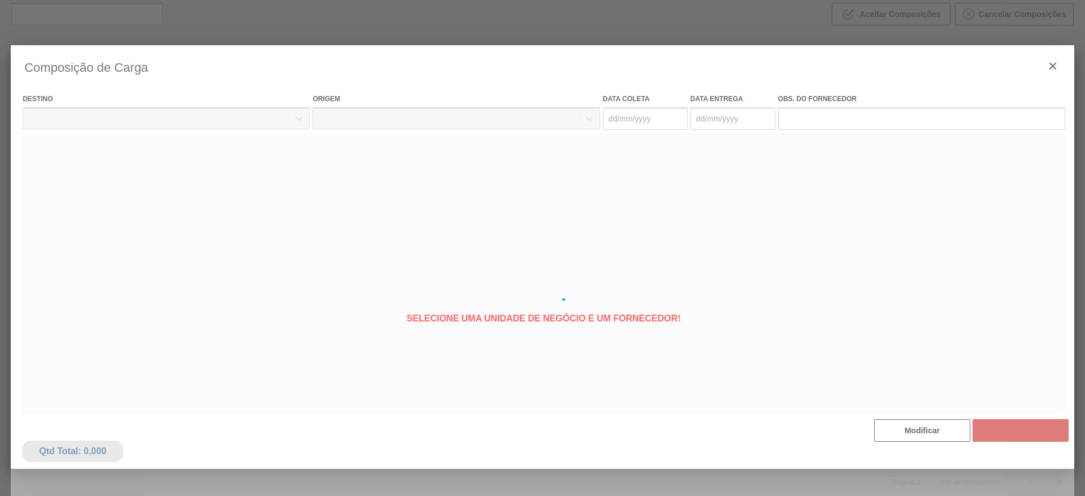
type coleta "[DATE]"
type entrega "[DATE]"
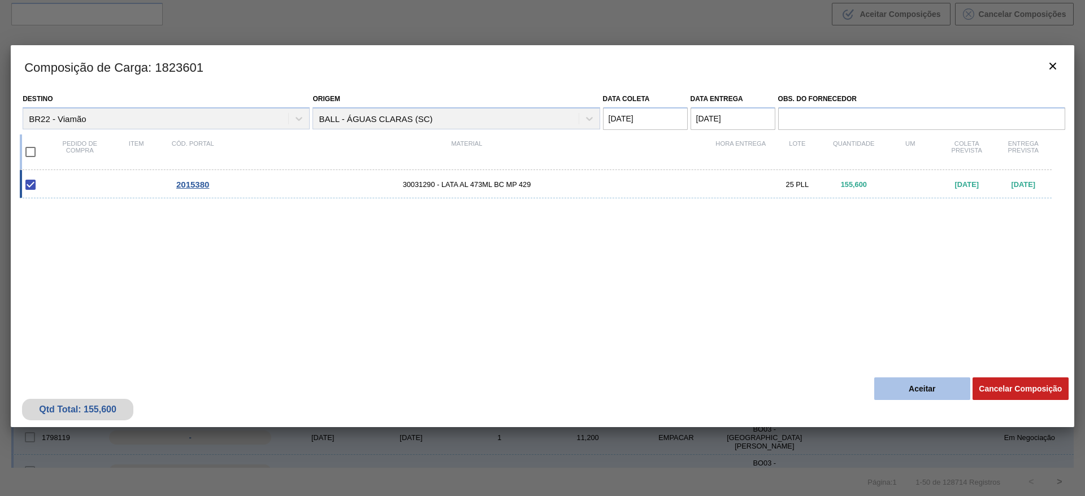
click at [907, 381] on button "Aceitar" at bounding box center [922, 388] width 96 height 23
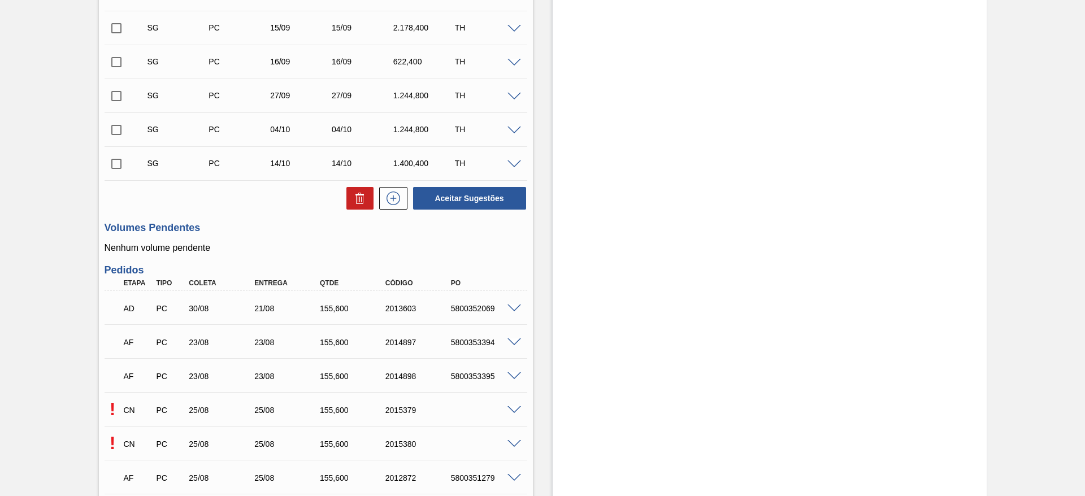
scroll to position [424, 0]
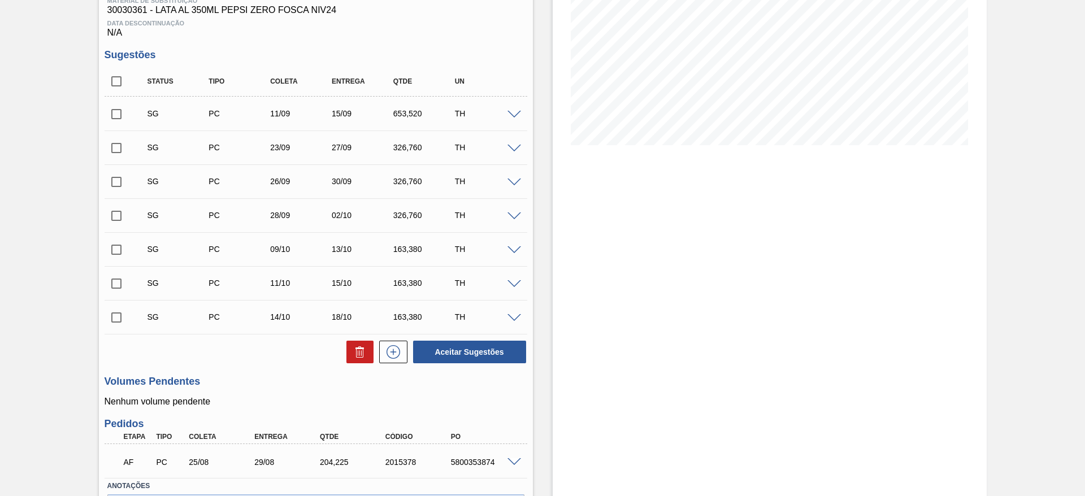
scroll to position [260, 0]
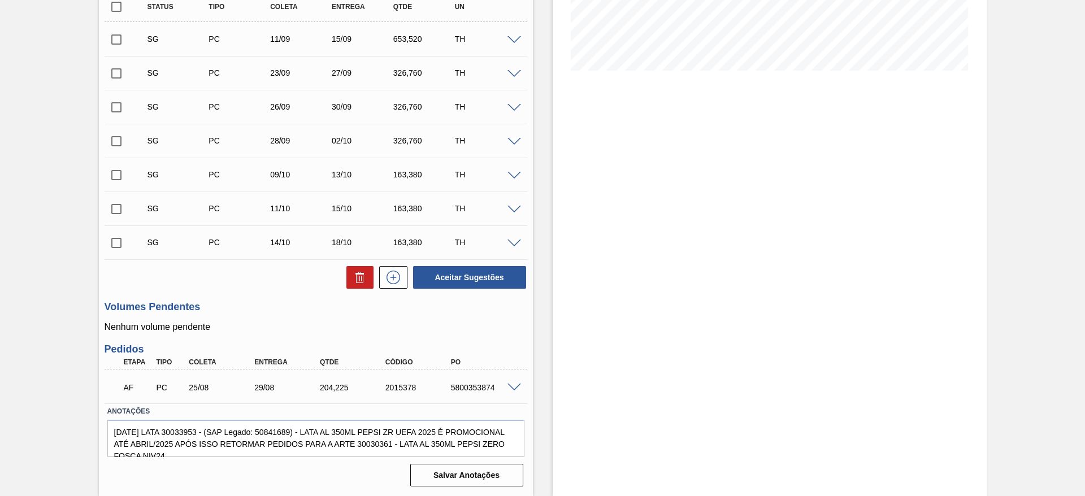
click at [471, 385] on div "5800353874" at bounding box center [484, 387] width 73 height 9
copy div "5800353874"
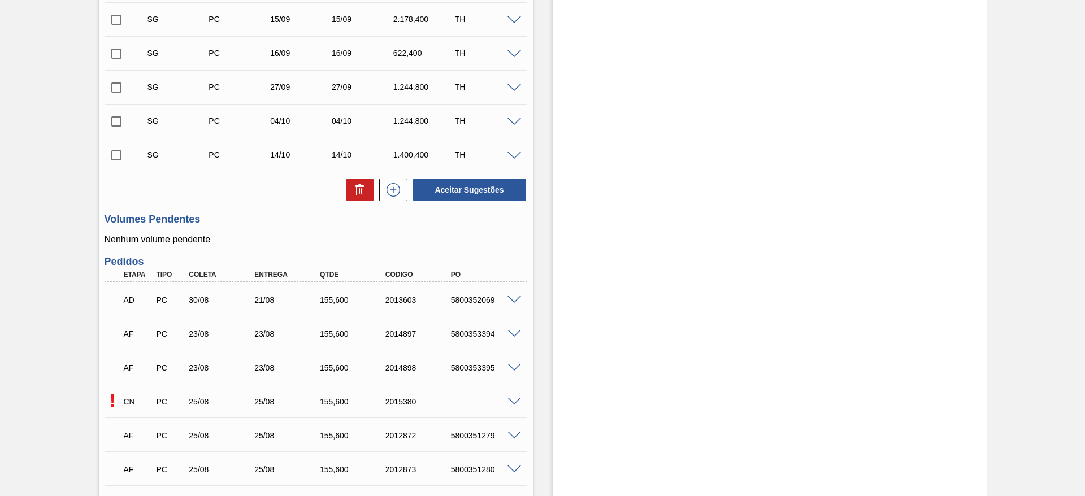
scroll to position [508, 0]
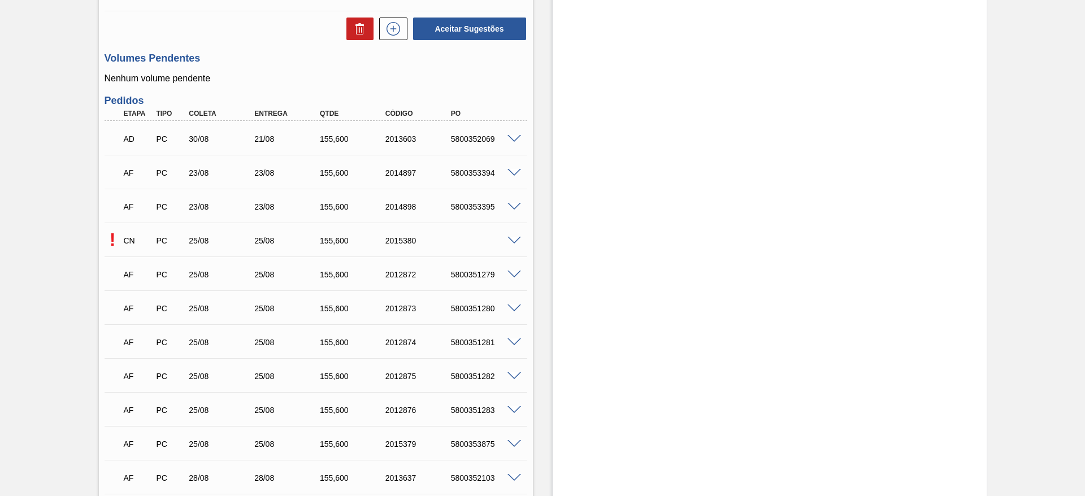
click at [471, 135] on div "5800352069" at bounding box center [484, 138] width 73 height 9
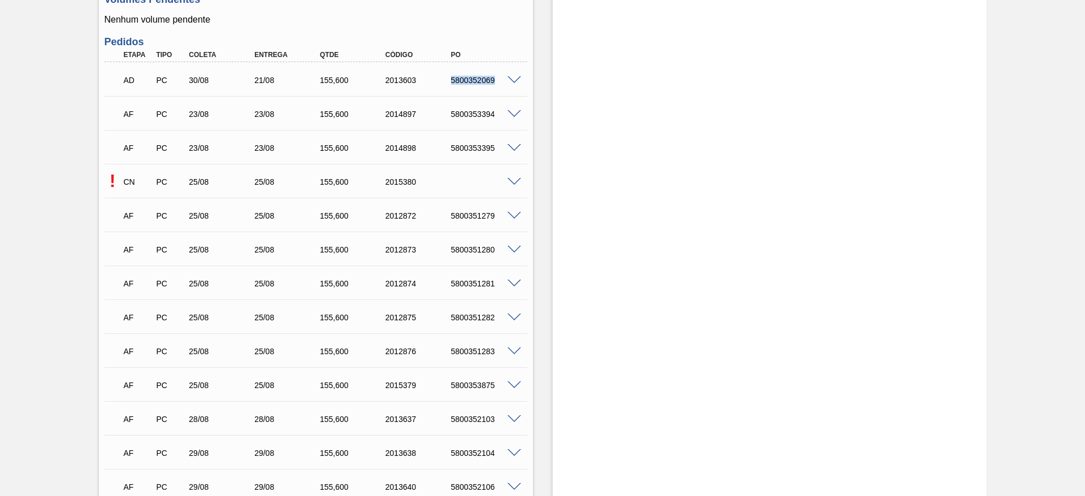
scroll to position [593, 0]
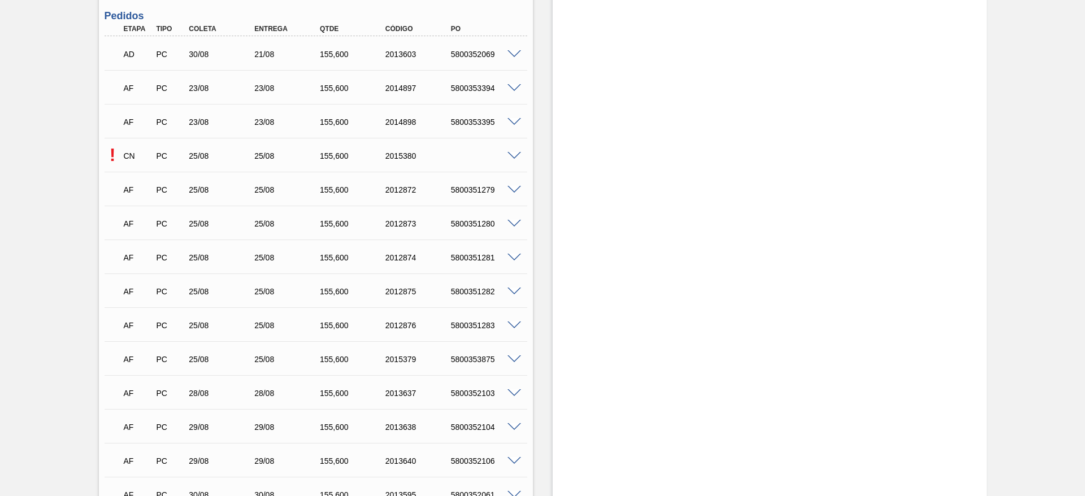
click at [474, 363] on div "5800353875" at bounding box center [484, 359] width 73 height 9
copy div "5800353875"
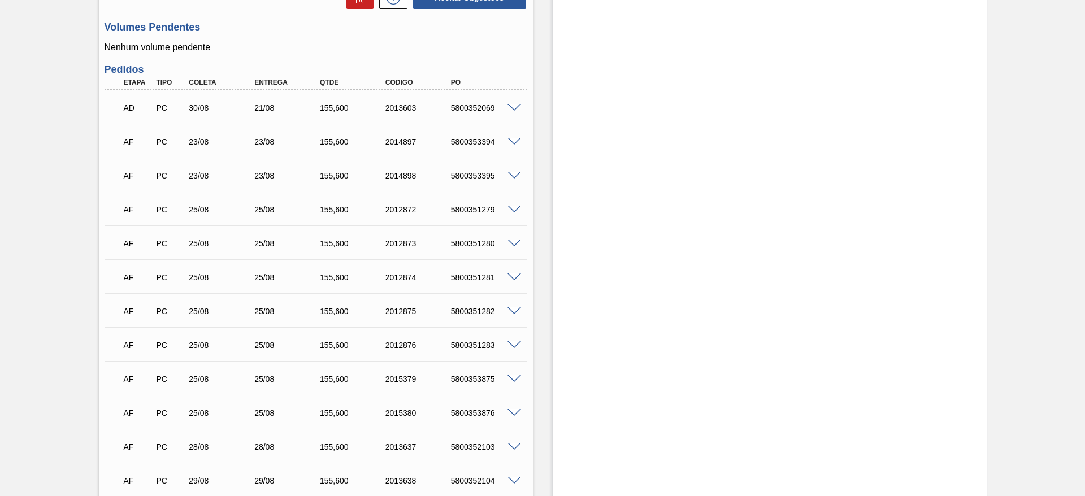
scroll to position [678, 0]
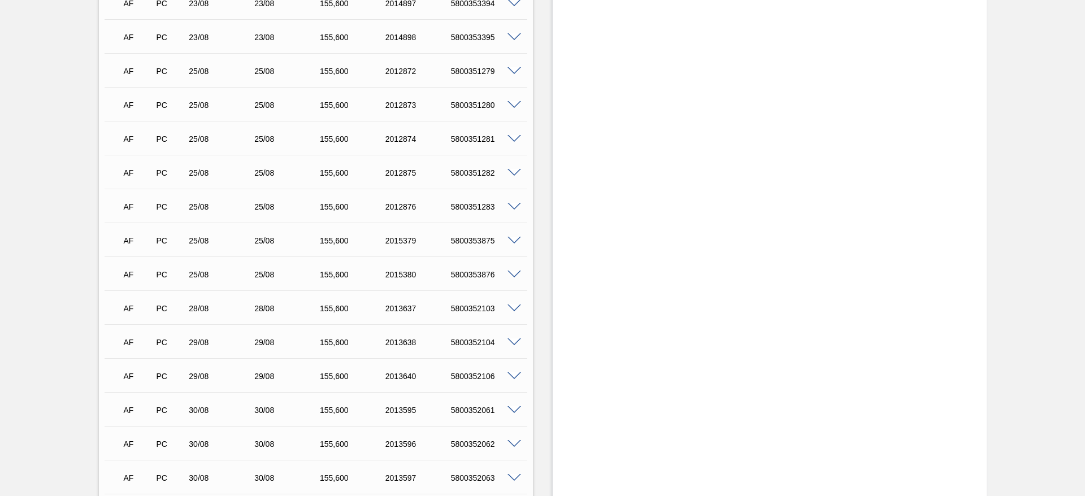
click at [479, 274] on div "5800353876" at bounding box center [484, 274] width 73 height 9
copy div "5800353876"
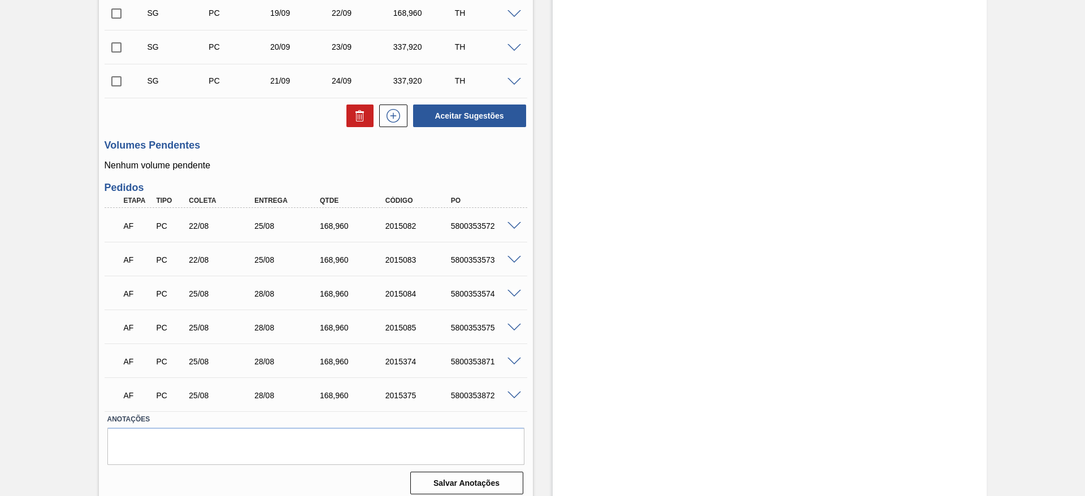
scroll to position [362, 0]
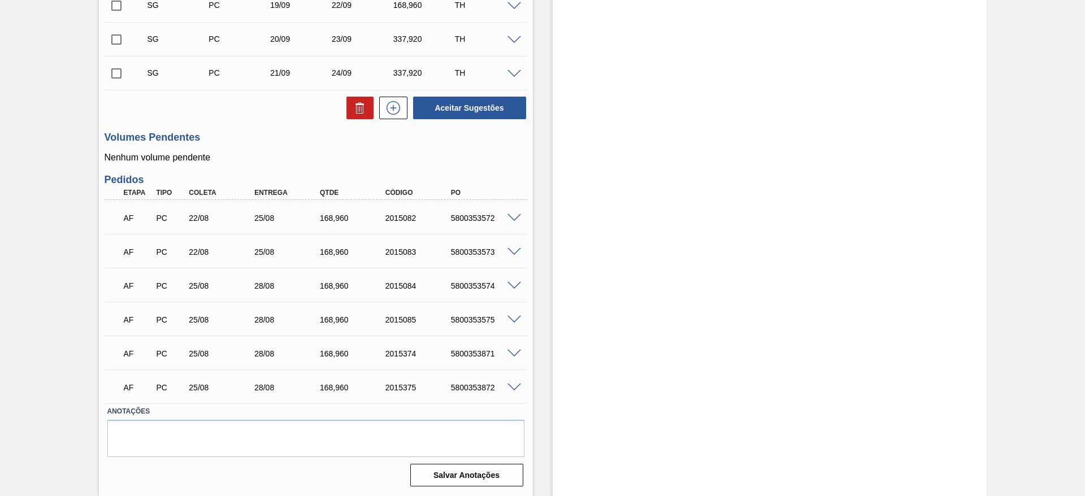
click at [466, 285] on div "5800353574" at bounding box center [484, 285] width 73 height 9
copy div "5800353574"
click at [460, 320] on div "5800353575" at bounding box center [484, 319] width 73 height 9
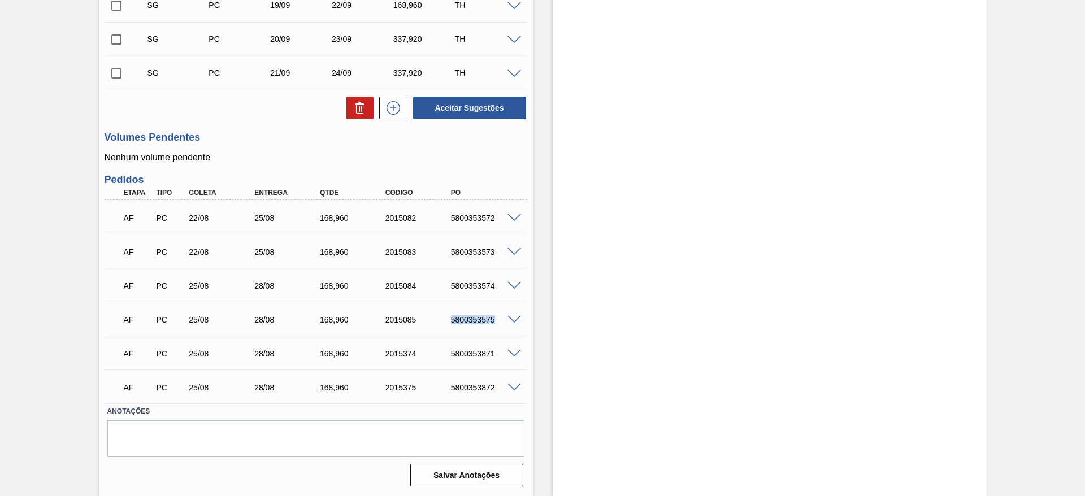
copy div "5800353575"
click at [469, 350] on div "5800353871" at bounding box center [484, 353] width 73 height 9
copy div "5800353871"
click at [472, 384] on div "5800353872" at bounding box center [484, 387] width 73 height 9
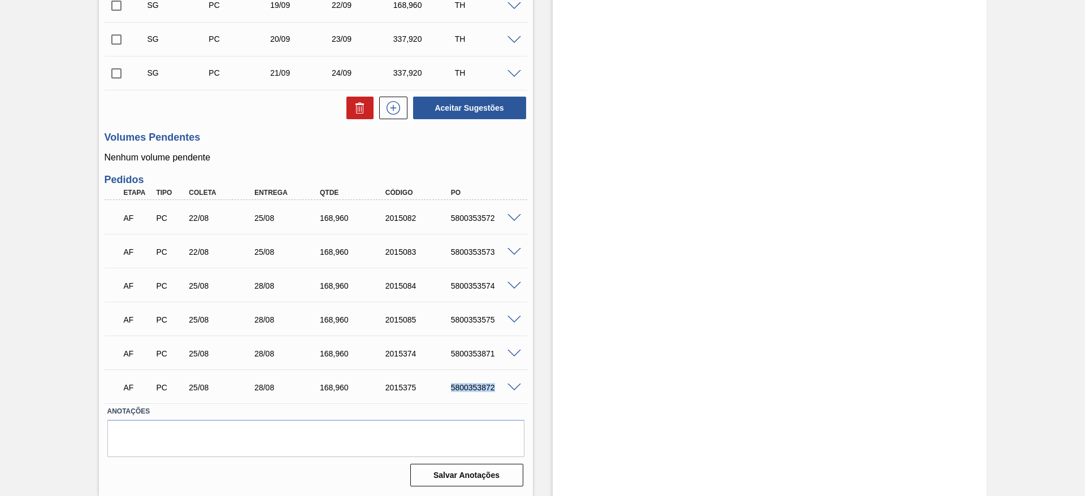
click at [472, 384] on div "5800353872" at bounding box center [484, 387] width 73 height 9
copy div "5800353872"
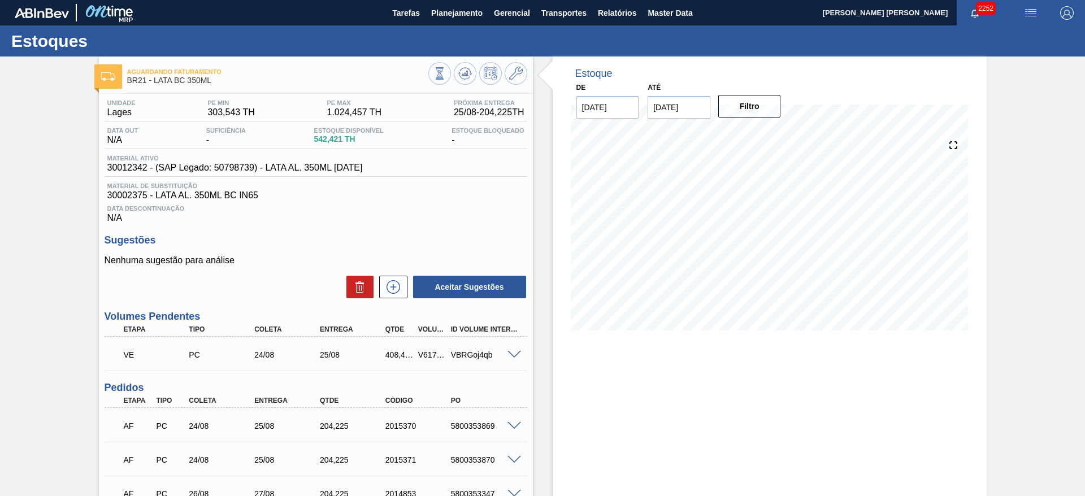
scroll to position [169, 0]
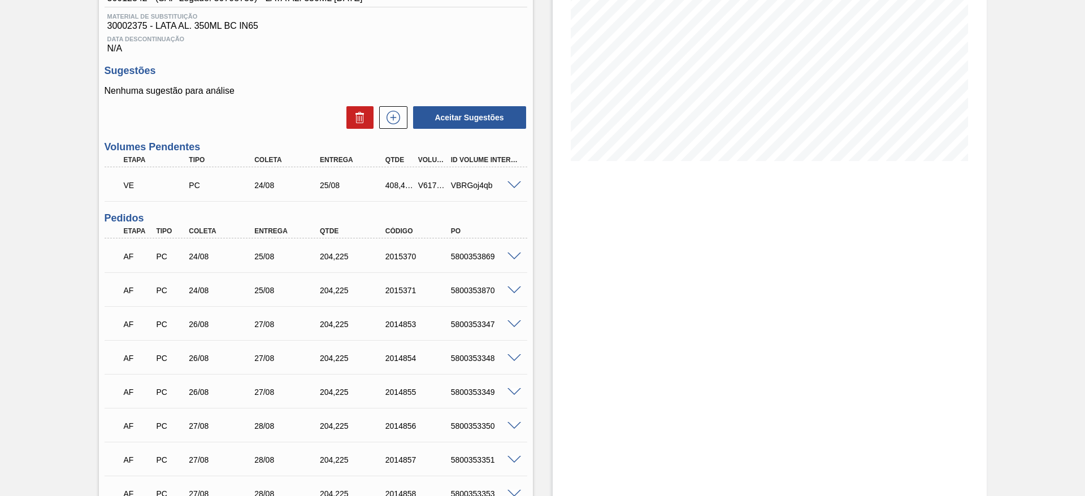
click at [480, 256] on div "5800353869" at bounding box center [484, 256] width 73 height 9
copy div "5800353869"
click at [476, 288] on div "5800353870" at bounding box center [484, 290] width 73 height 9
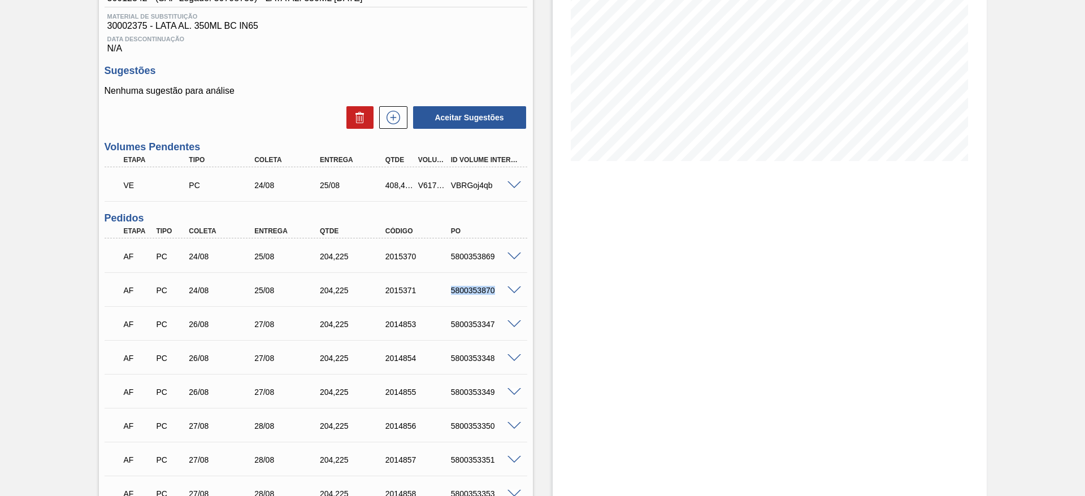
copy div "5800353870"
click at [514, 187] on span at bounding box center [514, 185] width 14 height 8
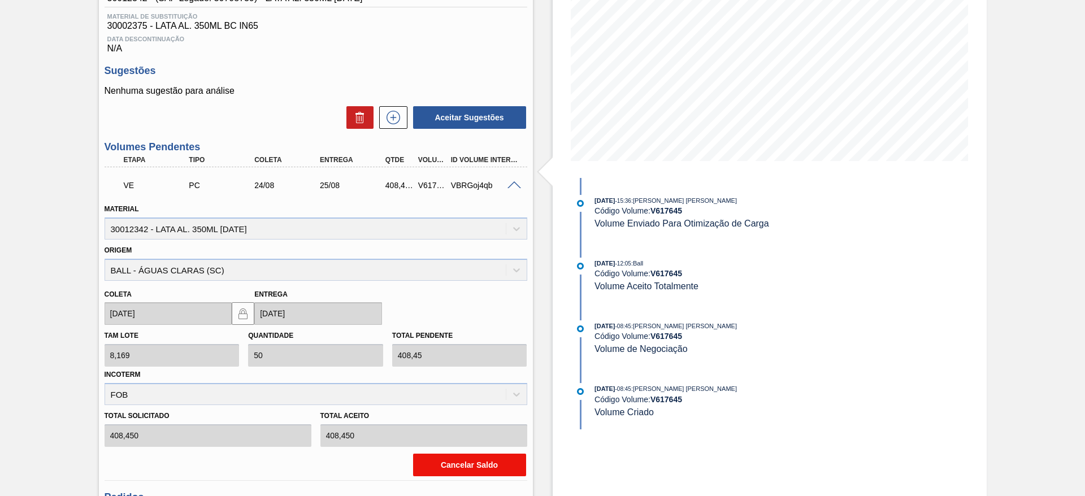
click at [468, 465] on button "Cancelar Saldo" at bounding box center [469, 465] width 113 height 23
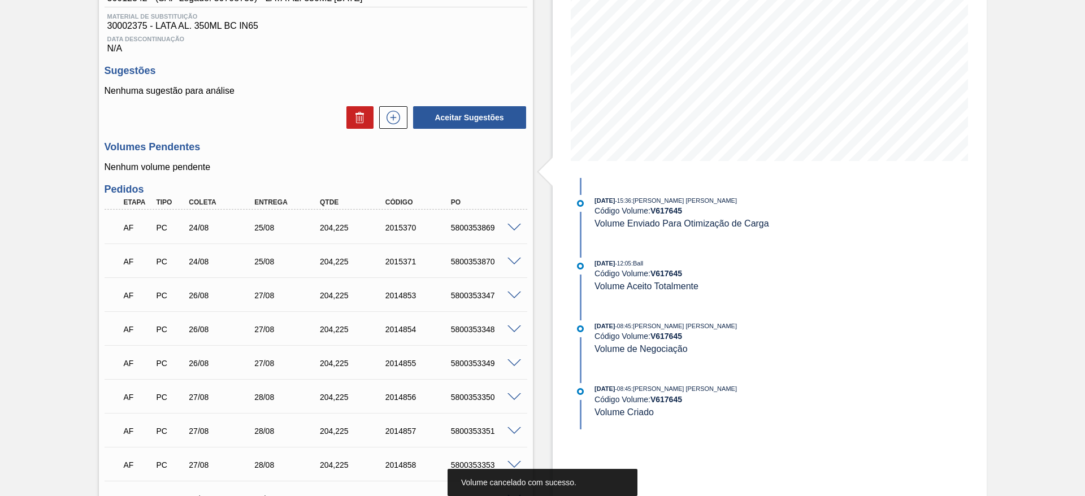
scroll to position [0, 0]
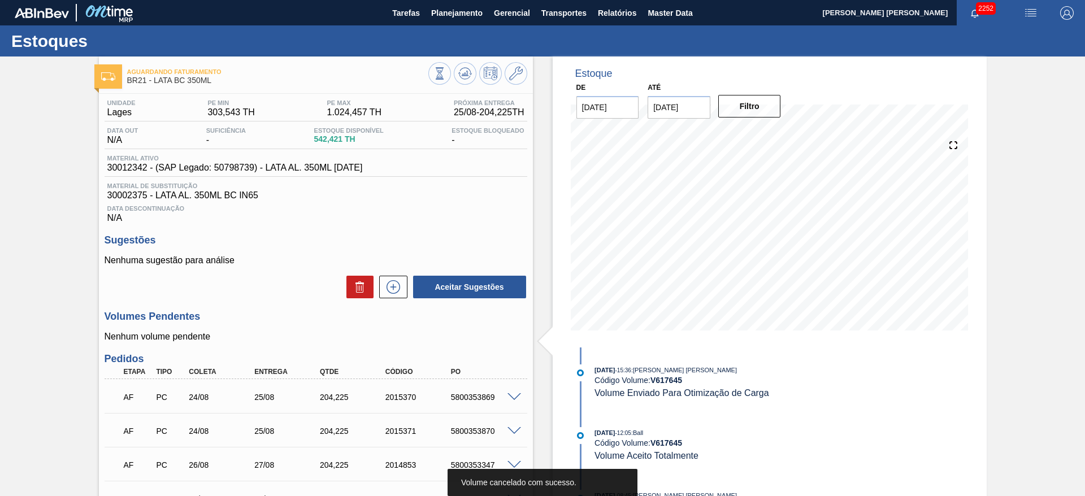
click at [1025, 8] on img "button" at bounding box center [1031, 13] width 14 height 14
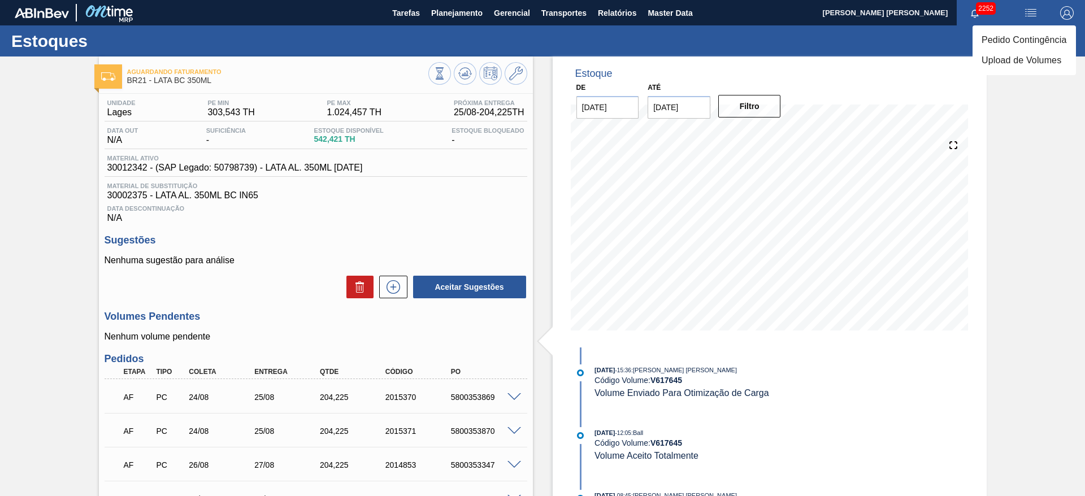
click at [988, 37] on li "Pedido Contingência" at bounding box center [1023, 40] width 103 height 20
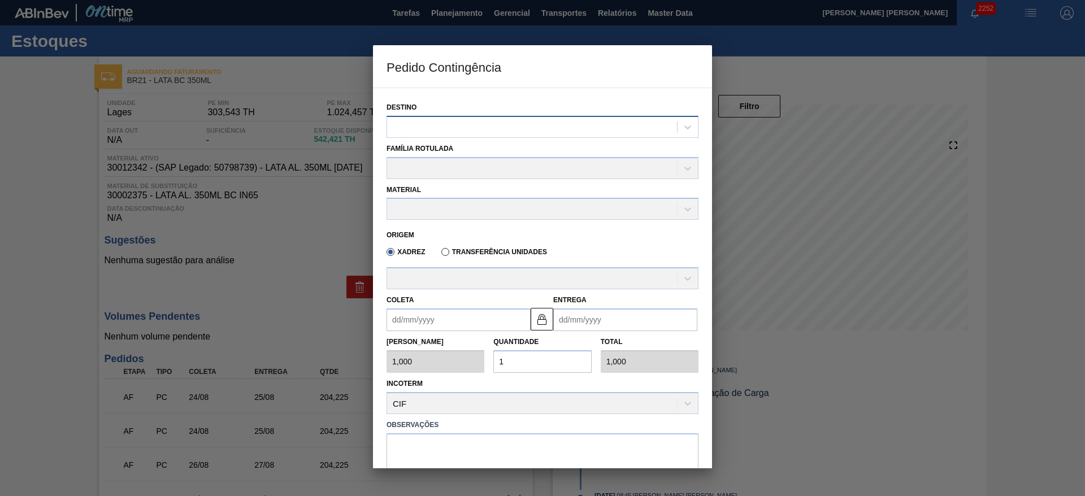
click at [520, 125] on div at bounding box center [532, 127] width 290 height 16
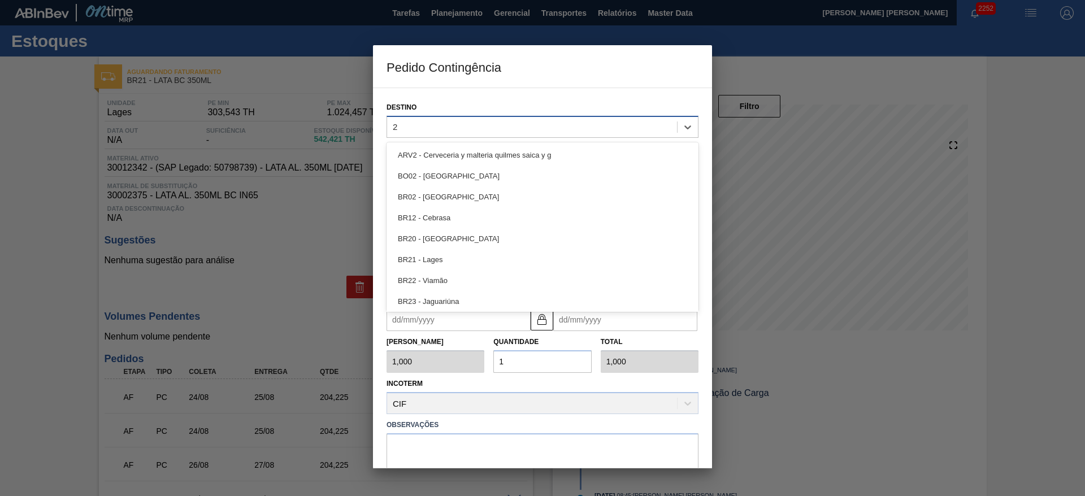
type input "21"
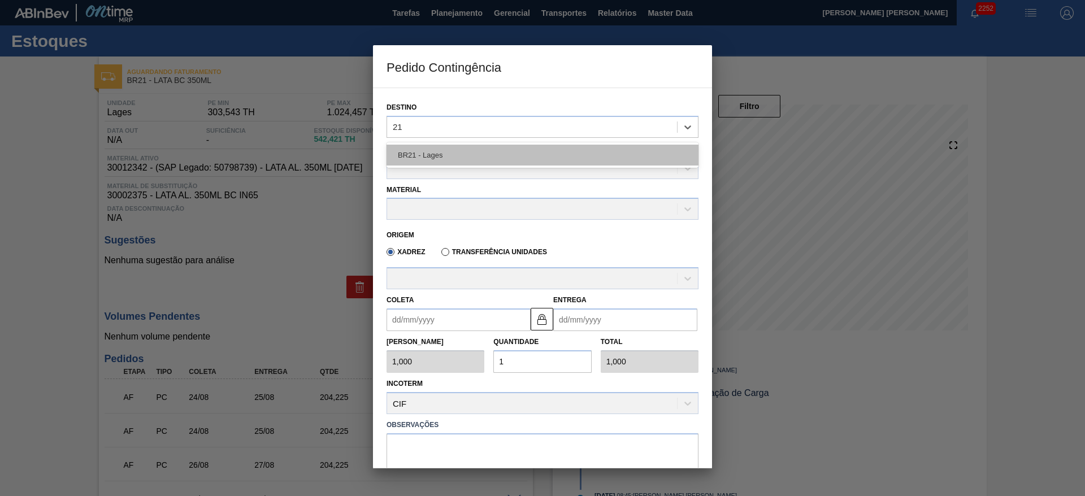
click at [457, 150] on div "BR21 - Lages" at bounding box center [542, 155] width 312 height 21
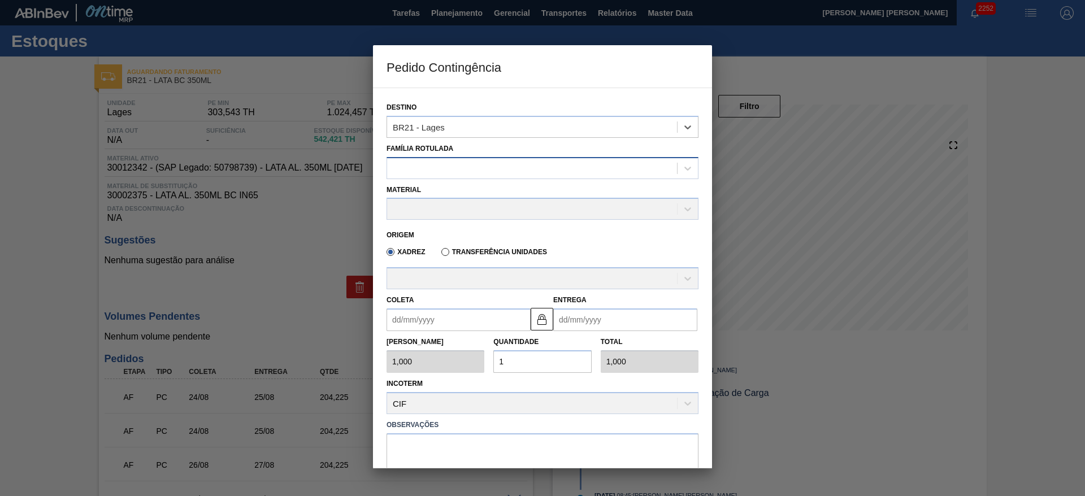
click at [439, 171] on div at bounding box center [532, 168] width 290 height 16
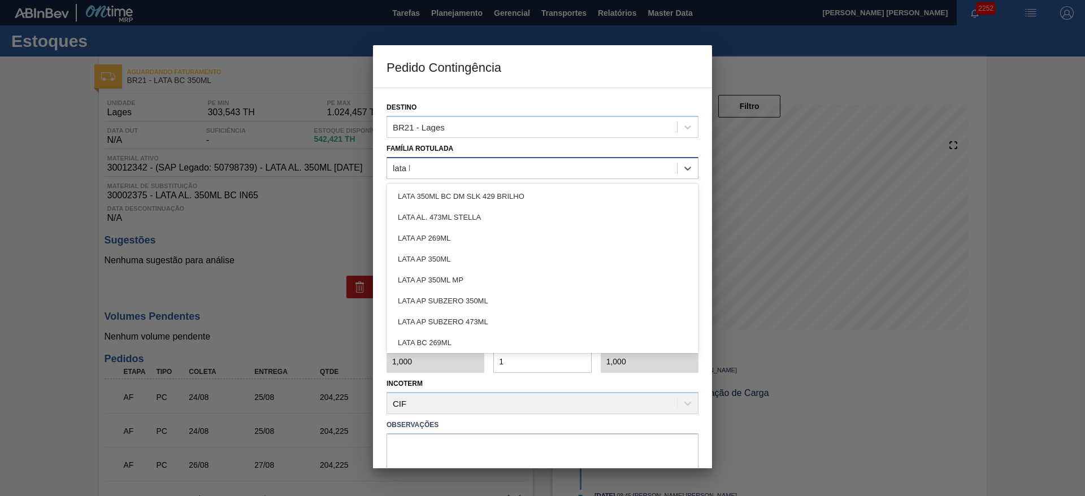
type Rotulada "lata bc"
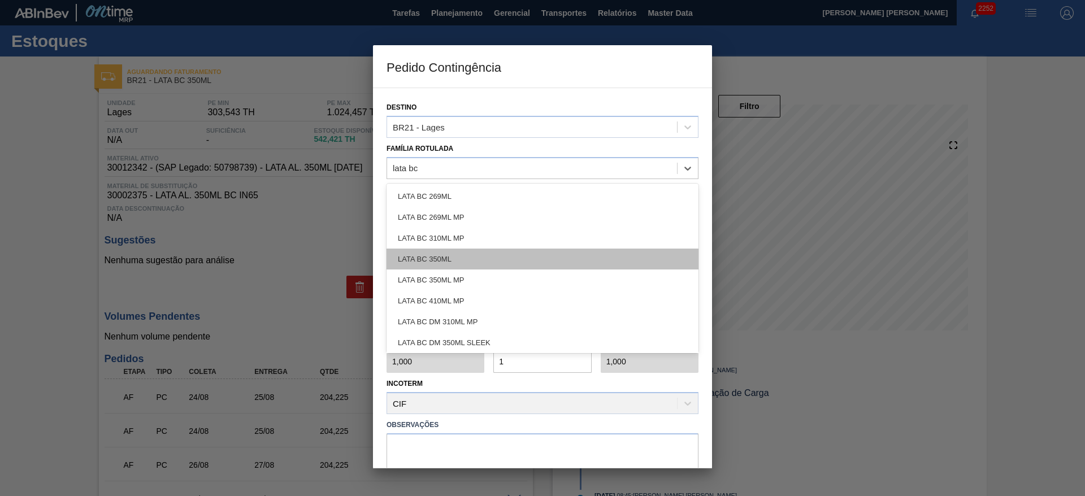
click at [460, 250] on div "LATA BC 350ML" at bounding box center [542, 259] width 312 height 21
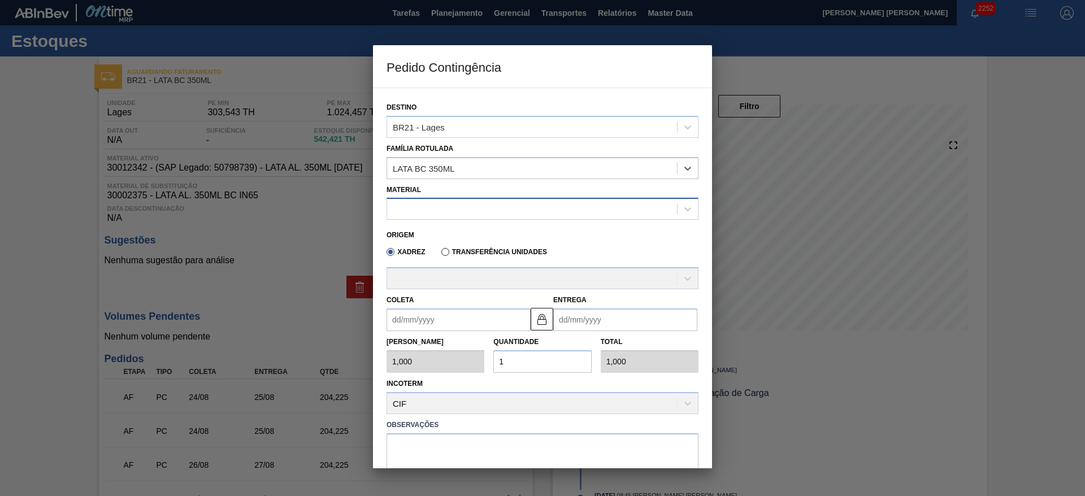
click at [463, 203] on div at bounding box center [532, 209] width 290 height 16
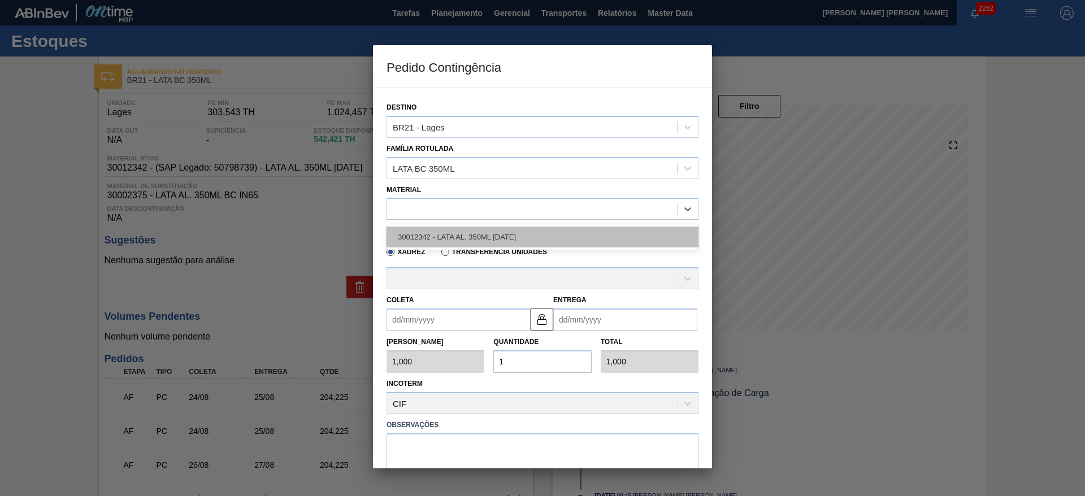
click at [467, 229] on div "30012342 - LATA AL. 350ML [DATE]" at bounding box center [542, 237] width 312 height 21
type input "8,169"
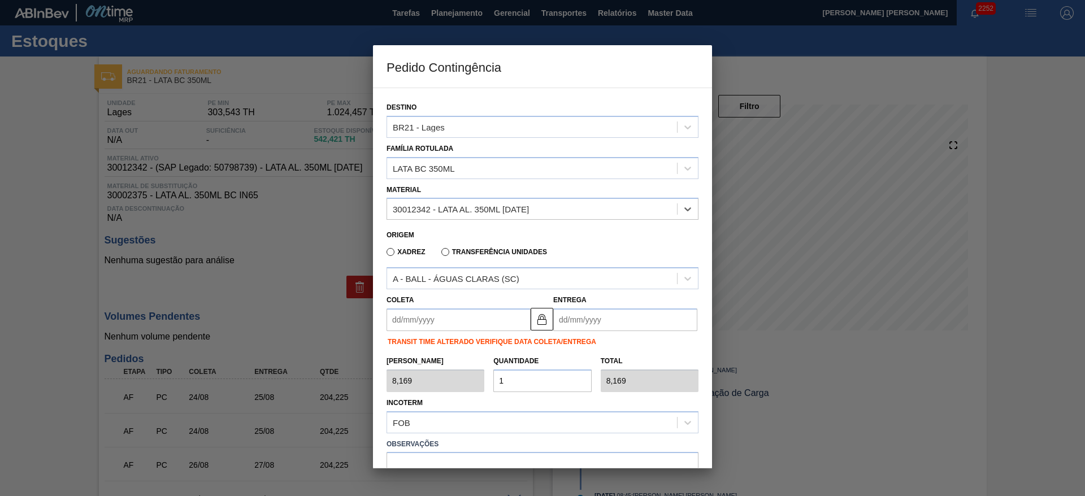
click at [450, 324] on input "Coleta" at bounding box center [458, 319] width 144 height 23
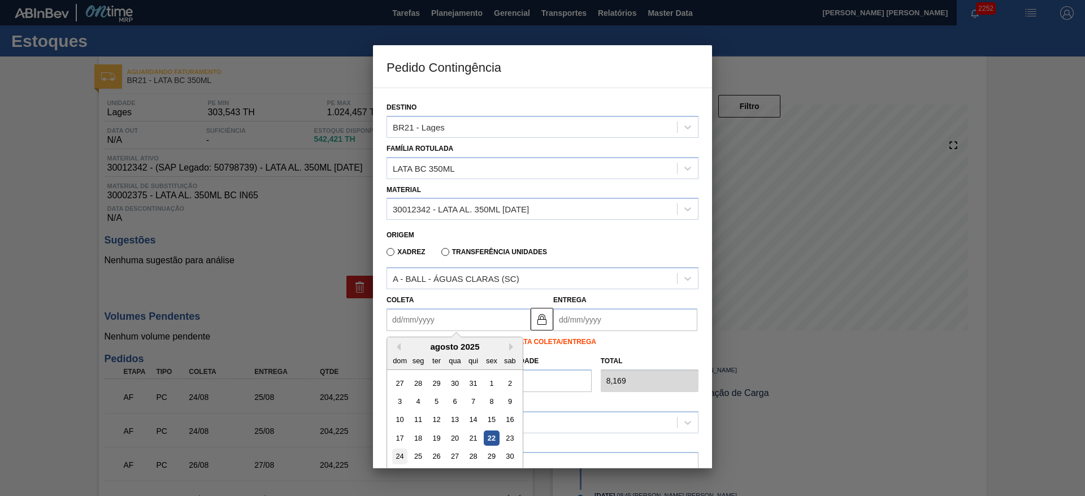
click at [403, 460] on div "24" at bounding box center [399, 456] width 15 height 15
type input "[DATE]"
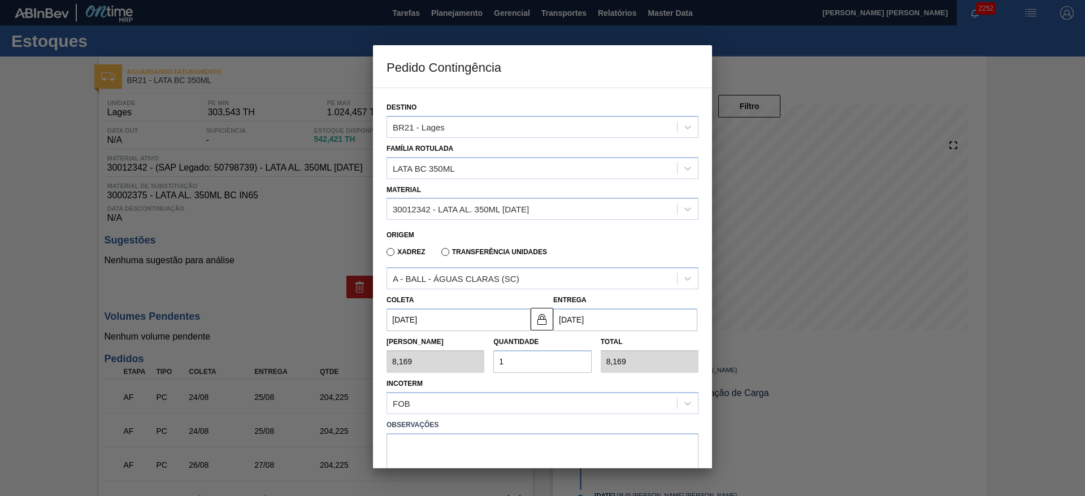
drag, startPoint x: 528, startPoint y: 359, endPoint x: 489, endPoint y: 359, distance: 39.0
click at [493, 359] on input "1" at bounding box center [542, 361] width 98 height 23
type input "2"
type input "16,338"
type input "25"
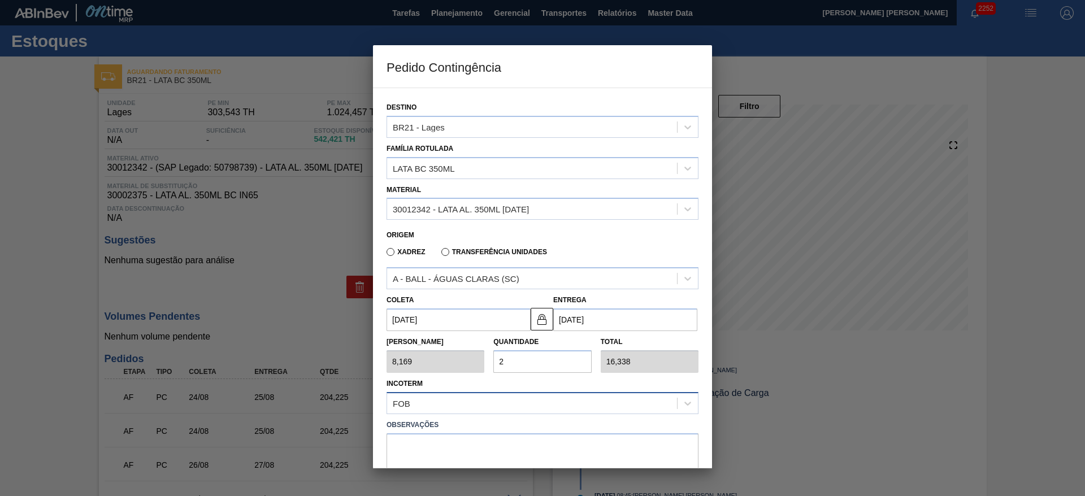
type input "204,225"
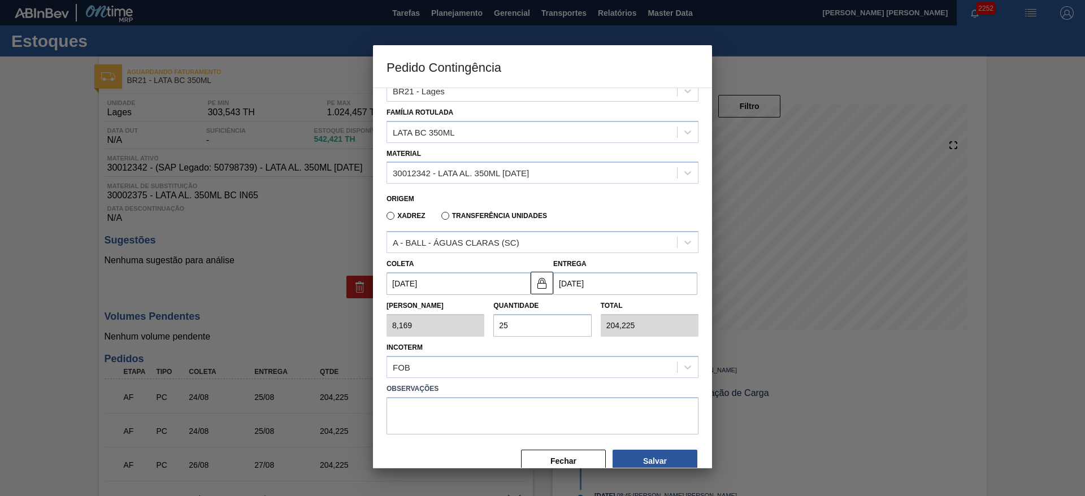
scroll to position [58, 0]
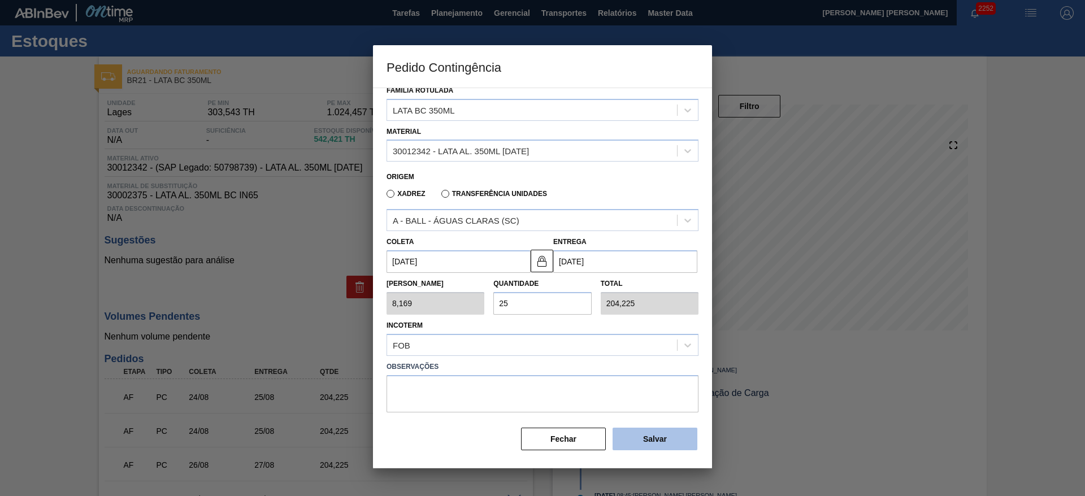
type input "25"
click at [638, 429] on button "Salvar" at bounding box center [654, 439] width 85 height 23
type input "1,000"
type input "1"
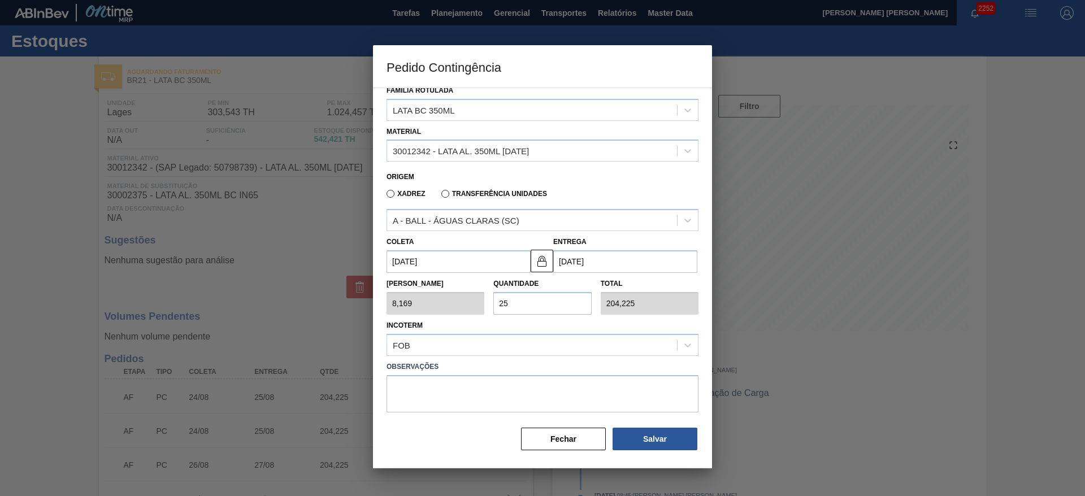
type input "1,000"
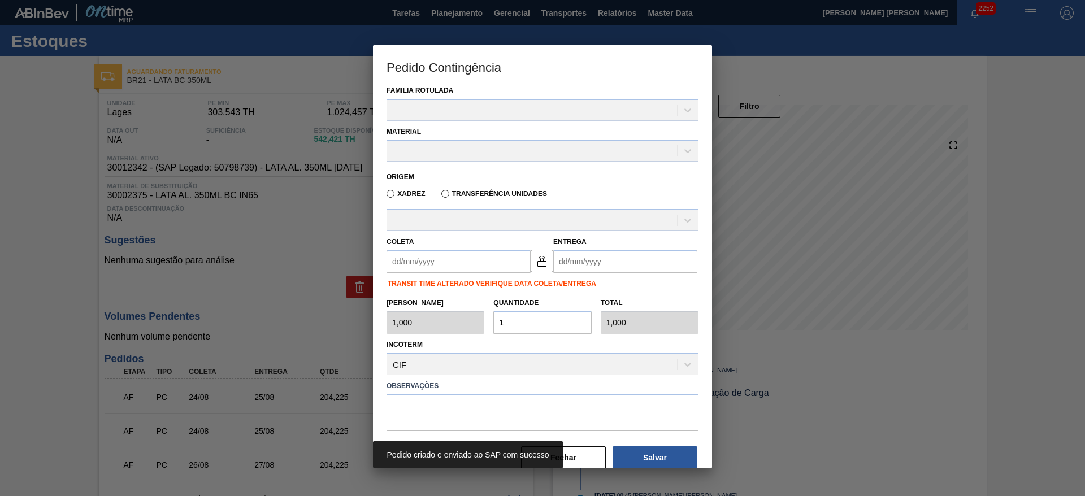
click at [997, 263] on div at bounding box center [542, 248] width 1085 height 496
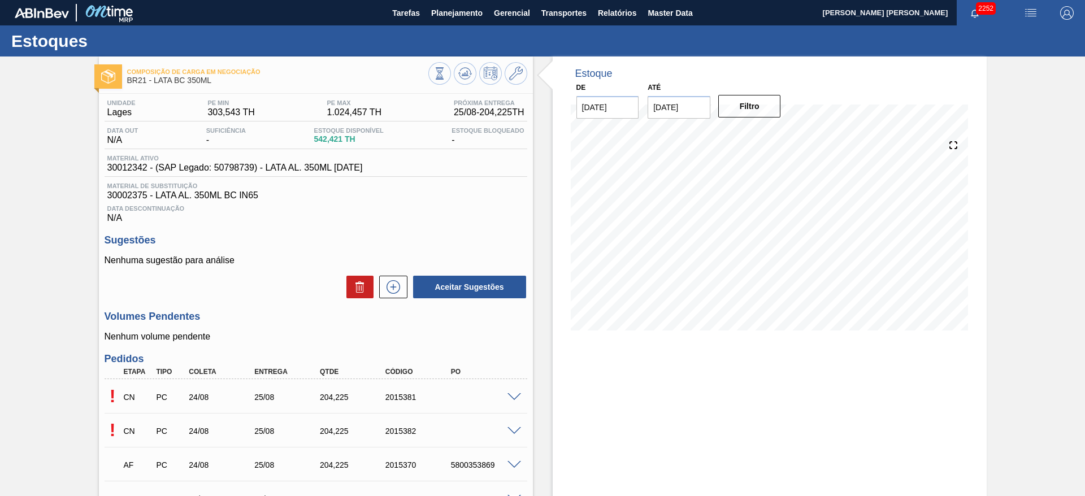
click at [511, 396] on span at bounding box center [514, 397] width 14 height 8
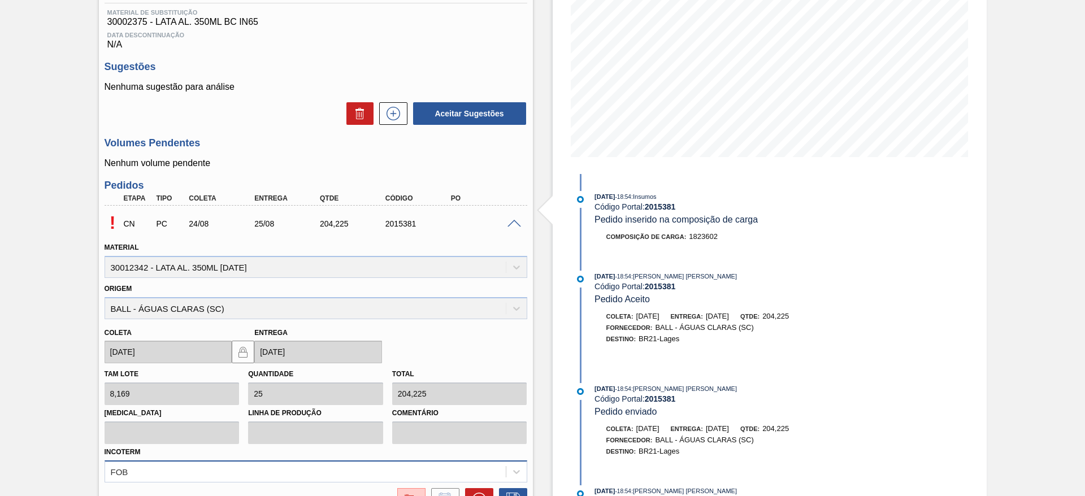
scroll to position [254, 0]
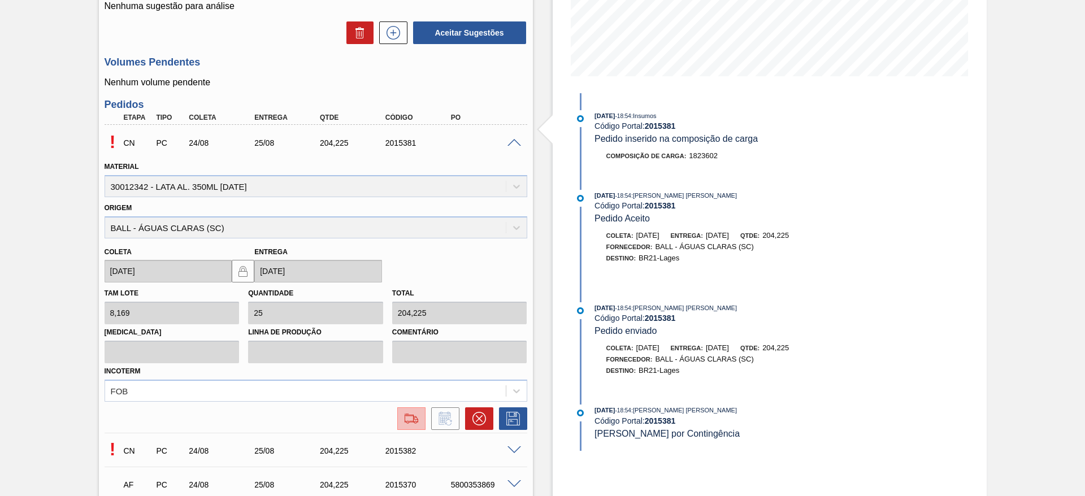
click at [408, 413] on img at bounding box center [411, 419] width 18 height 14
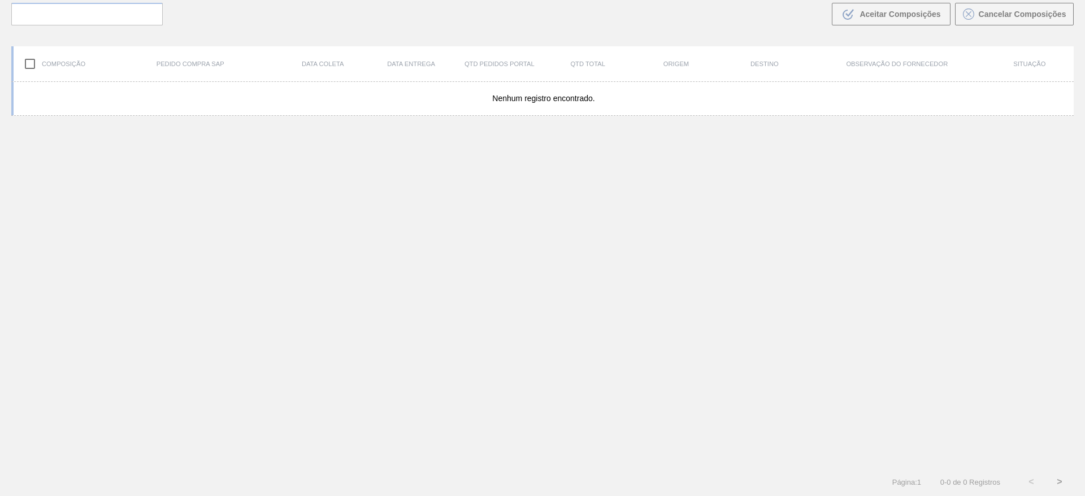
scroll to position [81, 0]
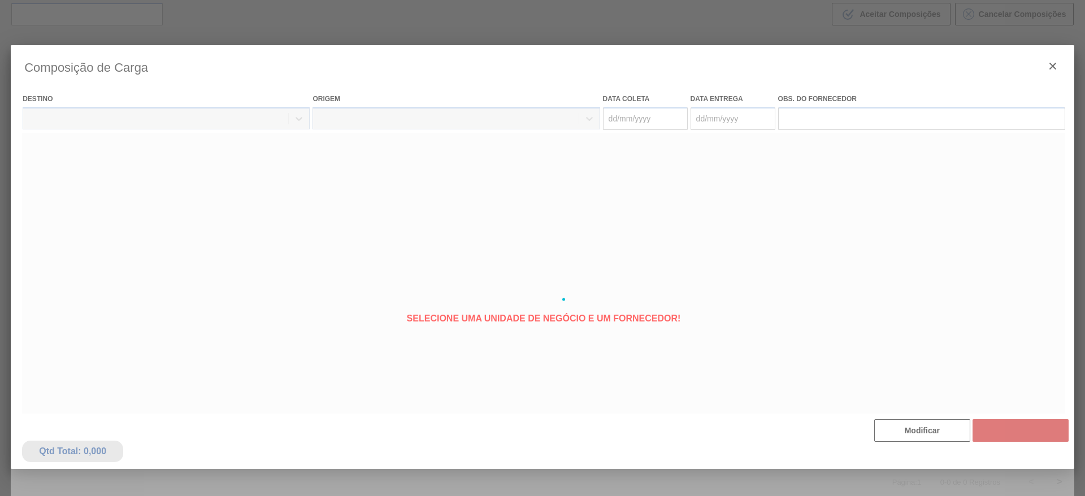
type coleta "[DATE]"
type entrega "[DATE]"
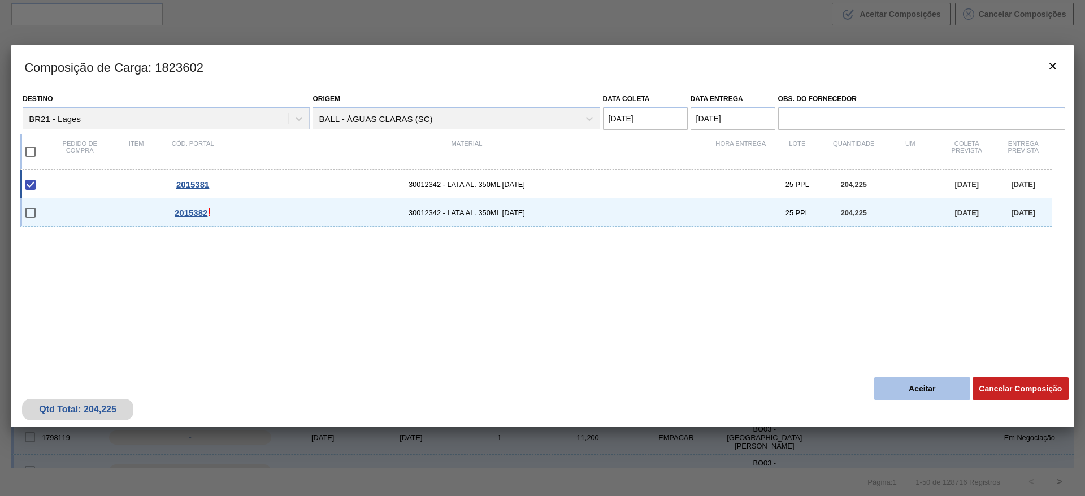
click at [899, 391] on button "Aceitar" at bounding box center [922, 388] width 96 height 23
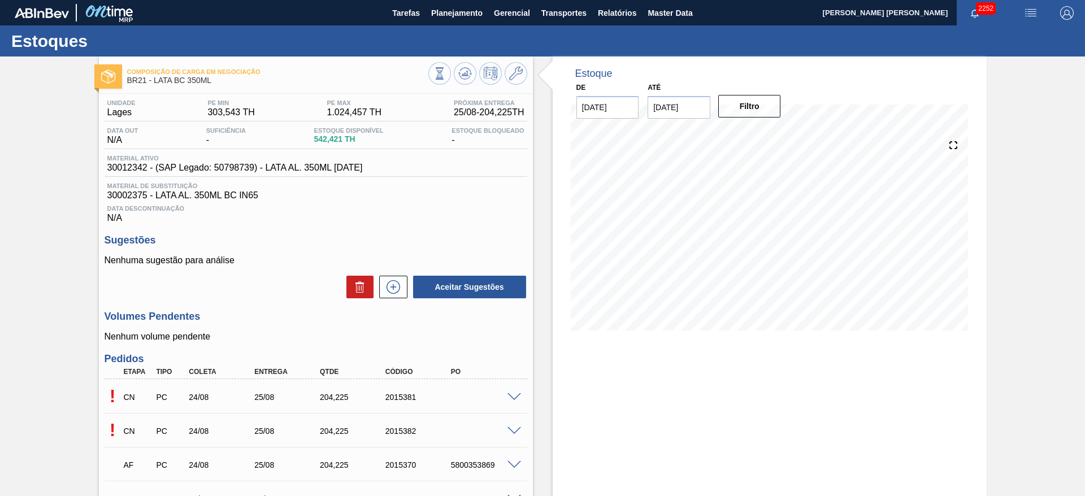
click at [515, 429] on span at bounding box center [514, 431] width 14 height 8
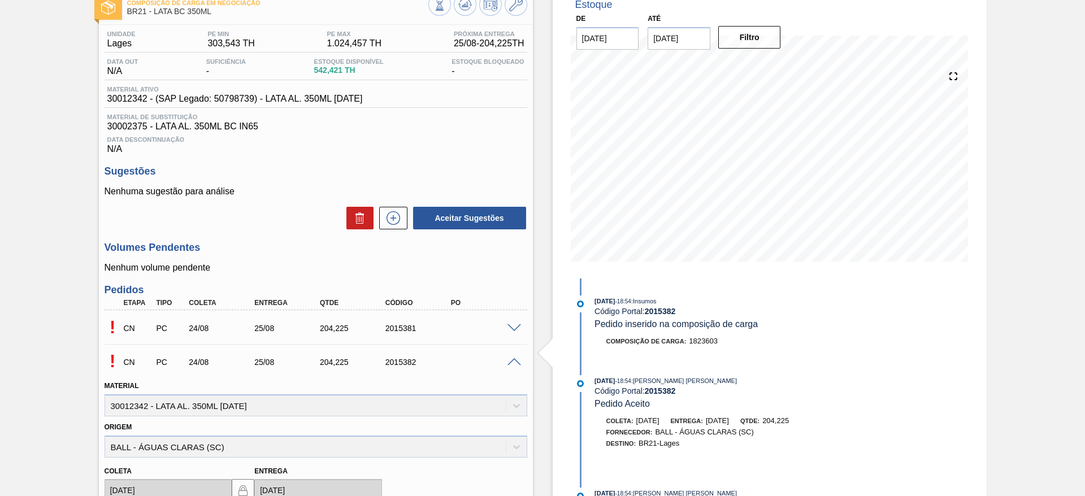
scroll to position [254, 0]
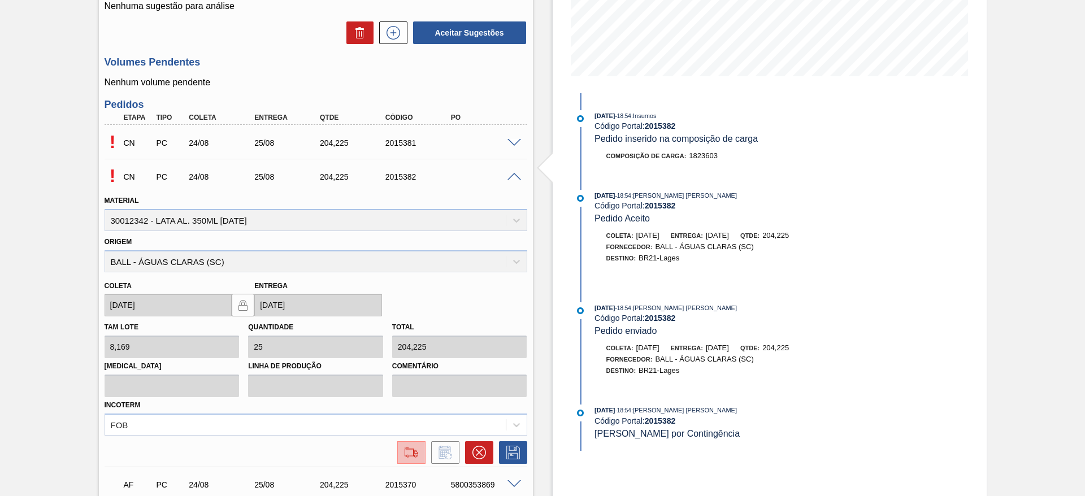
click at [405, 450] on img at bounding box center [411, 453] width 18 height 14
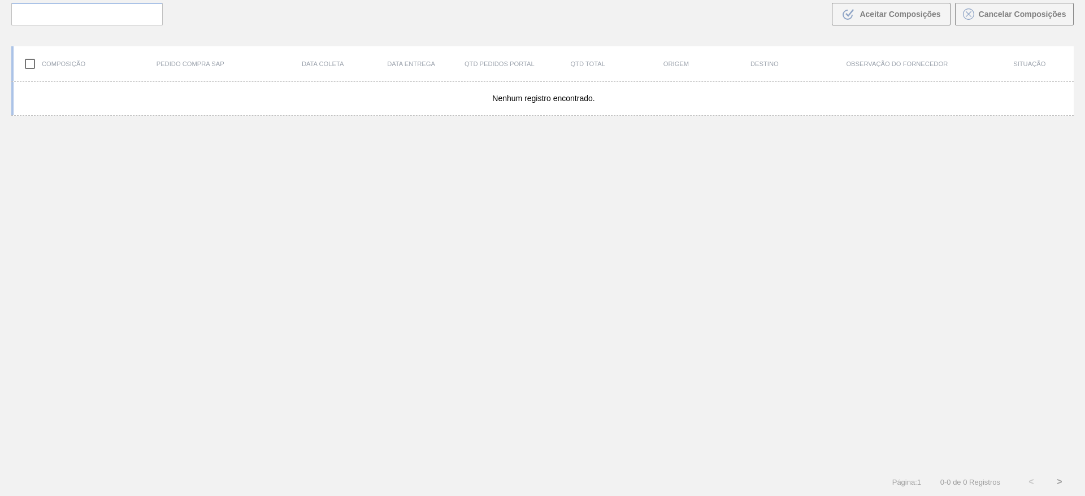
scroll to position [81, 0]
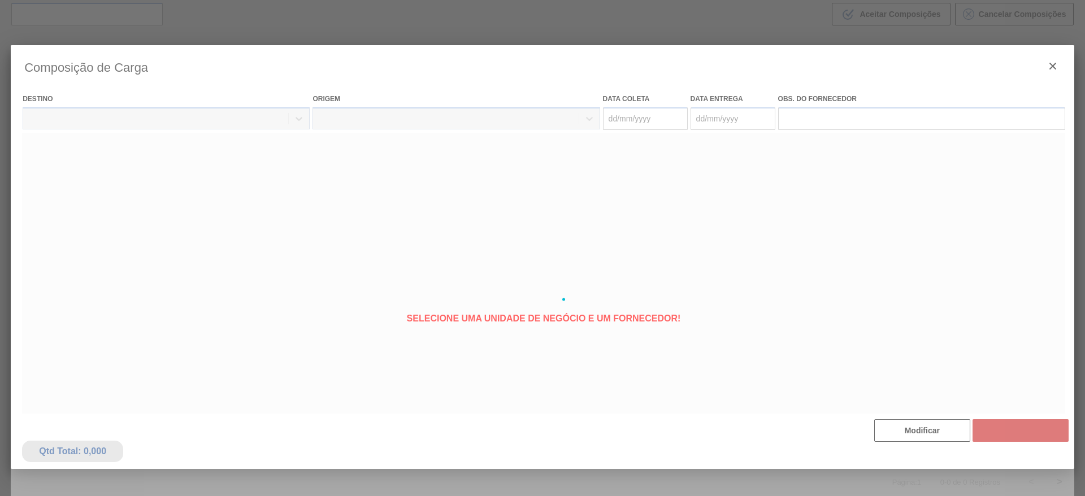
type coleta "[DATE]"
type entrega "[DATE]"
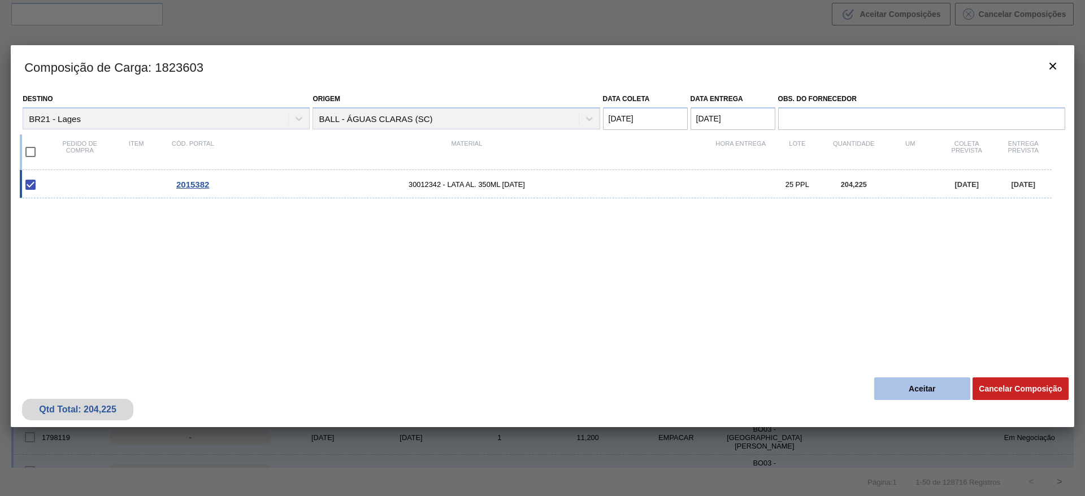
click at [931, 390] on button "Aceitar" at bounding box center [922, 388] width 96 height 23
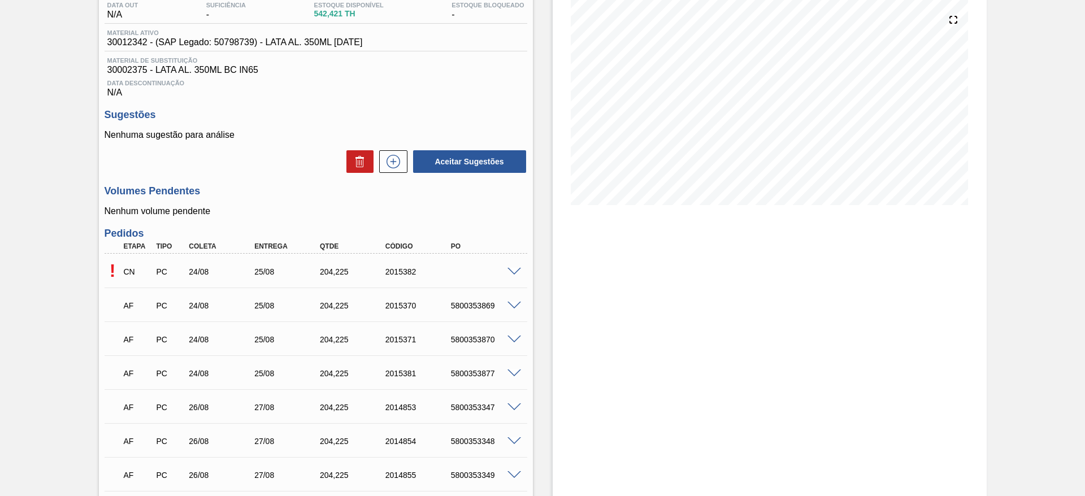
scroll to position [169, 0]
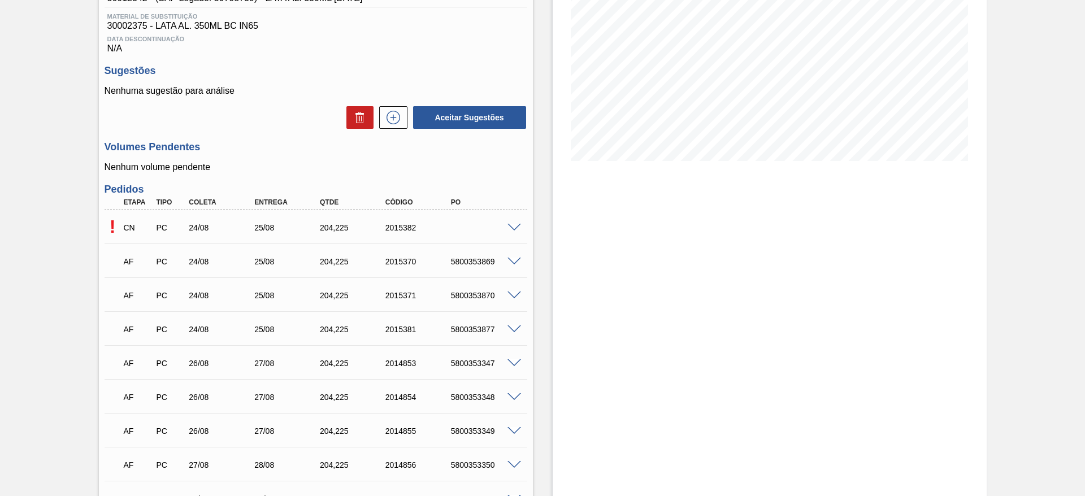
click at [459, 331] on div "5800353877" at bounding box center [484, 329] width 73 height 9
copy div "5800353877"
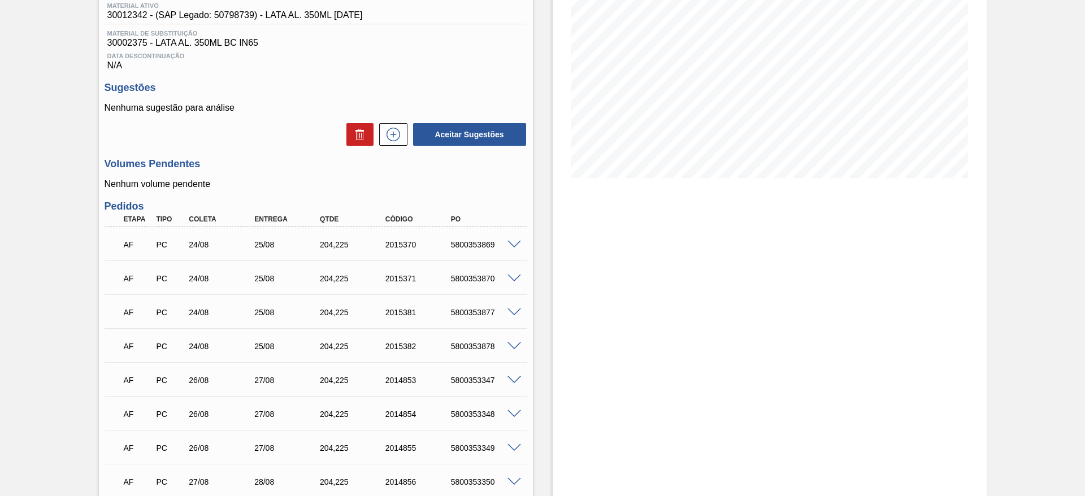
scroll to position [169, 0]
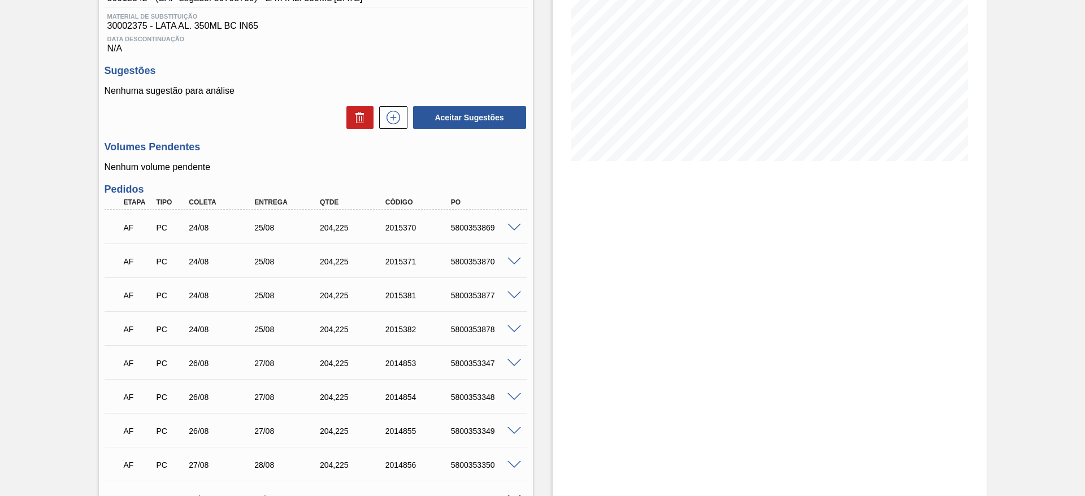
click at [476, 331] on div "5800353878" at bounding box center [484, 329] width 73 height 9
copy div "5800353878"
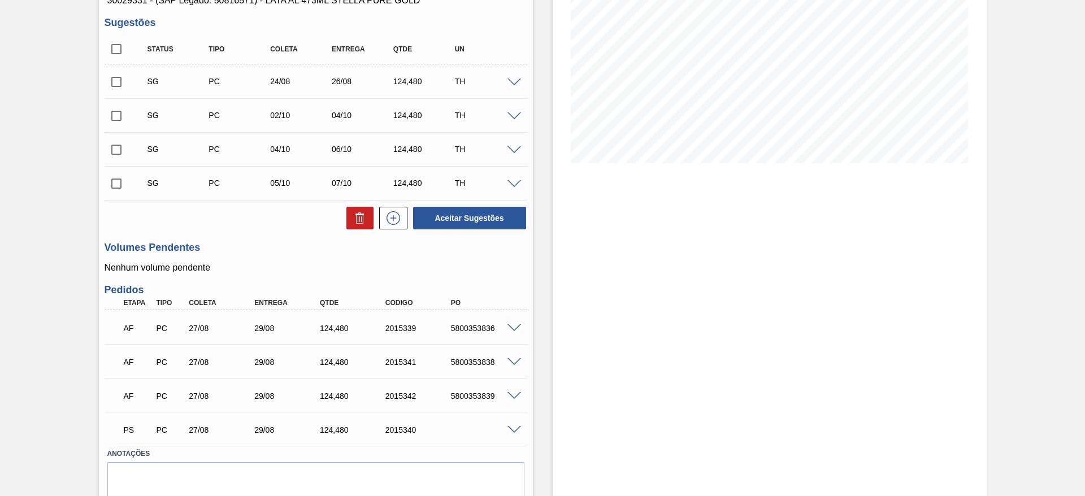
scroll to position [169, 0]
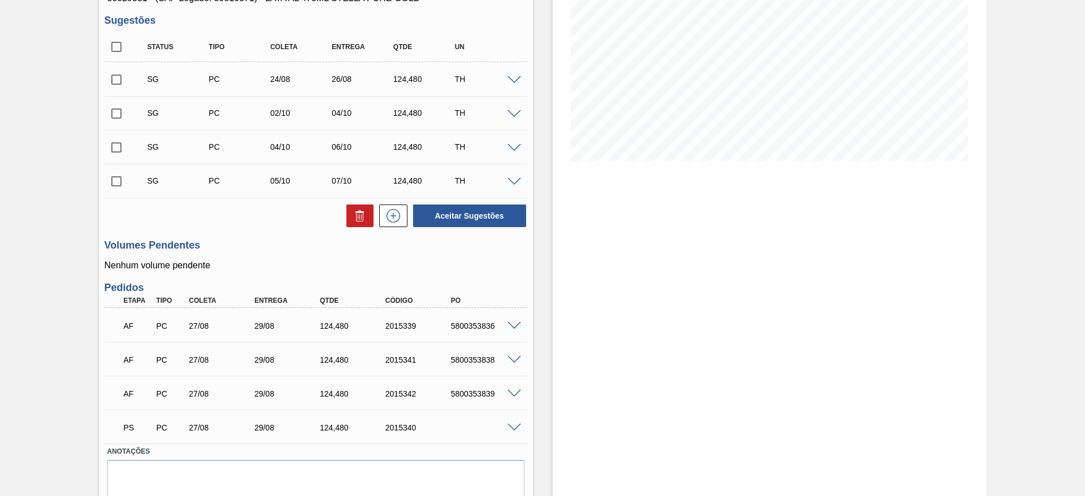
click at [514, 326] on span at bounding box center [514, 326] width 14 height 8
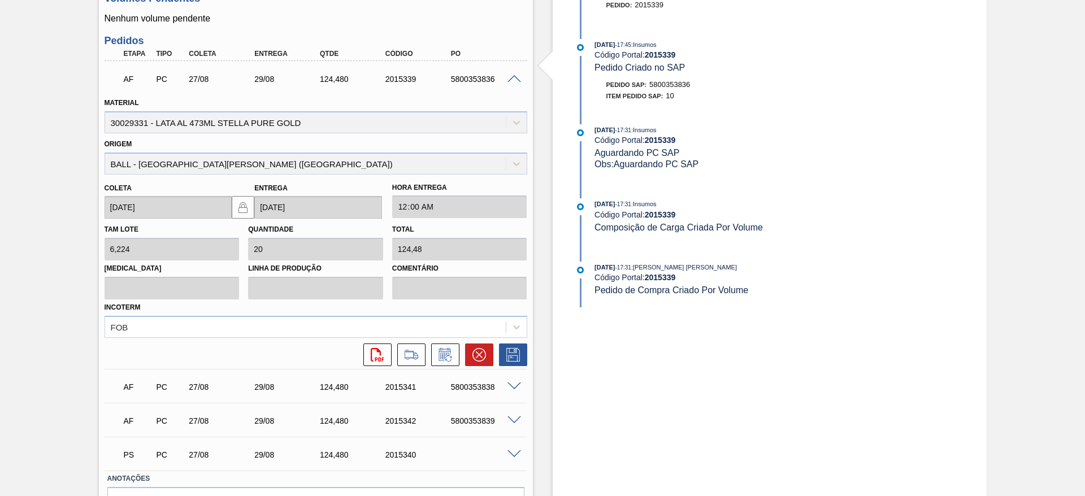
scroll to position [424, 0]
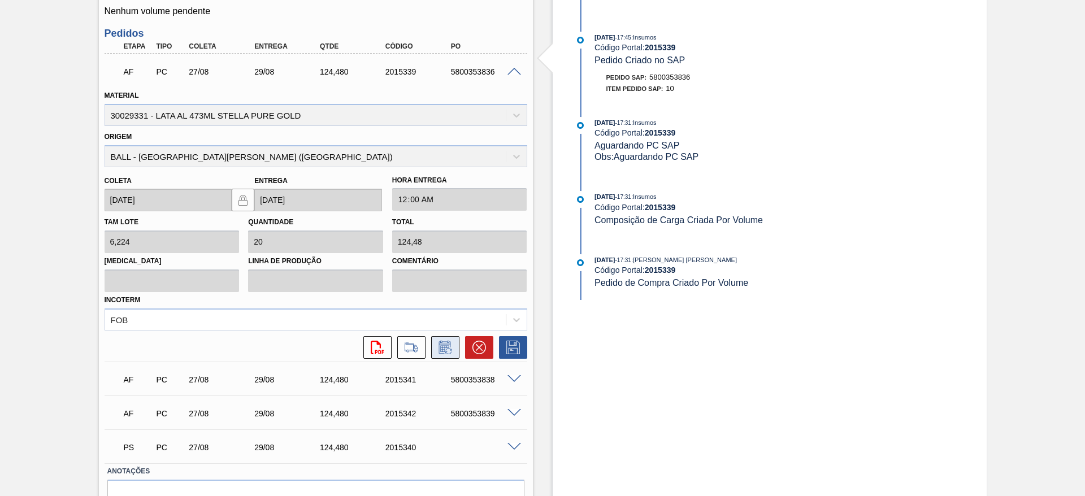
click at [446, 350] on icon at bounding box center [445, 348] width 18 height 14
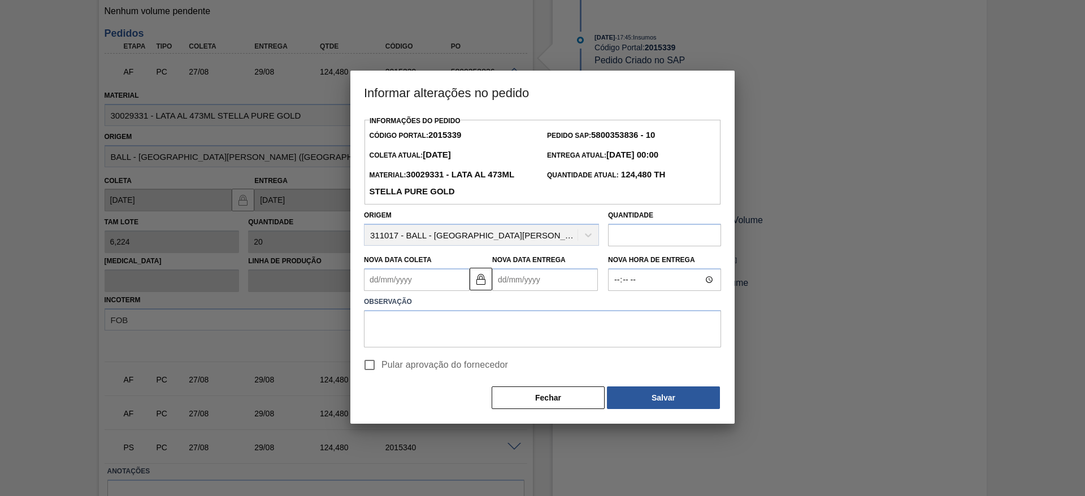
click at [529, 274] on Entrega2015339 "Nova Data Entrega" at bounding box center [545, 279] width 106 height 23
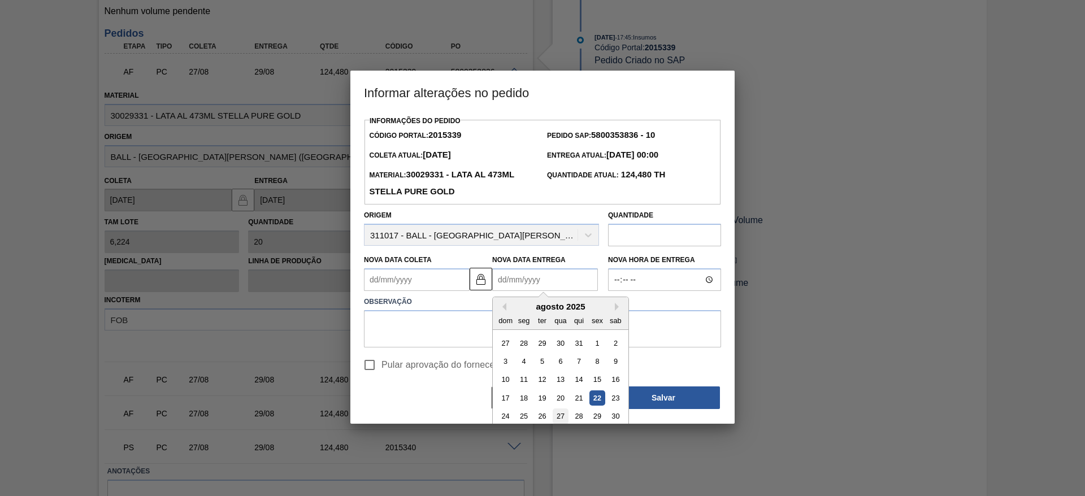
click at [554, 415] on div "27" at bounding box center [560, 416] width 15 height 15
type Coleta2015339 "[DATE]"
type Entrega2015339 "[DATE]"
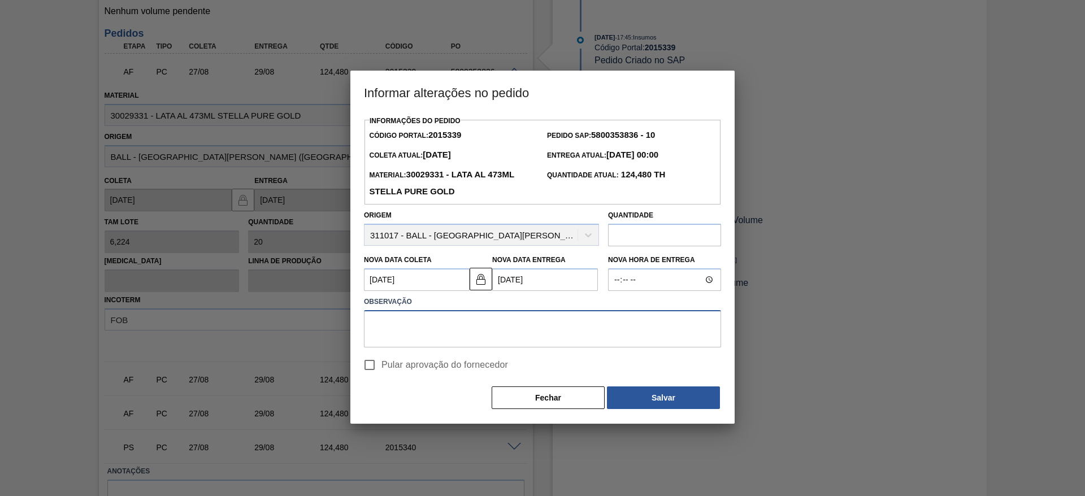
click at [453, 333] on textarea at bounding box center [542, 328] width 357 height 37
type textarea "antecipação de grade"
click at [366, 371] on input "Pular aprovação do fornecedor" at bounding box center [370, 365] width 24 height 24
checkbox input "true"
drag, startPoint x: 490, startPoint y: 320, endPoint x: 351, endPoint y: 320, distance: 139.6
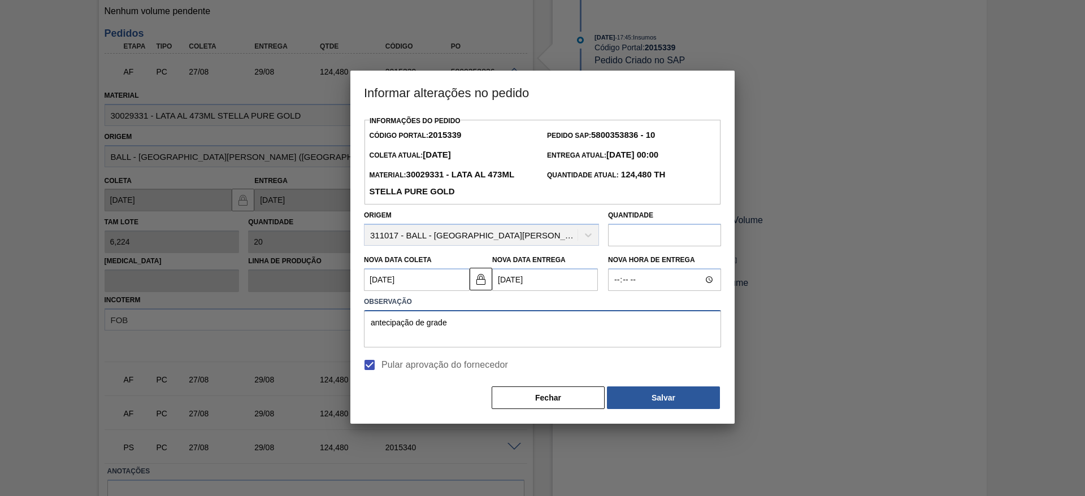
click at [351, 320] on div "Informações do Pedido Código Portal: 2015339 Pedido SAP: 5800353836 - 10 [PERSO…" at bounding box center [542, 268] width 384 height 311
click at [651, 393] on button "Salvar" at bounding box center [663, 397] width 113 height 23
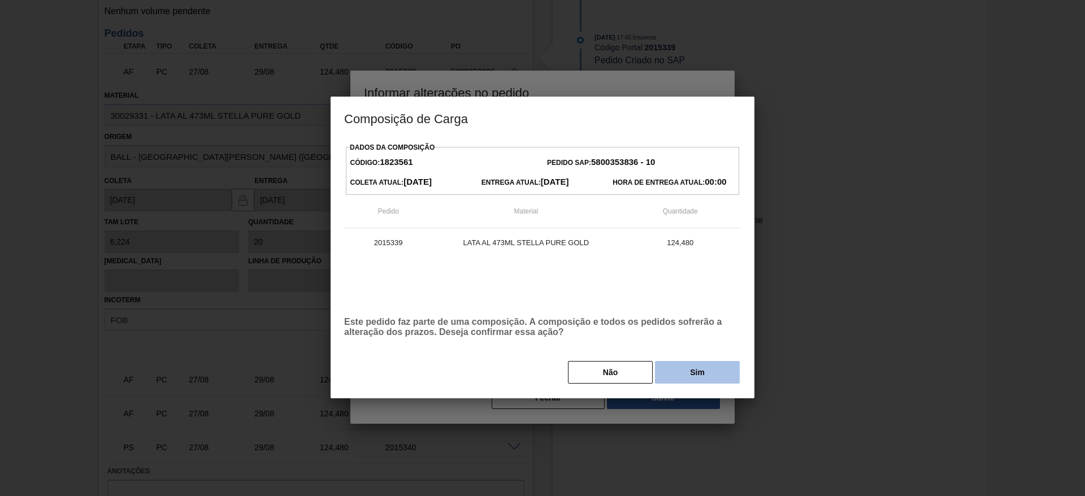
click at [671, 373] on button "Sim" at bounding box center [697, 372] width 85 height 23
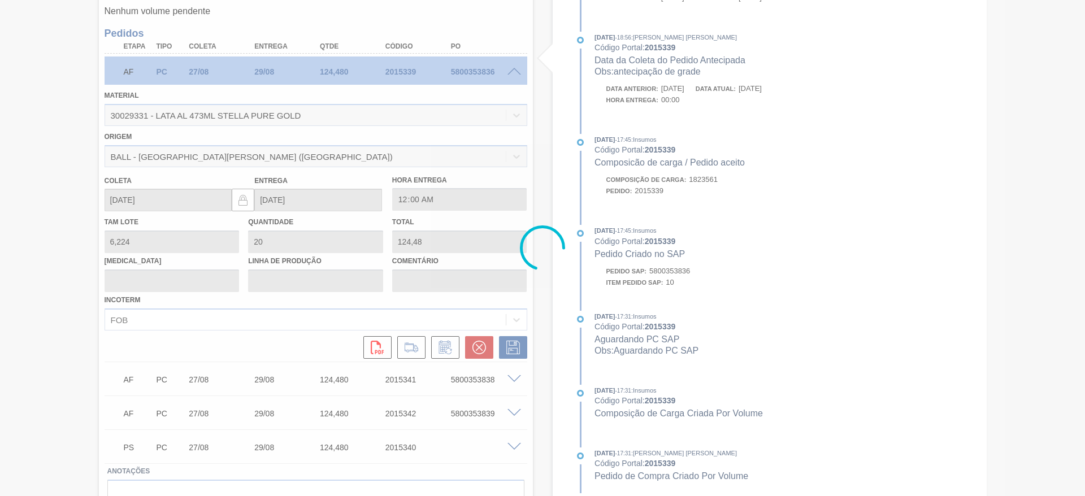
type input "antecipação de grade"
type input "[DATE]"
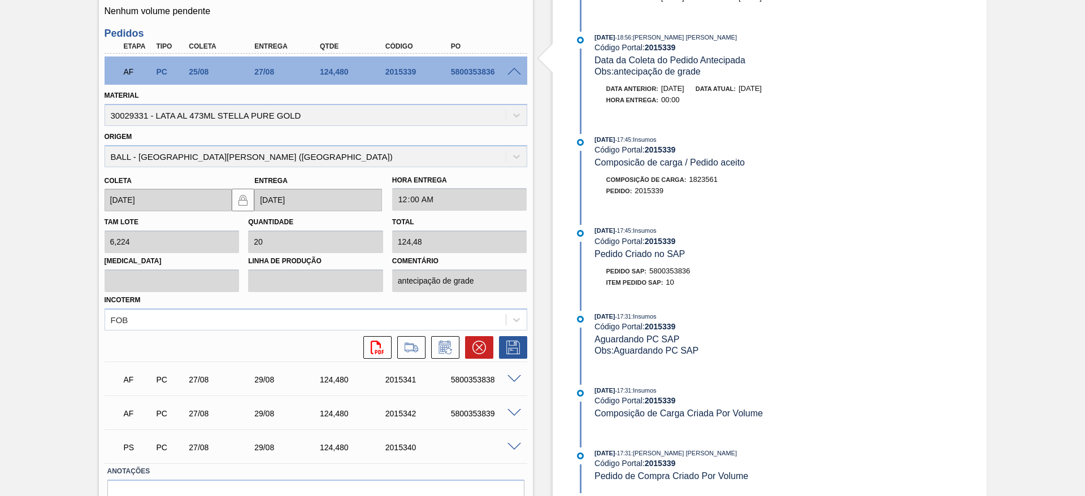
scroll to position [210, 0]
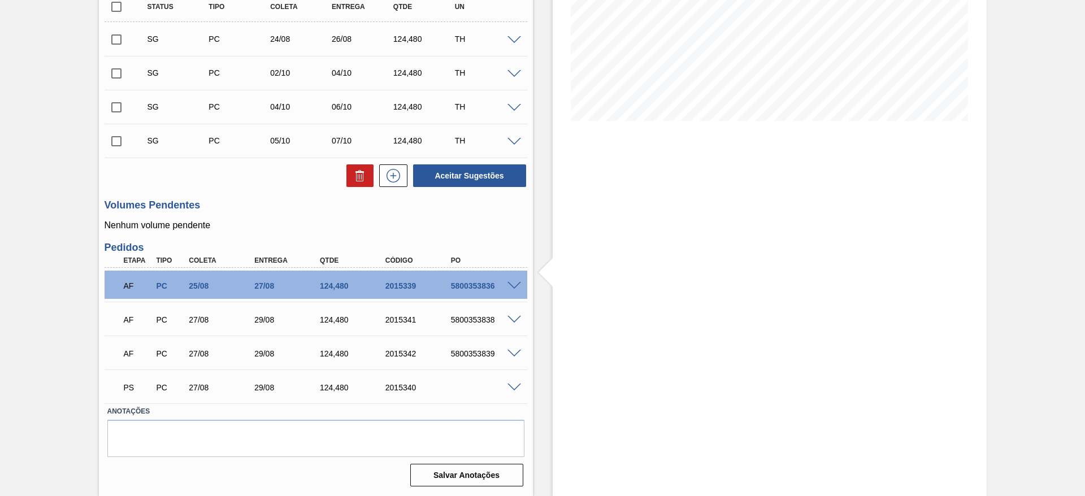
click at [514, 321] on span at bounding box center [514, 320] width 14 height 8
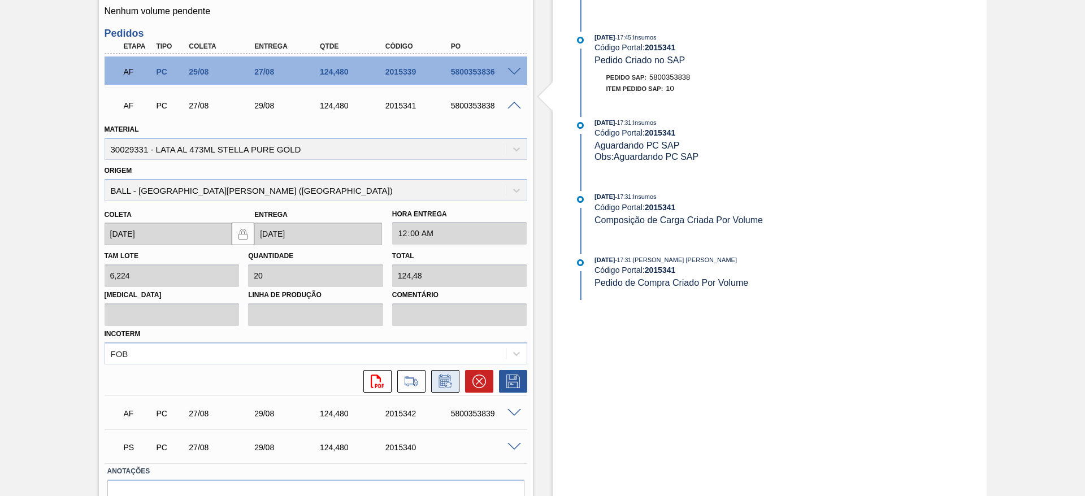
click at [447, 381] on icon at bounding box center [444, 382] width 8 height 7
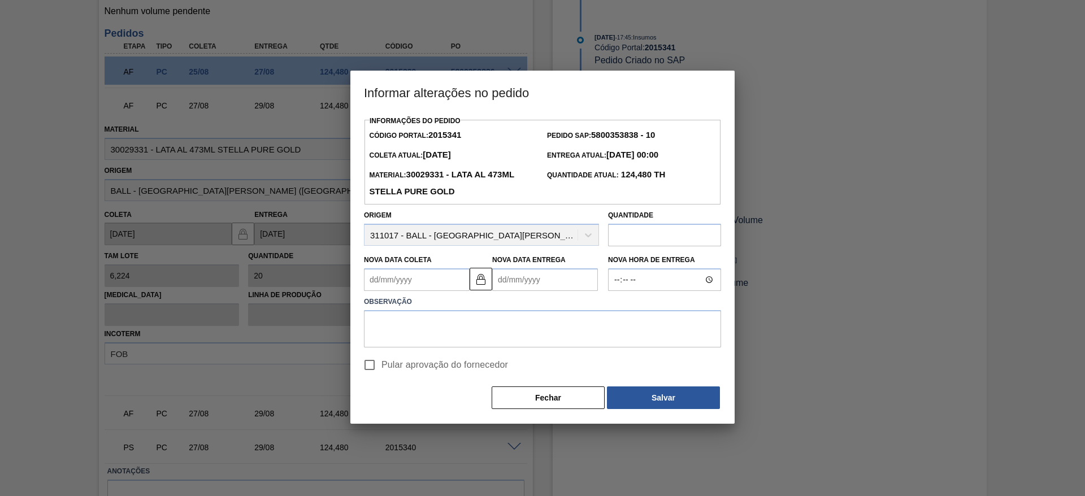
click at [447, 282] on Coleta2015341 "Nova Data Coleta" at bounding box center [417, 279] width 106 height 23
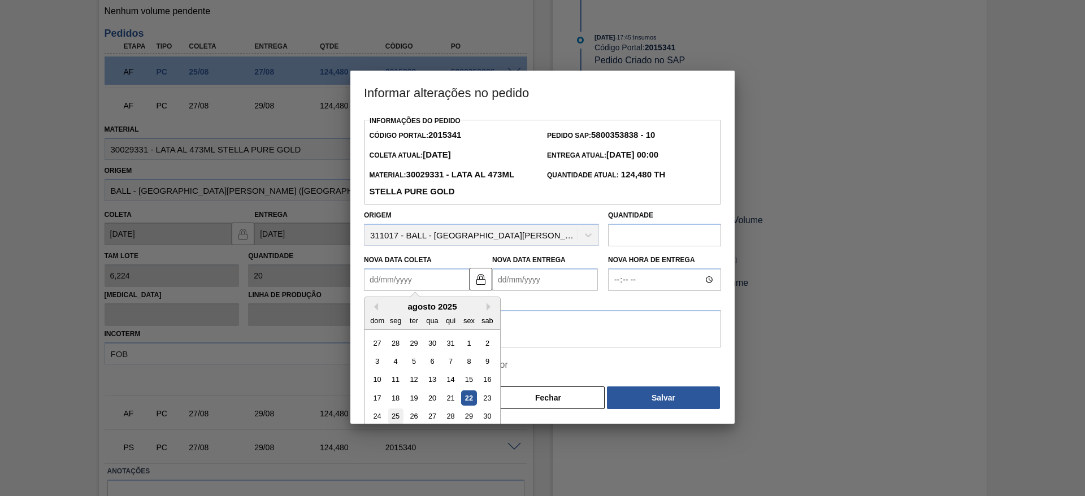
click at [392, 418] on div "25" at bounding box center [395, 416] width 15 height 15
type Coleta2015341 "[DATE]"
type Entrega2015341 "27/08/2025"
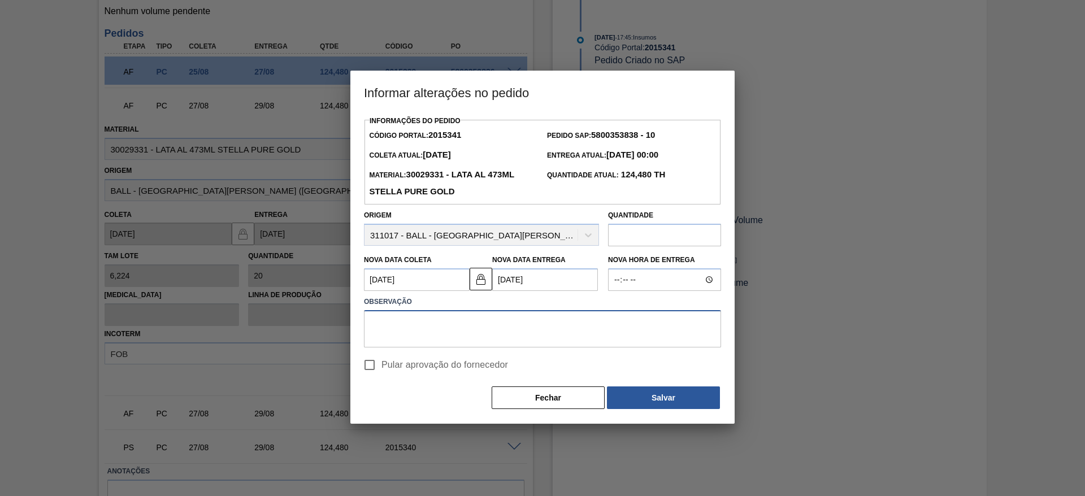
click at [479, 325] on textarea at bounding box center [542, 328] width 357 height 37
paste textarea "antecipação de grade"
type textarea "antecipação de grade"
click at [371, 366] on input "Pular aprovação do fornecedor" at bounding box center [370, 365] width 24 height 24
checkbox input "true"
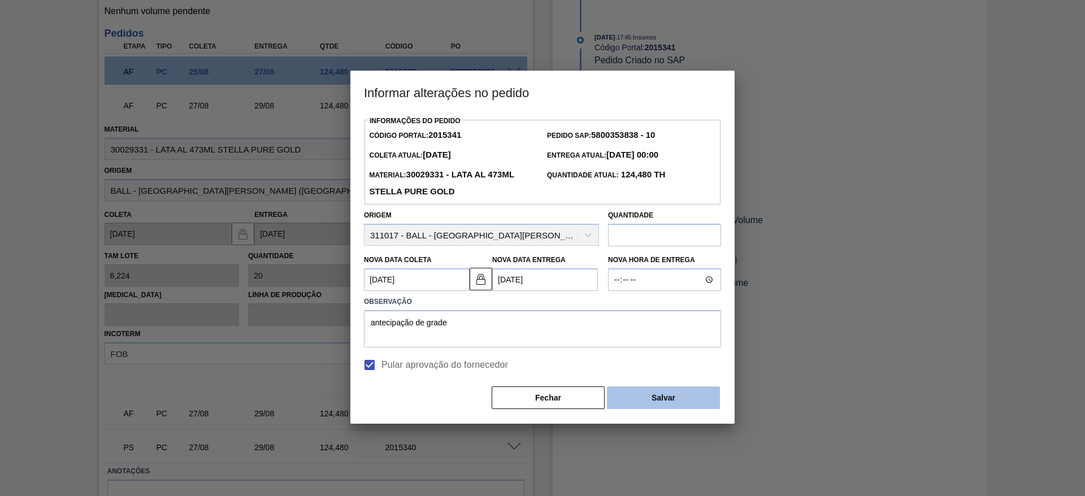
click at [628, 401] on button "Salvar" at bounding box center [663, 397] width 113 height 23
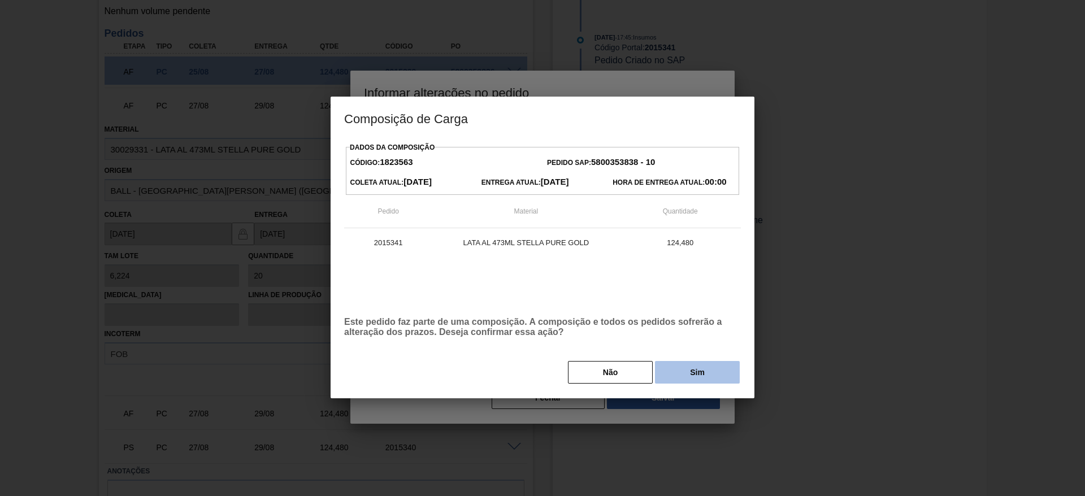
click at [682, 376] on button "Sim" at bounding box center [697, 372] width 85 height 23
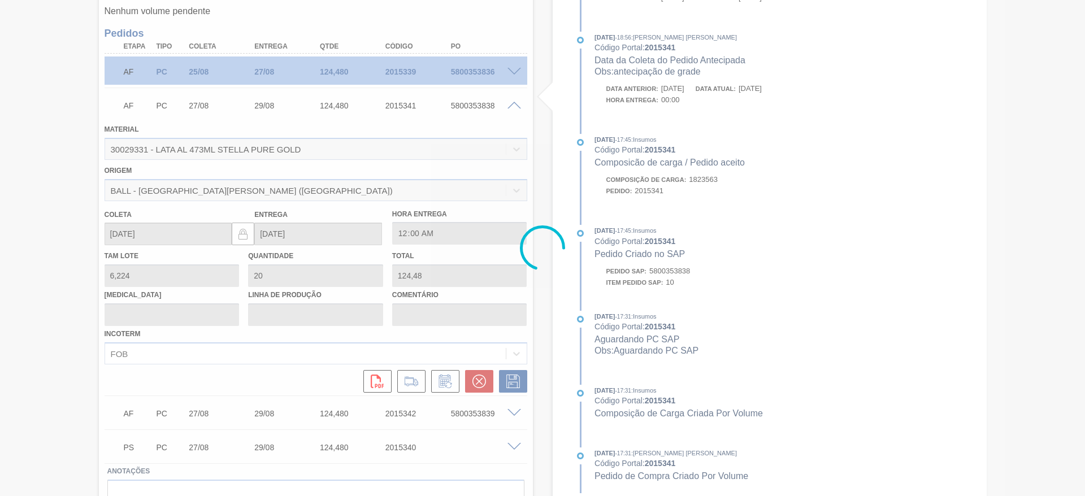
type input "antecipação de grade"
type input "[DATE]"
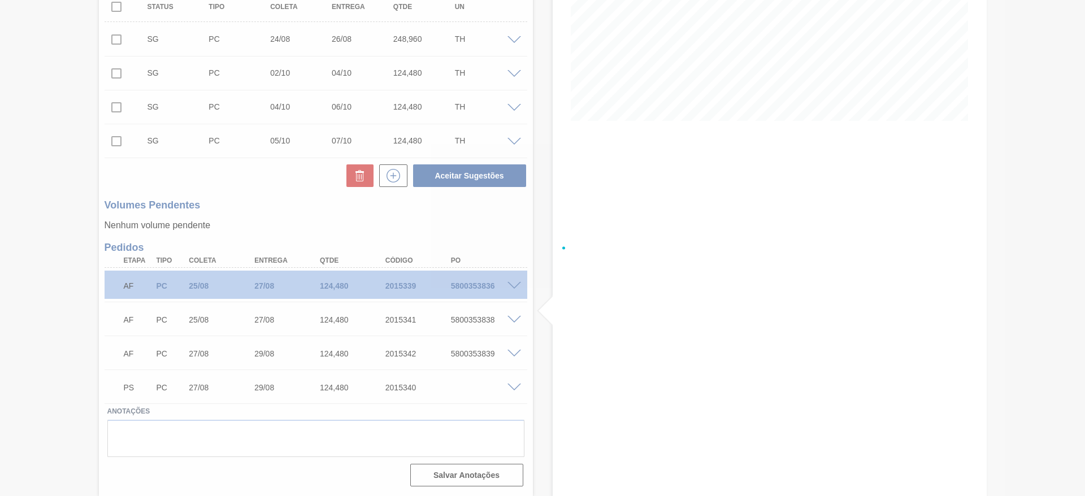
scroll to position [210, 0]
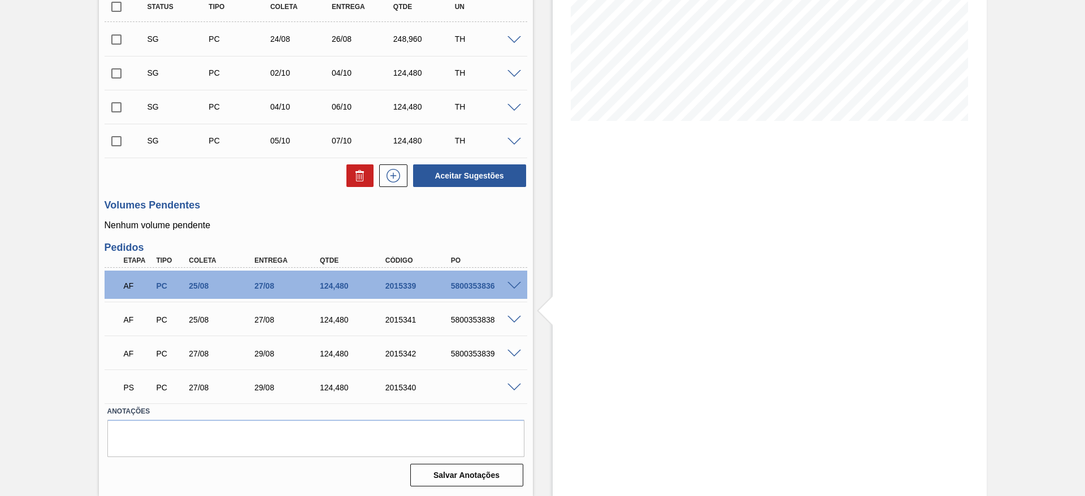
click at [514, 354] on span at bounding box center [514, 354] width 14 height 8
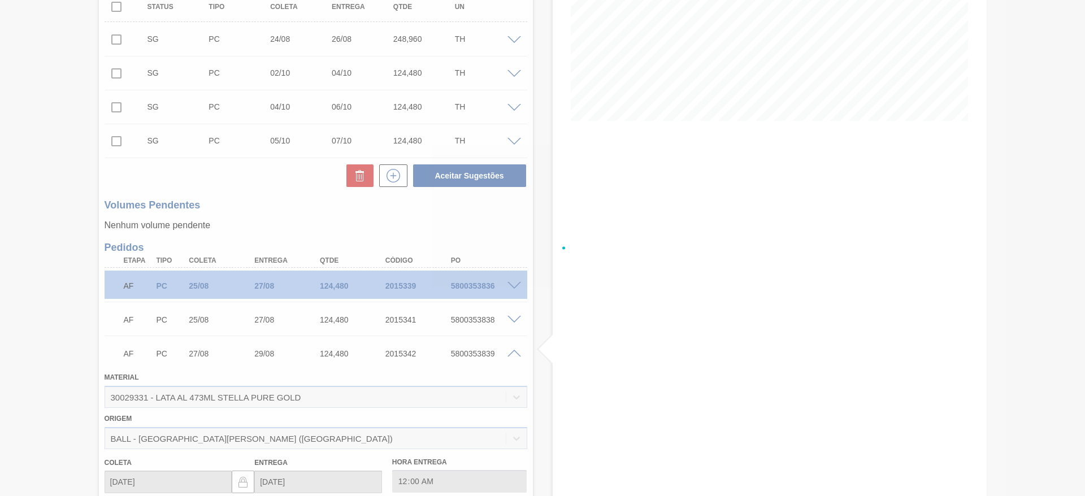
scroll to position [424, 0]
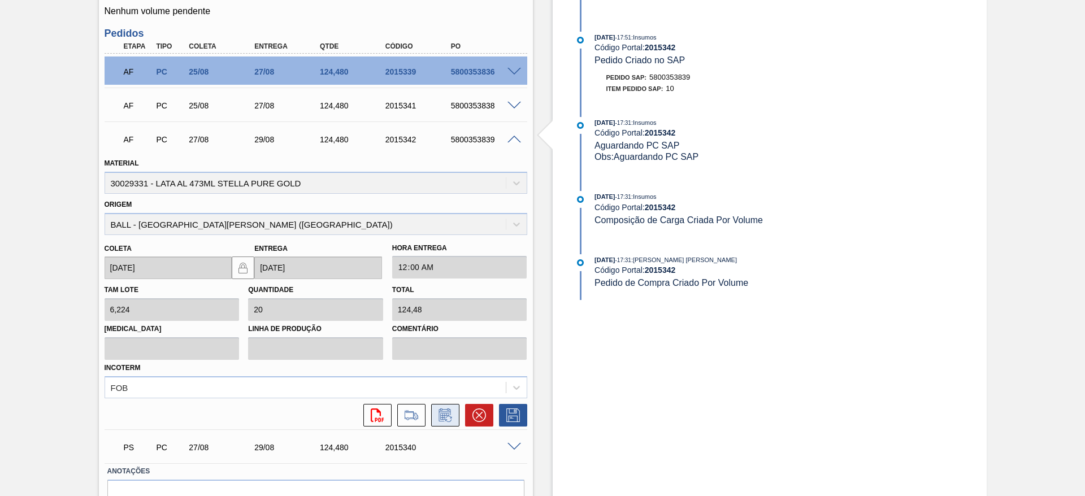
click at [443, 413] on icon at bounding box center [444, 416] width 8 height 7
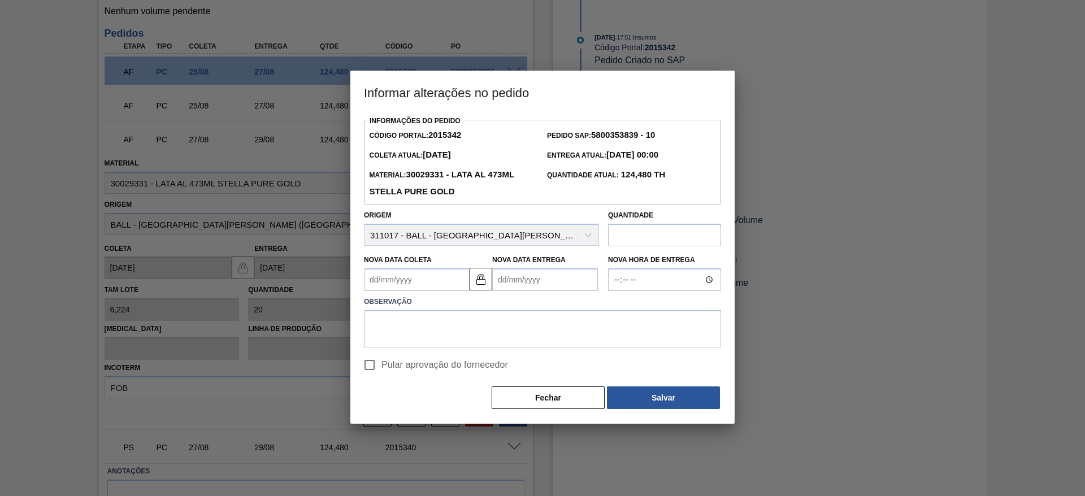
click at [420, 288] on Coleta2015342 "Nova Data Coleta" at bounding box center [417, 279] width 106 height 23
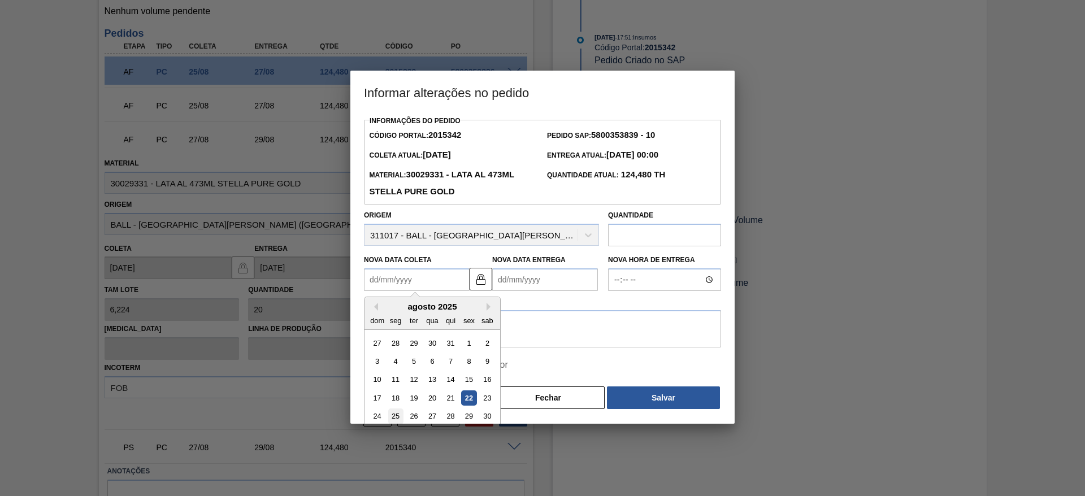
click at [395, 414] on div "25" at bounding box center [395, 416] width 15 height 15
type Coleta2015342 "[DATE]"
type Entrega2015342 "[DATE]"
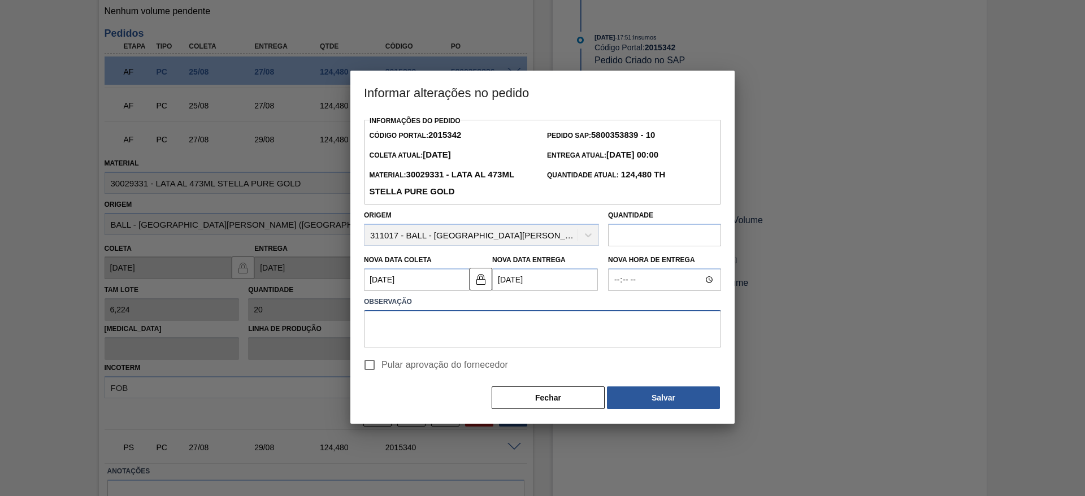
click at [455, 331] on textarea at bounding box center [542, 328] width 357 height 37
paste textarea "antecipação de grade"
type textarea "antecipação de grade"
click at [372, 366] on input "Pular aprovação do fornecedor" at bounding box center [370, 365] width 24 height 24
checkbox input "true"
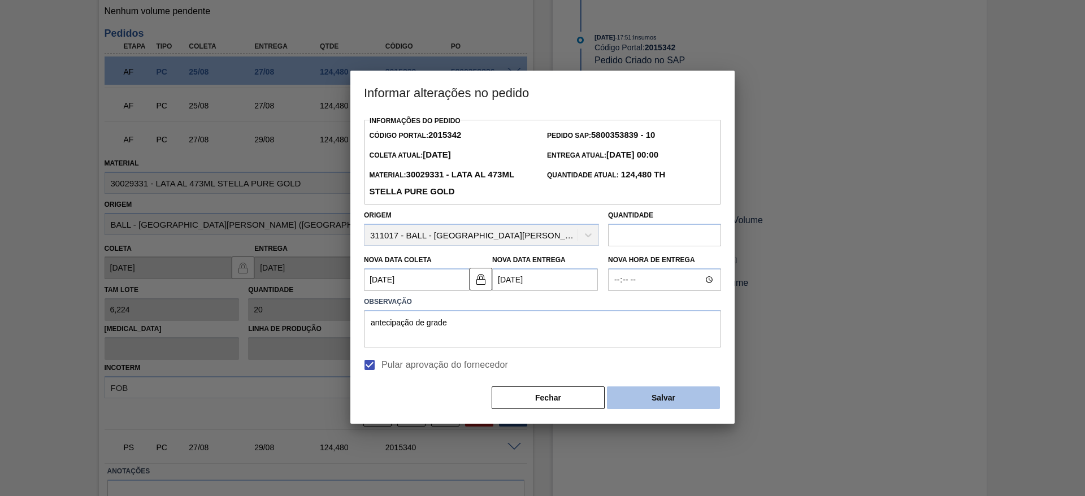
click at [659, 405] on button "Salvar" at bounding box center [663, 397] width 113 height 23
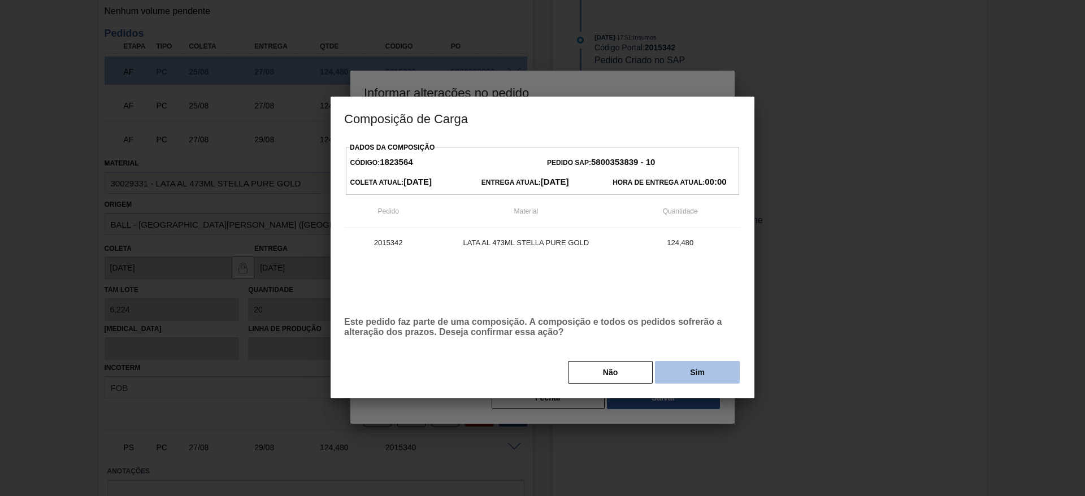
click at [679, 374] on button "Sim" at bounding box center [697, 372] width 85 height 23
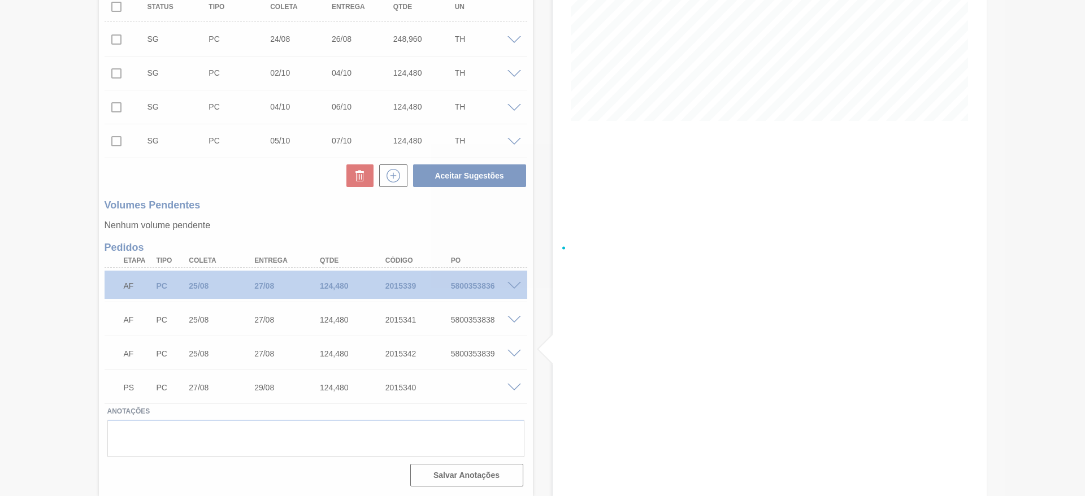
scroll to position [210, 0]
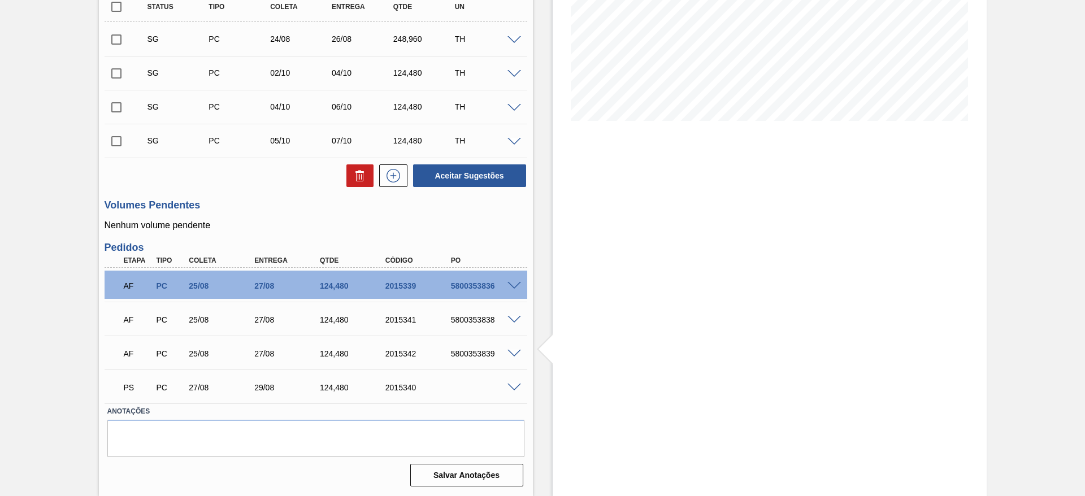
click at [512, 386] on span at bounding box center [514, 388] width 14 height 8
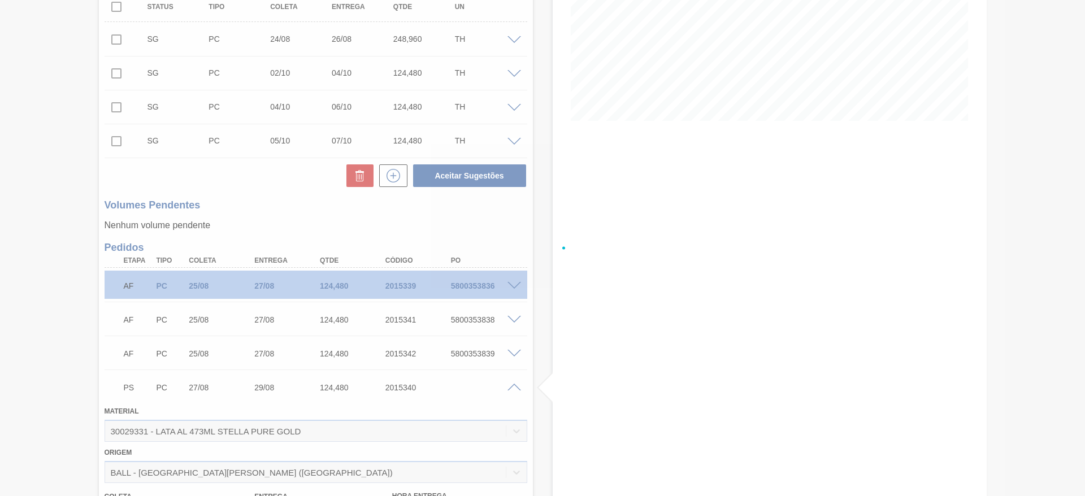
scroll to position [424, 0]
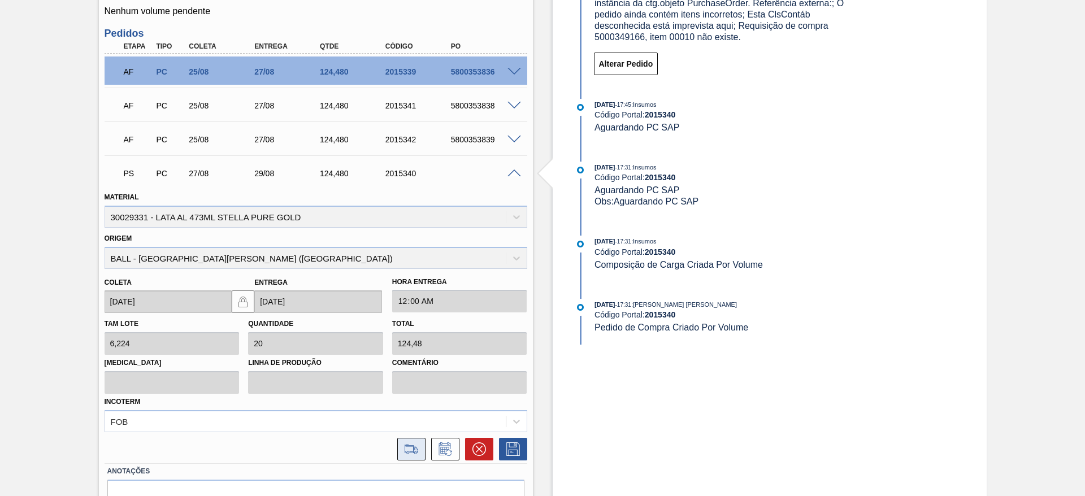
click at [414, 447] on icon at bounding box center [411, 449] width 13 height 8
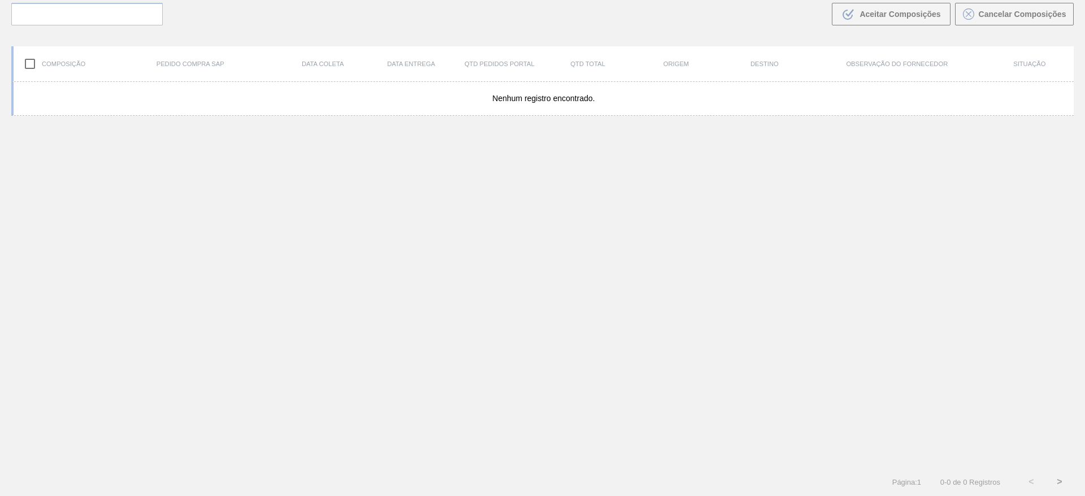
scroll to position [81, 0]
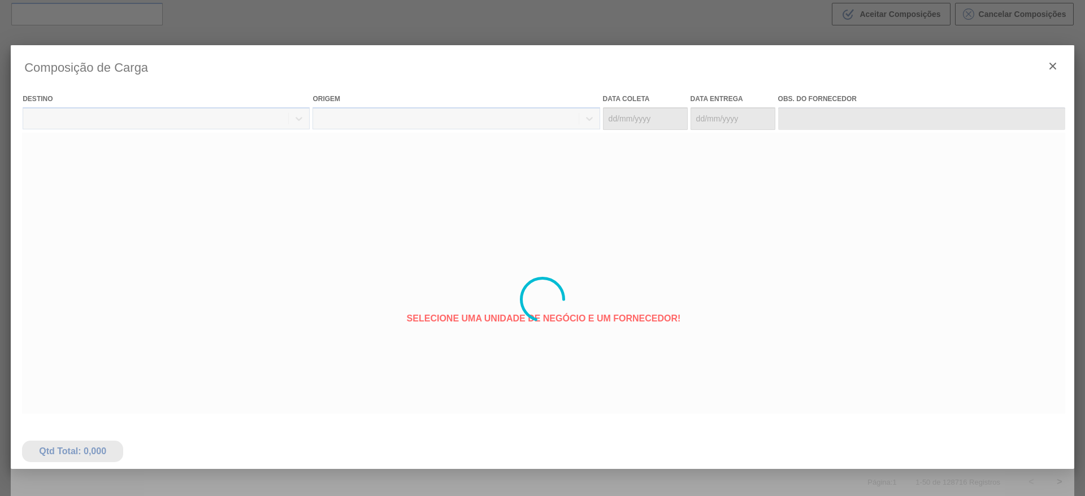
type coleta "27/08/2025"
type entrega "[DATE]"
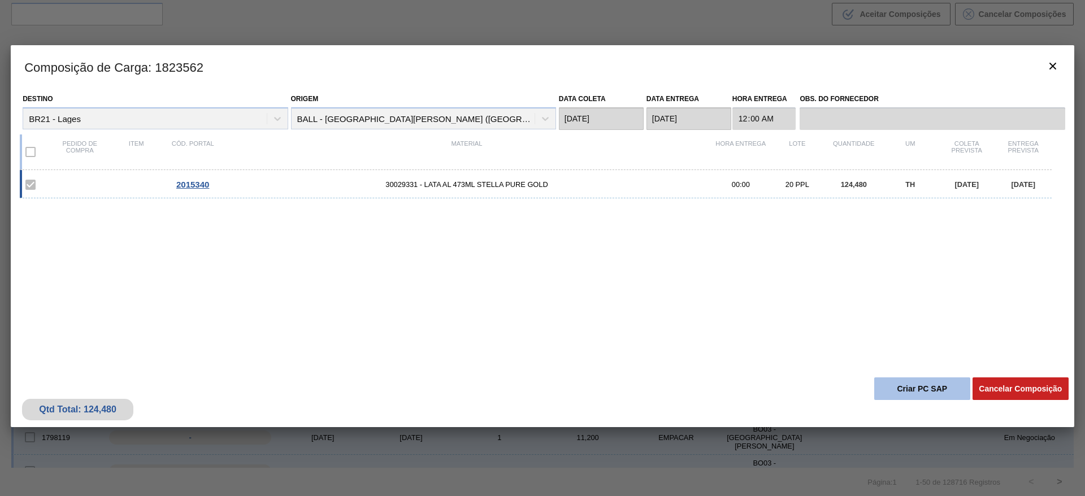
click at [923, 388] on button "Criar PC SAP" at bounding box center [922, 388] width 96 height 23
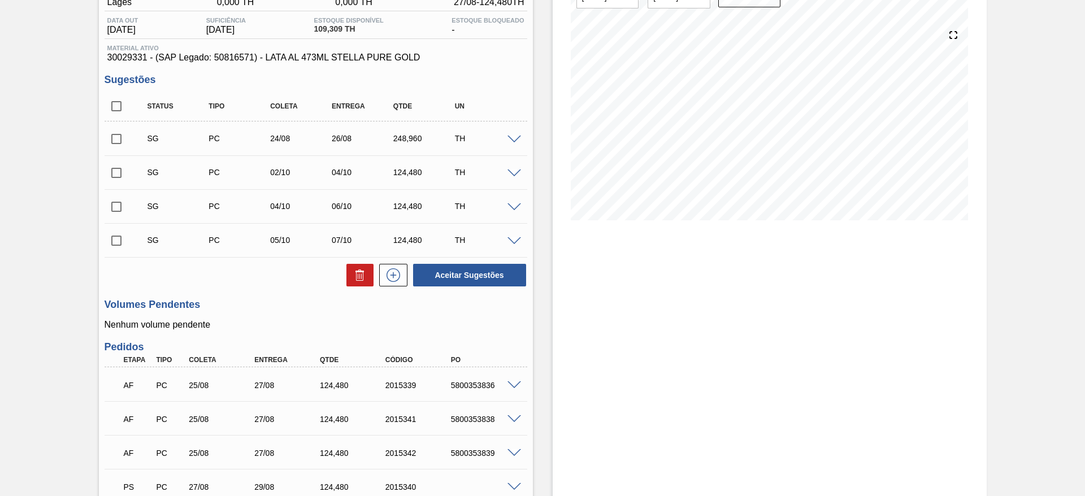
scroll to position [210, 0]
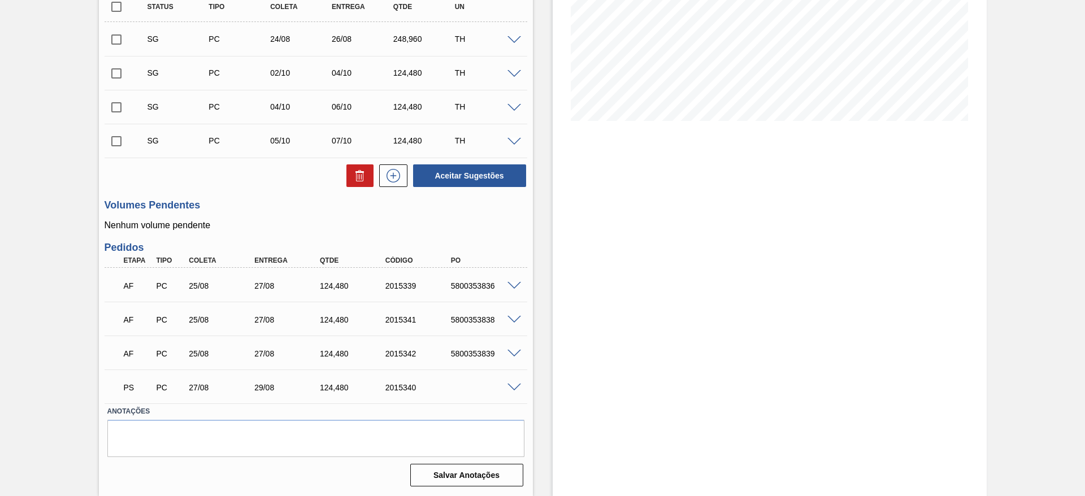
click at [482, 286] on div "5800353836" at bounding box center [484, 285] width 73 height 9
copy div "5800353836"
click at [464, 316] on div "5800353838" at bounding box center [484, 319] width 73 height 9
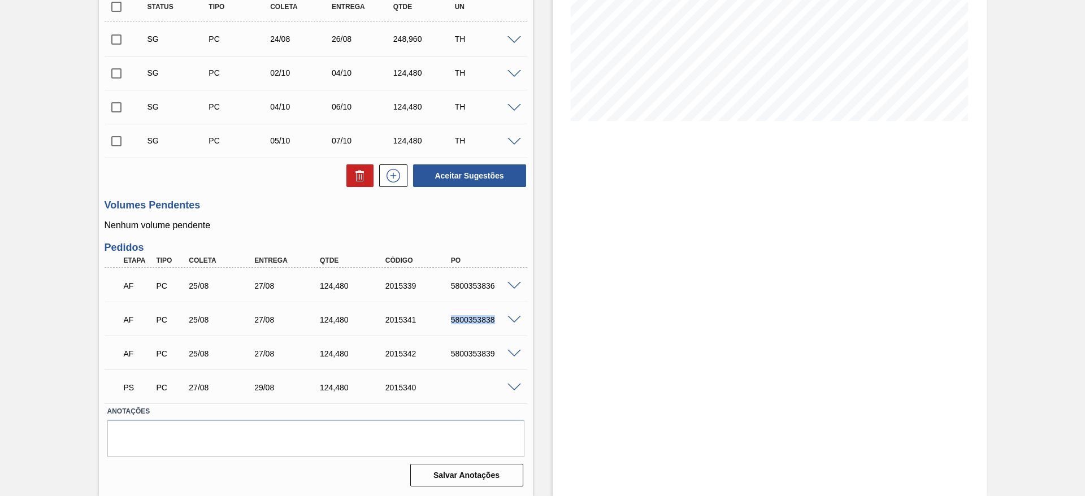
copy div "5800353838"
click at [471, 350] on div "5800353839" at bounding box center [484, 353] width 73 height 9
copy div "5800353839"
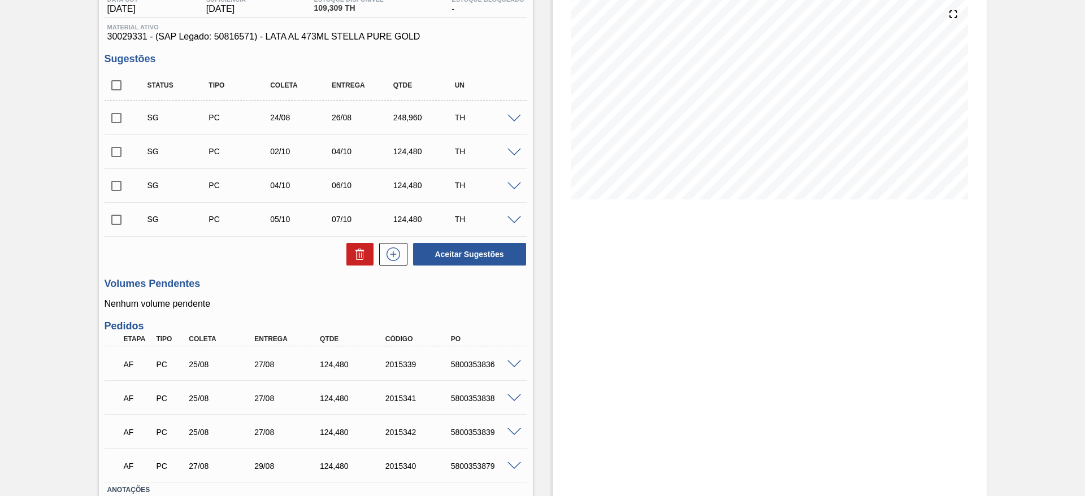
scroll to position [210, 0]
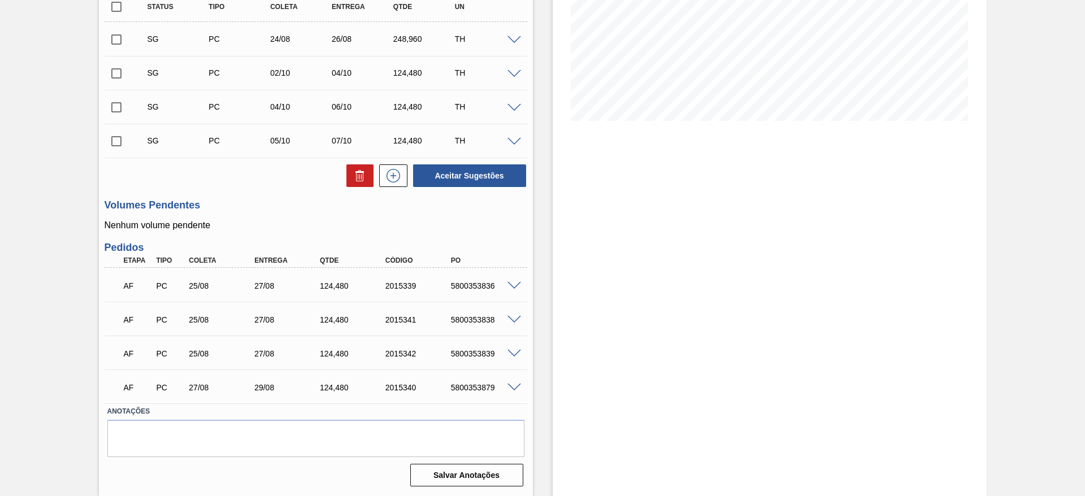
click at [472, 390] on div "5800353879" at bounding box center [484, 387] width 73 height 9
copy div "5800353879"
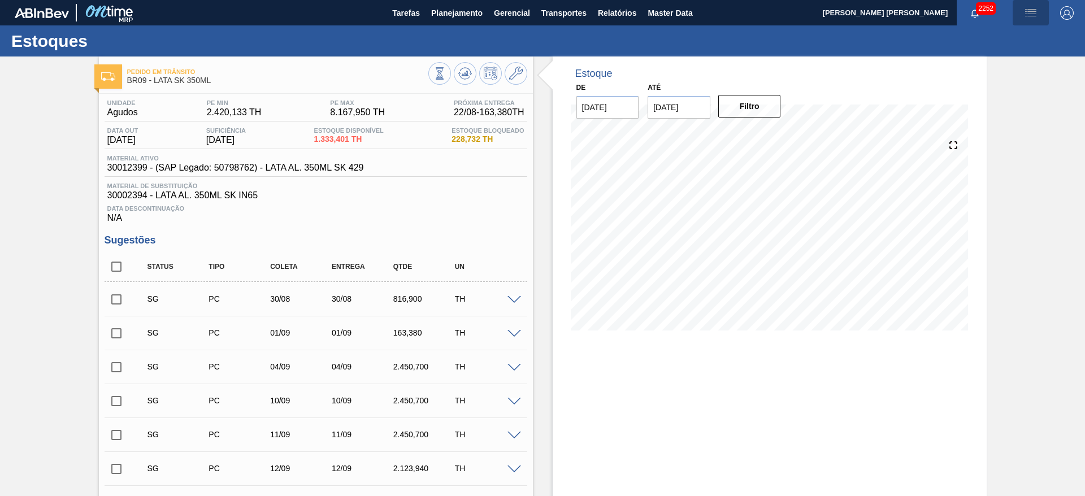
click at [1029, 14] on img "button" at bounding box center [1031, 13] width 14 height 14
click at [1021, 34] on li "Pedido Contingência" at bounding box center [1023, 40] width 103 height 20
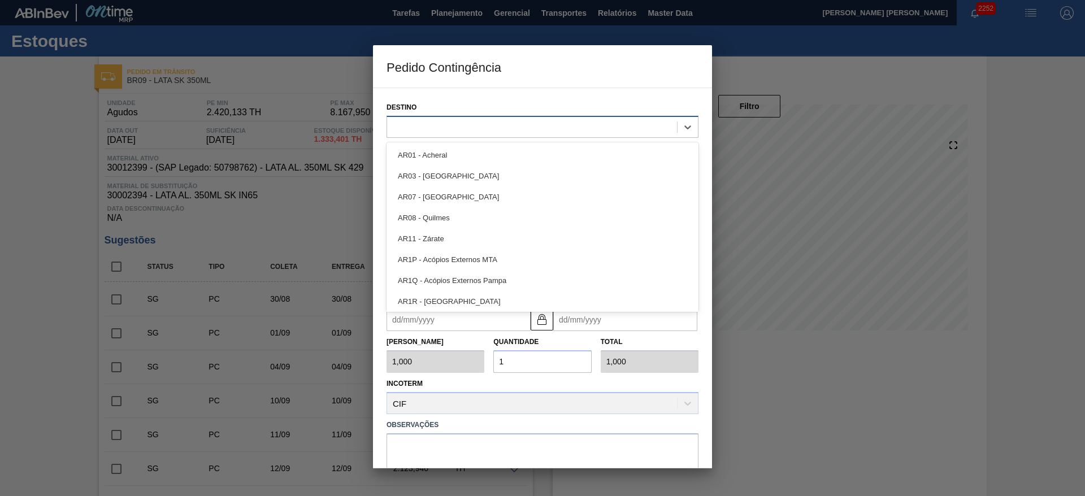
click at [449, 123] on div at bounding box center [532, 127] width 290 height 16
type input "09"
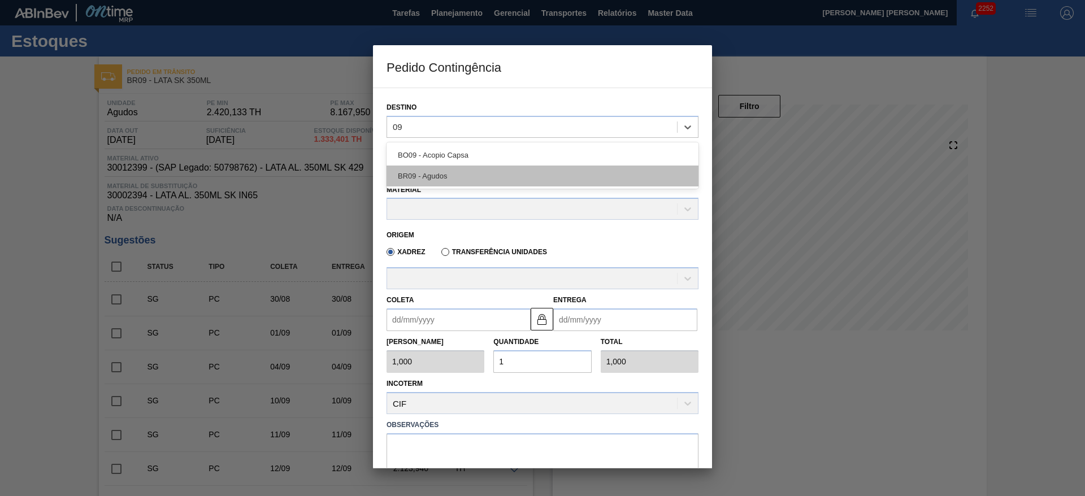
click at [431, 172] on div "BR09 - Agudos" at bounding box center [542, 176] width 312 height 21
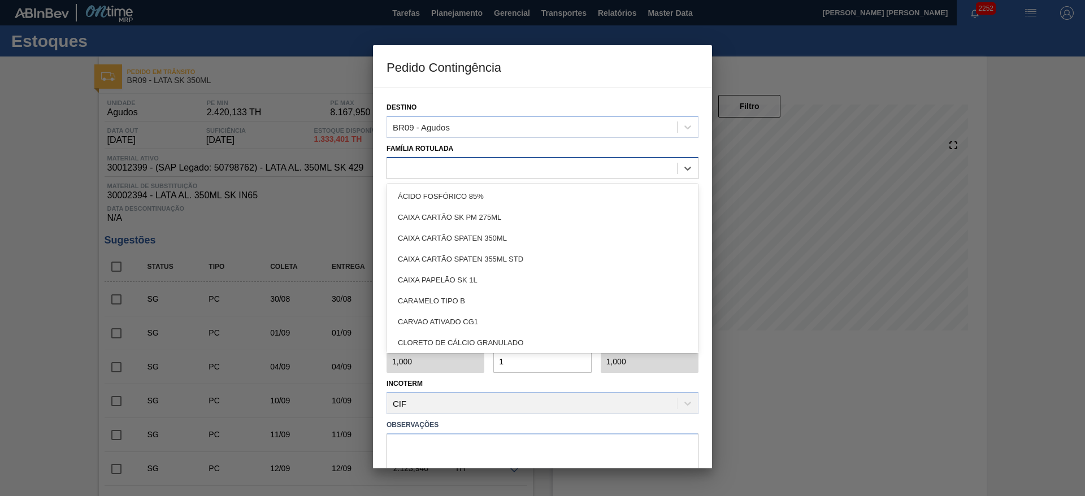
click at [444, 161] on div at bounding box center [532, 168] width 290 height 16
type Rotulada "lata sk"
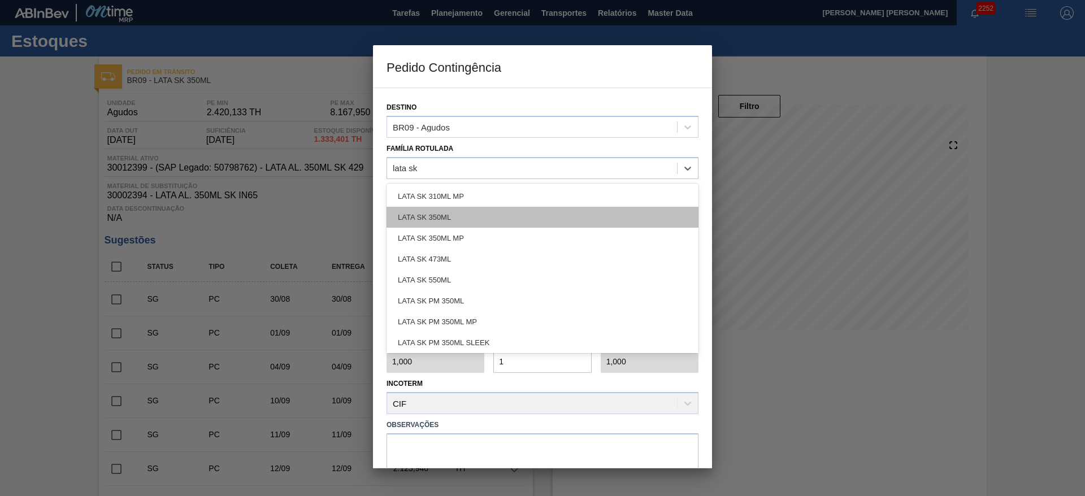
click at [445, 215] on div "LATA SK 350ML" at bounding box center [542, 217] width 312 height 21
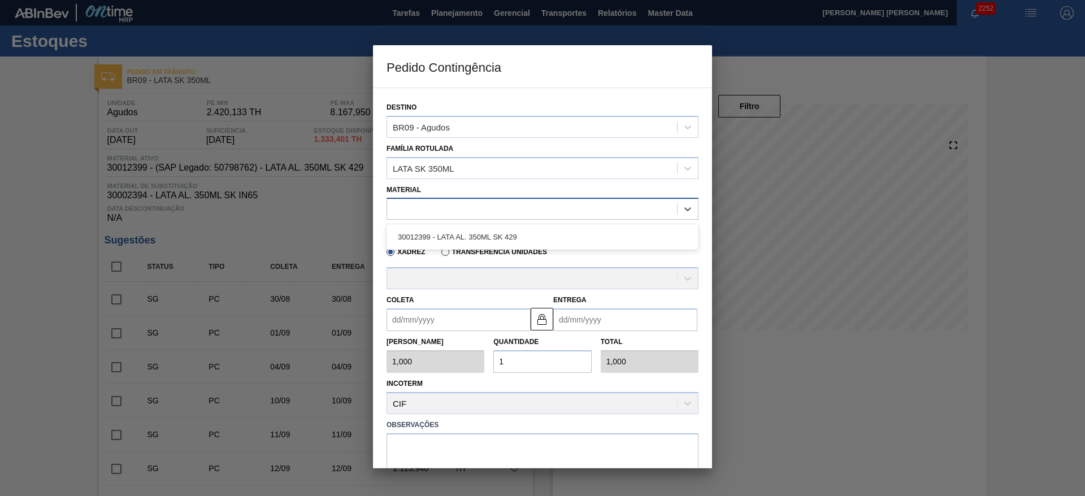
click at [472, 205] on div at bounding box center [532, 209] width 290 height 16
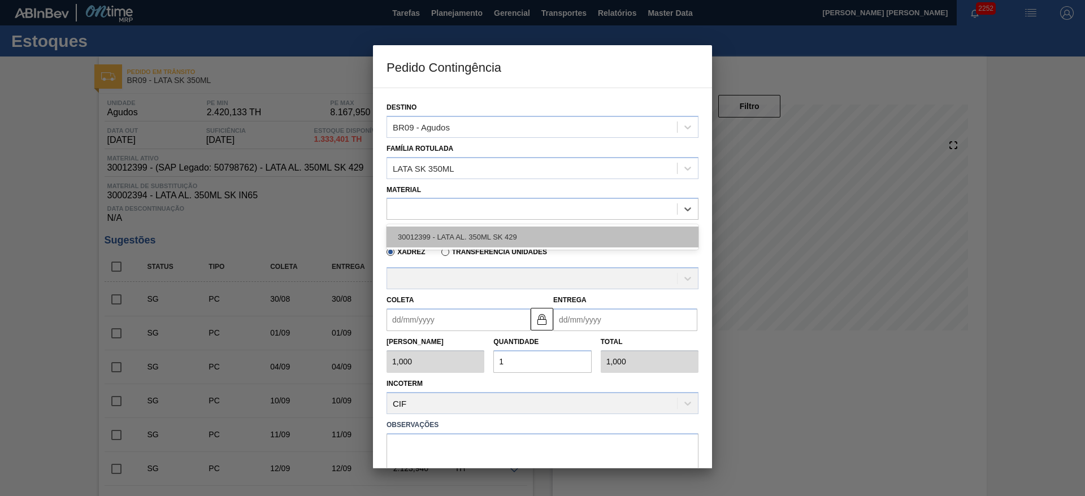
click at [473, 230] on div "30012399 - LATA AL. 350ML SK 429" at bounding box center [542, 237] width 312 height 21
type input "8,169"
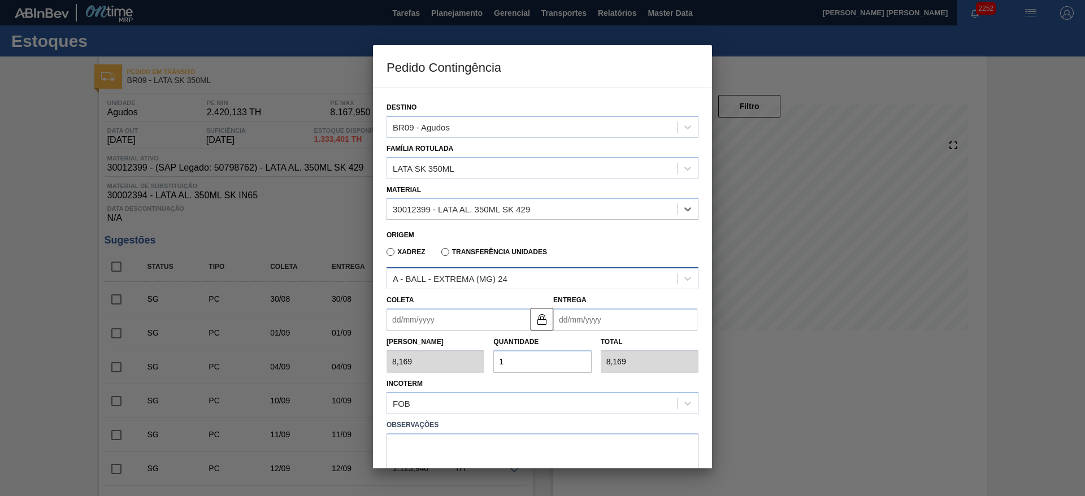
click at [472, 277] on div "A - BALL - EXTREMA (MG) 24" at bounding box center [450, 279] width 115 height 10
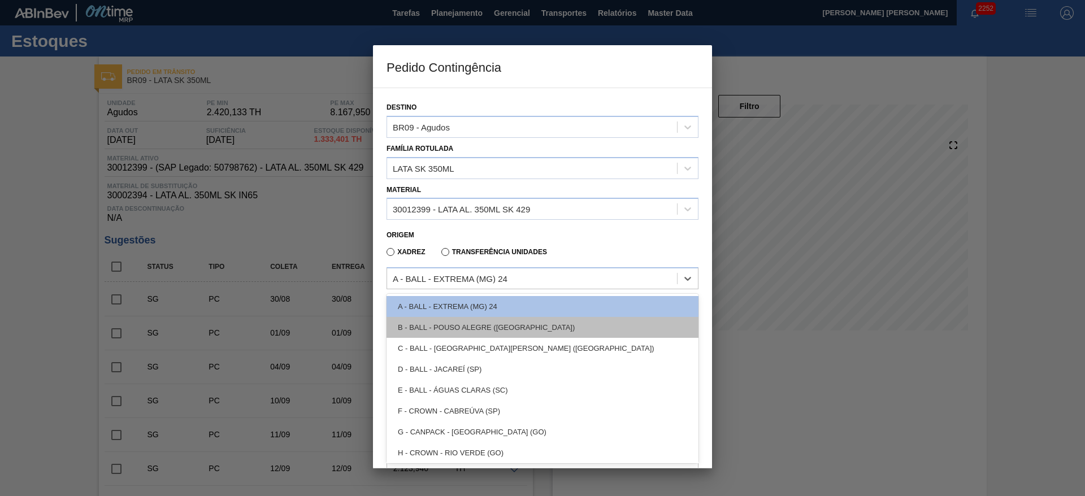
click at [495, 324] on div "B - BALL - POUSO ALEGRE (MG)" at bounding box center [542, 327] width 312 height 21
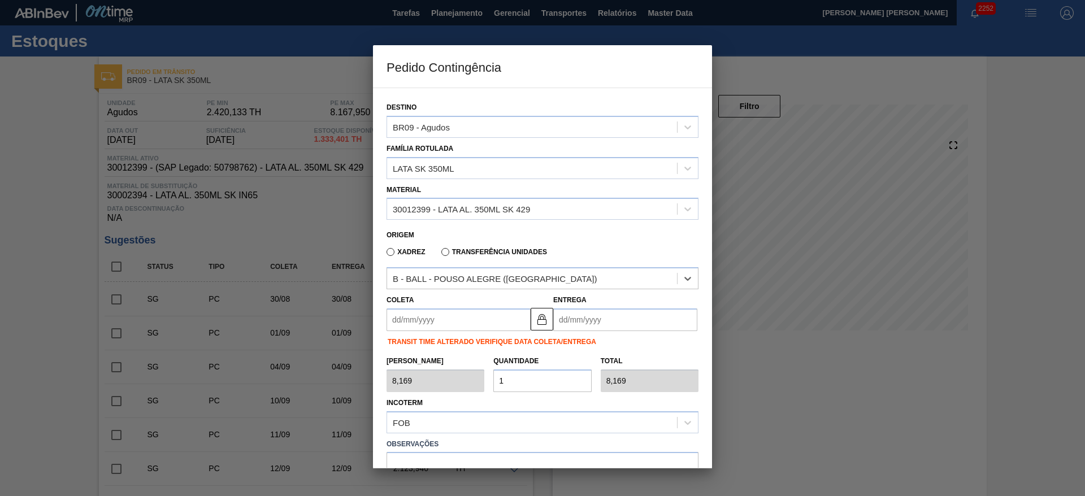
click at [476, 319] on input "Coleta" at bounding box center [458, 319] width 144 height 23
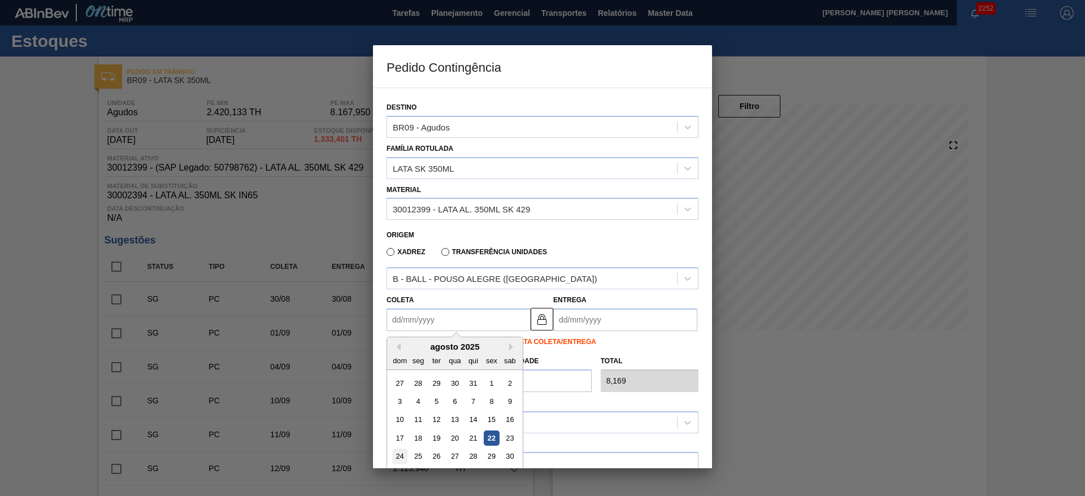
click at [405, 455] on div "24" at bounding box center [399, 456] width 15 height 15
type input "[DATE]"
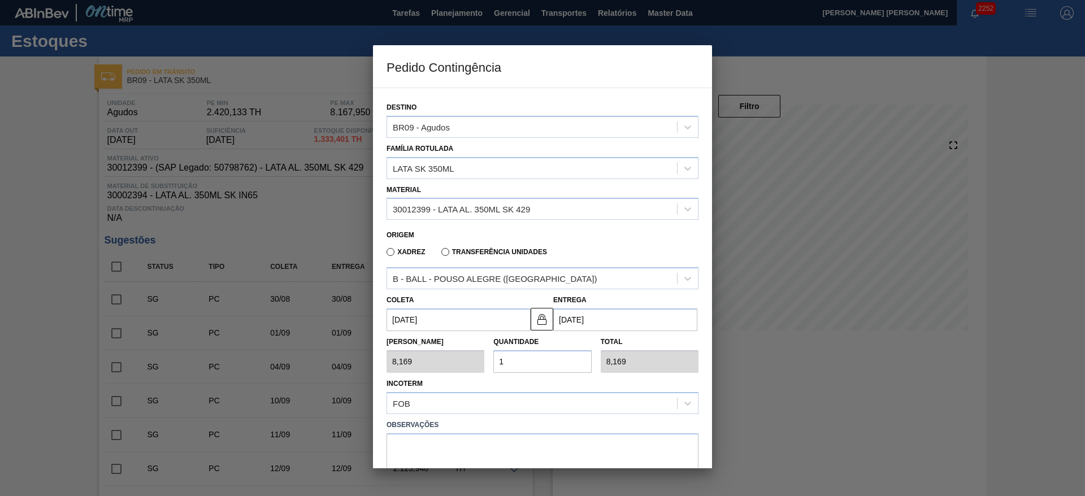
drag, startPoint x: 519, startPoint y: 360, endPoint x: 500, endPoint y: 362, distance: 19.2
click at [500, 362] on input "1" at bounding box center [542, 361] width 98 height 23
type input "2"
type input "16,338"
type input "25"
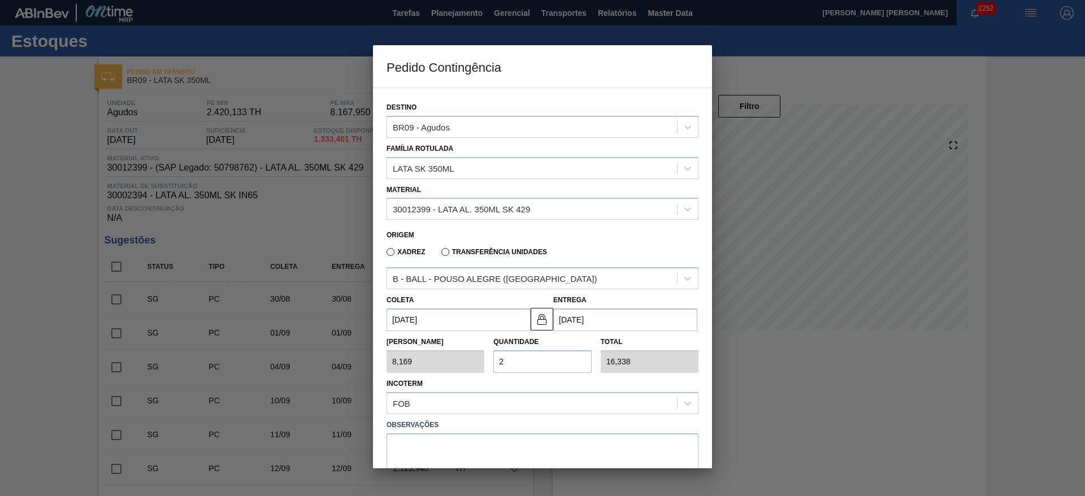
type input "204,225"
type input "2"
type input "16,338"
type input "20"
type input "163,380"
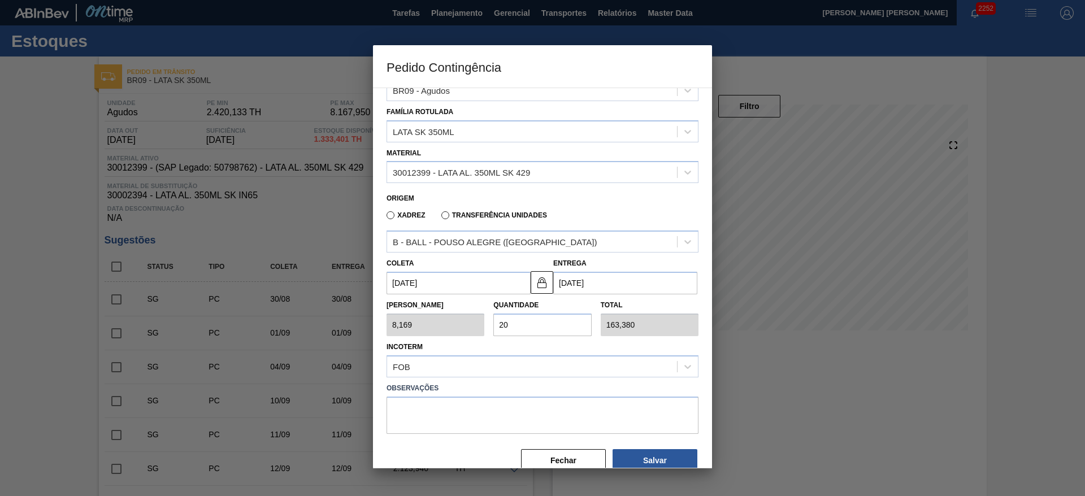
scroll to position [58, 0]
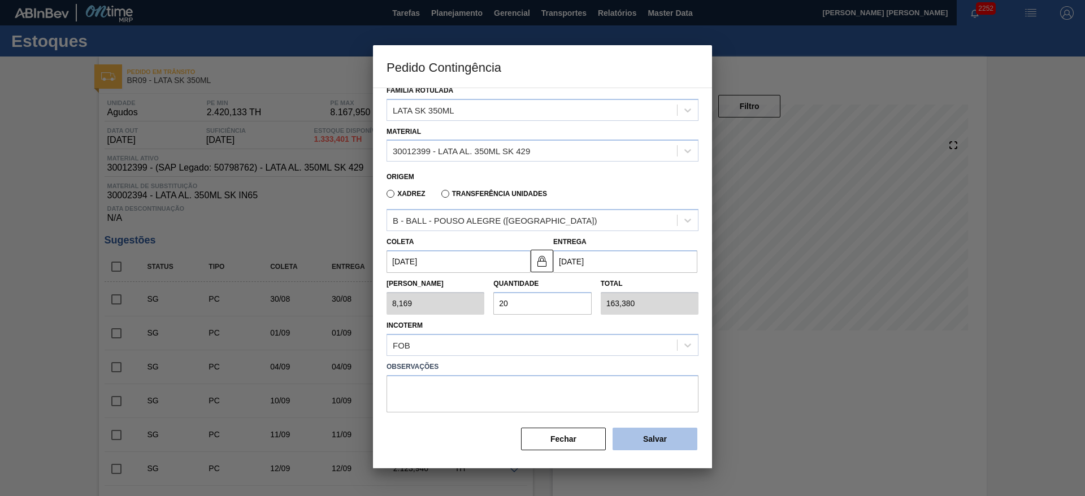
type input "20"
click at [649, 444] on button "Salvar" at bounding box center [654, 439] width 85 height 23
type input "1,000"
type input "1"
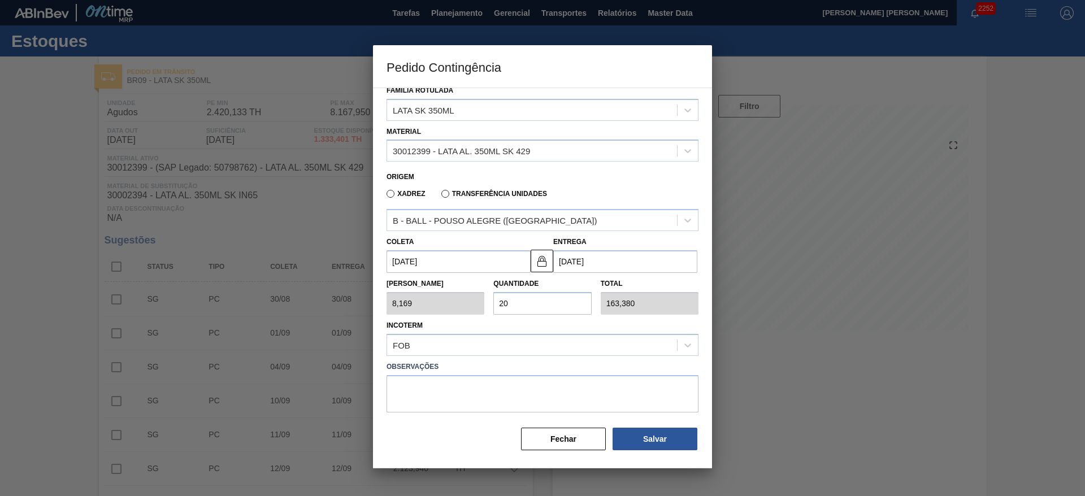
type input "1,000"
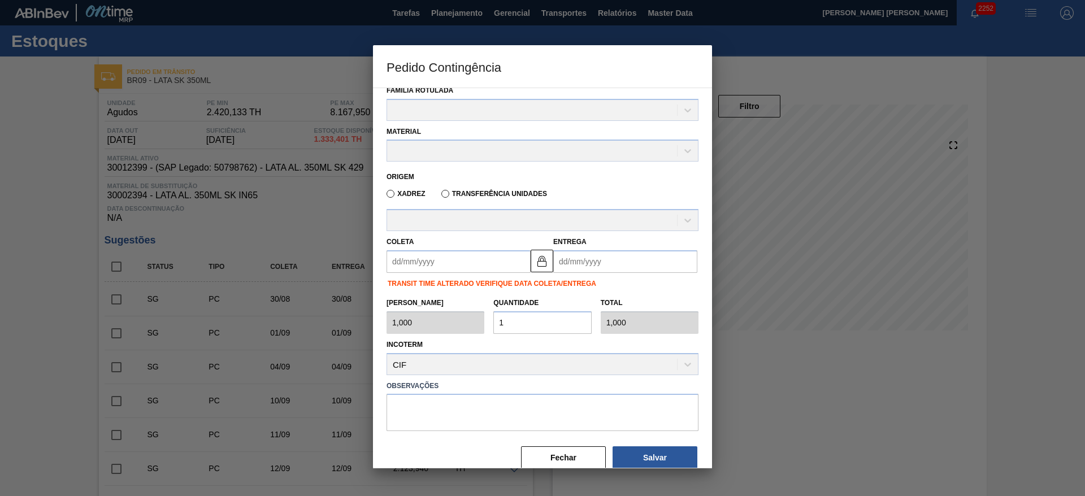
click at [833, 132] on div at bounding box center [542, 248] width 1085 height 496
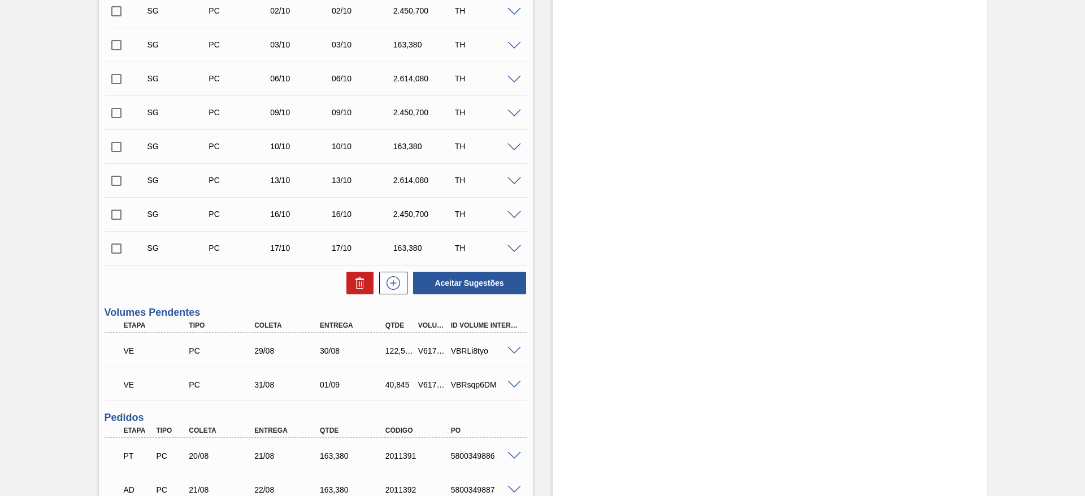
scroll to position [1102, 0]
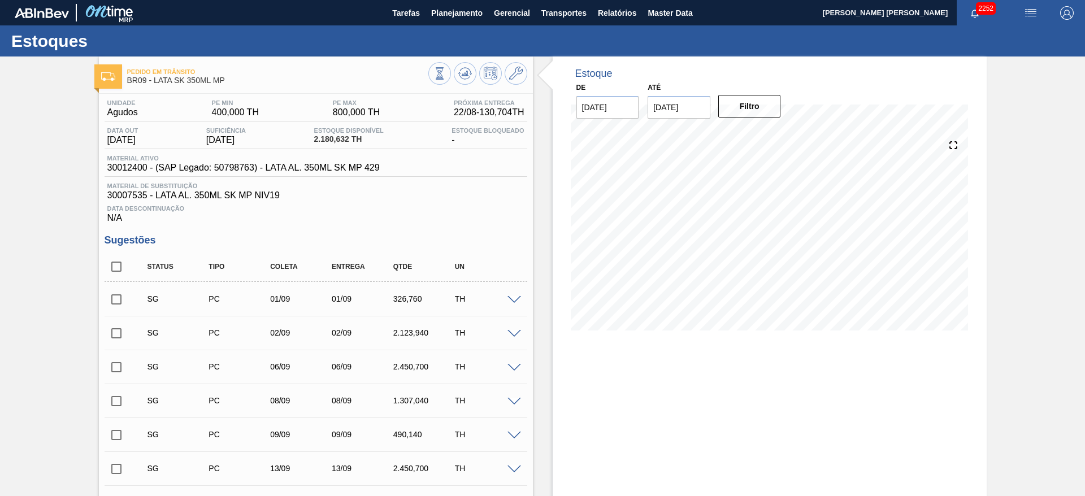
click at [1024, 16] on img "button" at bounding box center [1031, 13] width 14 height 14
click at [1002, 43] on li "Pedido Contingência" at bounding box center [1023, 40] width 103 height 20
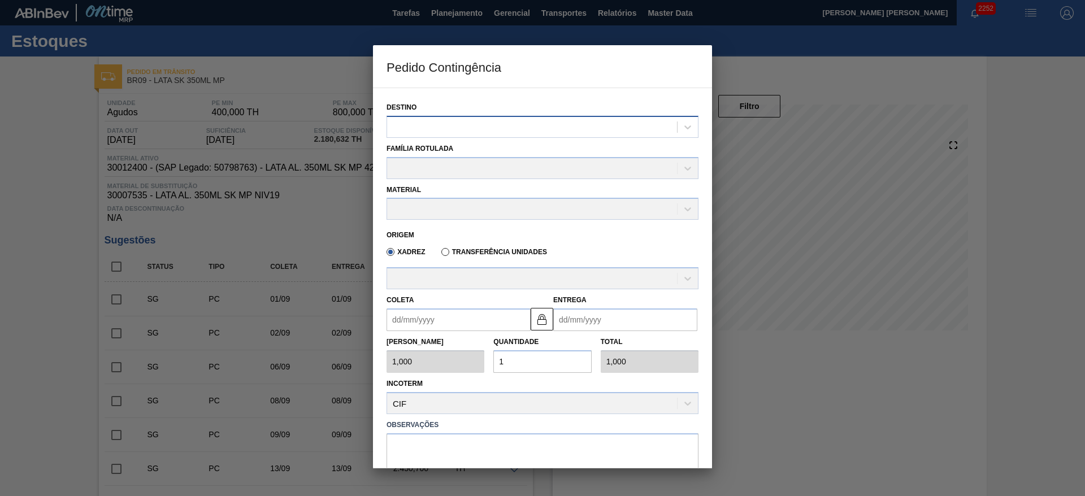
click at [508, 119] on div at bounding box center [532, 127] width 290 height 16
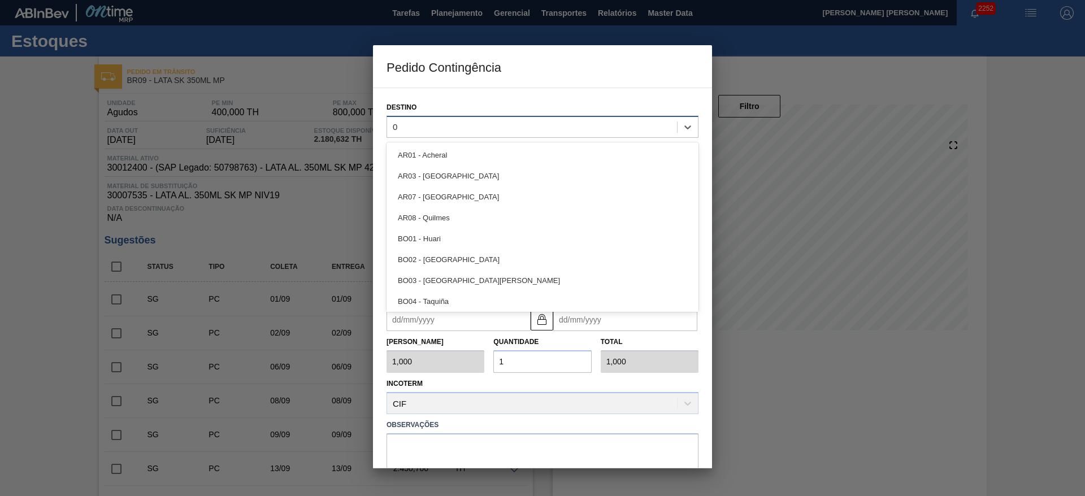
type input "09"
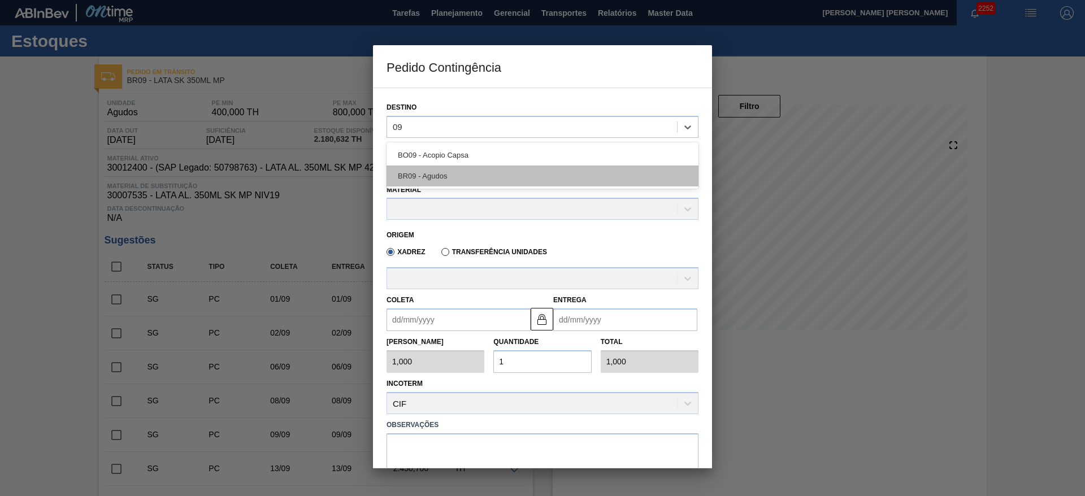
click at [450, 176] on div "BR09 - Agudos" at bounding box center [542, 176] width 312 height 21
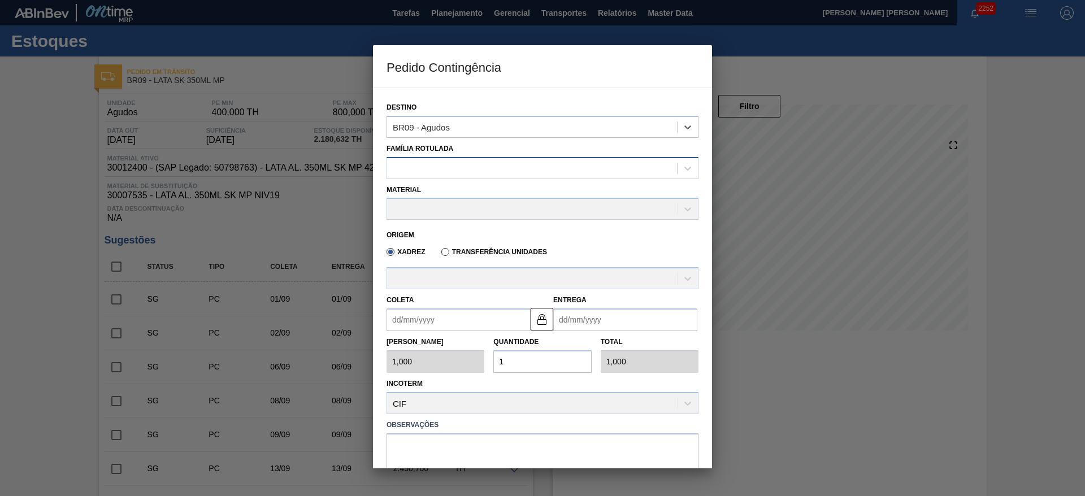
click at [434, 166] on div at bounding box center [532, 168] width 290 height 16
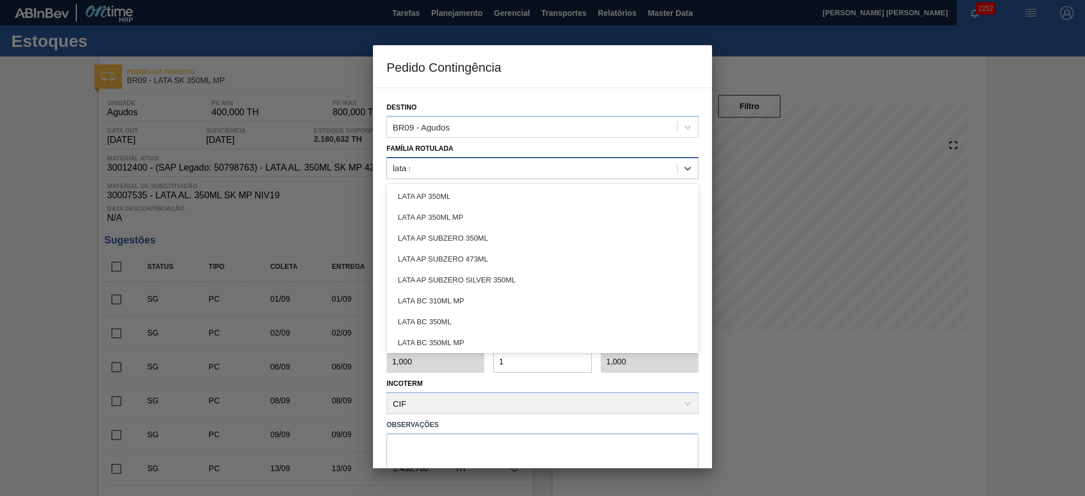
type Rotulada "lata sk"
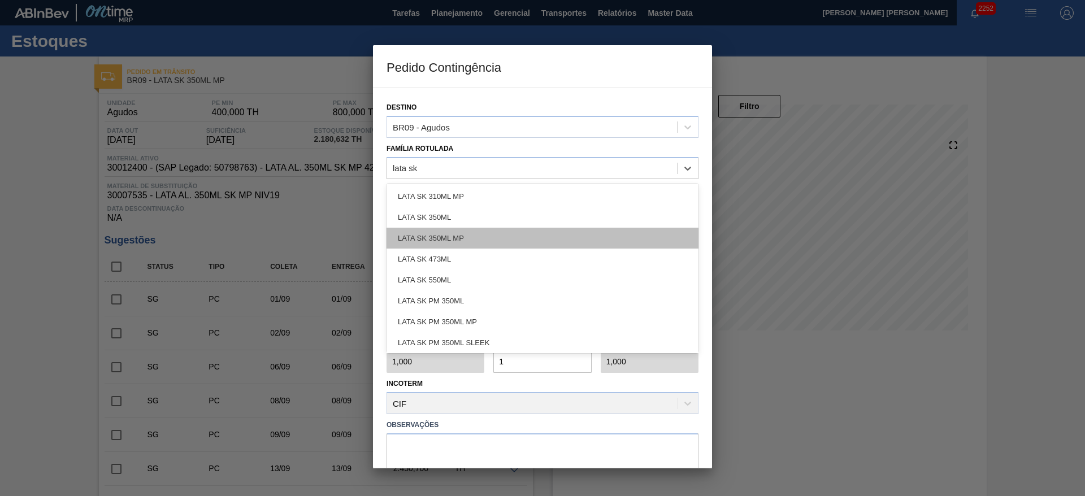
click at [459, 236] on div "LATA SK 350ML MP" at bounding box center [542, 238] width 312 height 21
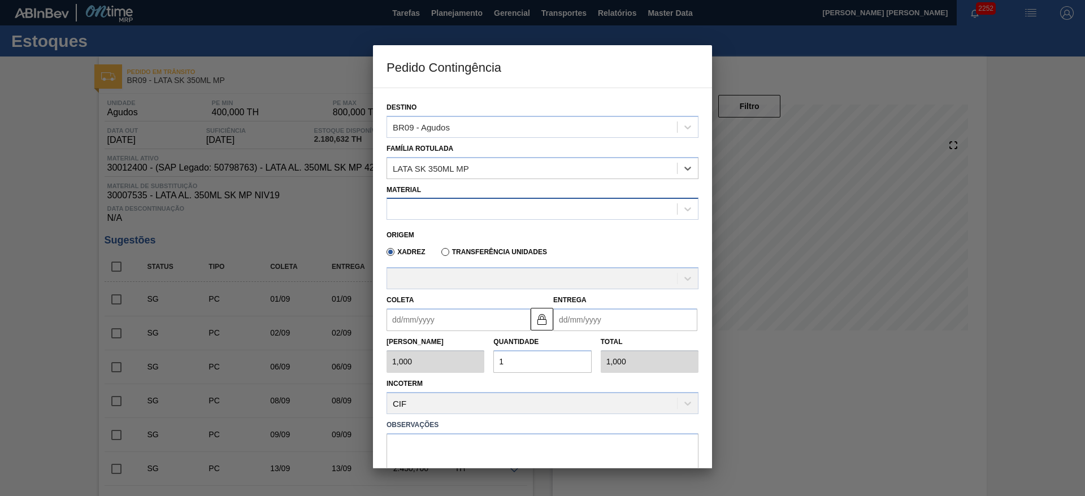
click at [445, 207] on div at bounding box center [532, 209] width 290 height 16
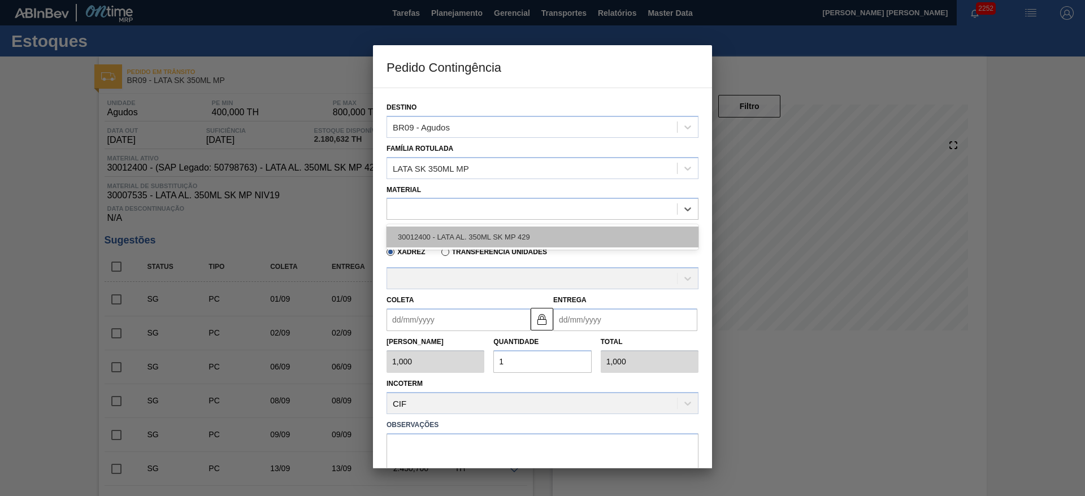
click at [468, 240] on div "30012400 - LATA AL. 350ML SK MP 429" at bounding box center [542, 237] width 312 height 21
type input "8,169"
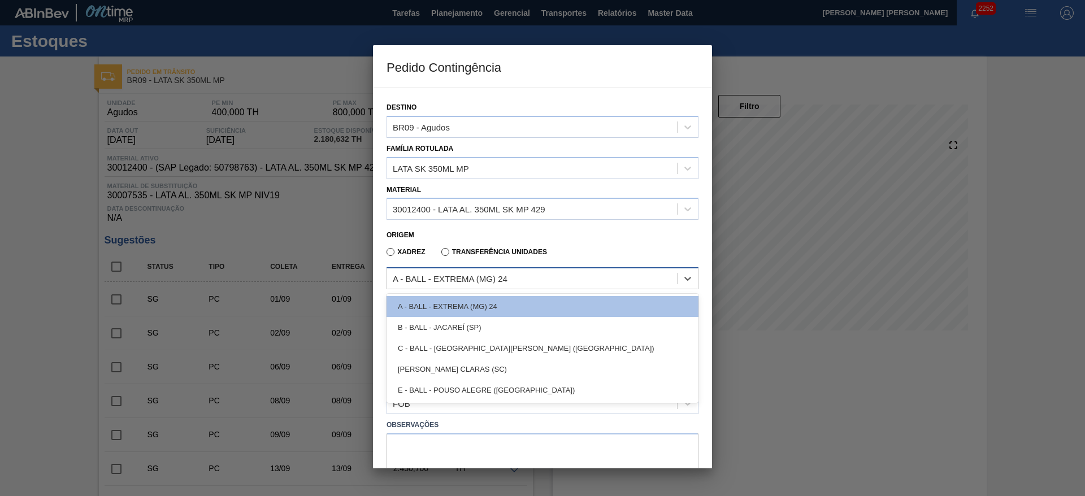
click at [469, 278] on div "A - BALL - EXTREMA (MG) 24" at bounding box center [450, 279] width 115 height 10
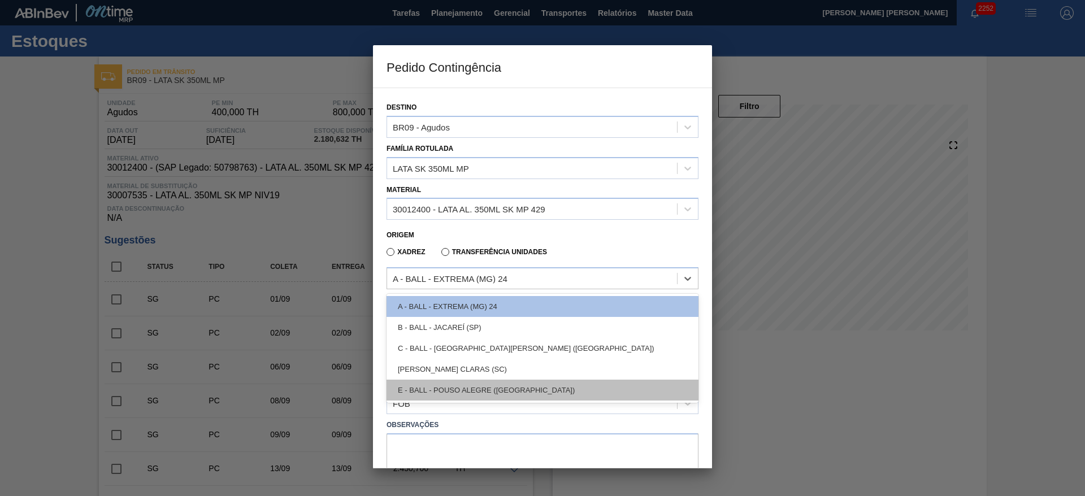
click at [484, 385] on div "E - BALL - POUSO ALEGRE (MG)" at bounding box center [542, 390] width 312 height 21
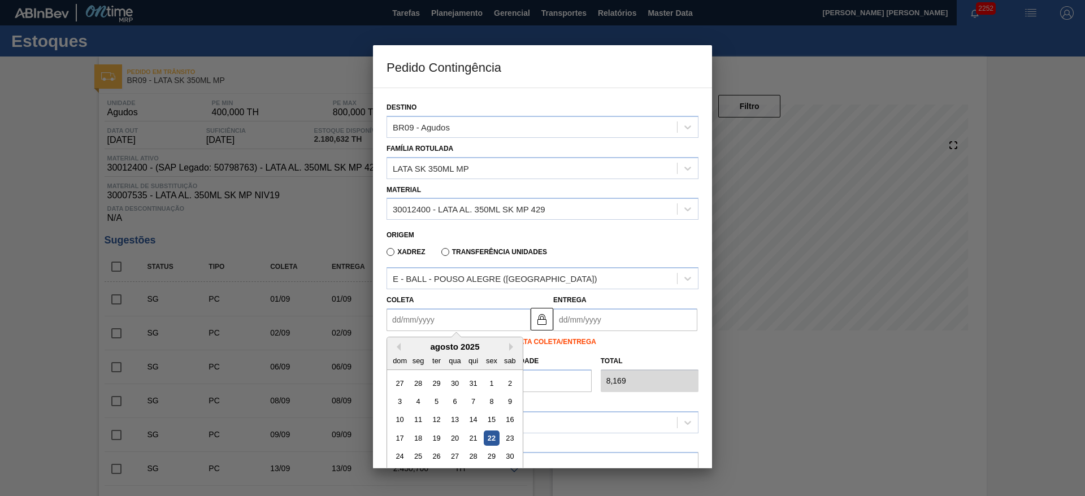
click at [467, 325] on input "Coleta" at bounding box center [458, 319] width 144 height 23
click at [413, 459] on div "25" at bounding box center [418, 456] width 15 height 15
type input "[DATE]"
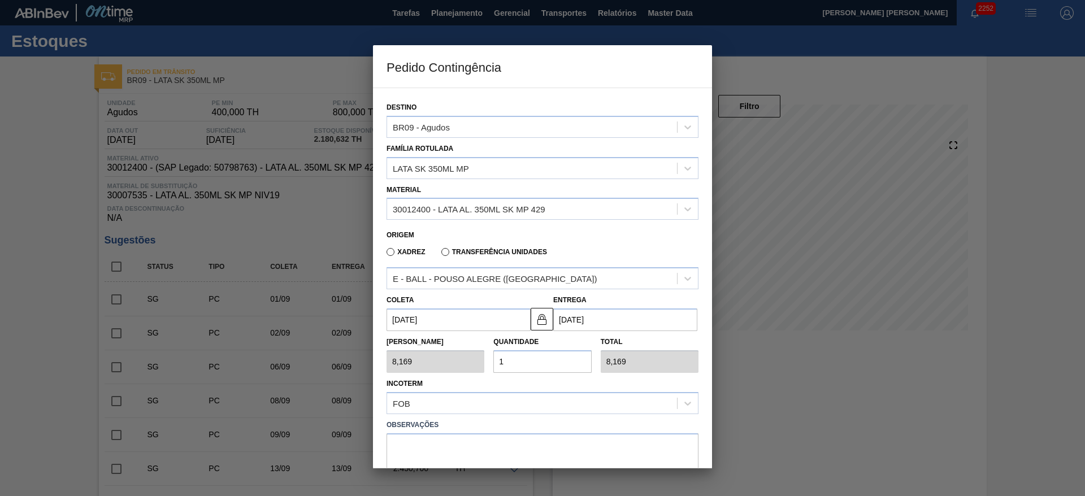
click at [480, 360] on div "Tam Lote 8,169 Quantidade 1 Total 8,169" at bounding box center [542, 352] width 321 height 42
type input "2"
type input "16,338"
type input "25"
type input "204,225"
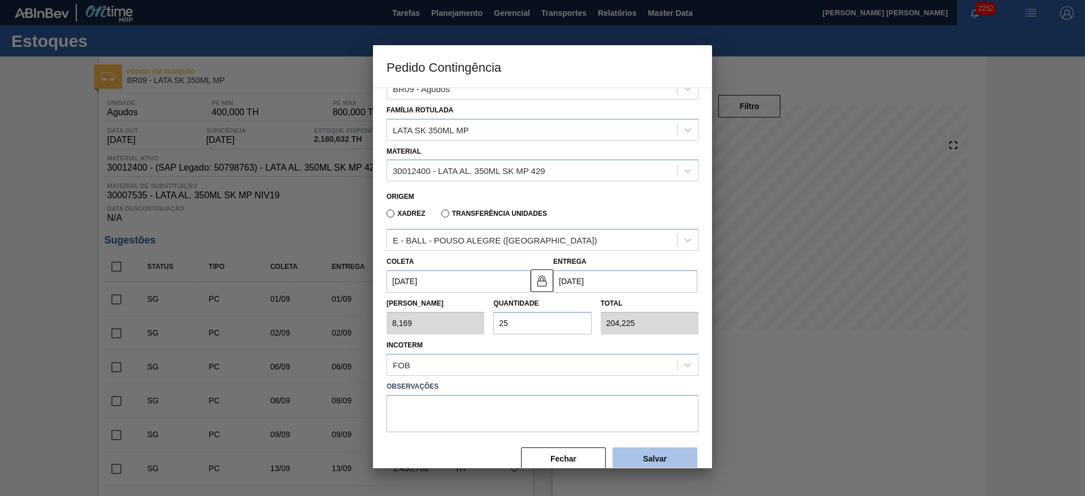
scroll to position [58, 0]
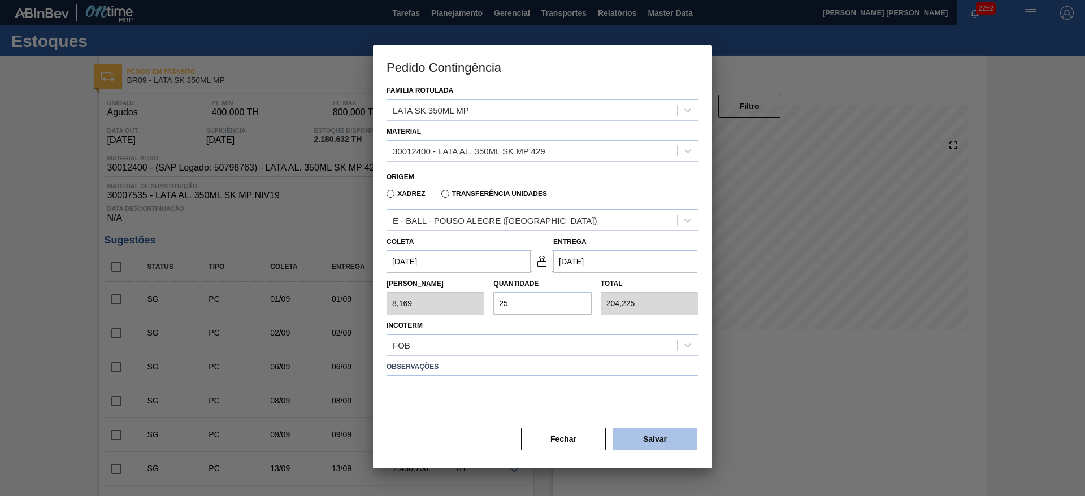
type input "25"
click at [653, 444] on button "Salvar" at bounding box center [654, 439] width 85 height 23
type input "1,000"
type input "1"
type input "1,000"
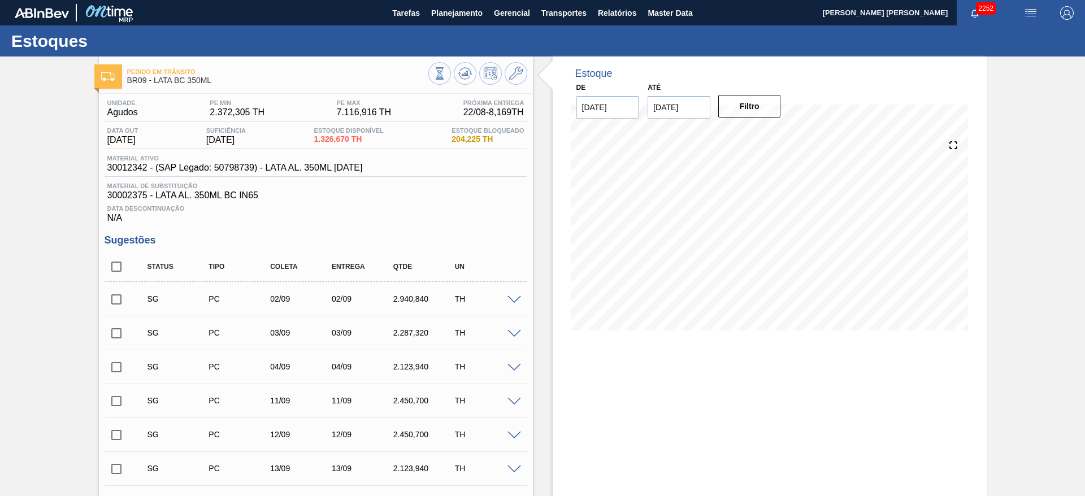
click at [1028, 20] on button "button" at bounding box center [1030, 12] width 36 height 25
click at [1002, 38] on li "Pedido Contingência" at bounding box center [1023, 40] width 103 height 20
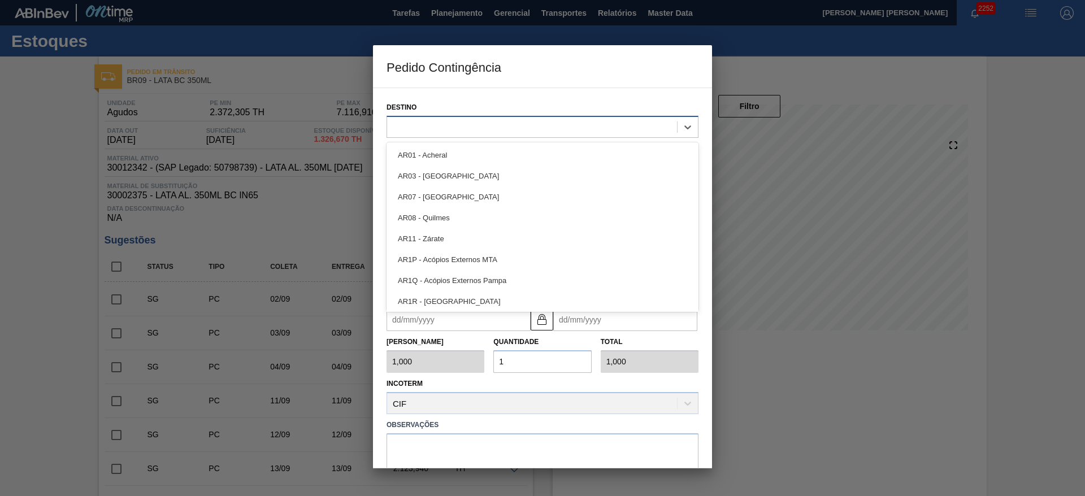
click at [586, 124] on div at bounding box center [532, 127] width 290 height 16
type input "09"
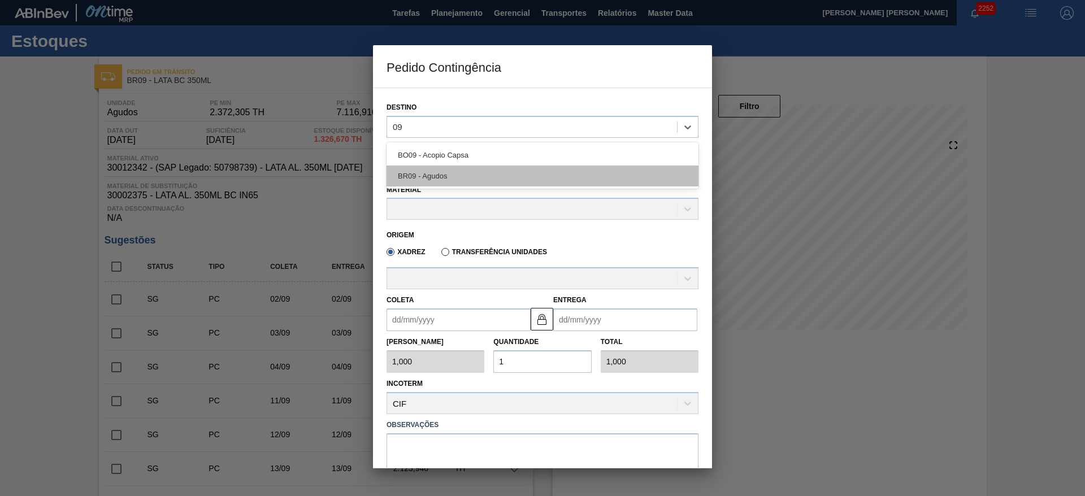
click at [454, 176] on div "BR09 - Agudos" at bounding box center [542, 176] width 312 height 21
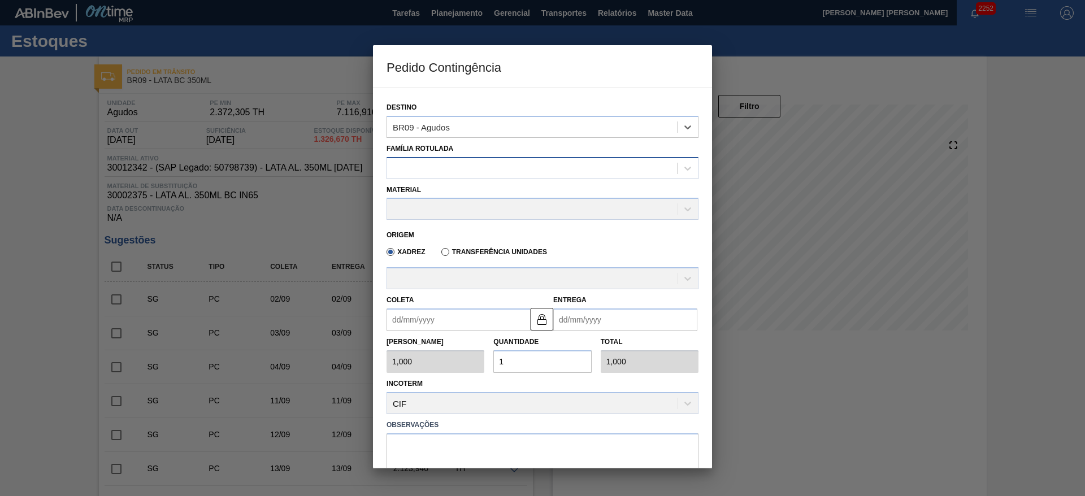
click at [430, 169] on div at bounding box center [532, 168] width 290 height 16
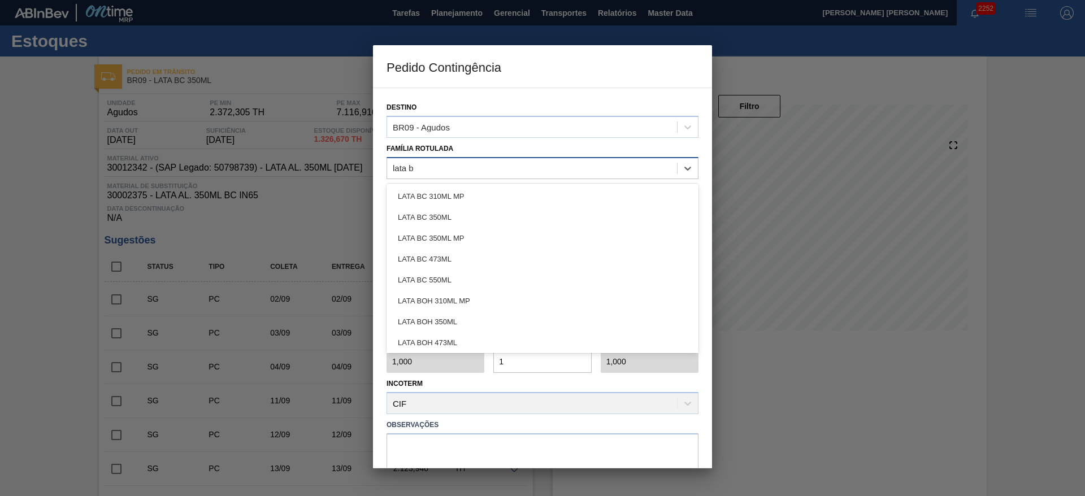
type Rotulada "lata bc"
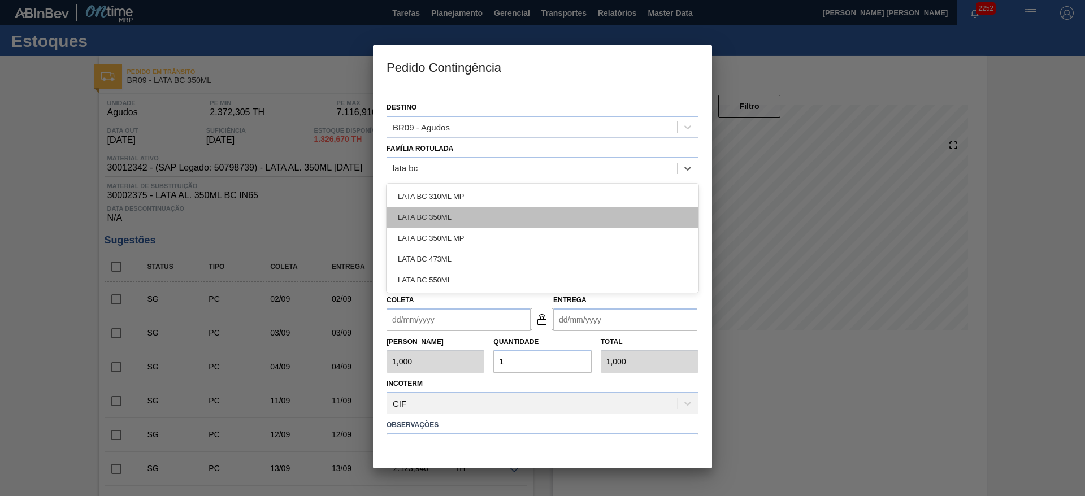
click at [420, 211] on div "LATA BC 350ML" at bounding box center [542, 217] width 312 height 21
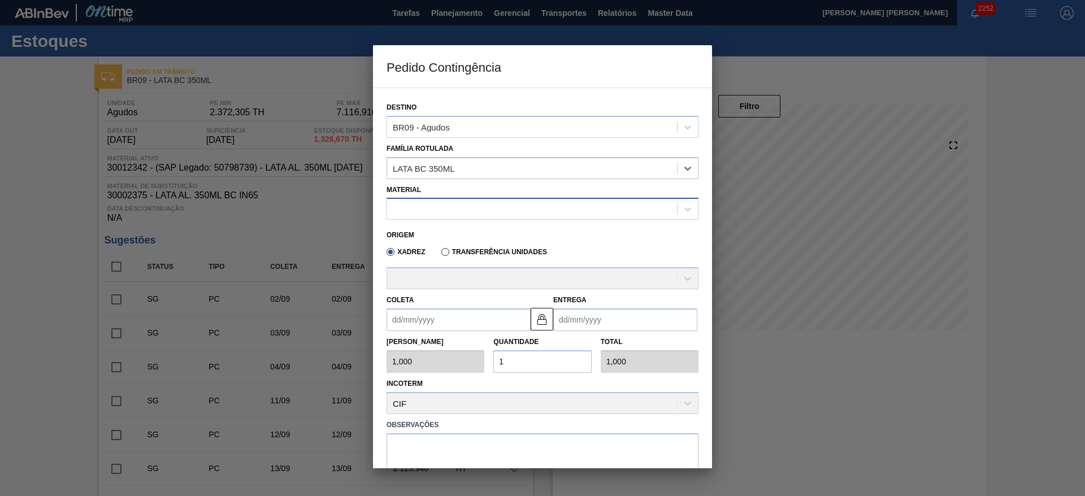
click at [453, 215] on div at bounding box center [532, 209] width 290 height 16
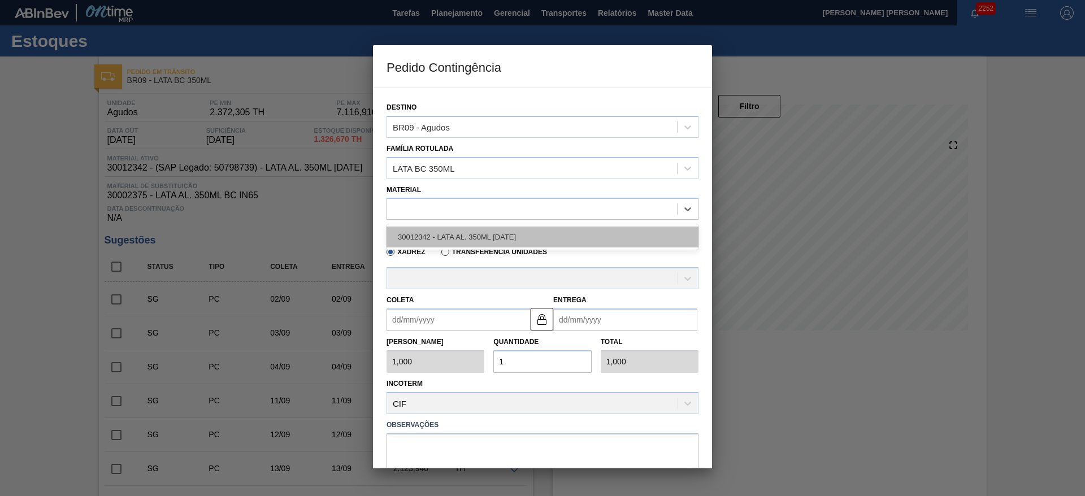
click at [485, 241] on div "30012342 - LATA AL. 350ML BC 429" at bounding box center [542, 237] width 312 height 21
type input "8,169"
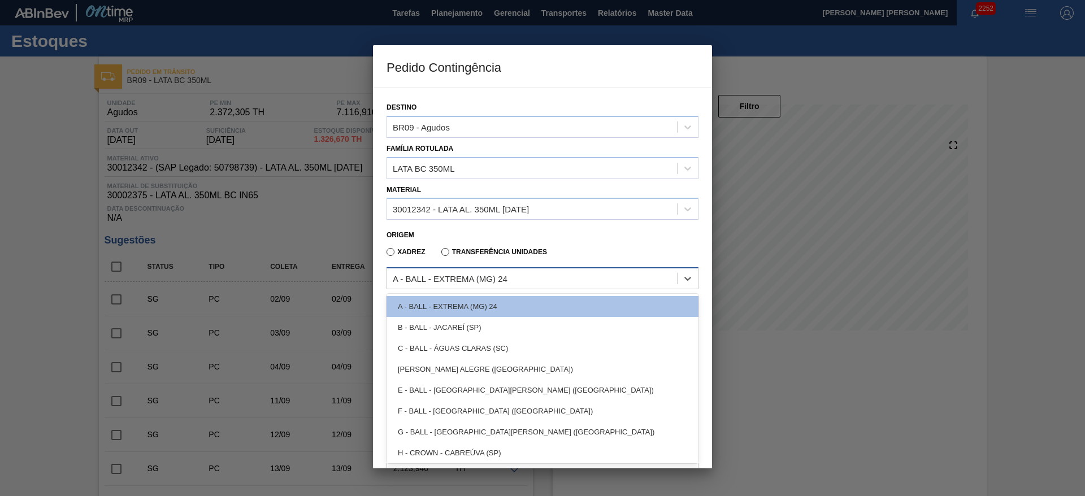
click at [492, 274] on div "A - BALL - EXTREMA (MG) 24" at bounding box center [450, 279] width 115 height 10
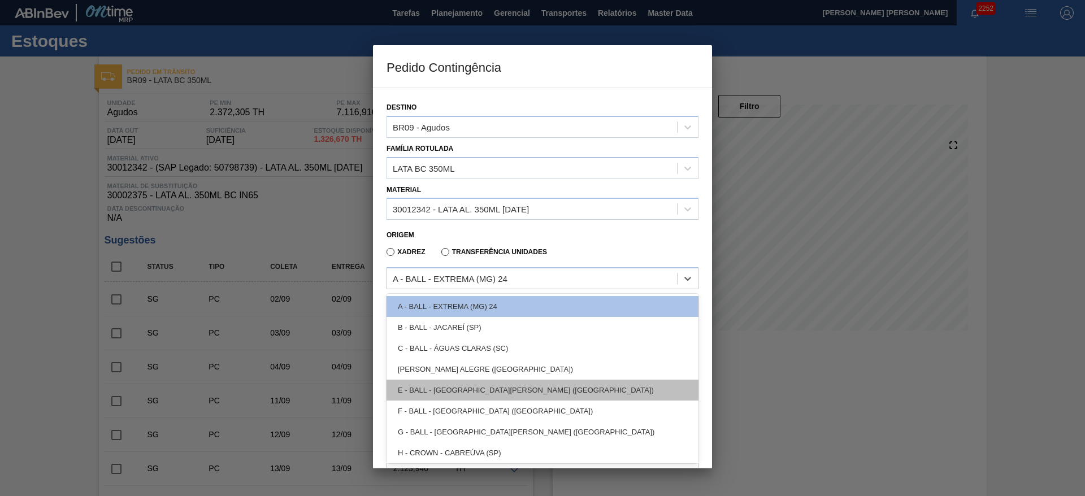
click at [478, 386] on div "E - BALL - TRÊS RIOS (RJ)" at bounding box center [542, 390] width 312 height 21
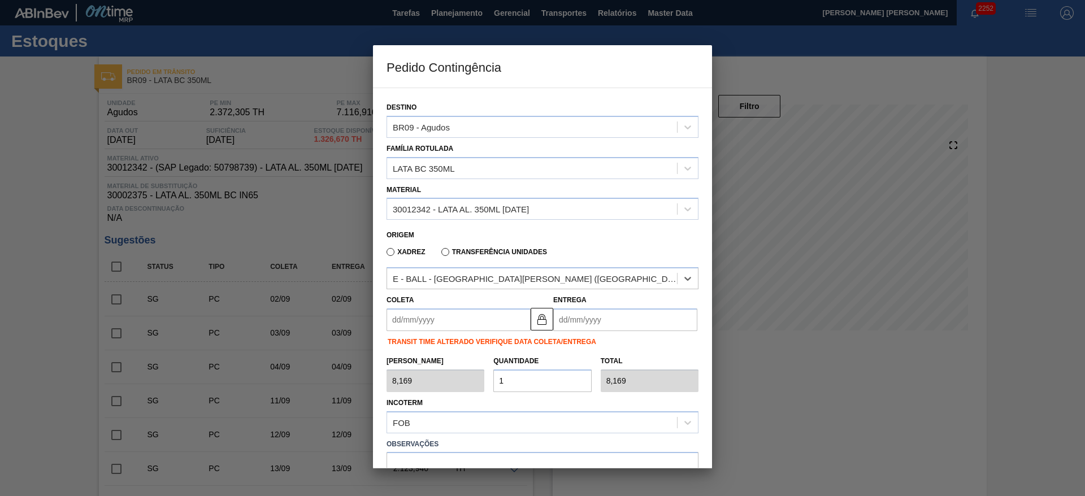
click at [567, 318] on input "Entrega" at bounding box center [625, 319] width 144 height 23
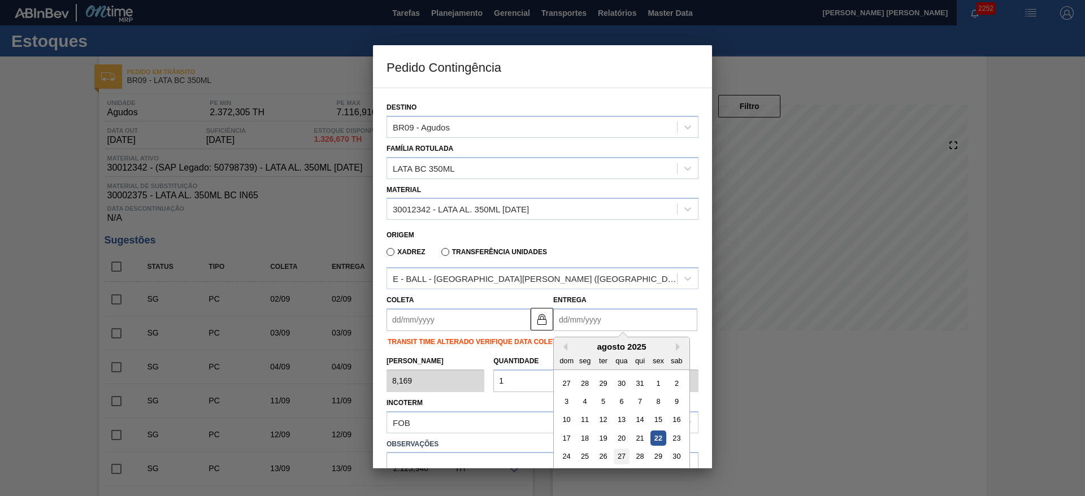
click at [620, 451] on div "27" at bounding box center [621, 456] width 15 height 15
type input "[DATE]"
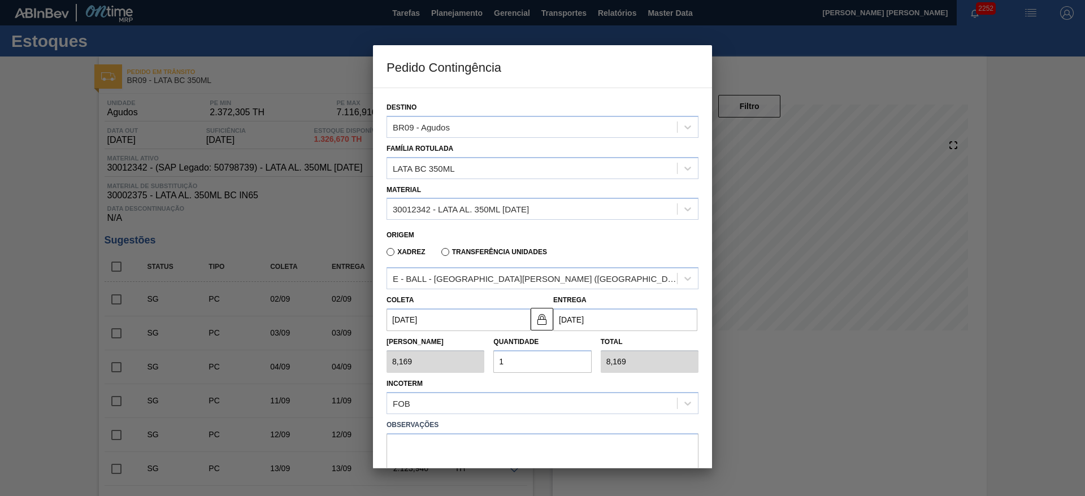
drag, startPoint x: 521, startPoint y: 367, endPoint x: 492, endPoint y: 366, distance: 28.8
click at [492, 366] on div "Quantidade 1" at bounding box center [542, 353] width 107 height 39
type input "2"
type input "16,338"
type input "20"
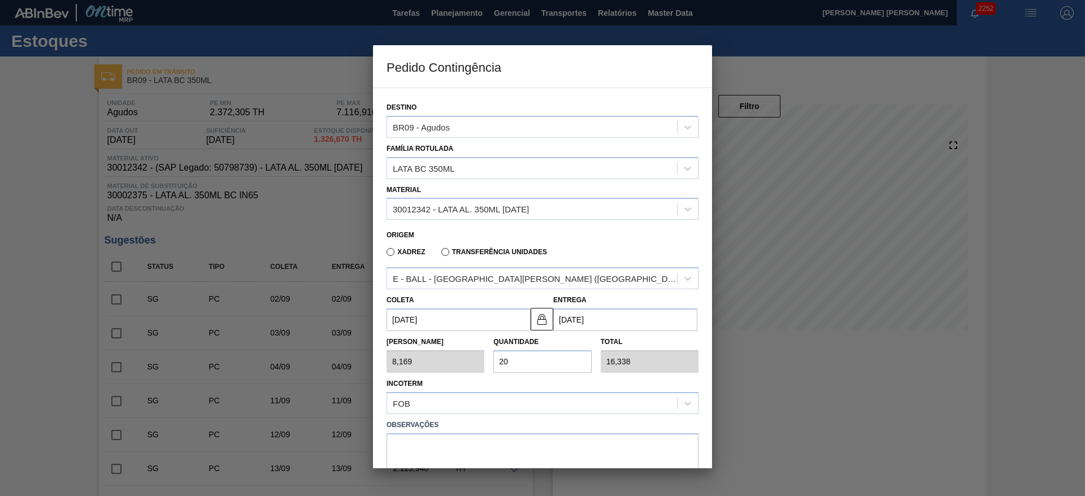
type input "163,380"
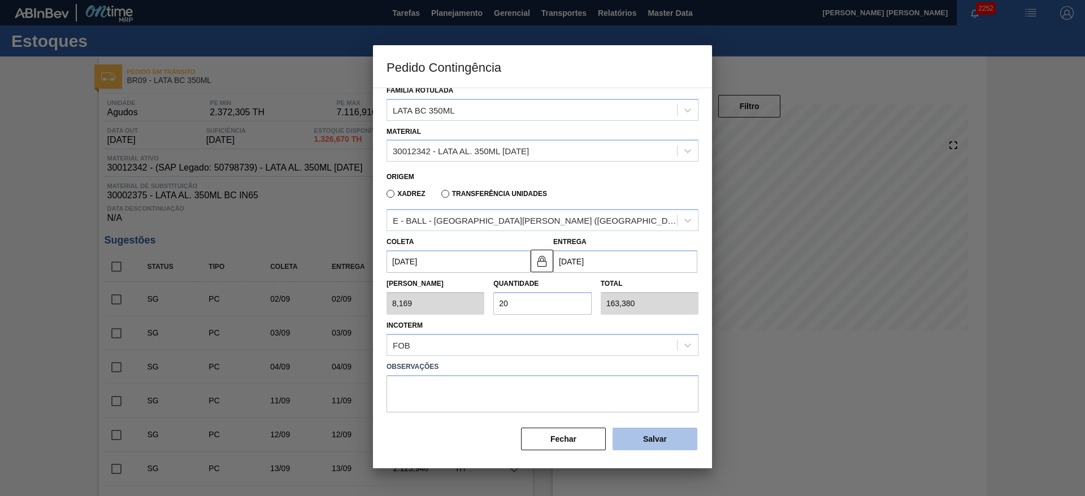
type input "20"
click at [645, 439] on button "Salvar" at bounding box center [654, 439] width 85 height 23
type input "1,000"
type input "1"
type input "1,000"
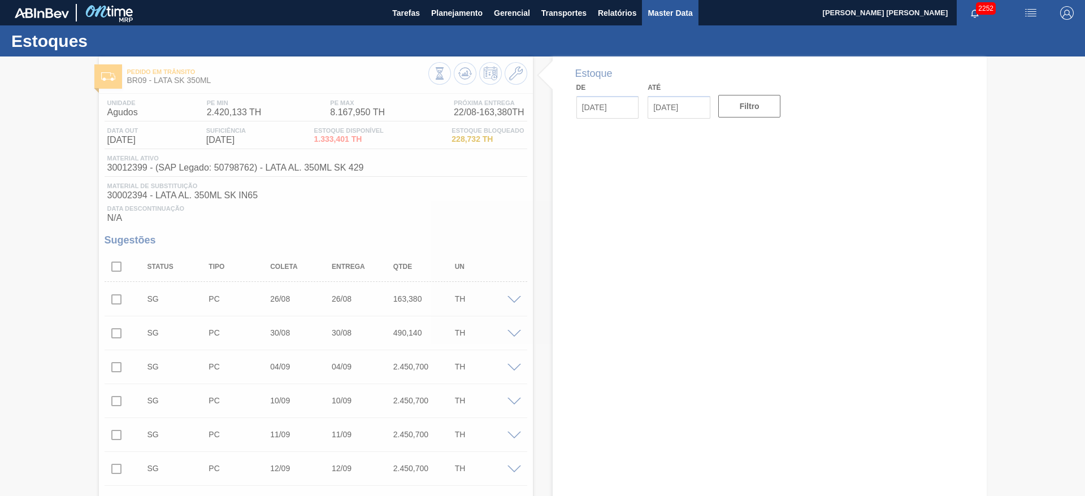
type input "[DATE]"
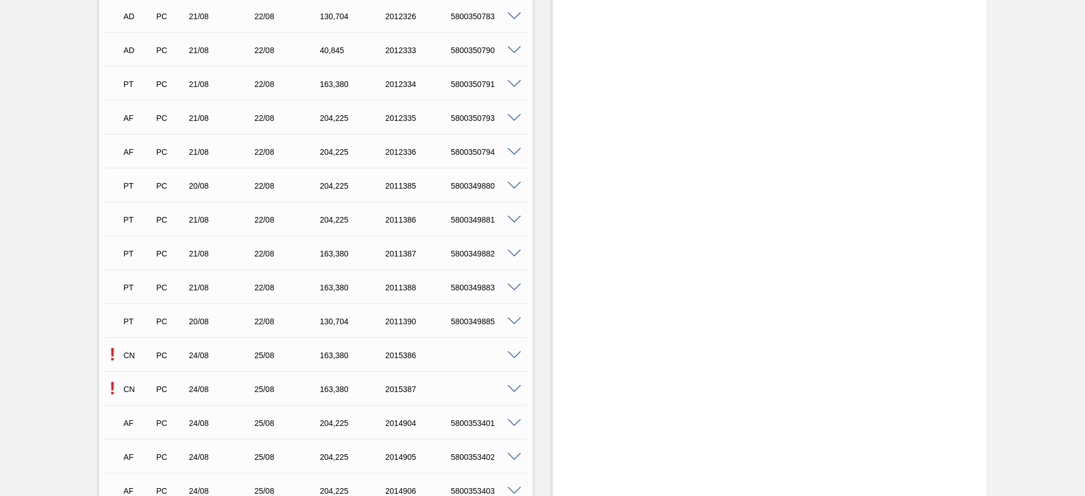
scroll to position [1610, 0]
click at [516, 152] on span at bounding box center [514, 151] width 14 height 8
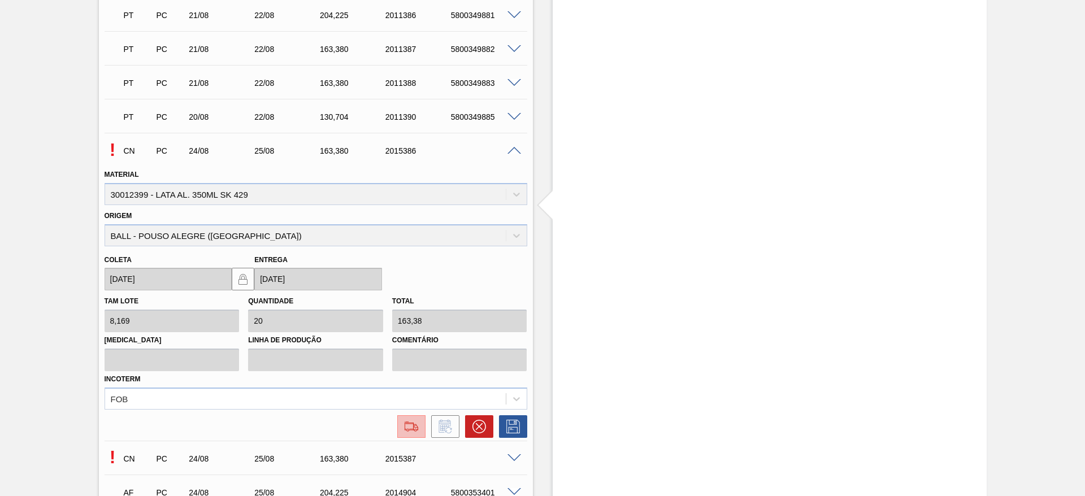
click at [408, 418] on button at bounding box center [411, 426] width 28 height 23
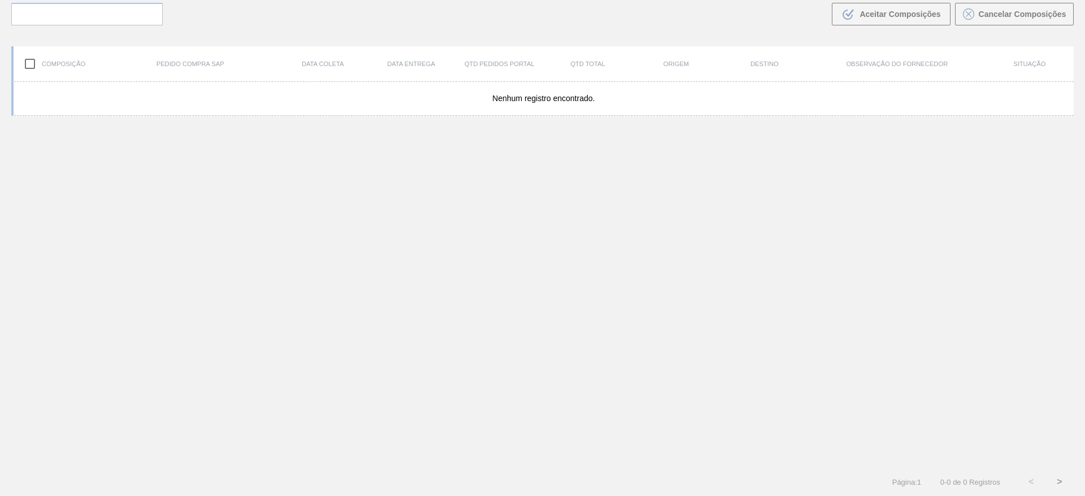
scroll to position [81, 0]
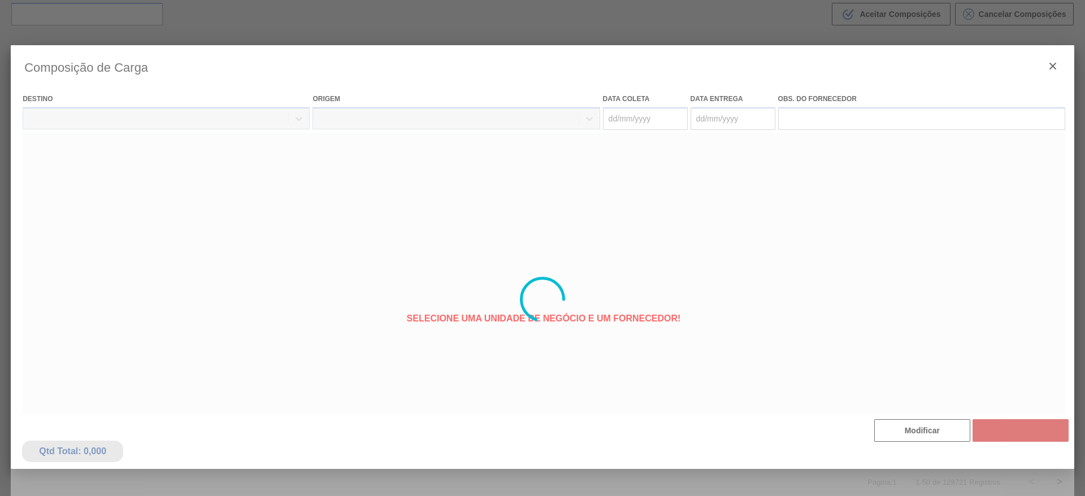
type coleta "[DATE]"
type entrega "[DATE]"
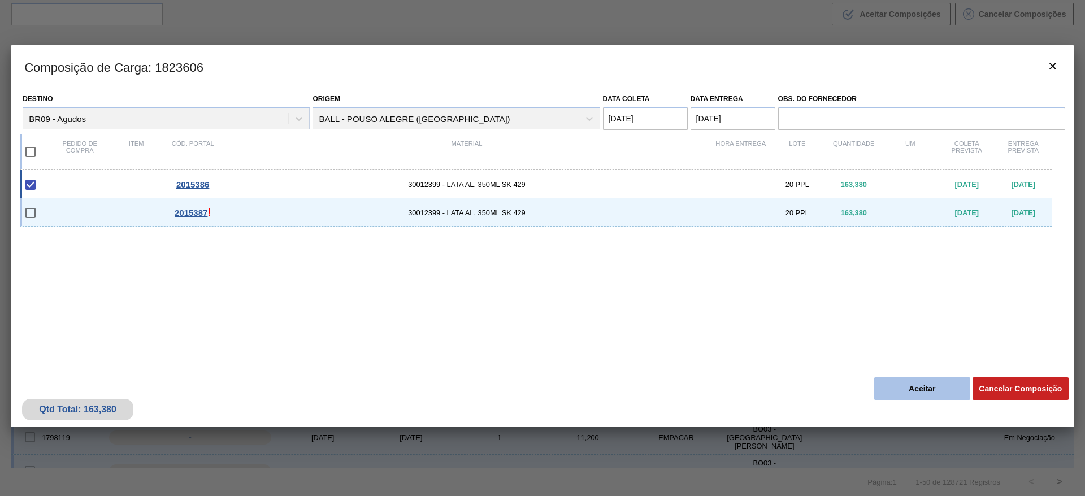
click at [911, 393] on button "Aceitar" at bounding box center [922, 388] width 96 height 23
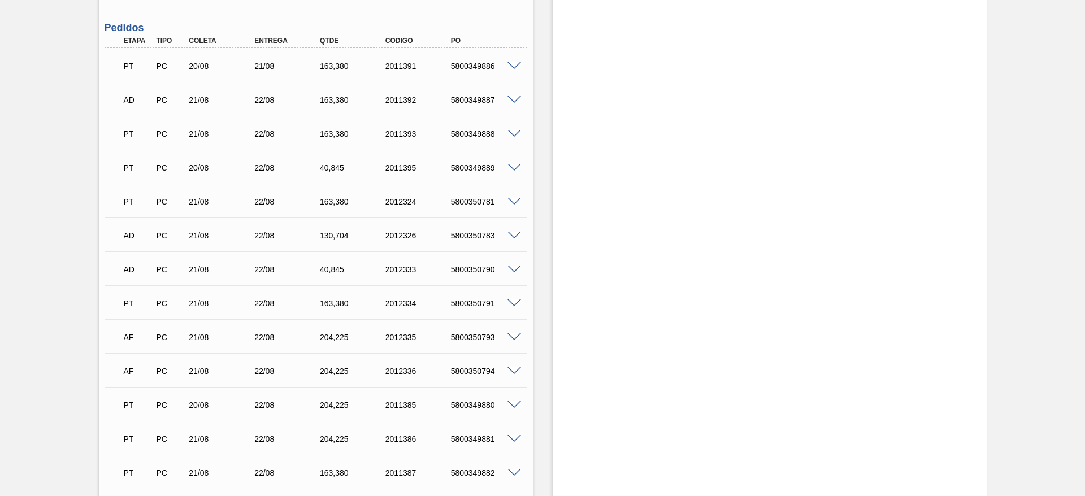
scroll to position [1525, 0]
click at [514, 232] on span at bounding box center [514, 236] width 14 height 8
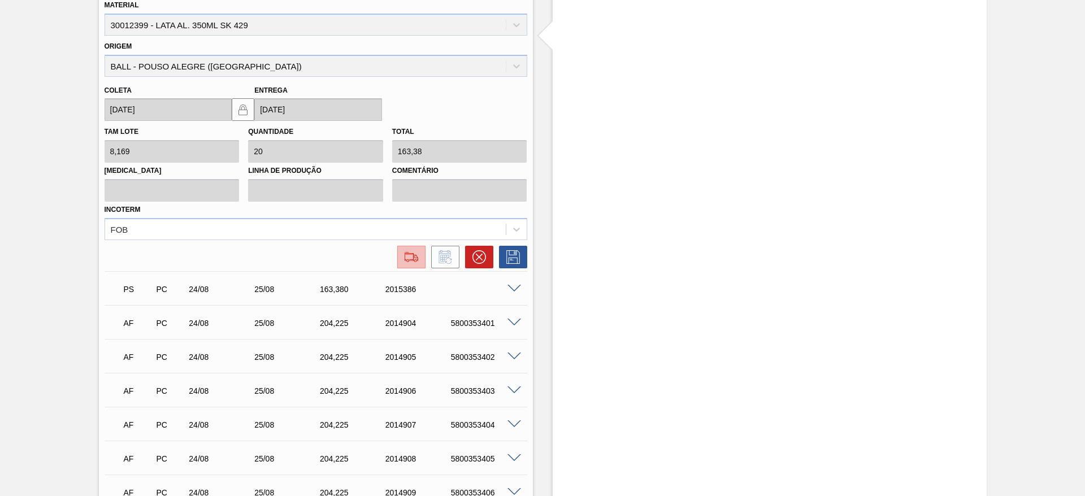
click at [410, 258] on img at bounding box center [411, 257] width 18 height 14
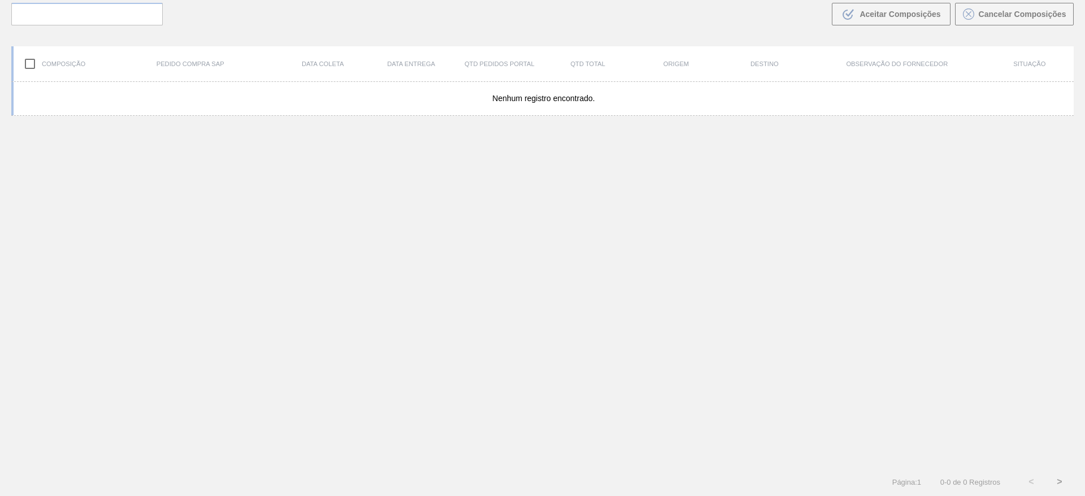
scroll to position [81, 0]
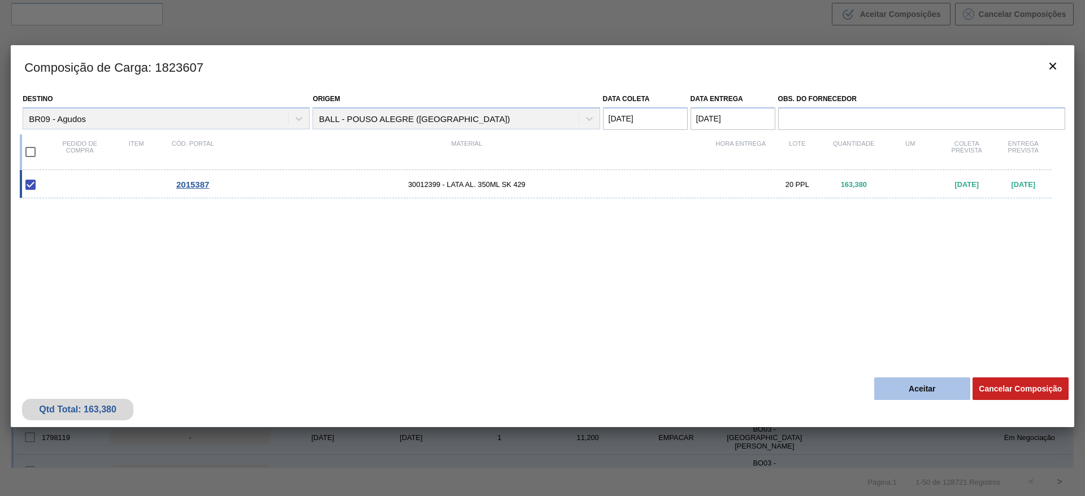
click at [923, 389] on button "Aceitar" at bounding box center [922, 388] width 96 height 23
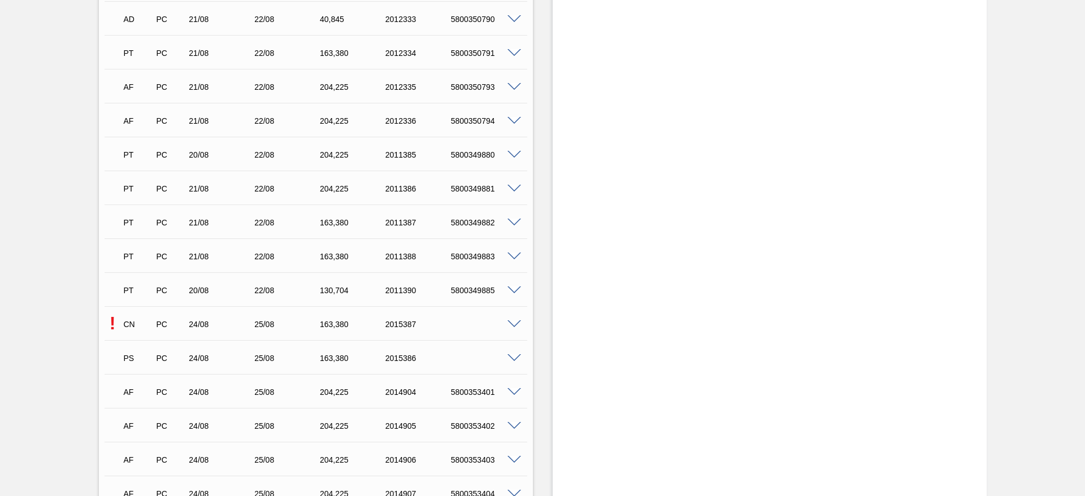
scroll to position [1441, 0]
click at [514, 355] on span at bounding box center [514, 354] width 14 height 8
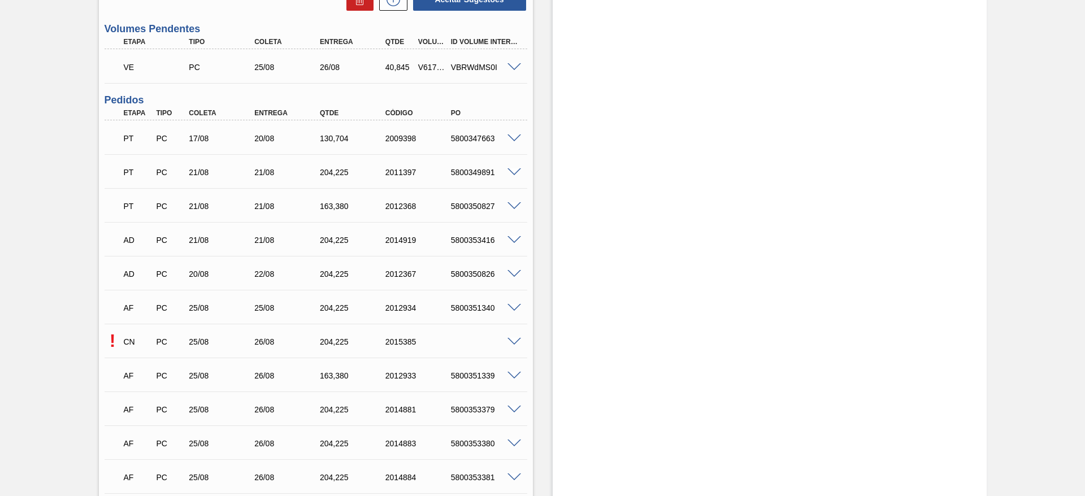
scroll to position [1102, 0]
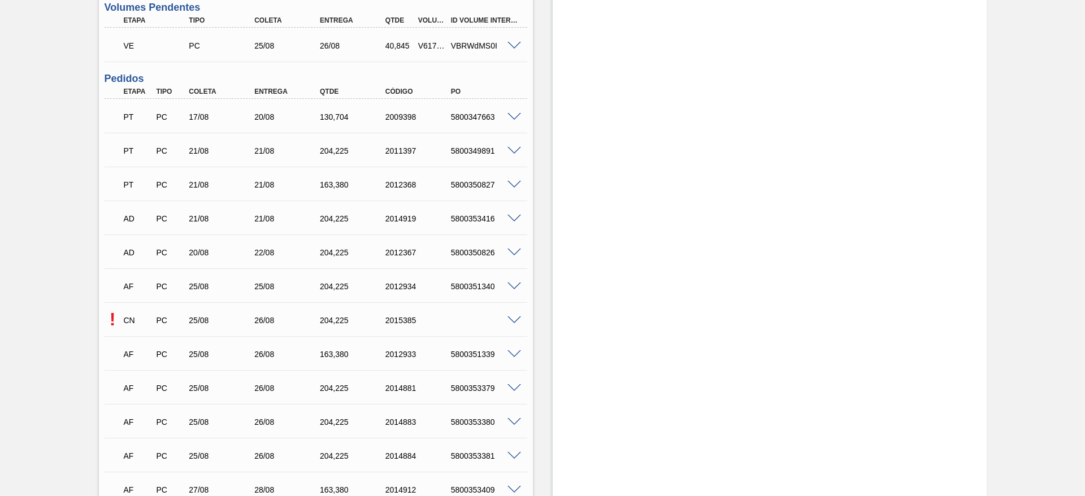
click at [512, 323] on span at bounding box center [514, 320] width 14 height 8
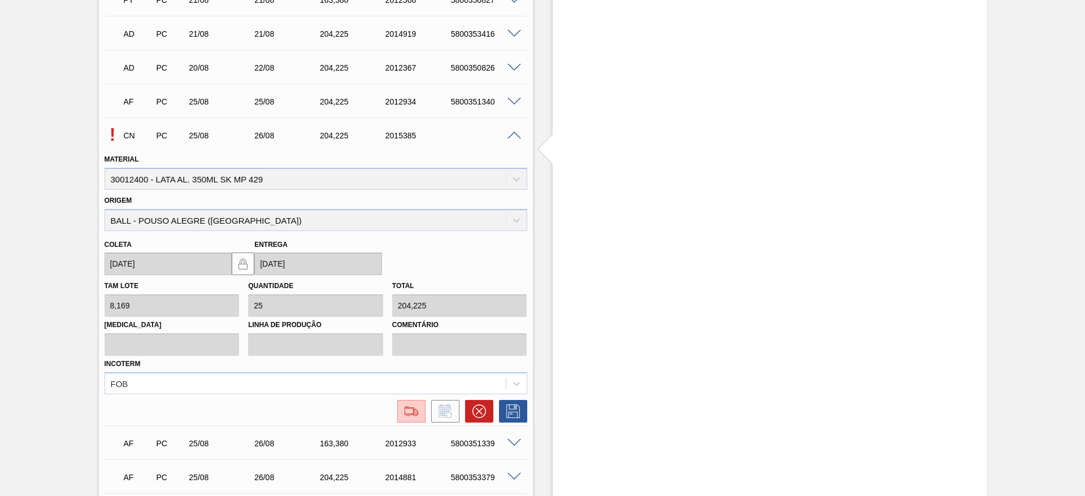
scroll to position [1356, 0]
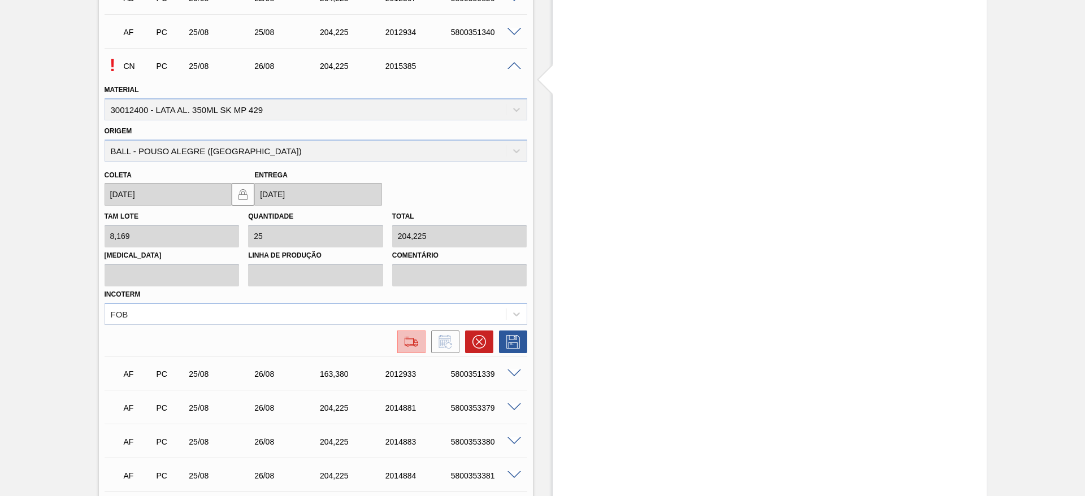
click at [419, 341] on img at bounding box center [411, 342] width 18 height 14
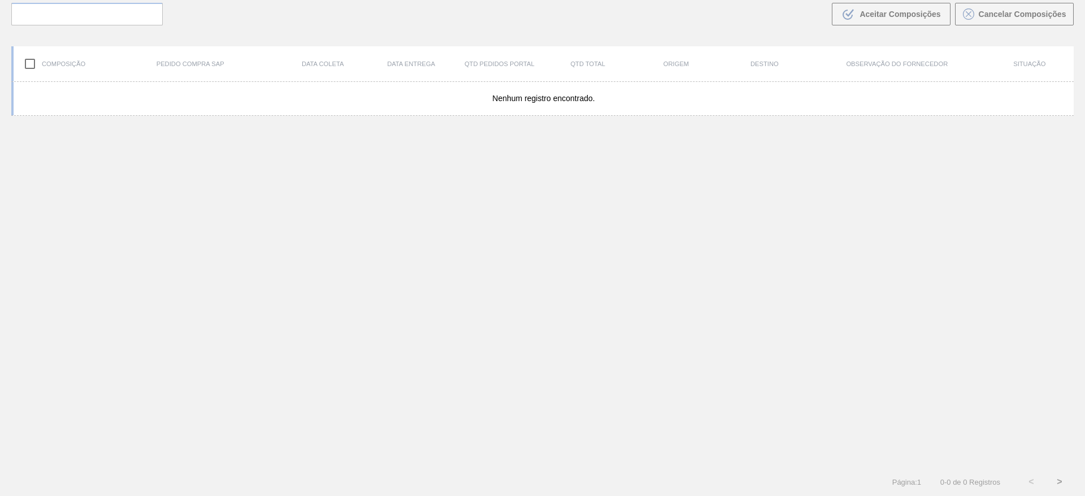
scroll to position [81, 0]
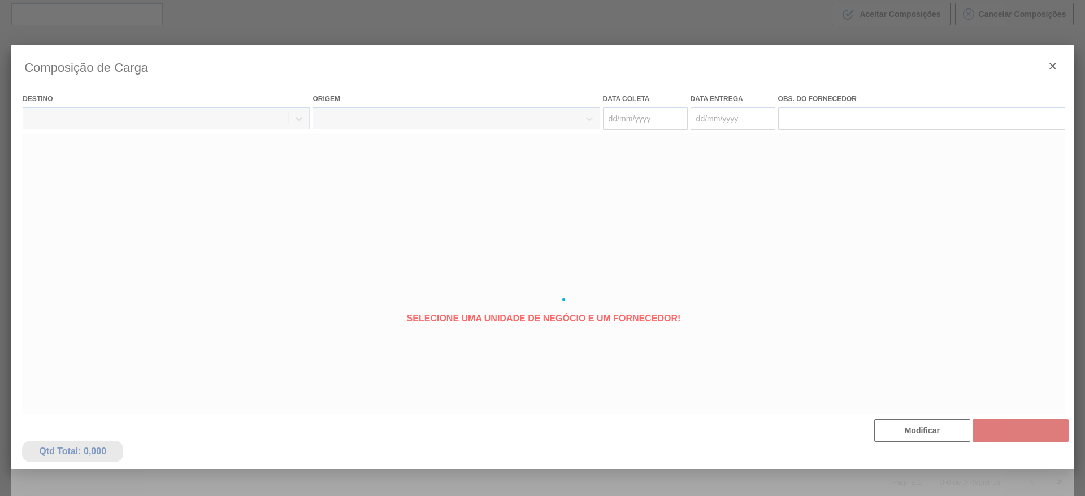
type coleta "[DATE]"
type entrega "[DATE]"
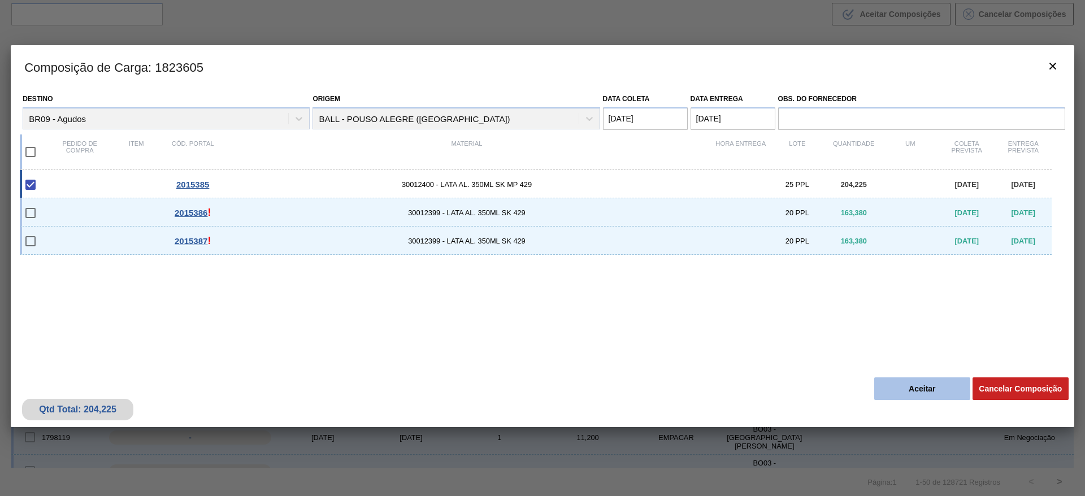
click at [911, 386] on button "Aceitar" at bounding box center [922, 388] width 96 height 23
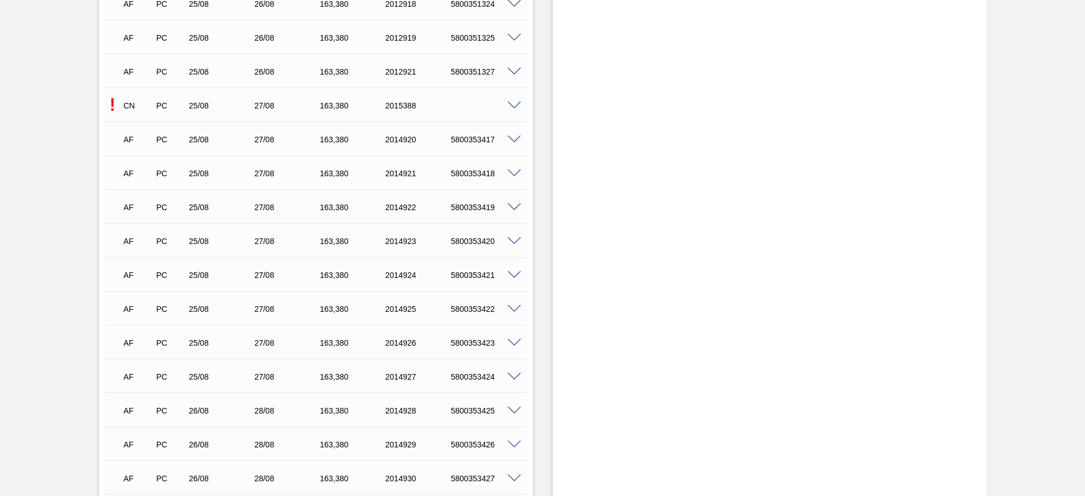
scroll to position [1718, 0]
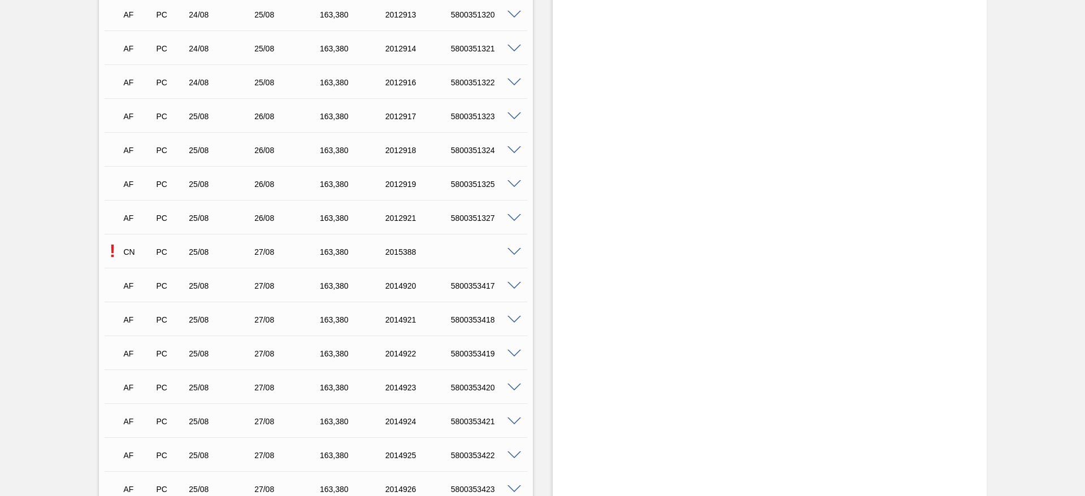
click at [511, 249] on span at bounding box center [514, 252] width 14 height 8
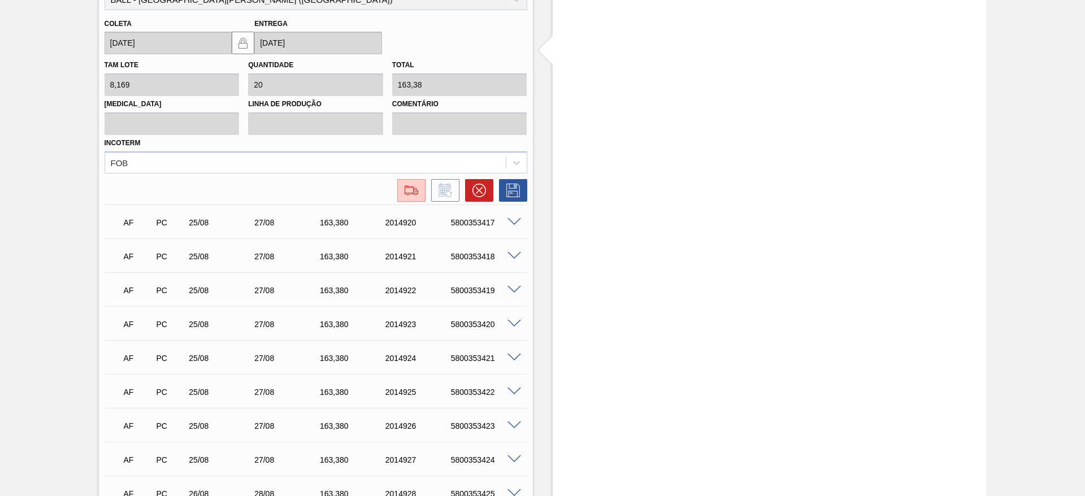
scroll to position [2057, 0]
click at [414, 190] on img at bounding box center [411, 189] width 18 height 14
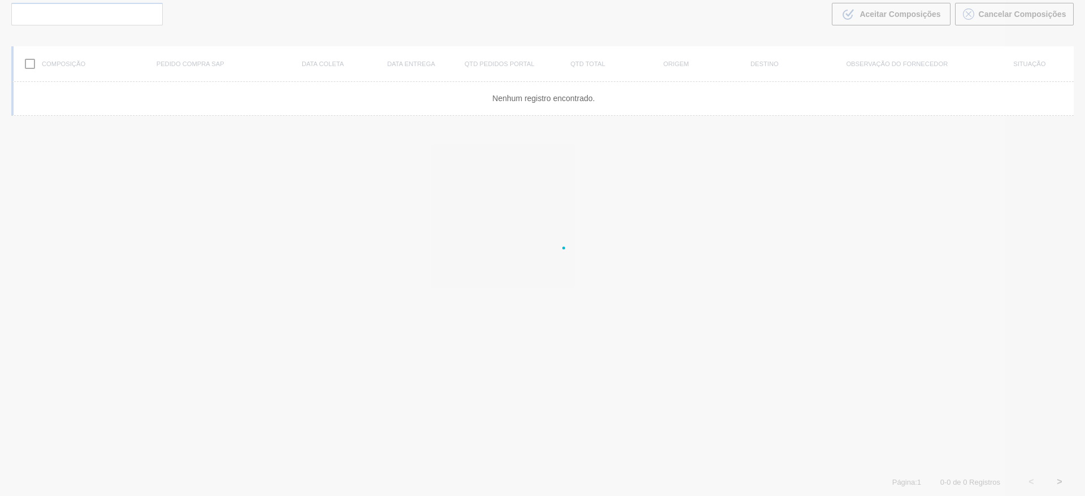
scroll to position [81, 0]
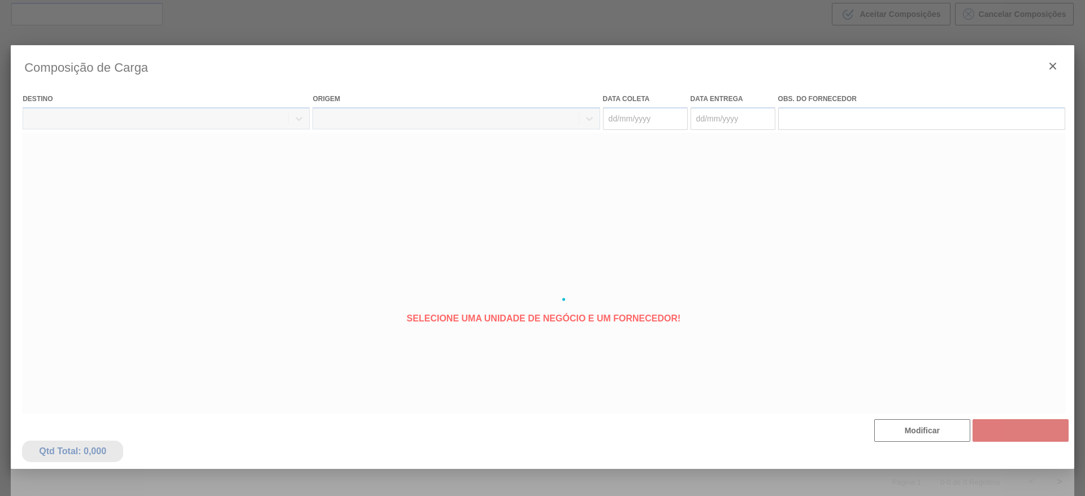
type coleta "[DATE]"
type entrega "[DATE]"
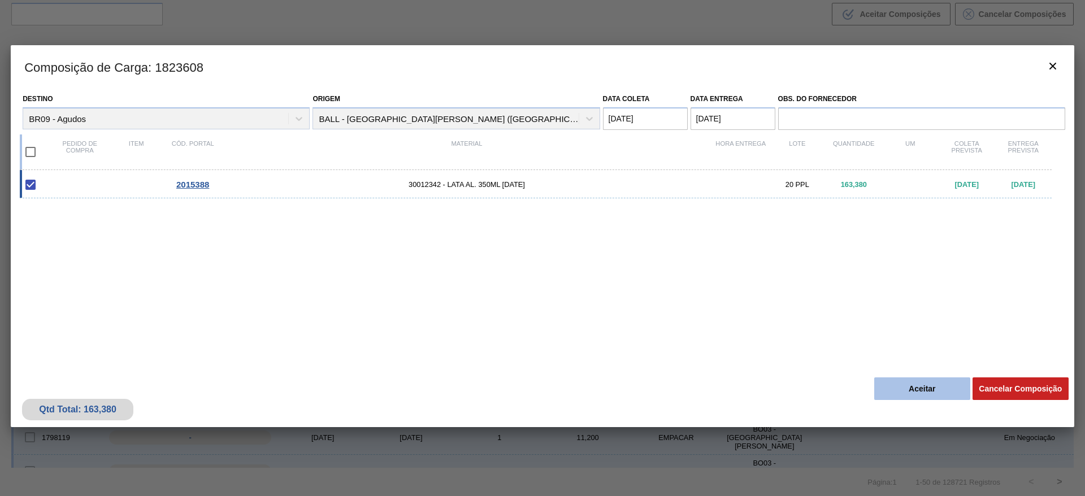
click at [899, 386] on button "Aceitar" at bounding box center [922, 388] width 96 height 23
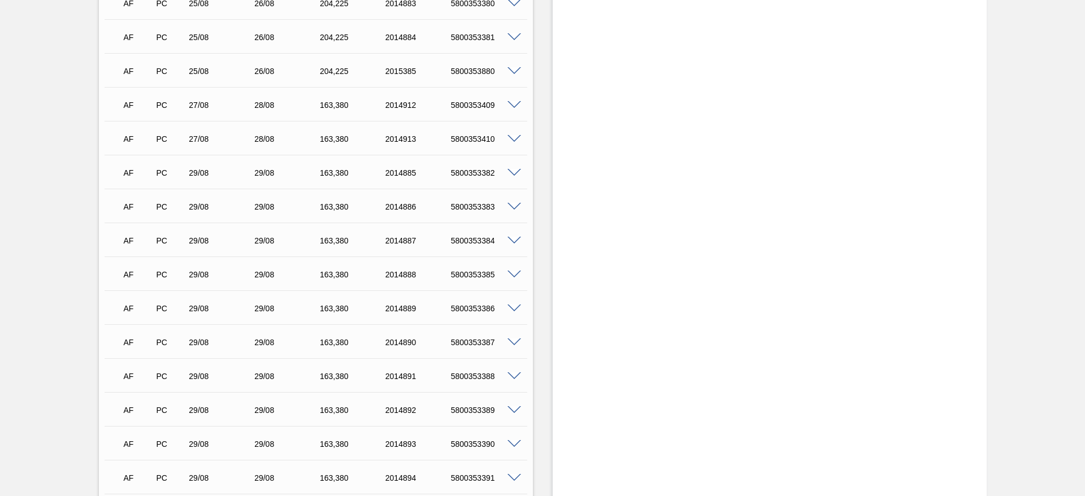
scroll to position [1390, 0]
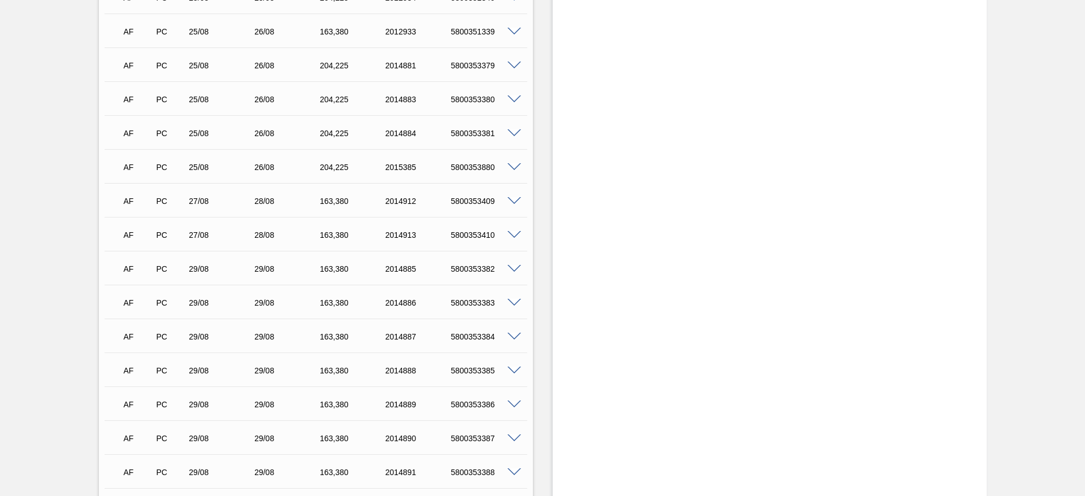
click at [514, 134] on span at bounding box center [514, 133] width 14 height 8
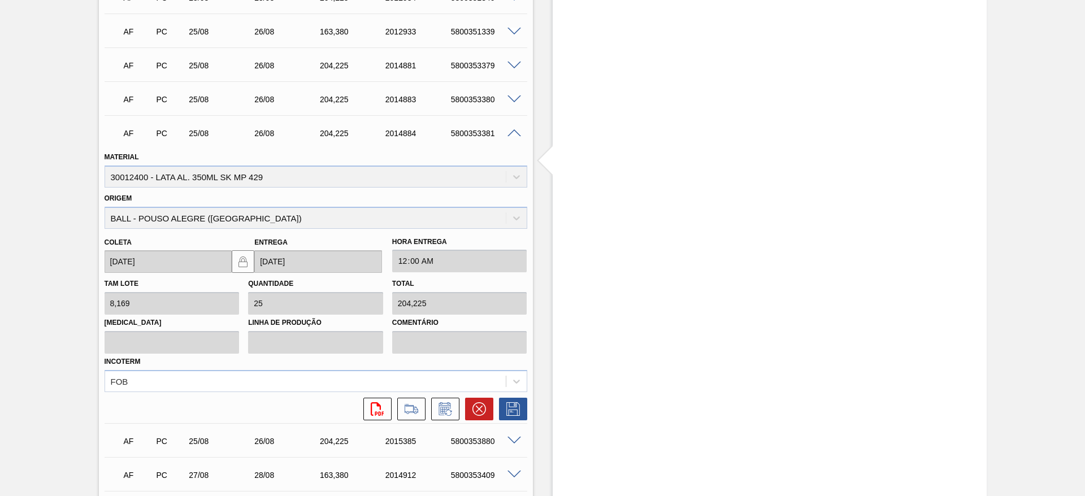
click at [514, 134] on span at bounding box center [514, 133] width 14 height 8
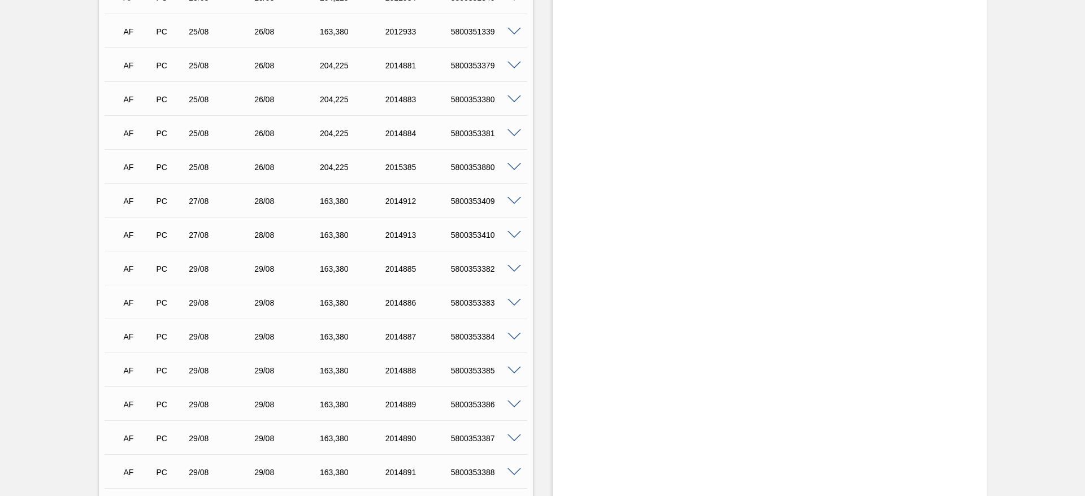
click at [508, 29] on span at bounding box center [514, 32] width 14 height 8
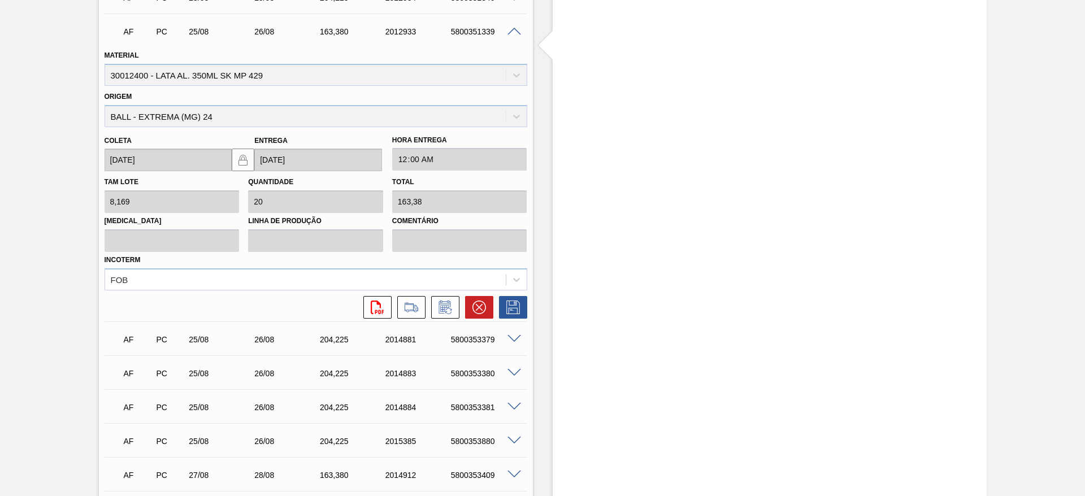
click at [508, 29] on span at bounding box center [514, 32] width 14 height 8
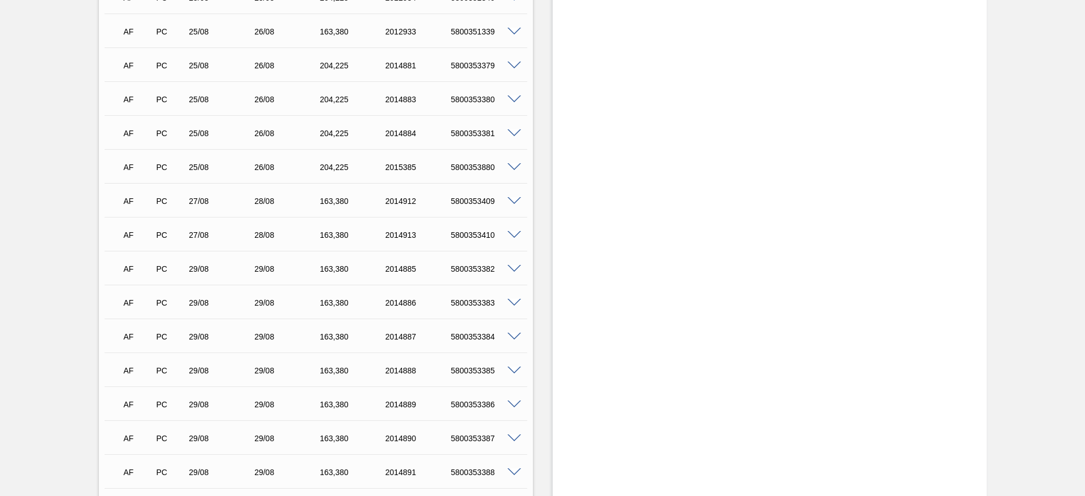
click at [484, 169] on div "5800353880" at bounding box center [484, 167] width 73 height 9
copy div "5800353880"
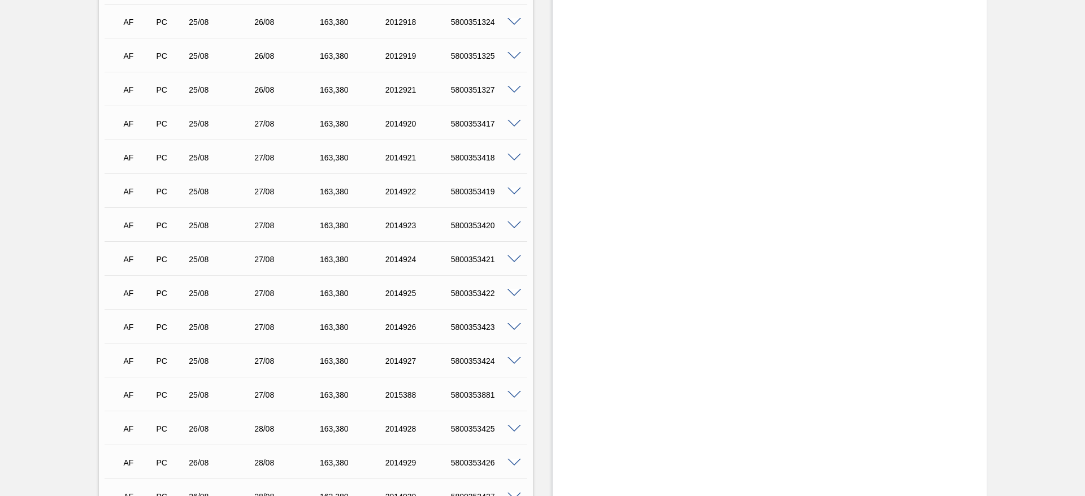
scroll to position [1949, 0]
click at [477, 291] on div "5800353881" at bounding box center [484, 291] width 73 height 9
copy div "5800353881"
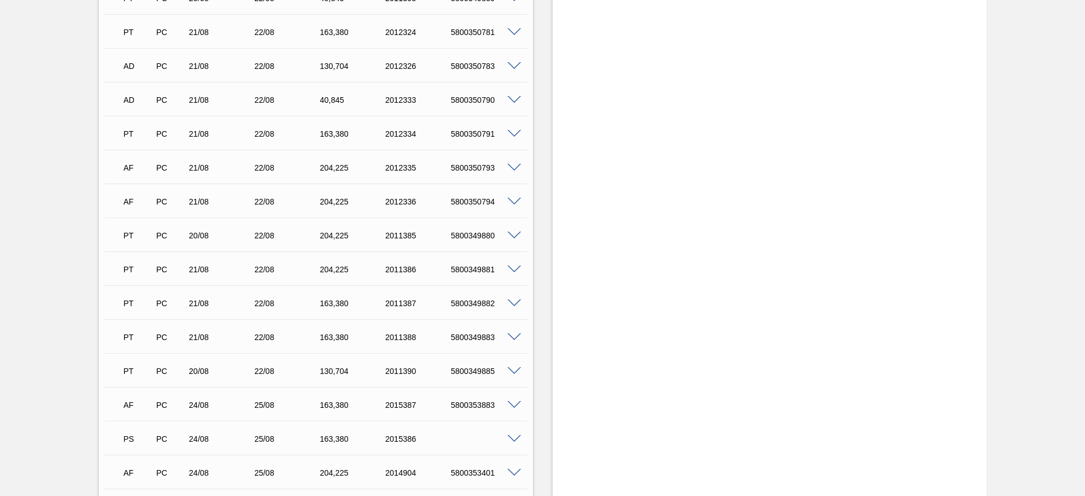
scroll to position [1525, 0]
click at [483, 232] on div "5800353883" at bounding box center [484, 235] width 73 height 9
copy div "5800353883"
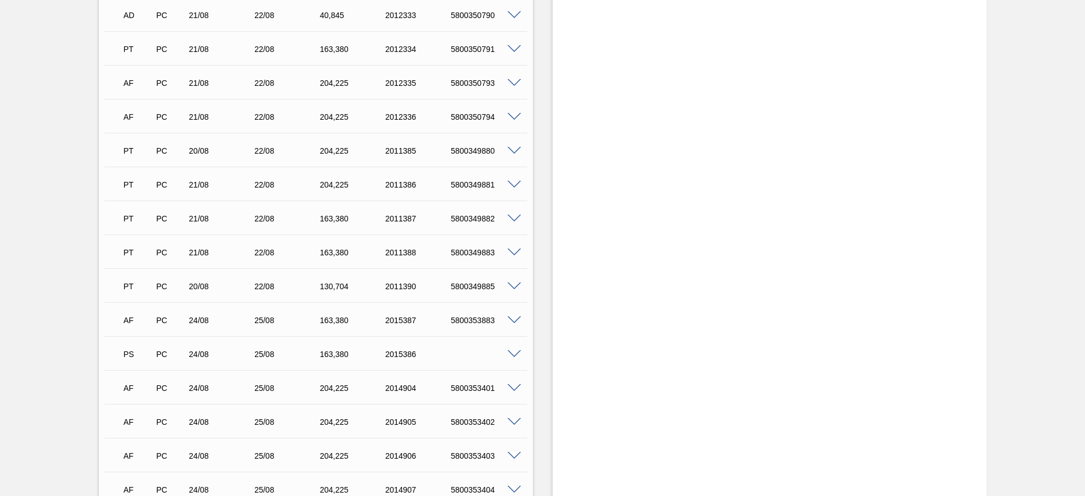
scroll to position [1525, 0]
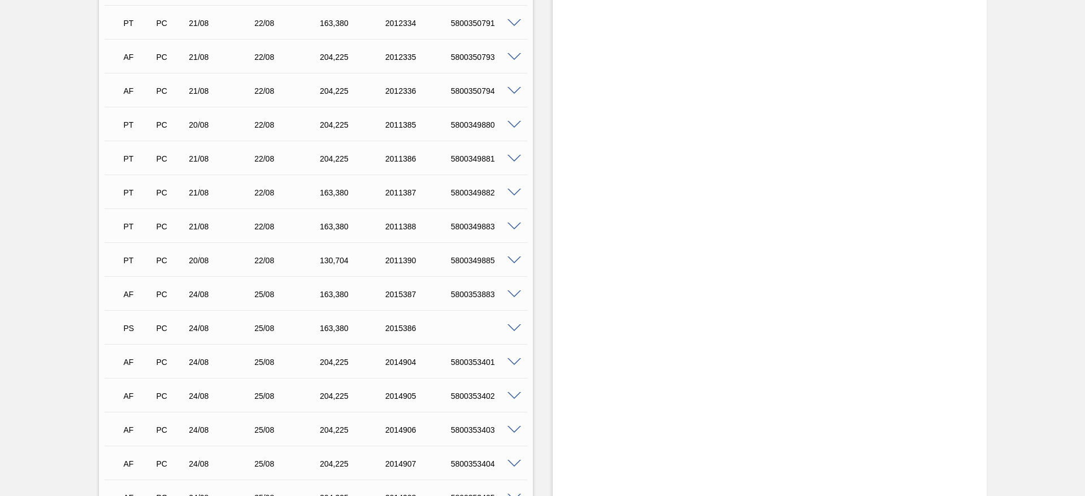
scroll to position [1525, 0]
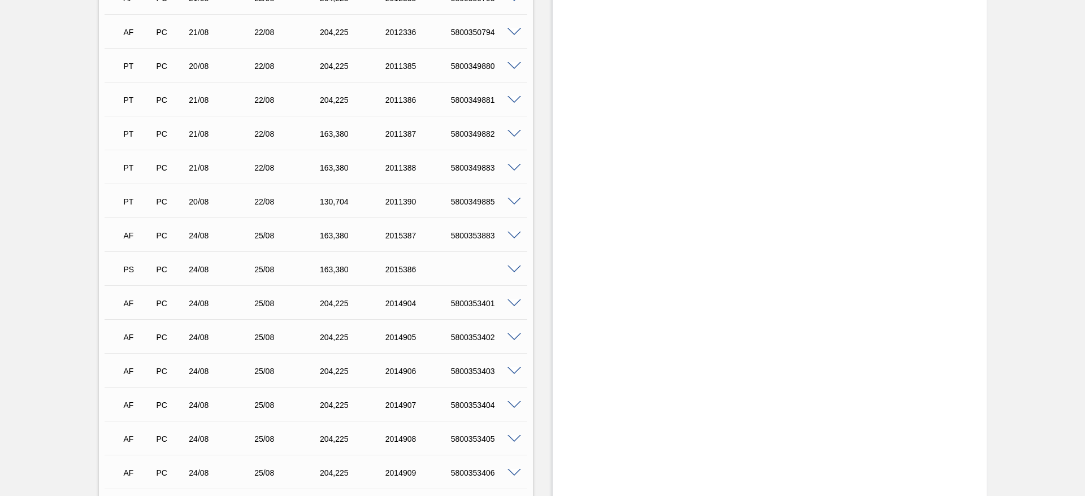
click at [515, 266] on span at bounding box center [514, 270] width 14 height 8
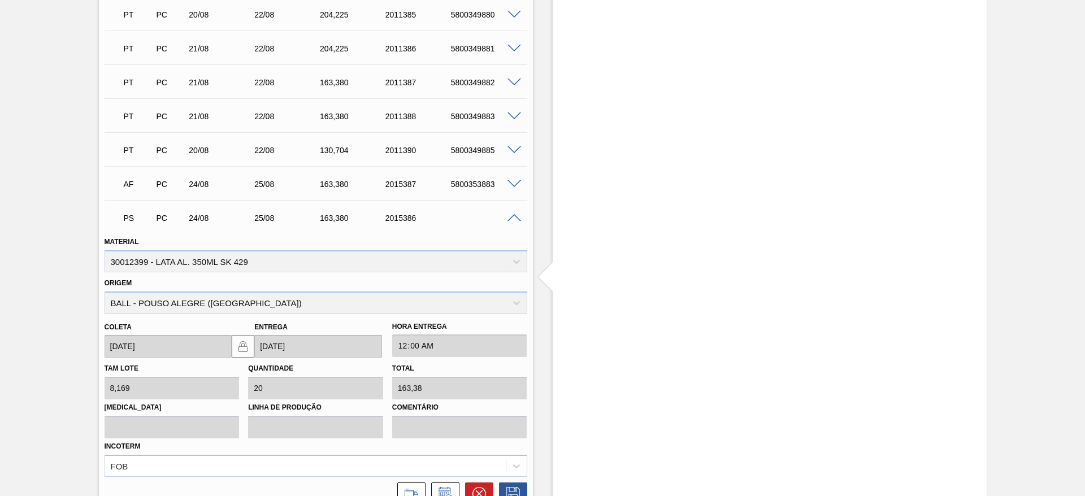
scroll to position [1780, 0]
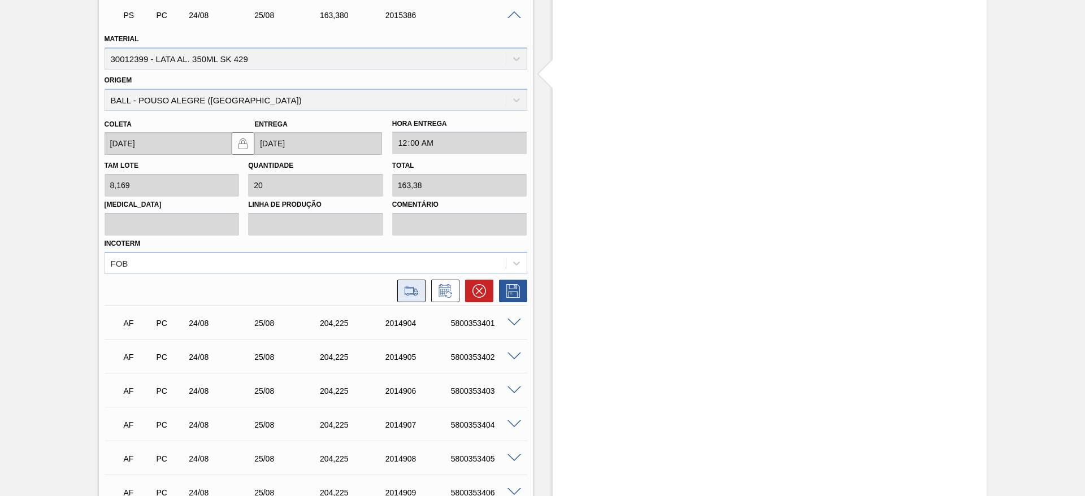
click at [416, 294] on icon at bounding box center [411, 291] width 18 height 14
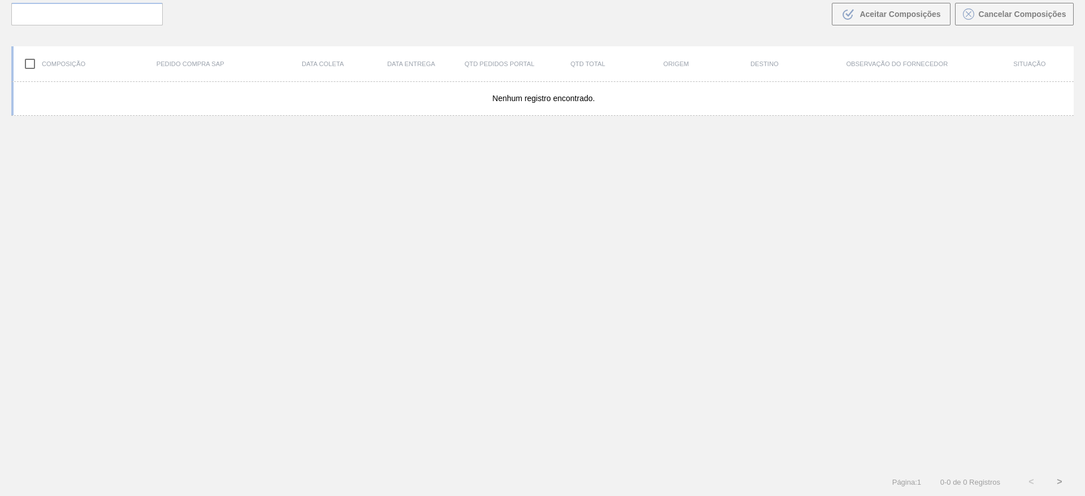
scroll to position [81, 0]
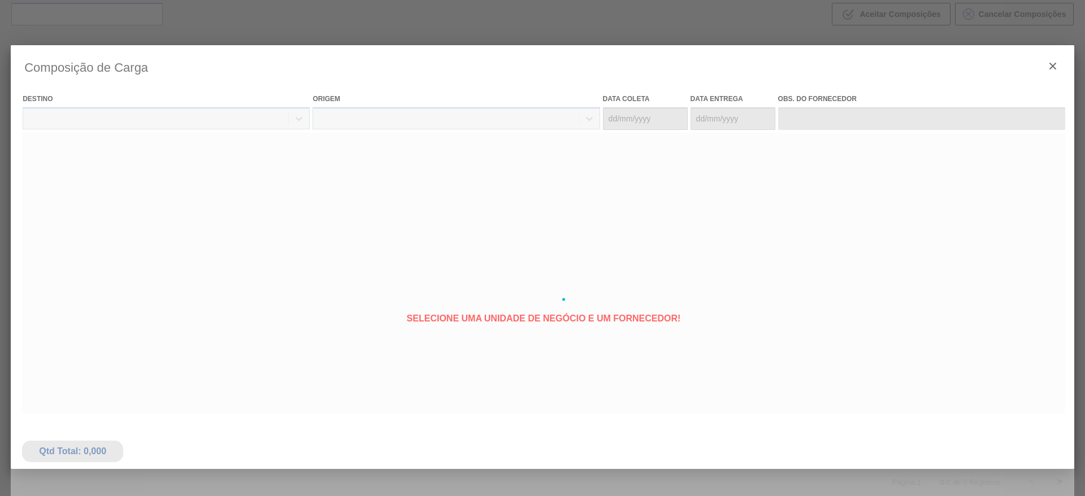
type coleta "[DATE]"
type entrega "[DATE]"
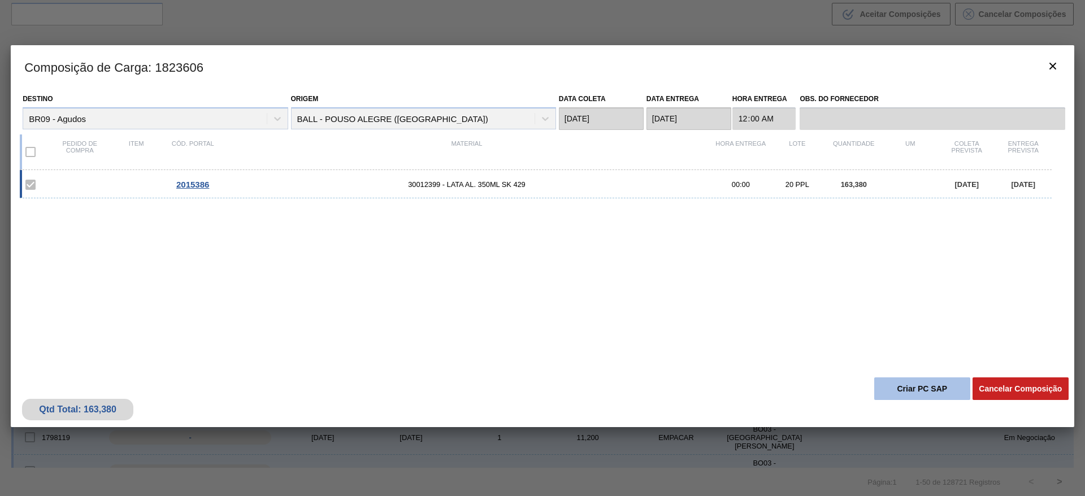
click at [911, 396] on button "Criar PC SAP" at bounding box center [922, 388] width 96 height 23
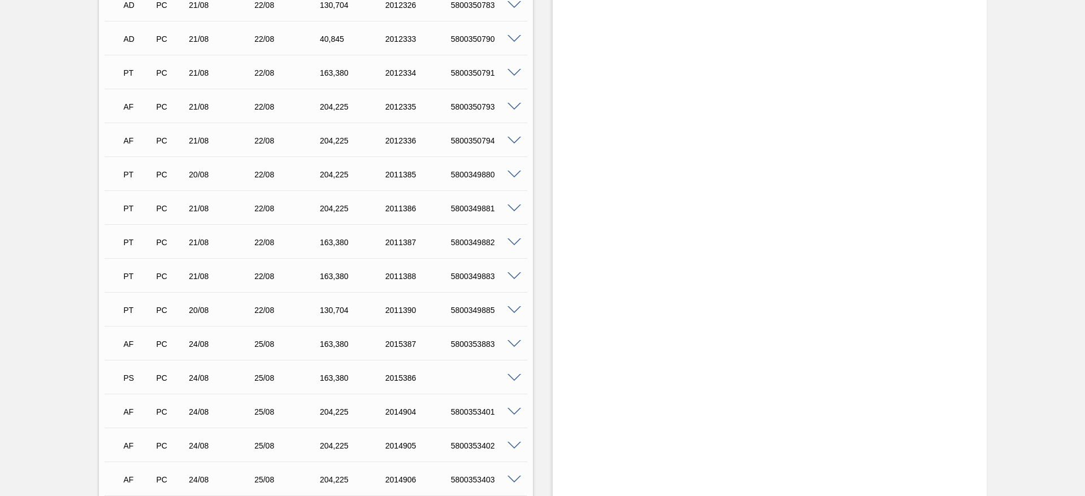
scroll to position [1441, 0]
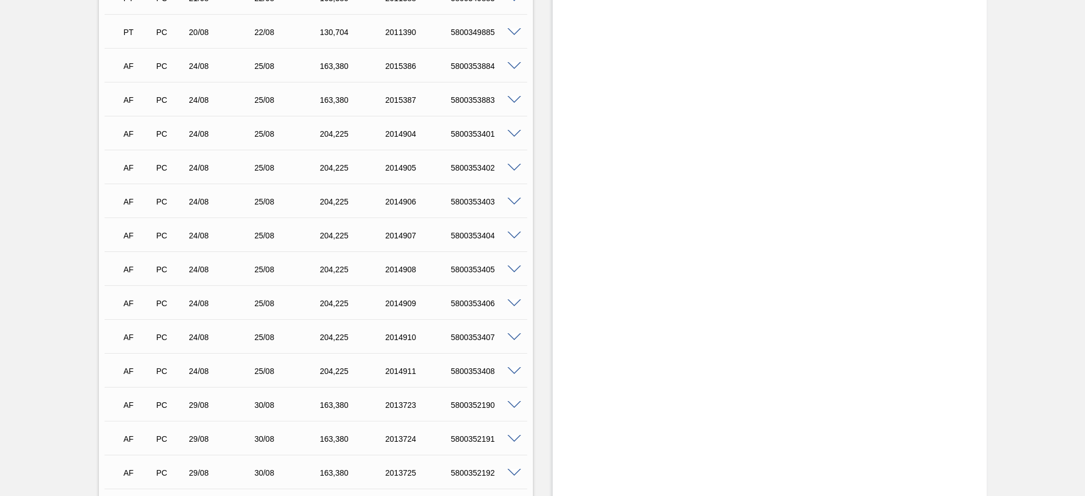
click at [479, 66] on div "5800353884" at bounding box center [484, 66] width 73 height 9
copy div "5800353884"
